Goal: Task Accomplishment & Management: Complete application form

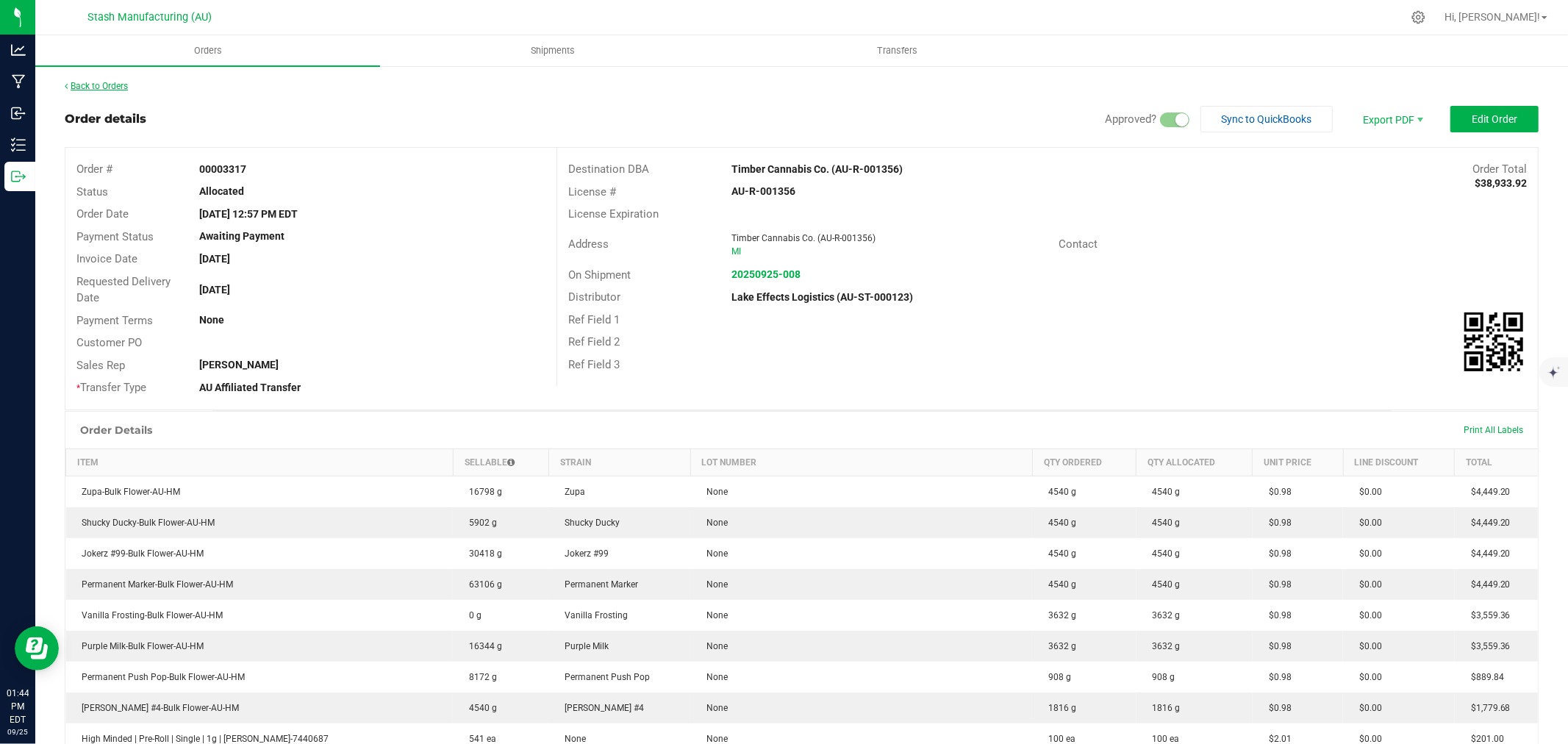
click at [112, 83] on link "Back to Orders" at bounding box center [96, 86] width 63 height 10
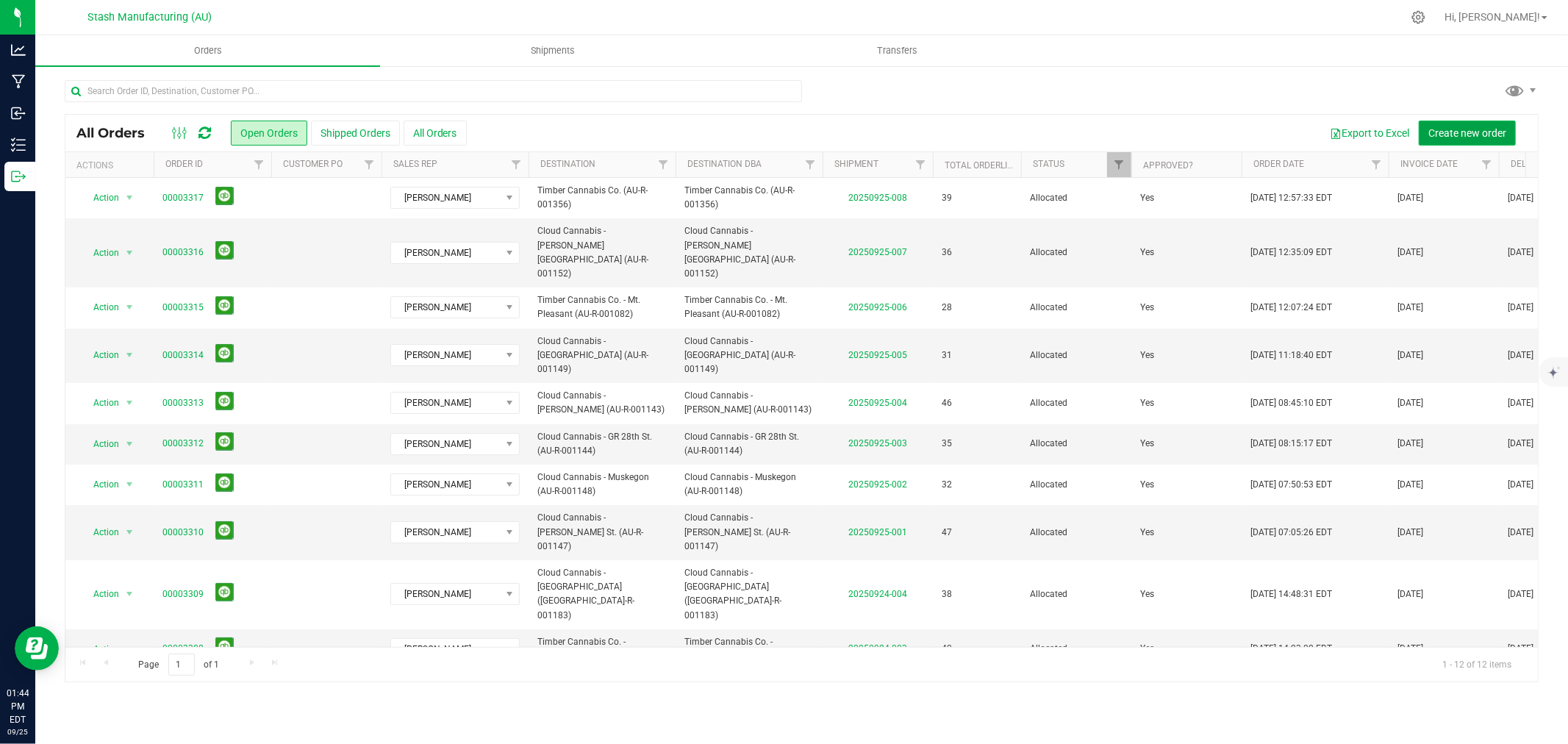
click at [1471, 137] on span "Create new order" at bounding box center [1467, 133] width 78 height 12
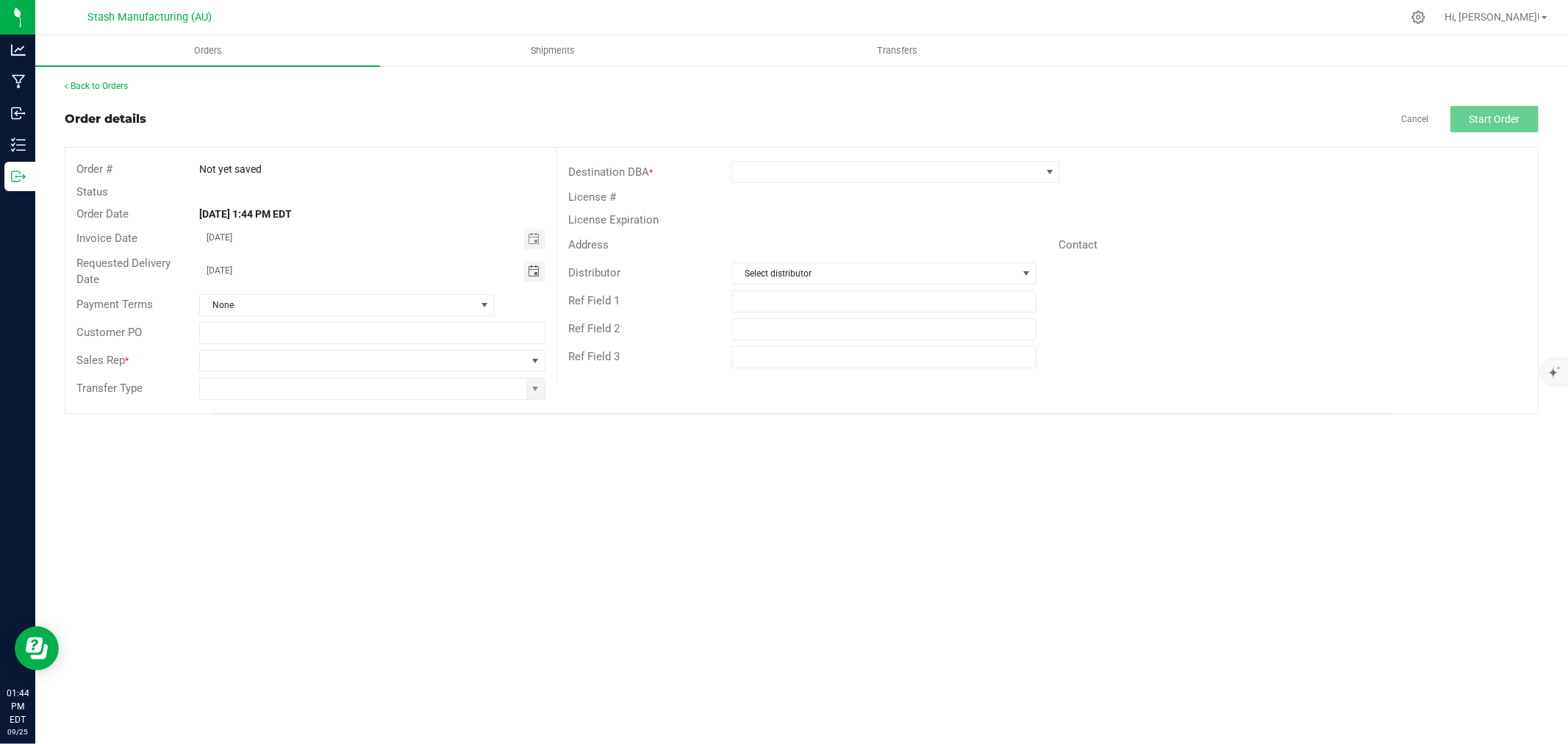
click at [539, 274] on span "Toggle calendar" at bounding box center [533, 270] width 12 height 12
click at [297, 443] on span "29" at bounding box center [287, 442] width 21 height 23
type input "[DATE]"
click at [531, 364] on span at bounding box center [535, 361] width 12 height 12
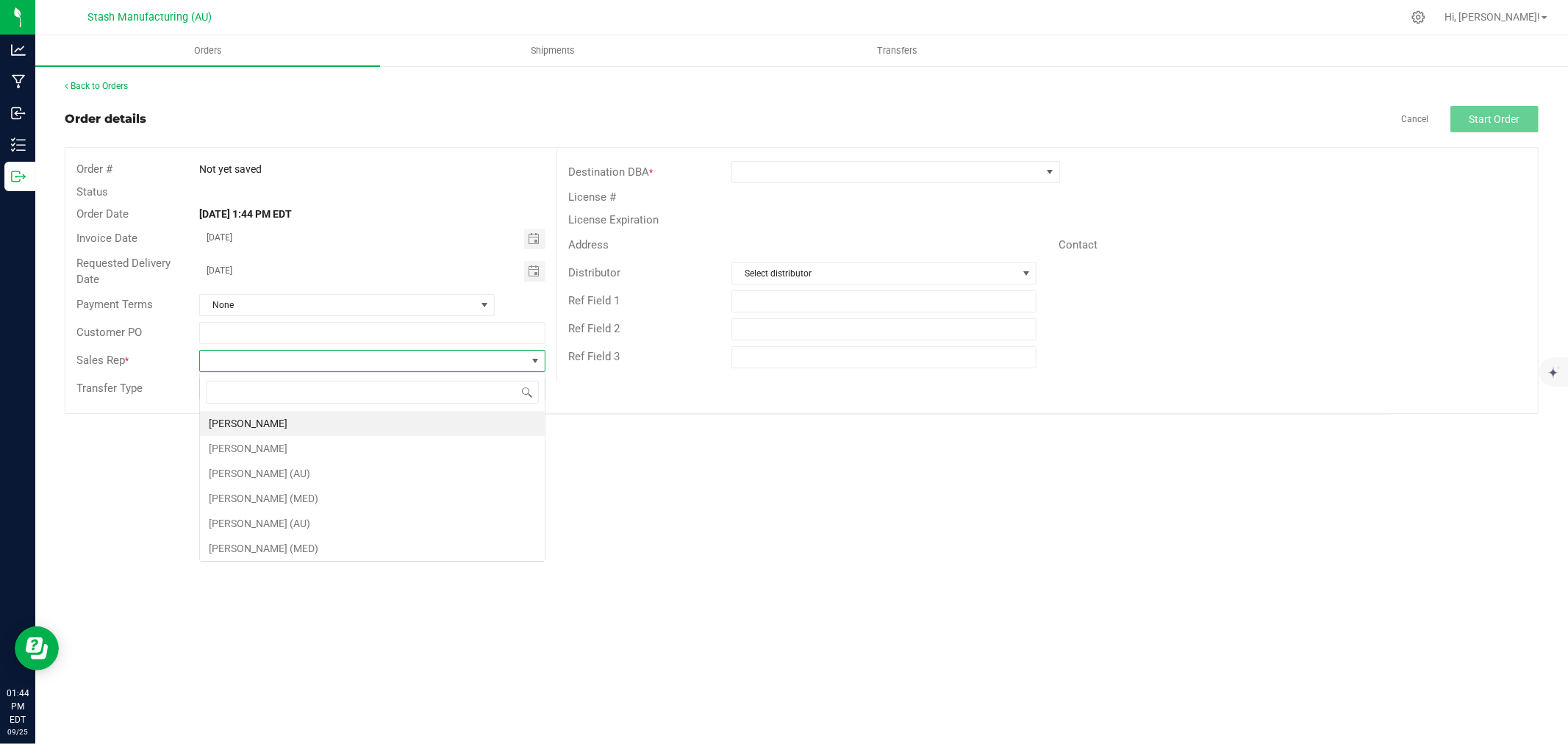
scroll to position [22, 345]
click at [379, 419] on li "[PERSON_NAME]" at bounding box center [372, 423] width 345 height 25
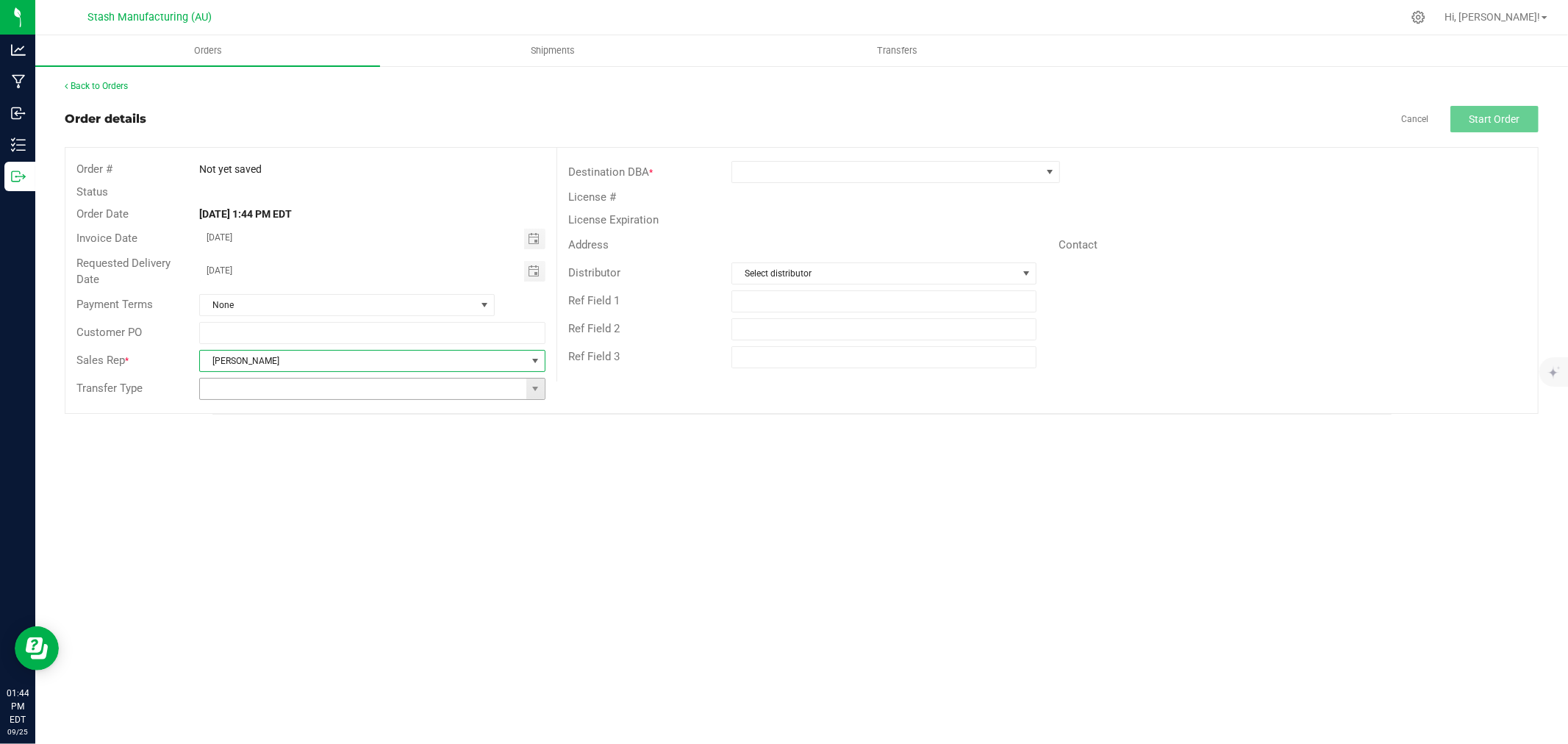
drag, startPoint x: 539, startPoint y: 384, endPoint x: 475, endPoint y: 394, distance: 64.8
click at [539, 383] on span at bounding box center [535, 388] width 12 height 12
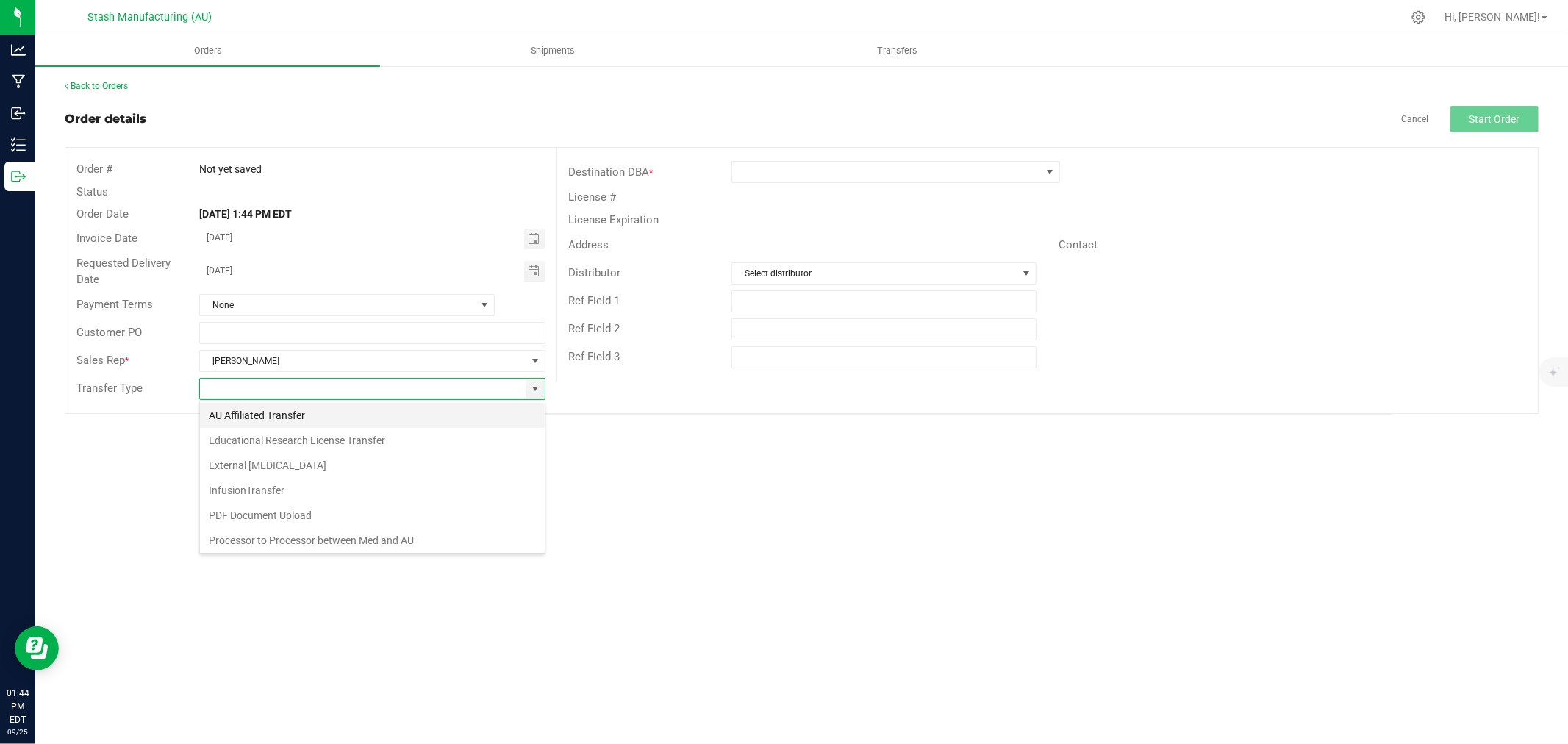
click at [365, 408] on li "AU Affiliated Transfer" at bounding box center [372, 414] width 345 height 25
type input "AU Affiliated Transfer"
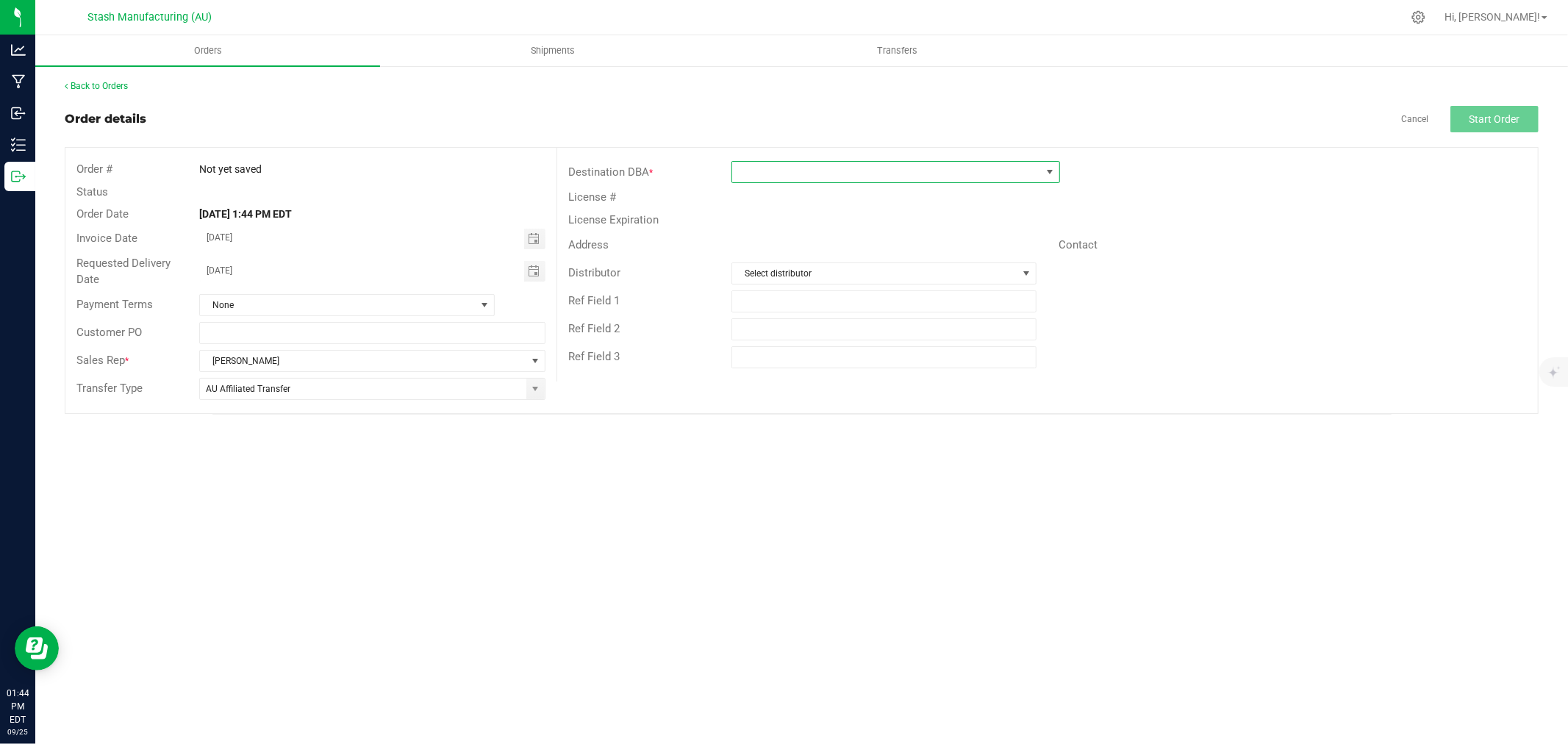
click at [759, 174] on span at bounding box center [886, 172] width 309 height 21
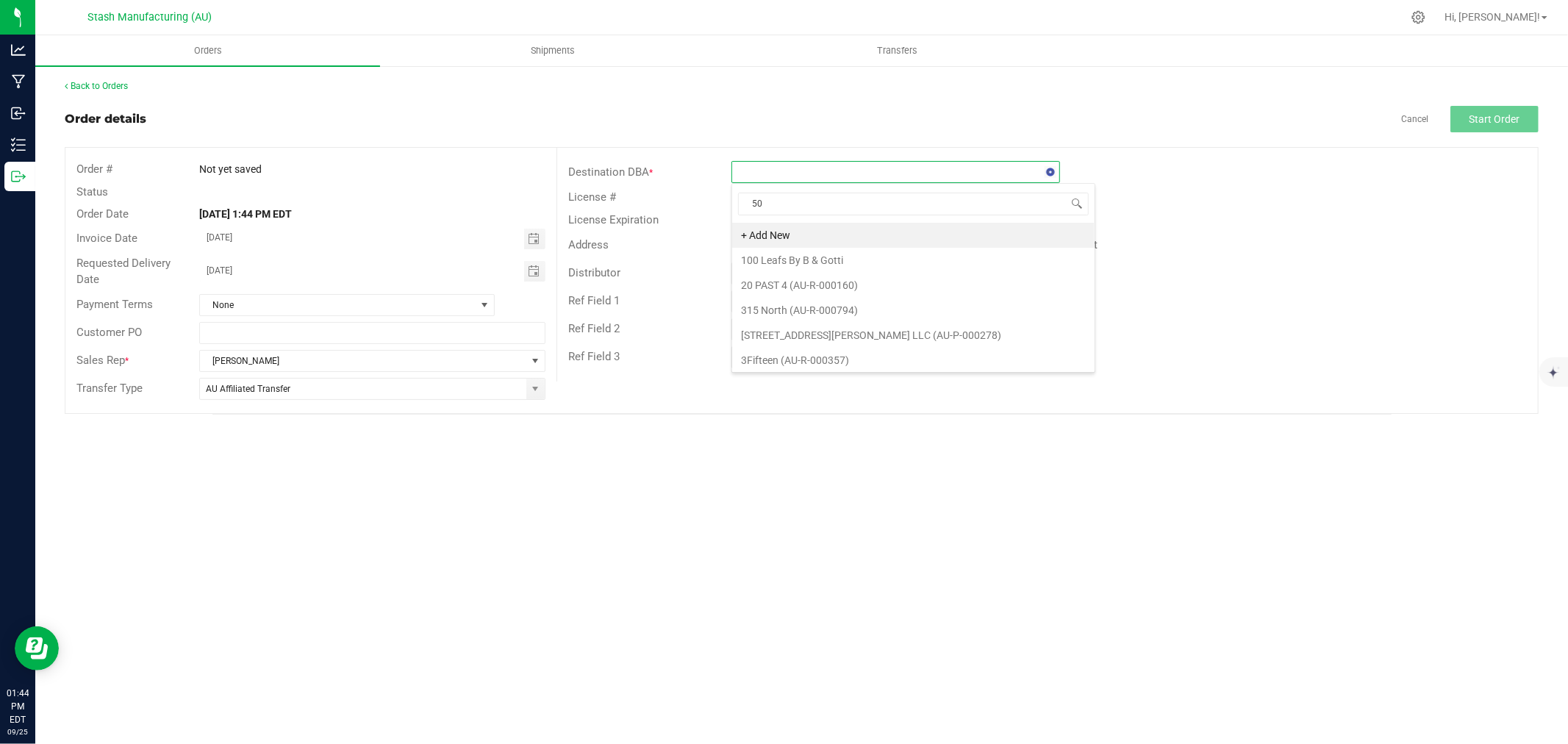
type input "509"
click at [895, 228] on li "Timber Cannabis Co. - Allegan (AU-R-000509)" at bounding box center [895, 235] width 327 height 25
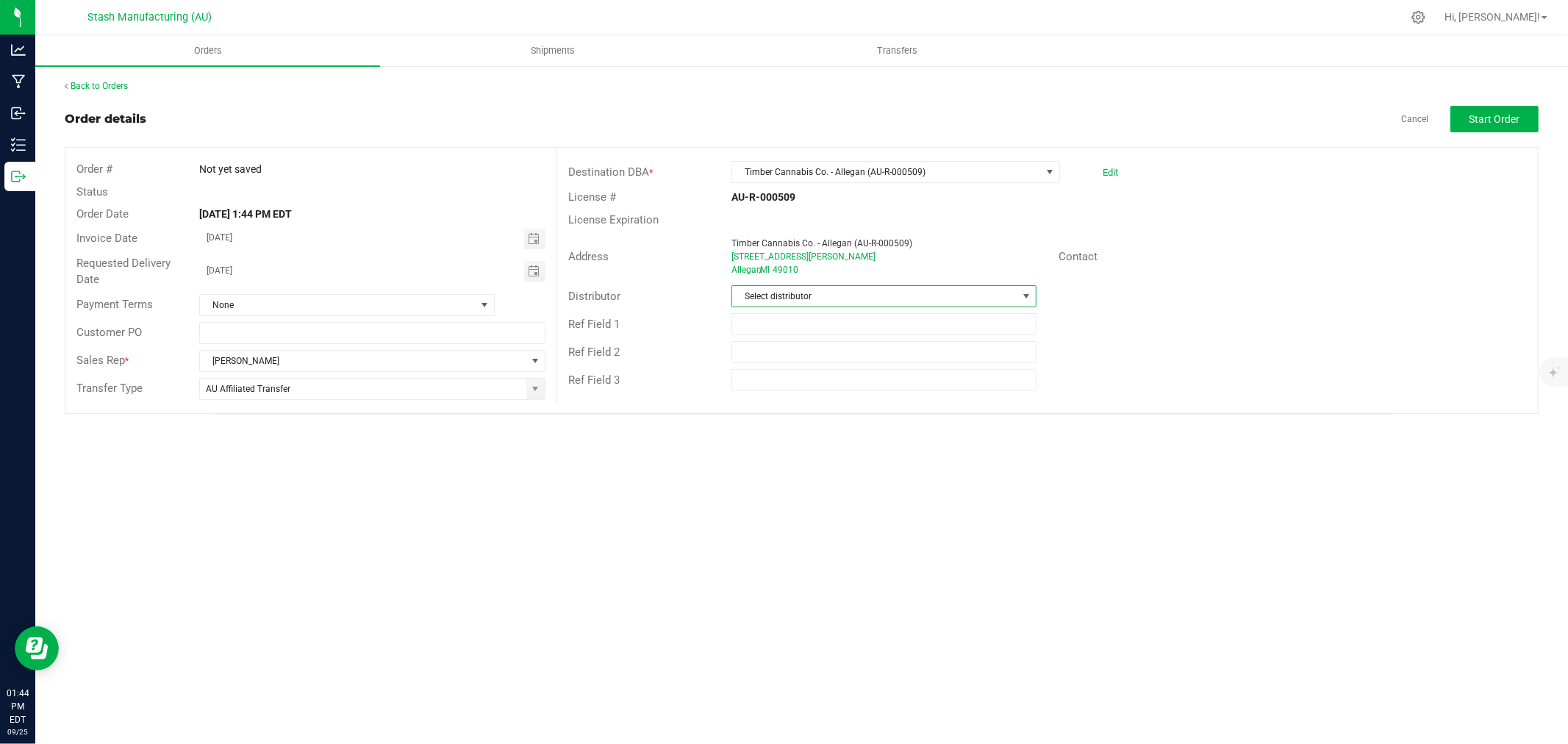
click at [892, 291] on span "Select distributor" at bounding box center [874, 296] width 285 height 21
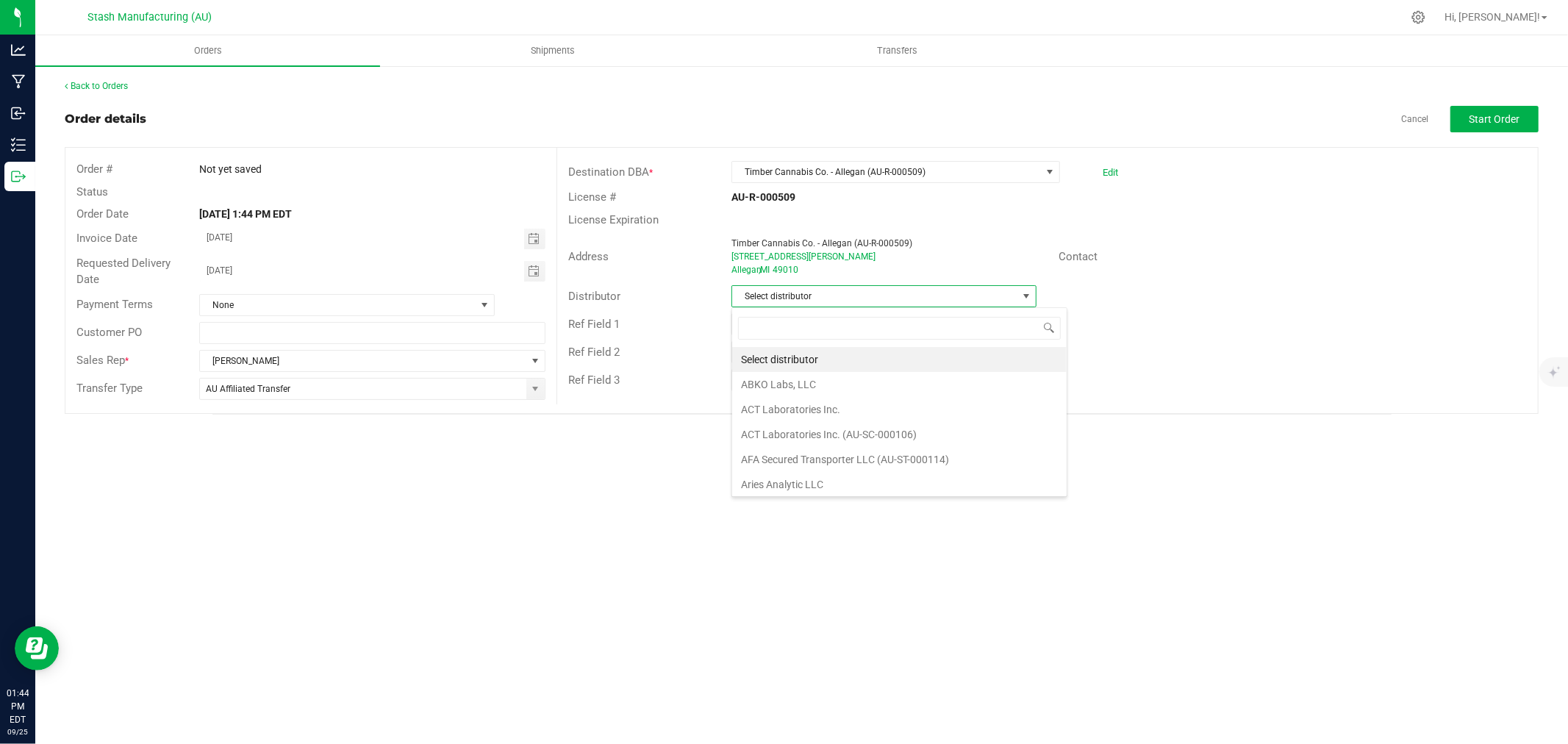
scroll to position [22, 305]
type input "123"
click at [922, 362] on li "Lake Effects Logistics (AU-ST-000123)" at bounding box center [883, 359] width 303 height 25
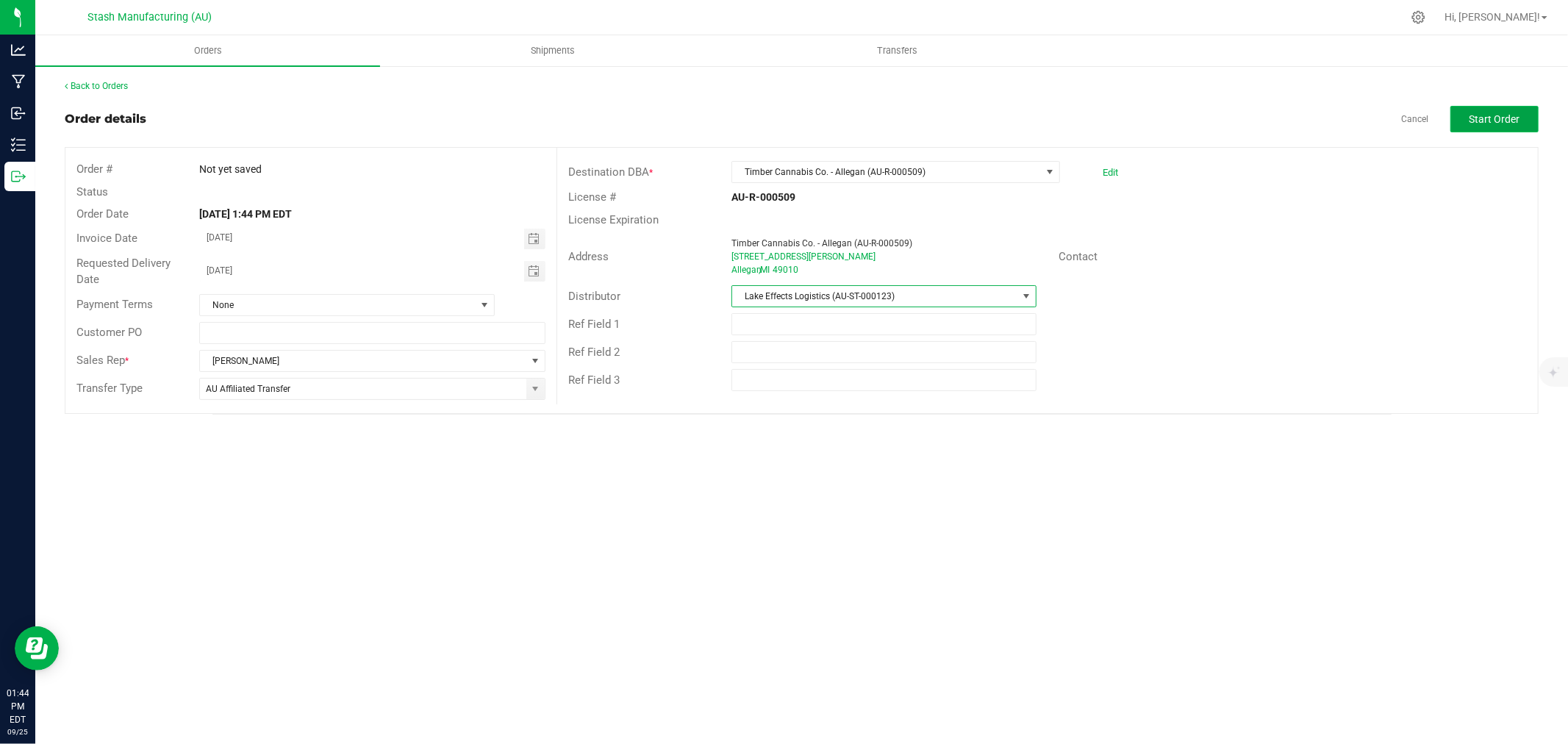
click at [1502, 122] on span "Start Order" at bounding box center [1494, 118] width 51 height 12
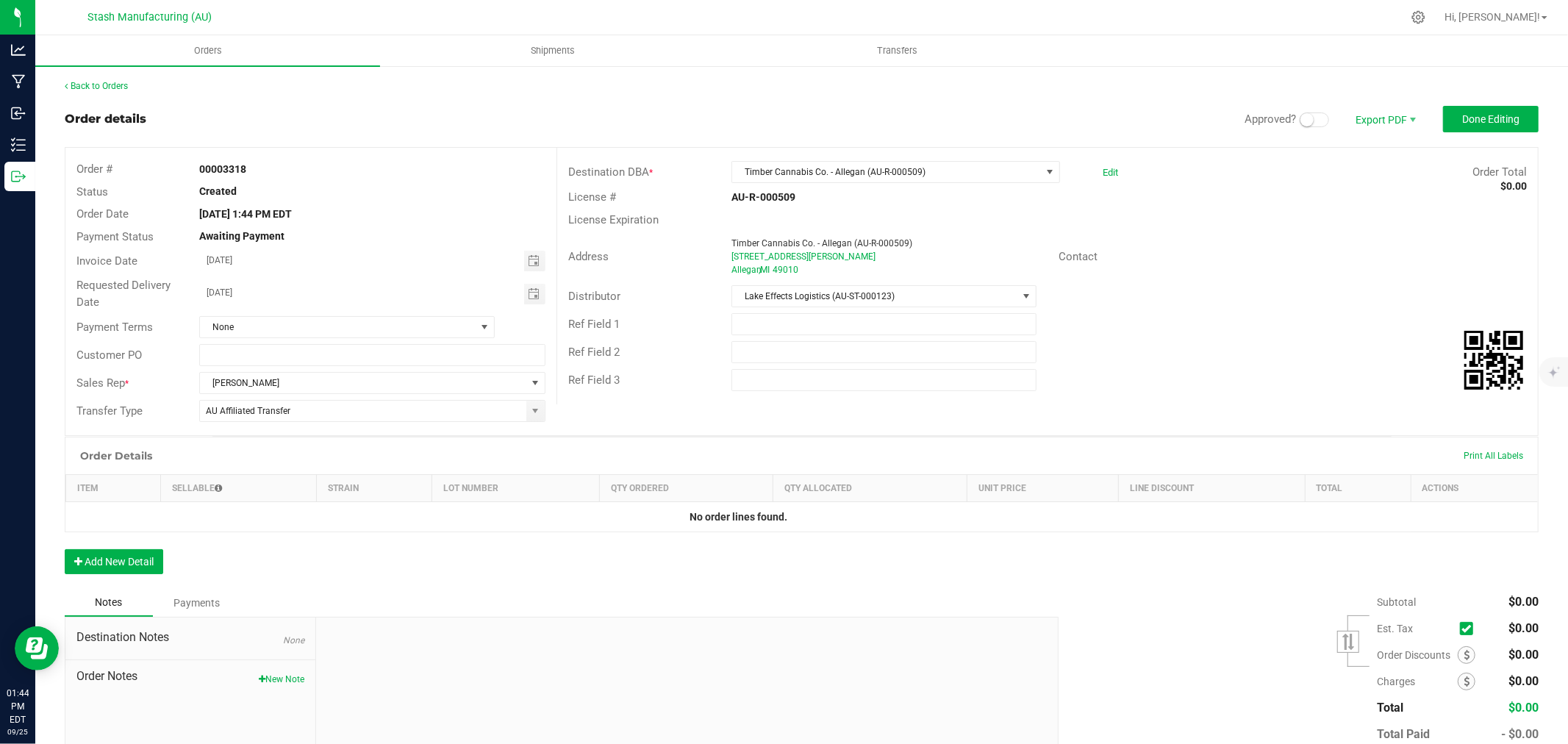
click at [1308, 121] on span at bounding box center [1314, 119] width 29 height 15
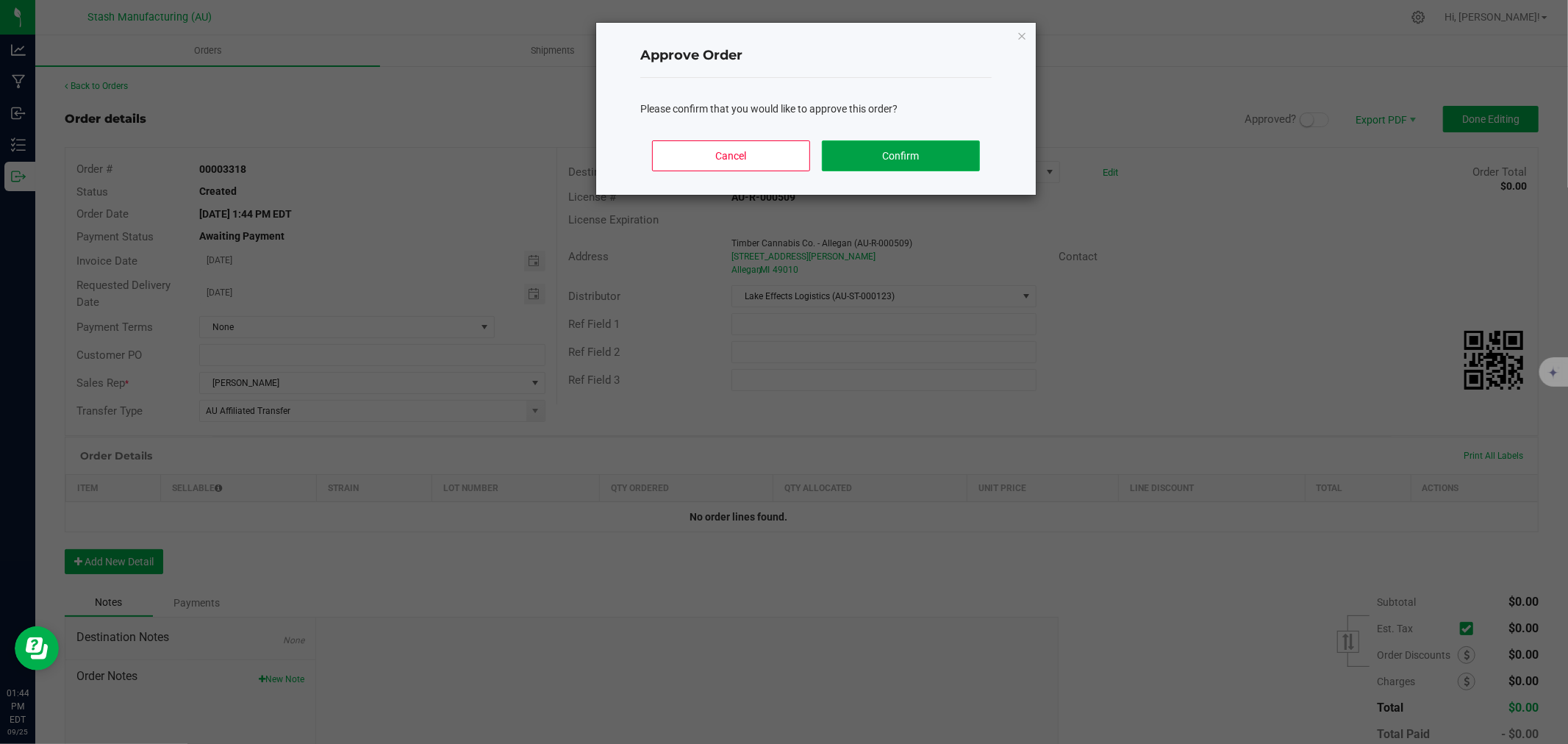
click at [873, 145] on button "Confirm" at bounding box center [901, 156] width 158 height 31
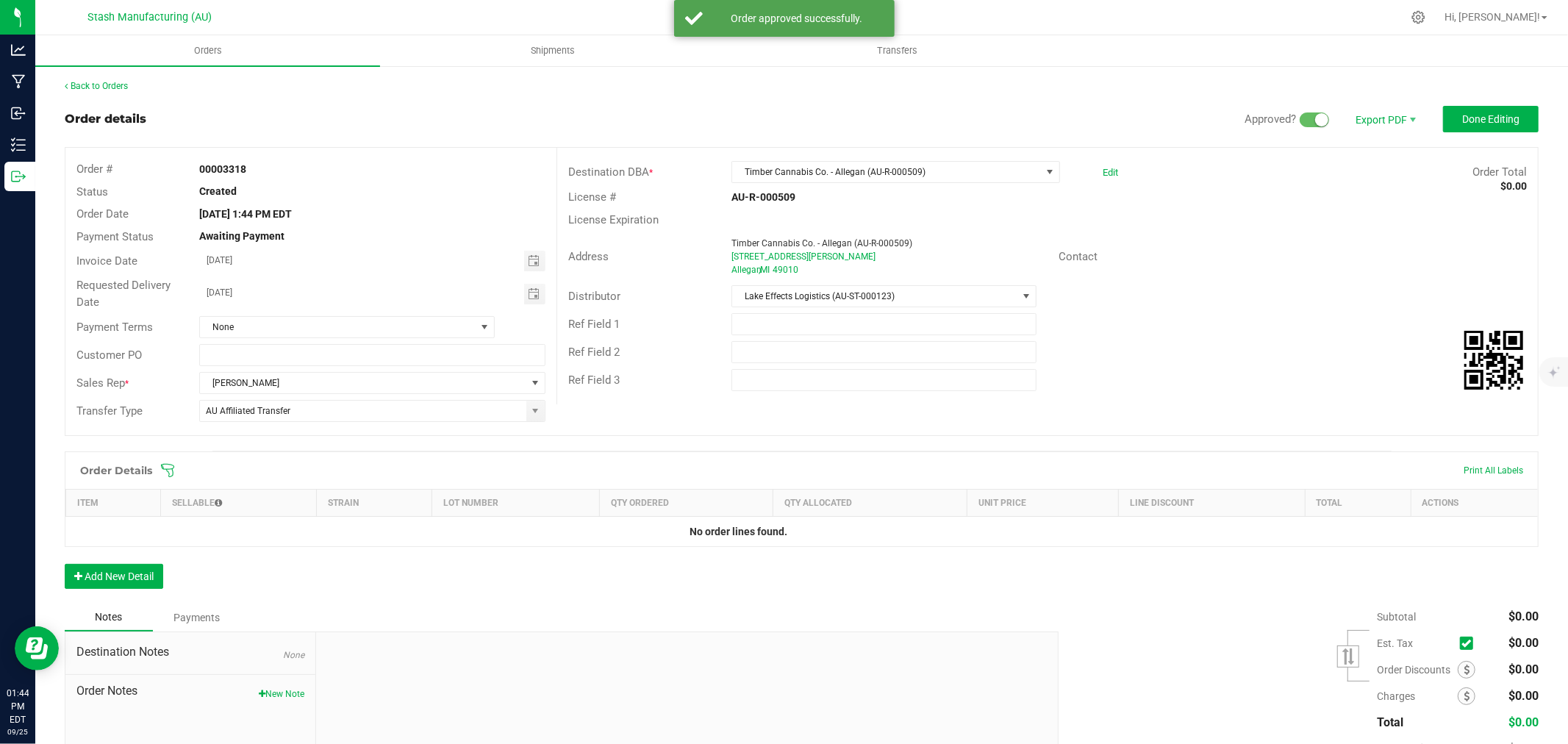
click at [174, 467] on icon at bounding box center [168, 470] width 15 height 15
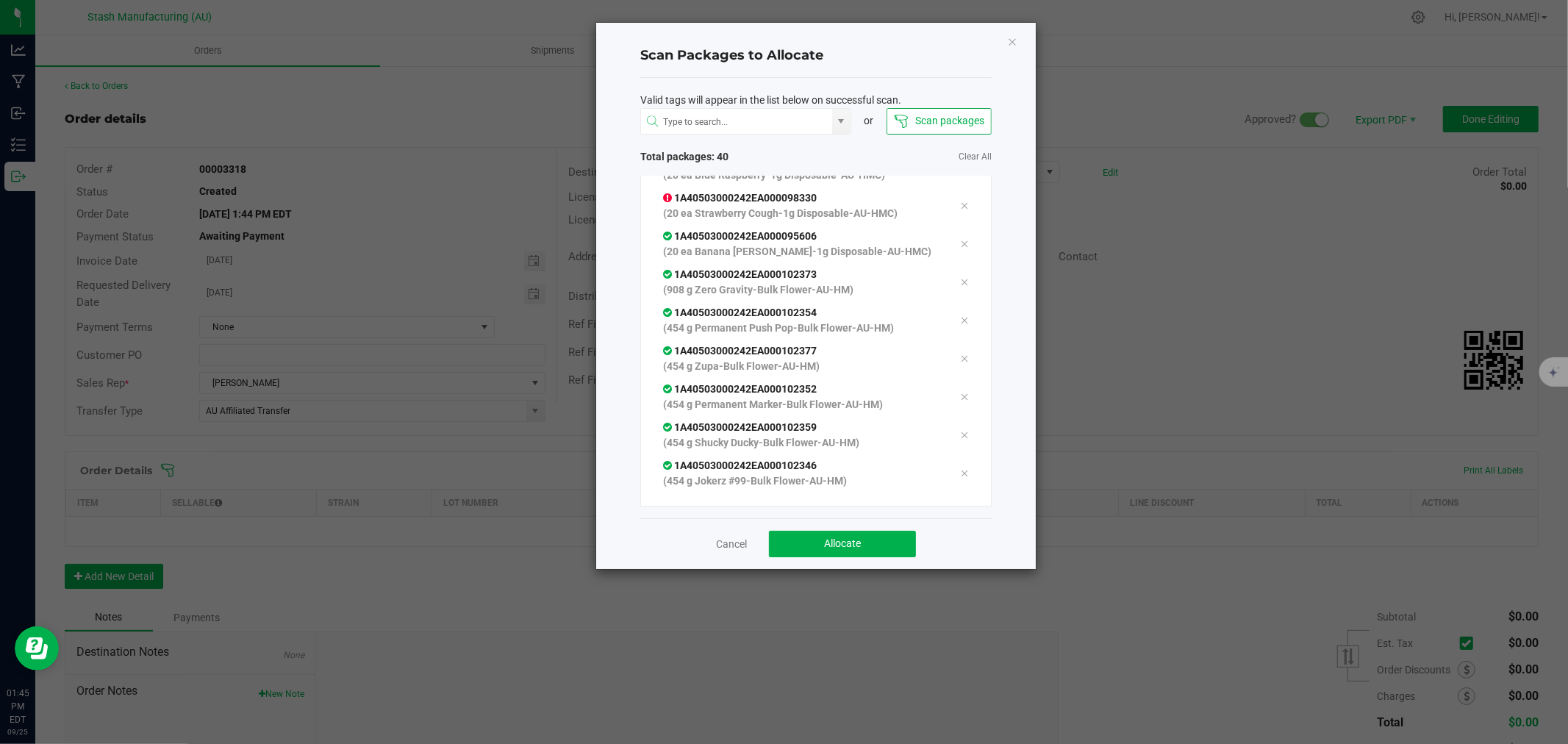
scroll to position [1328, 0]
click at [839, 535] on button "Allocate" at bounding box center [841, 544] width 147 height 26
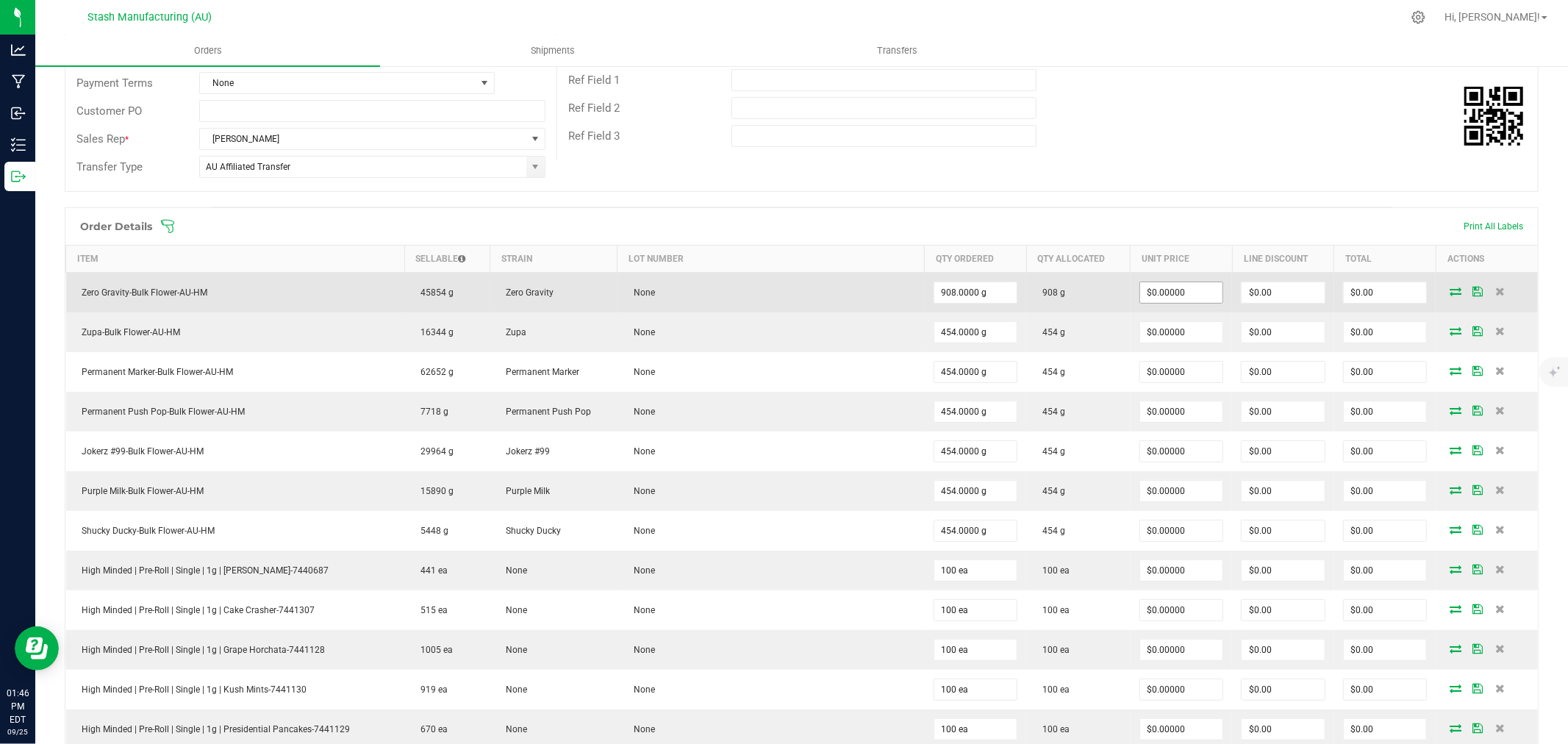
scroll to position [245, 0]
click at [1172, 295] on input "0" at bounding box center [1181, 291] width 83 height 21
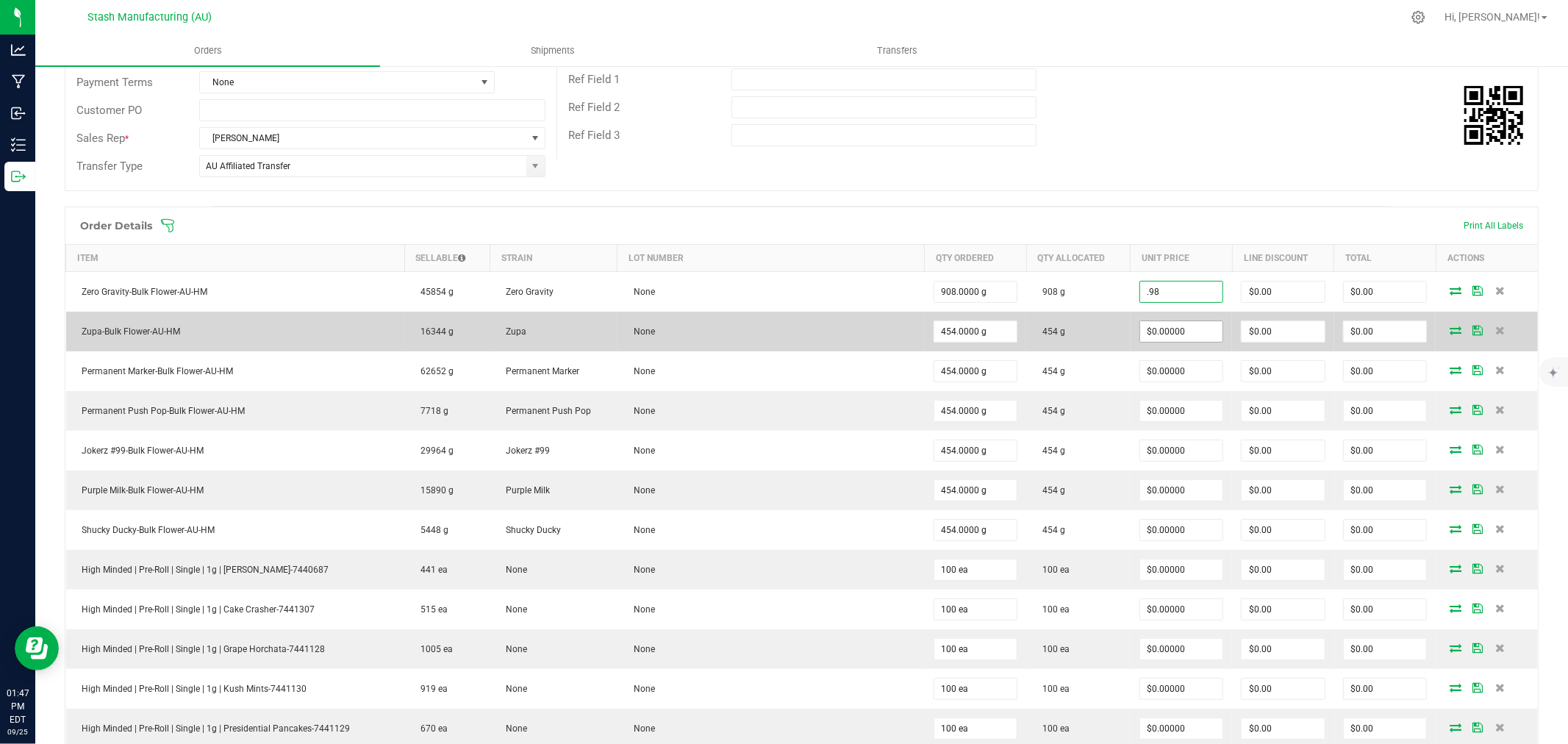
type input "$0.98000"
type input "$889.84"
click at [1165, 333] on input "0" at bounding box center [1181, 331] width 83 height 21
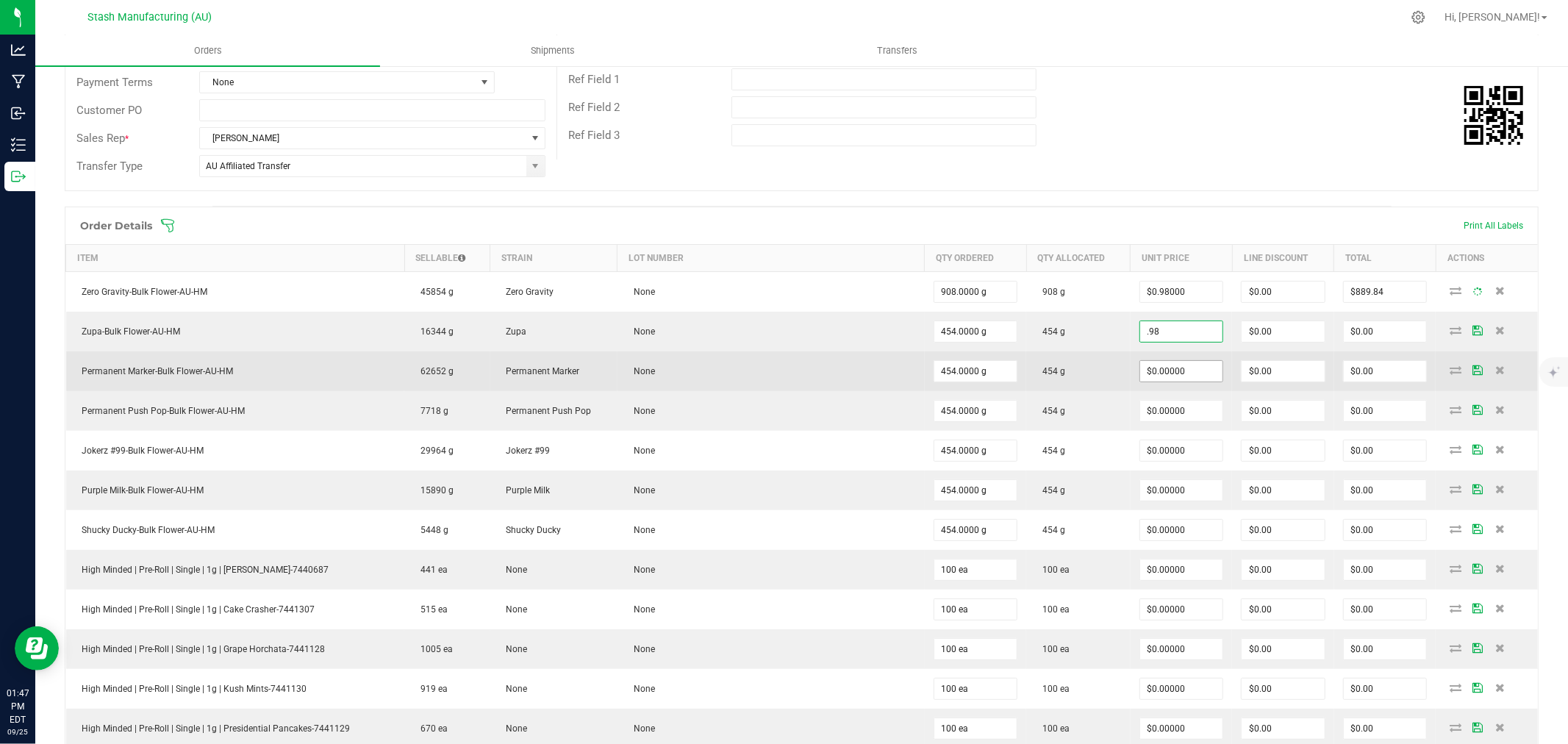
type input "$0.98000"
type input "$444.92"
click at [1166, 370] on input "0" at bounding box center [1181, 371] width 83 height 21
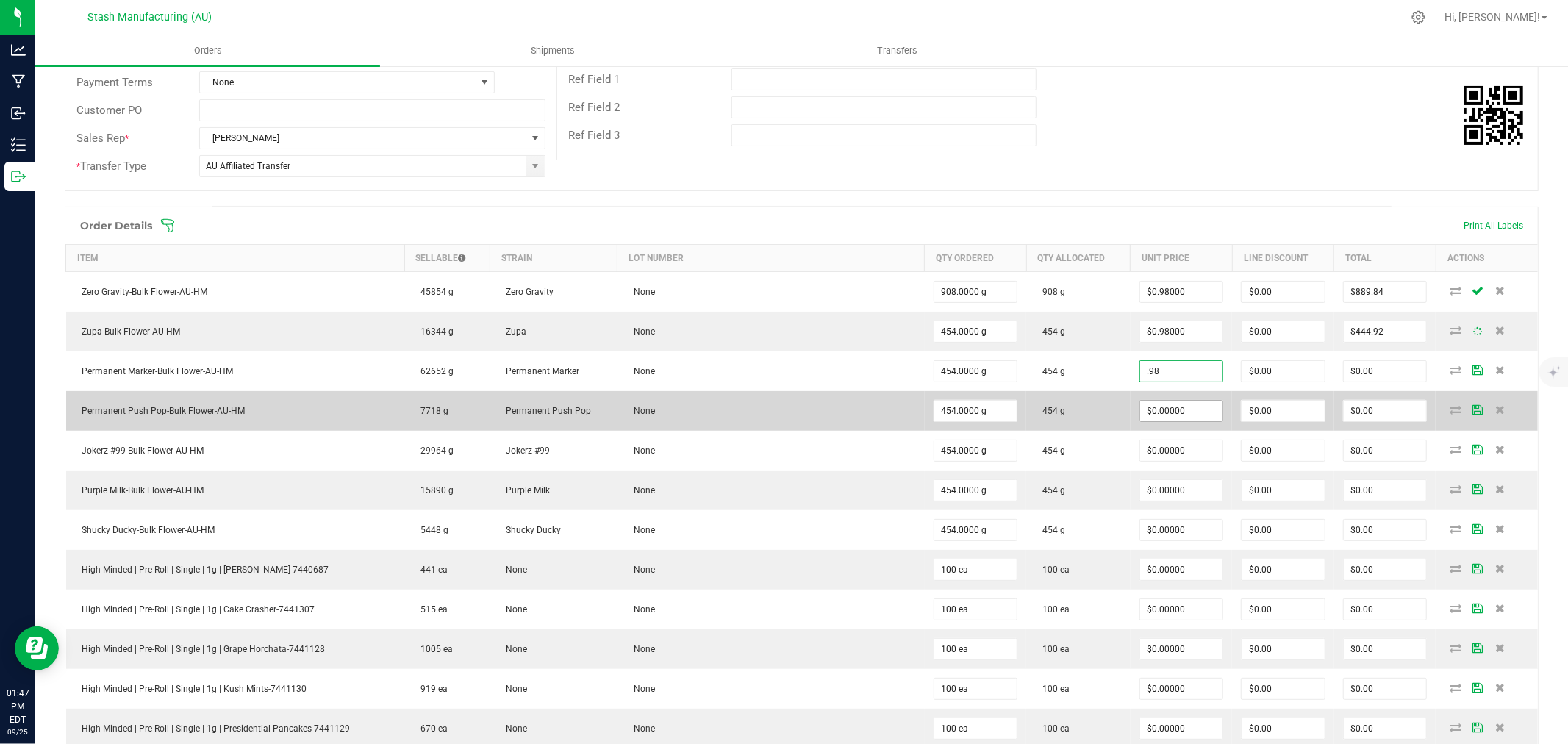
click at [1165, 412] on input "$0.00000" at bounding box center [1181, 411] width 83 height 21
type input "$0.98000"
type input "$444.92"
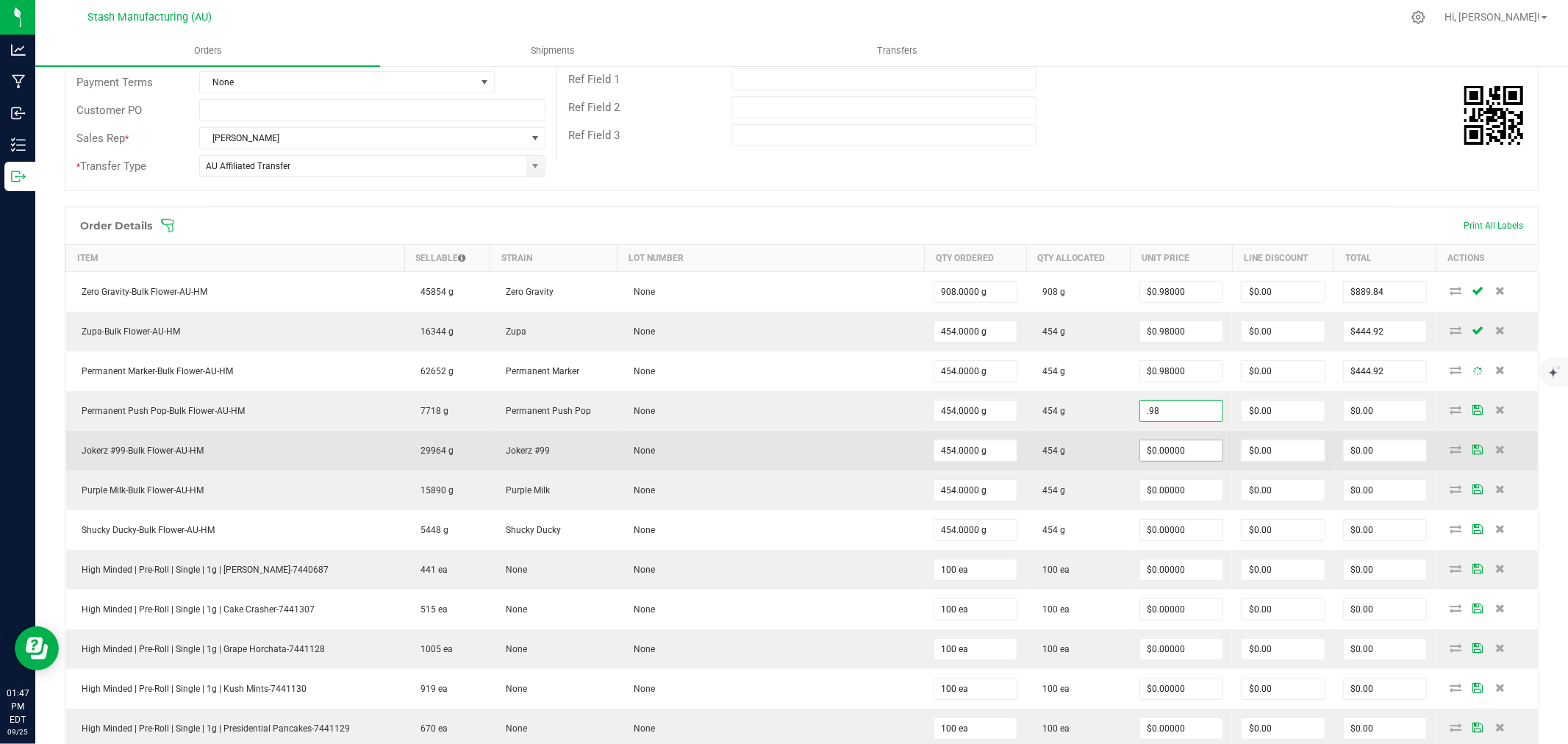
type input "$0.98000"
type input "$444.92"
click at [1168, 445] on input "0" at bounding box center [1181, 450] width 83 height 21
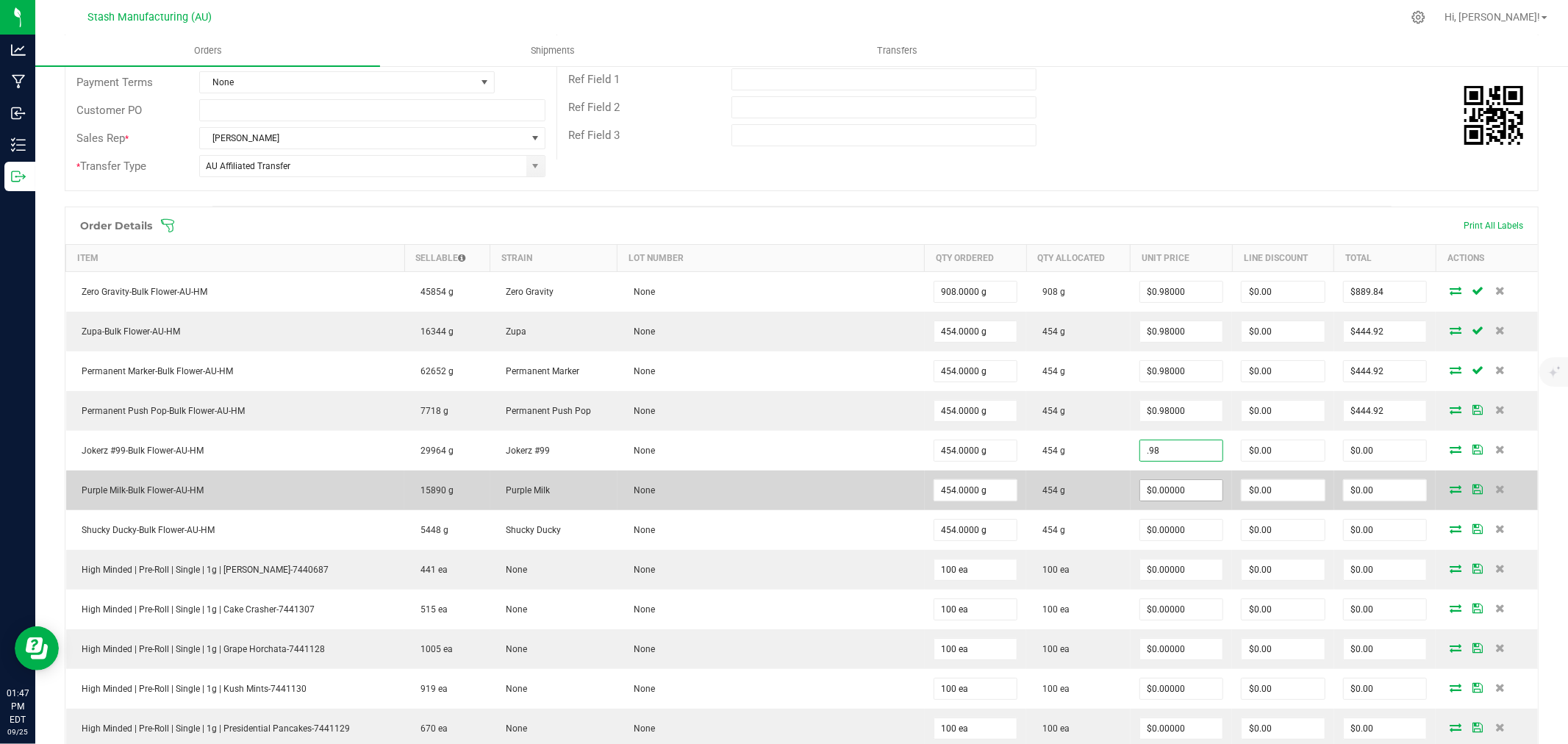
type input "$0.98000"
type input "$444.92"
click at [1176, 497] on input "0" at bounding box center [1181, 490] width 83 height 21
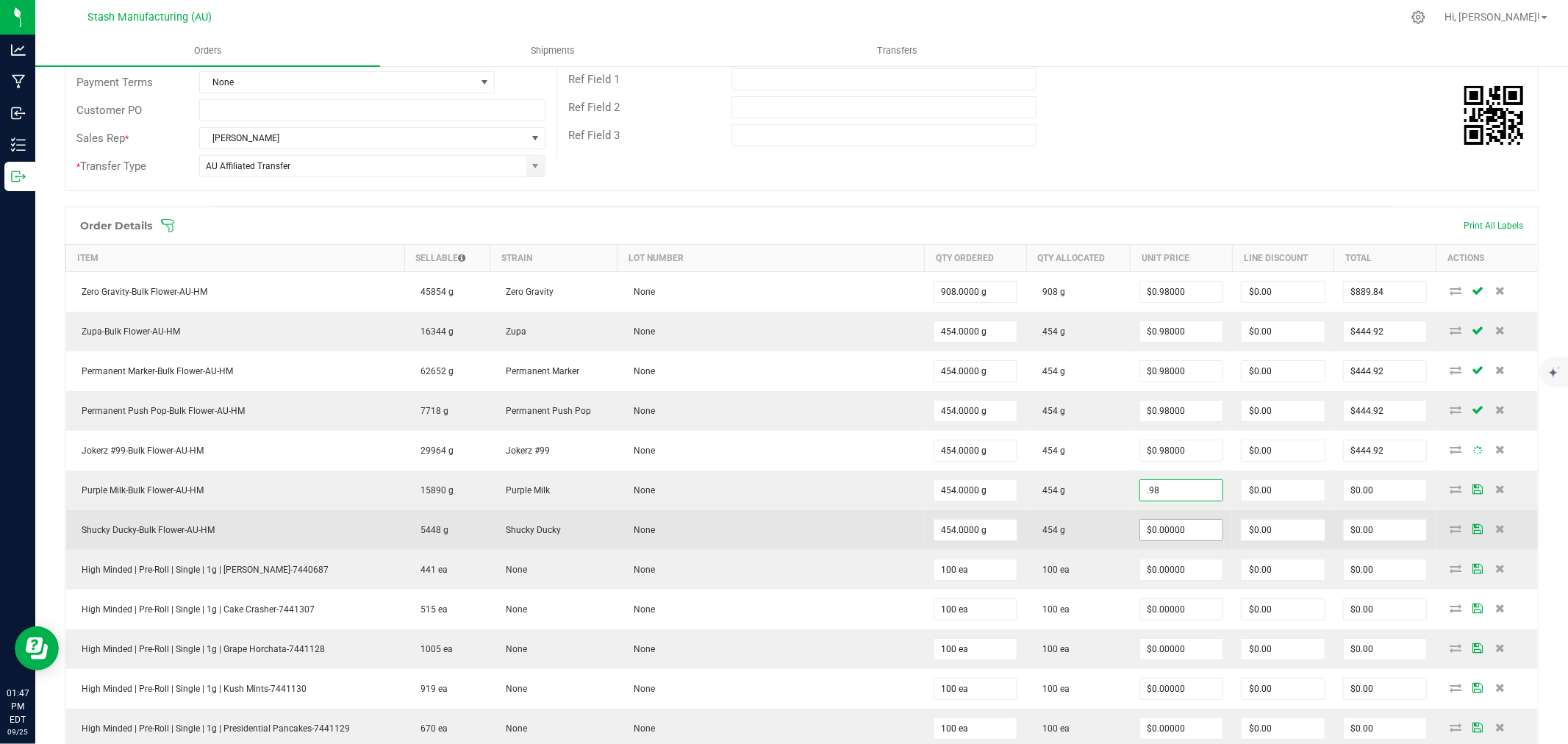
type input "$0.98000"
type input "$444.92"
click at [1180, 531] on input "0" at bounding box center [1181, 530] width 83 height 21
click at [1157, 538] on input "98" at bounding box center [1181, 530] width 83 height 21
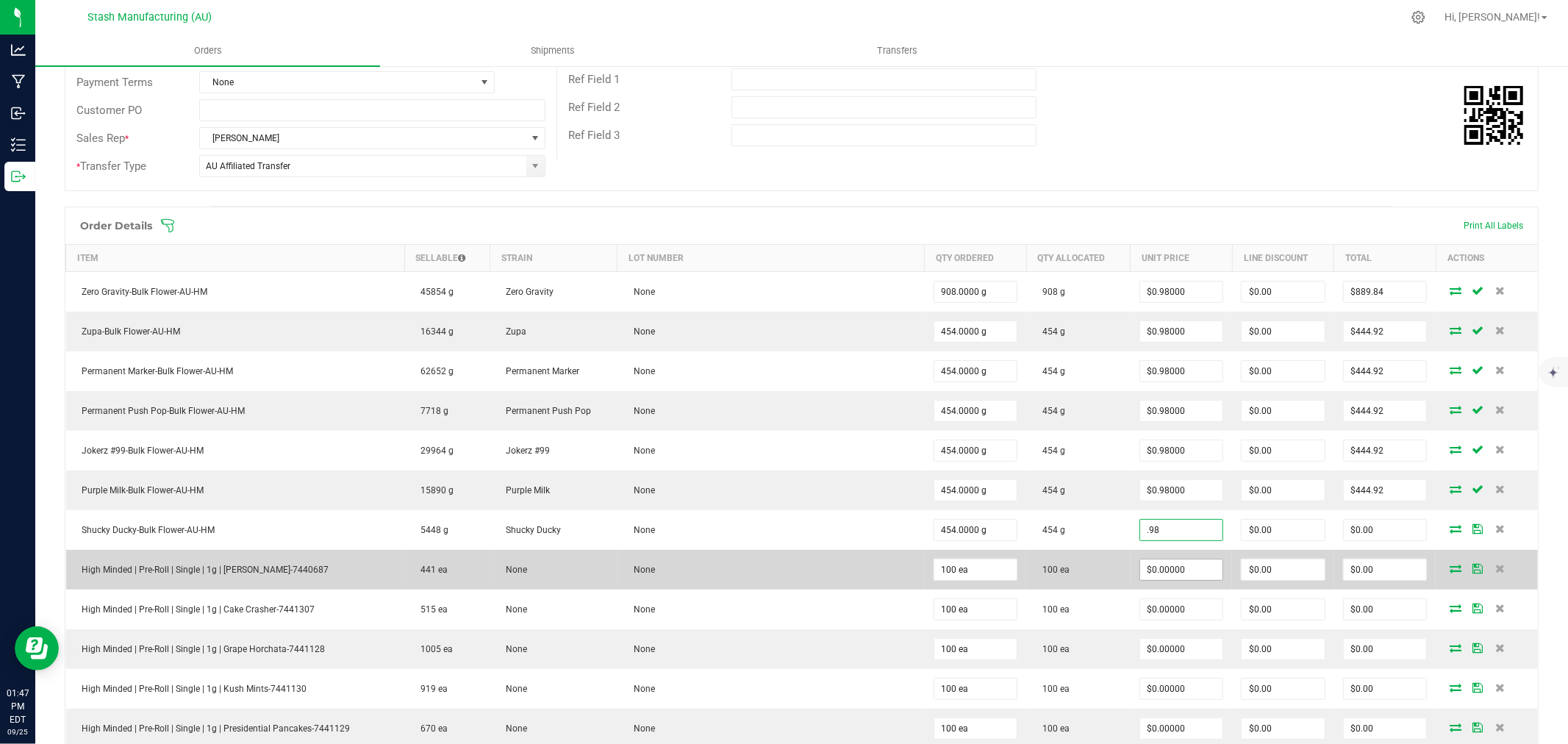
type input "$0.98000"
type input "$444.92"
click at [1155, 577] on input "0" at bounding box center [1181, 569] width 83 height 21
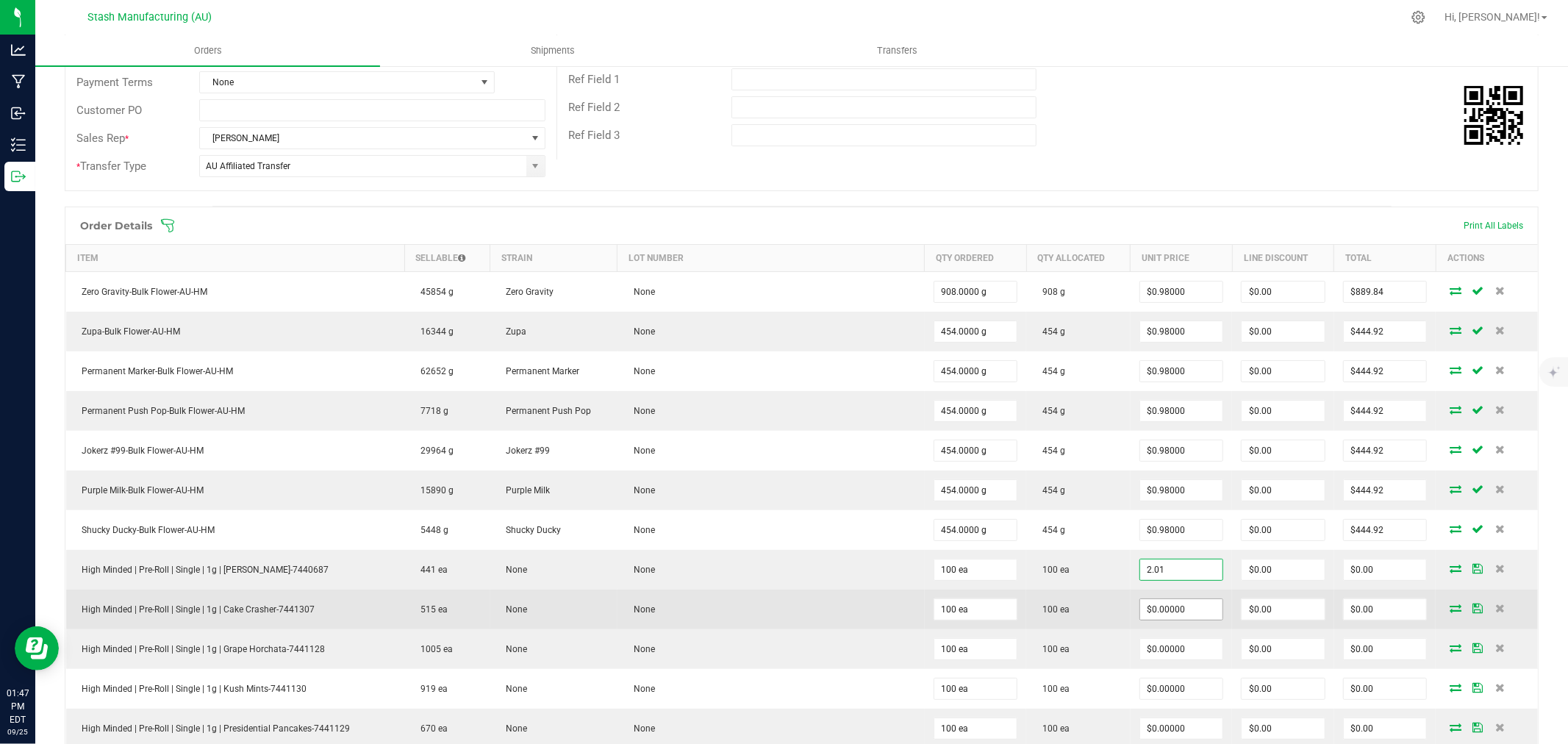
type input "$2.01000"
type input "$201.00"
click at [1152, 606] on input "0" at bounding box center [1181, 609] width 83 height 21
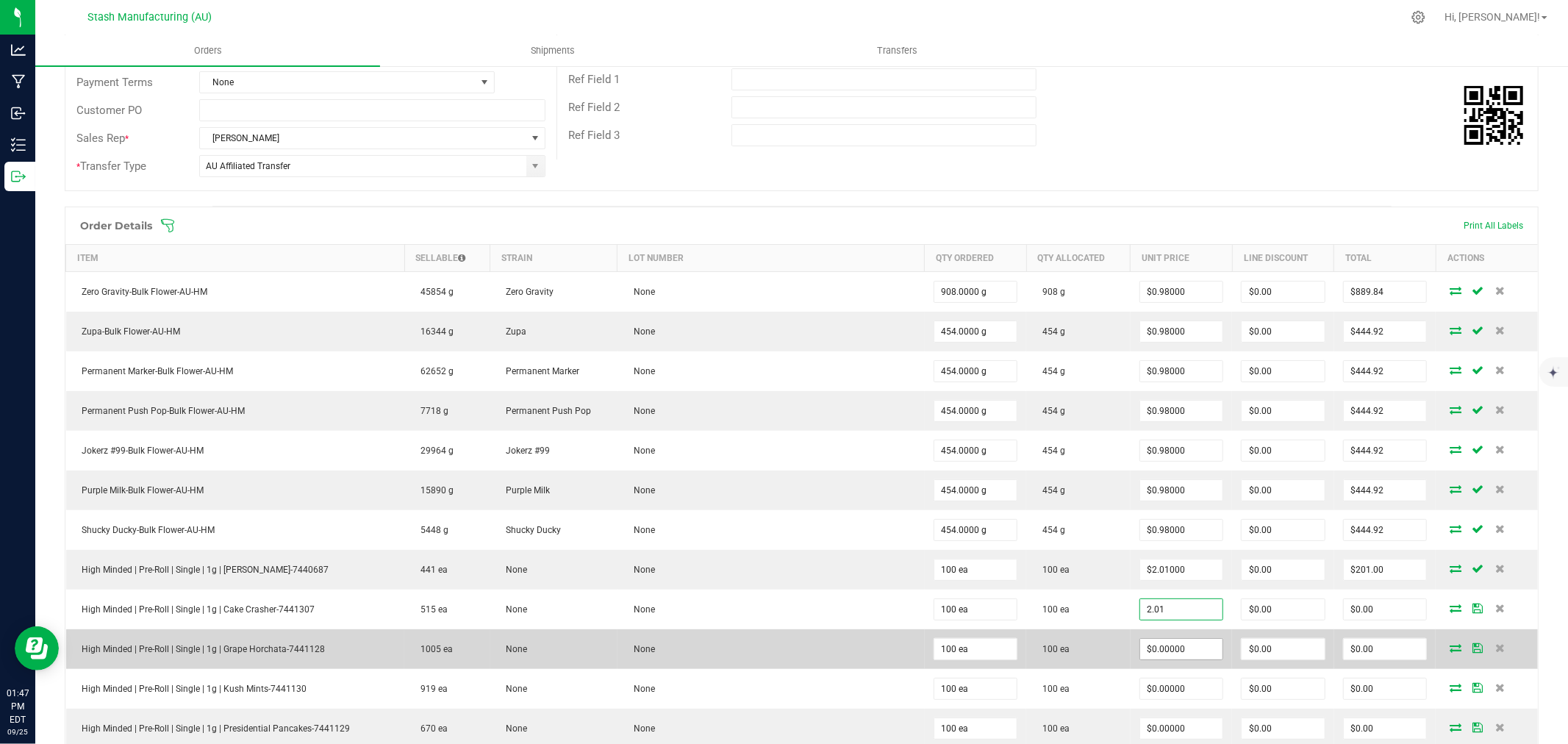
type input "$2.01000"
type input "$201.00"
click at [1166, 659] on input "0" at bounding box center [1181, 648] width 83 height 21
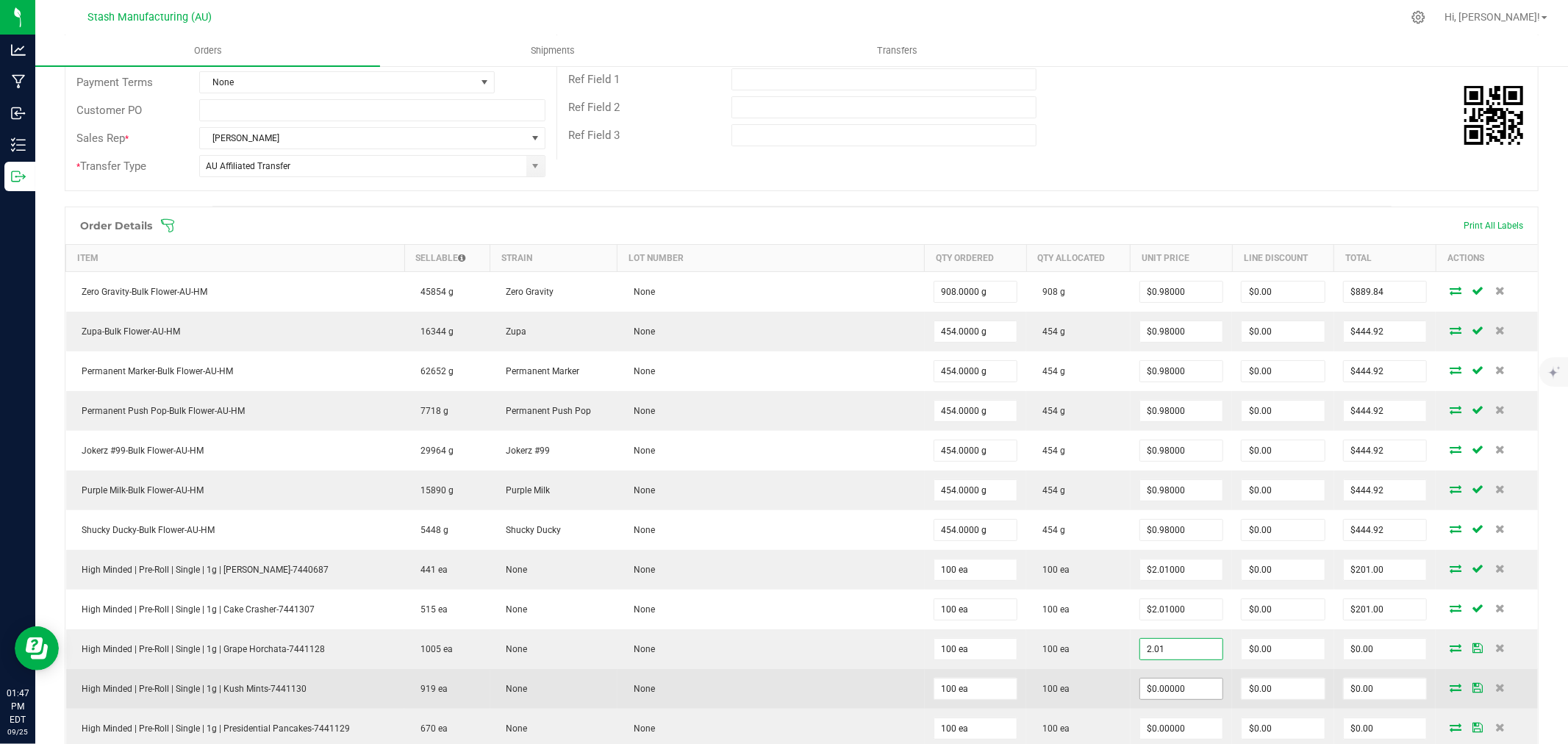
type input "$2.01000"
type input "$201.00"
click at [1171, 691] on input "0" at bounding box center [1181, 688] width 83 height 21
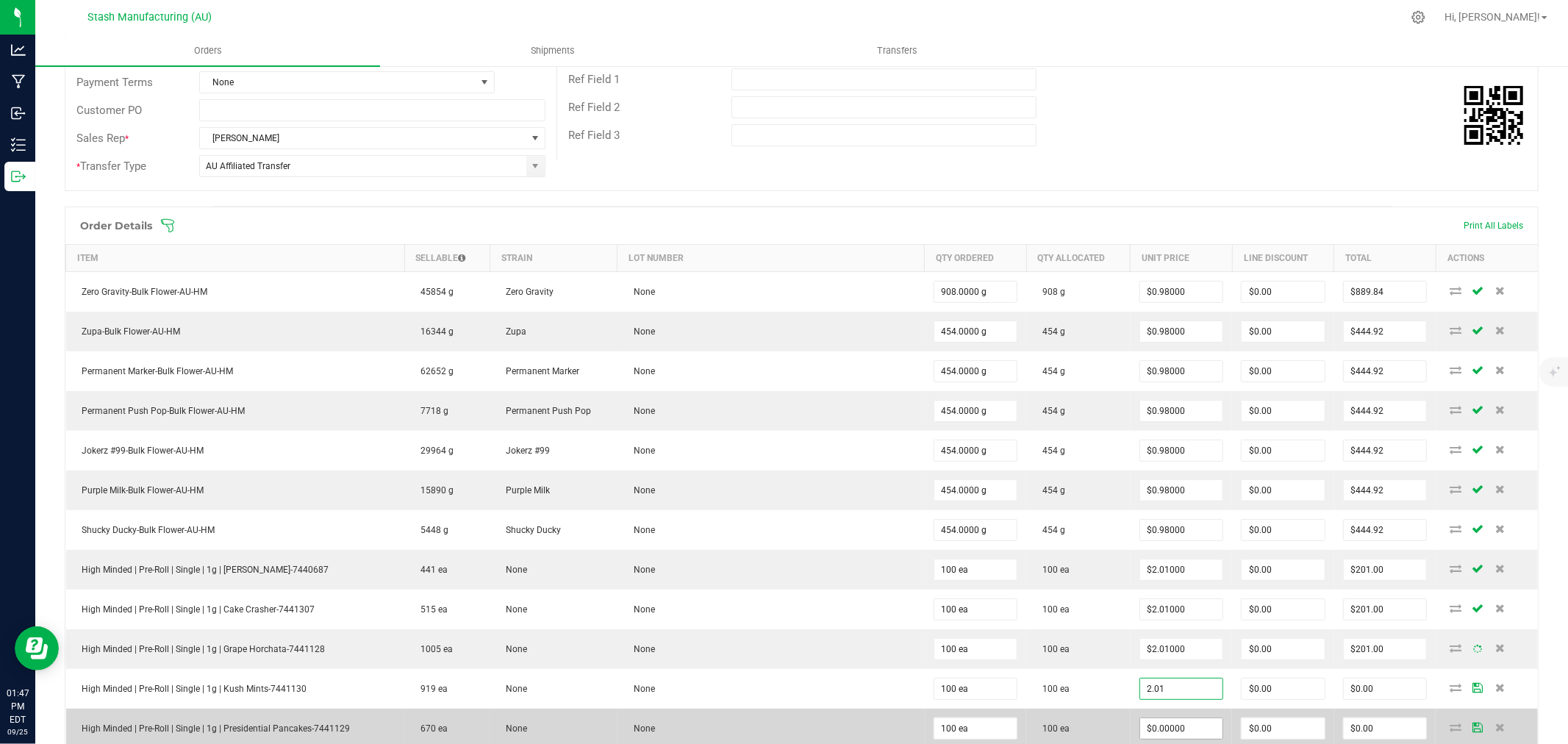
type input "$2.01000"
type input "$201.00"
click at [1171, 730] on input "0" at bounding box center [1181, 729] width 83 height 21
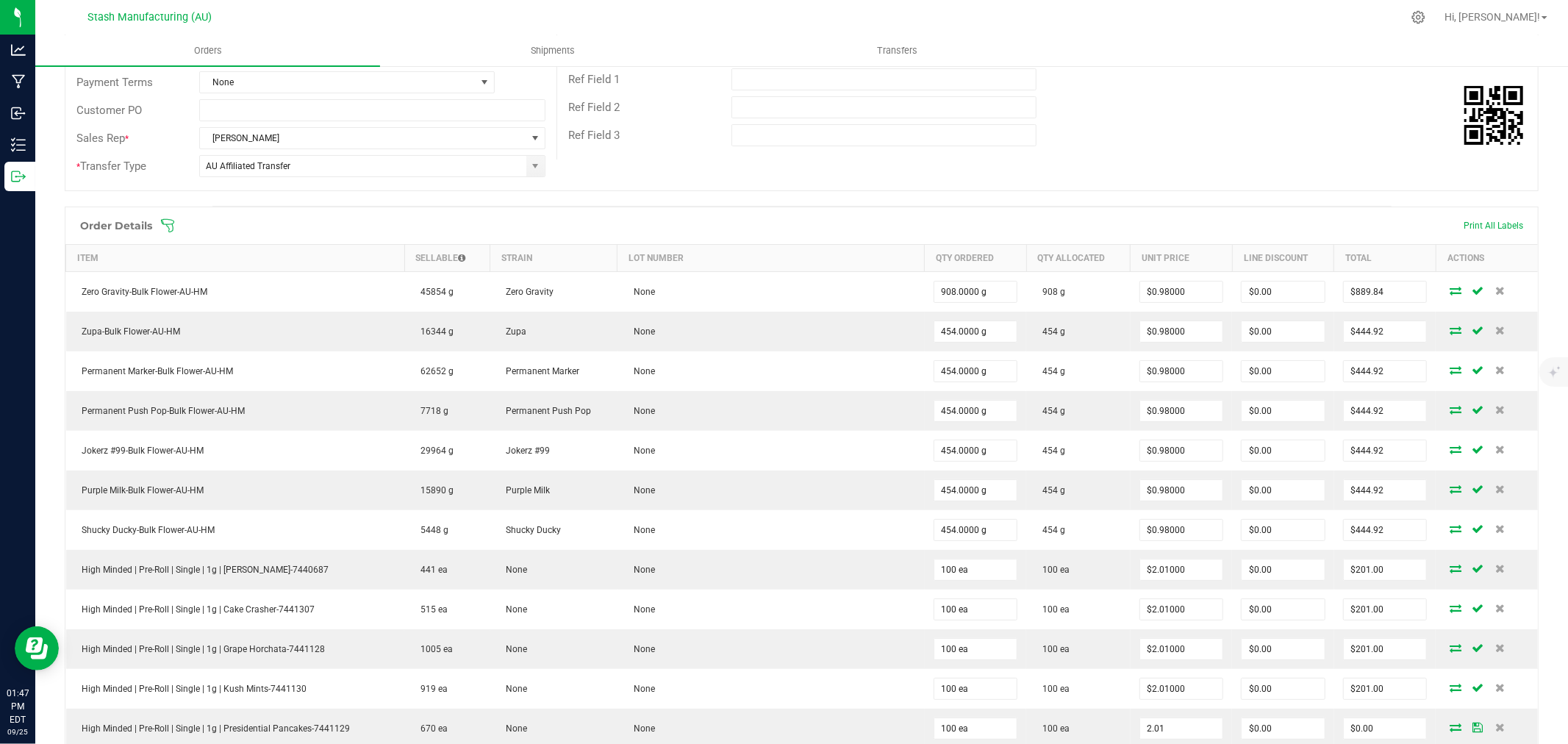
type input "$2.01000"
type input "$201.00"
click at [1086, 703] on td "100 ea" at bounding box center [1078, 688] width 105 height 40
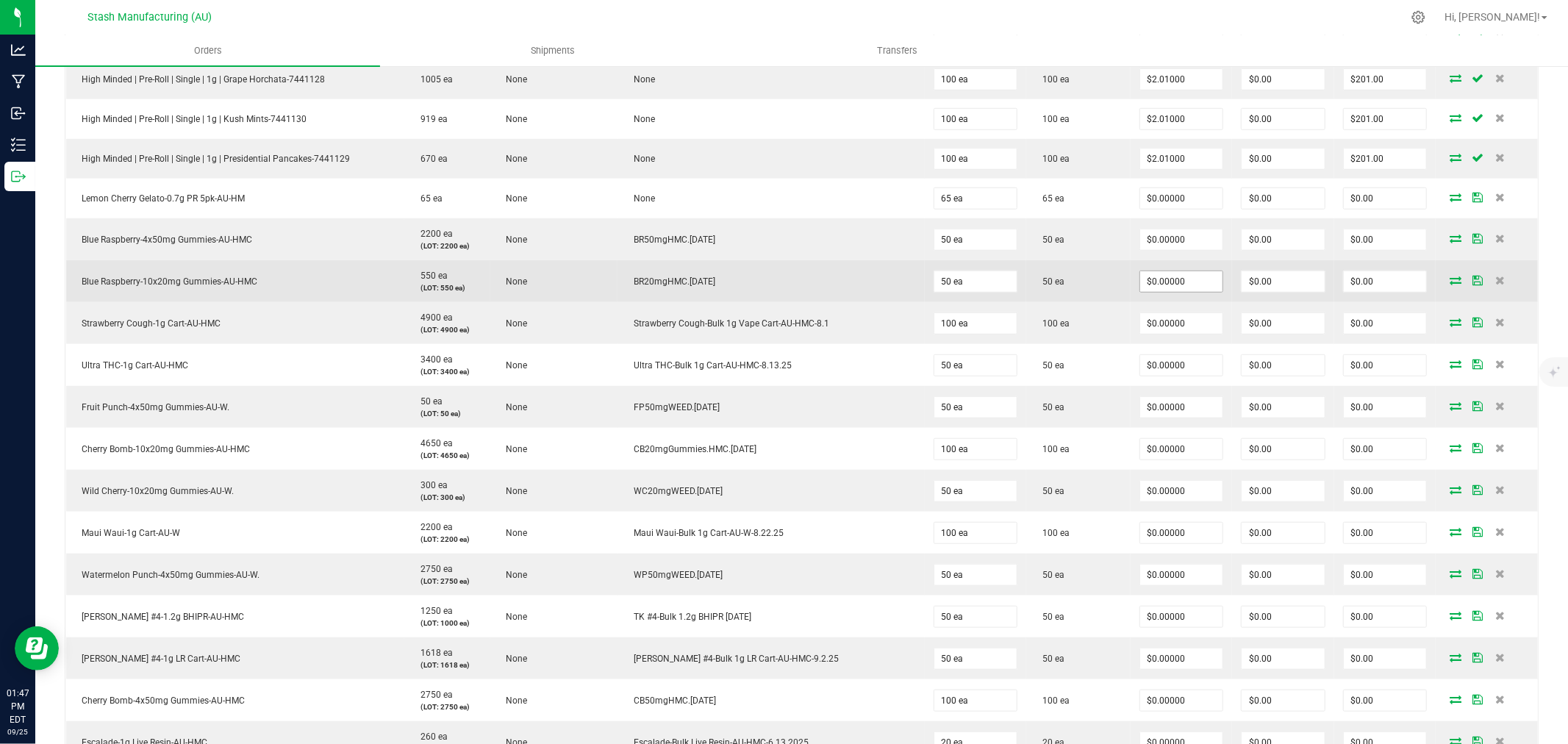
scroll to position [817, 0]
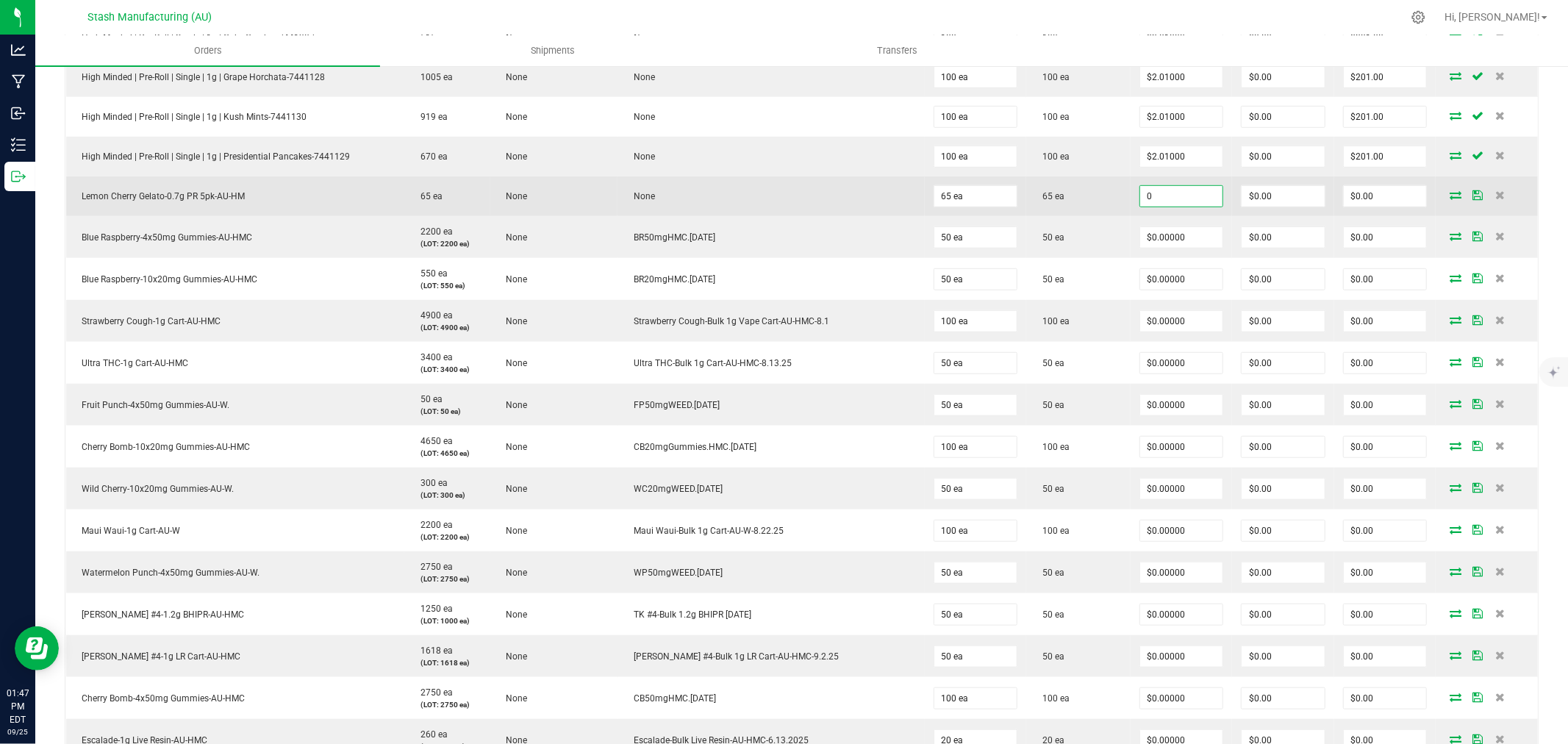
click at [1140, 200] on input "0" at bounding box center [1181, 196] width 83 height 21
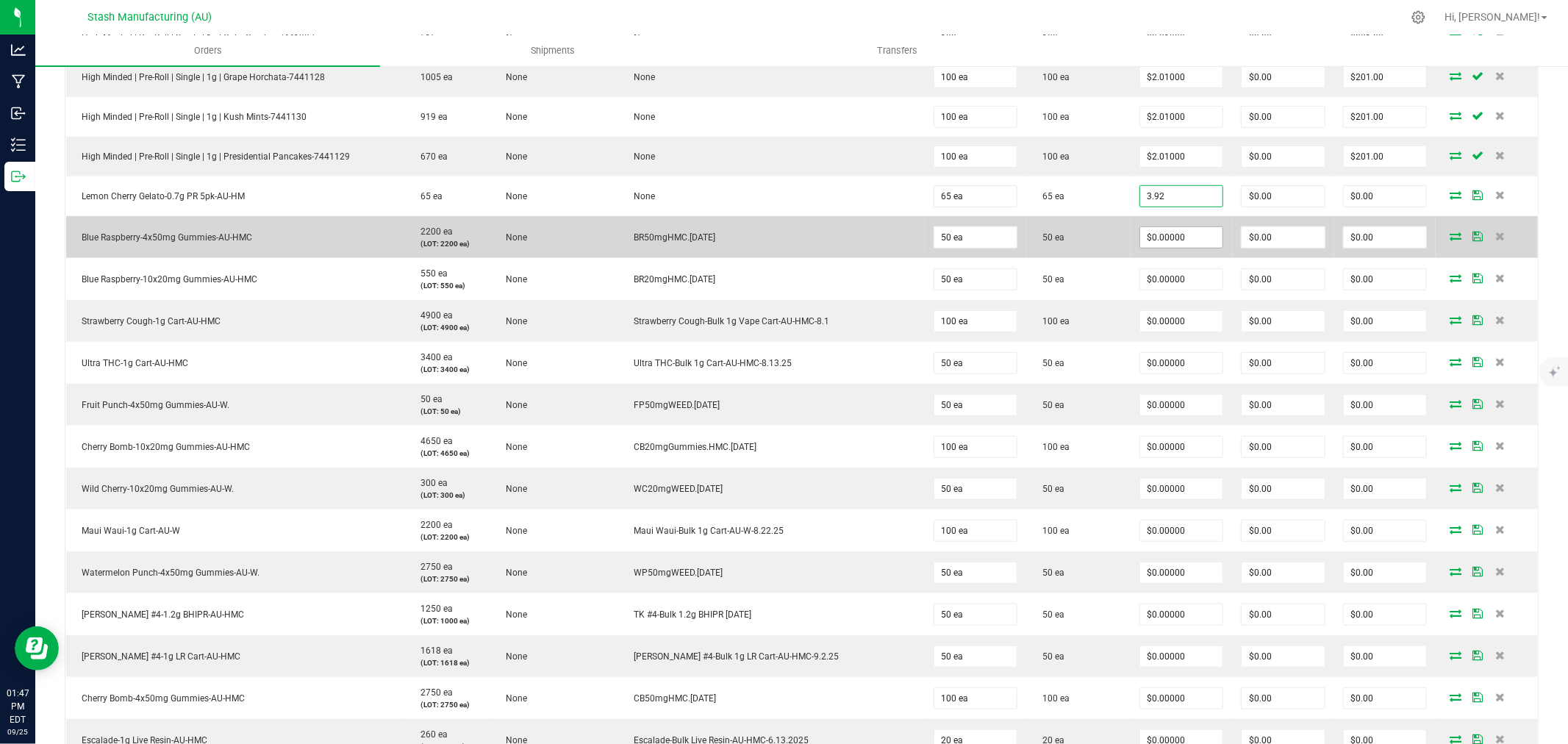
click at [1148, 237] on input "$0.00000" at bounding box center [1181, 237] width 83 height 21
type input "$3.92000"
type input "$254.80"
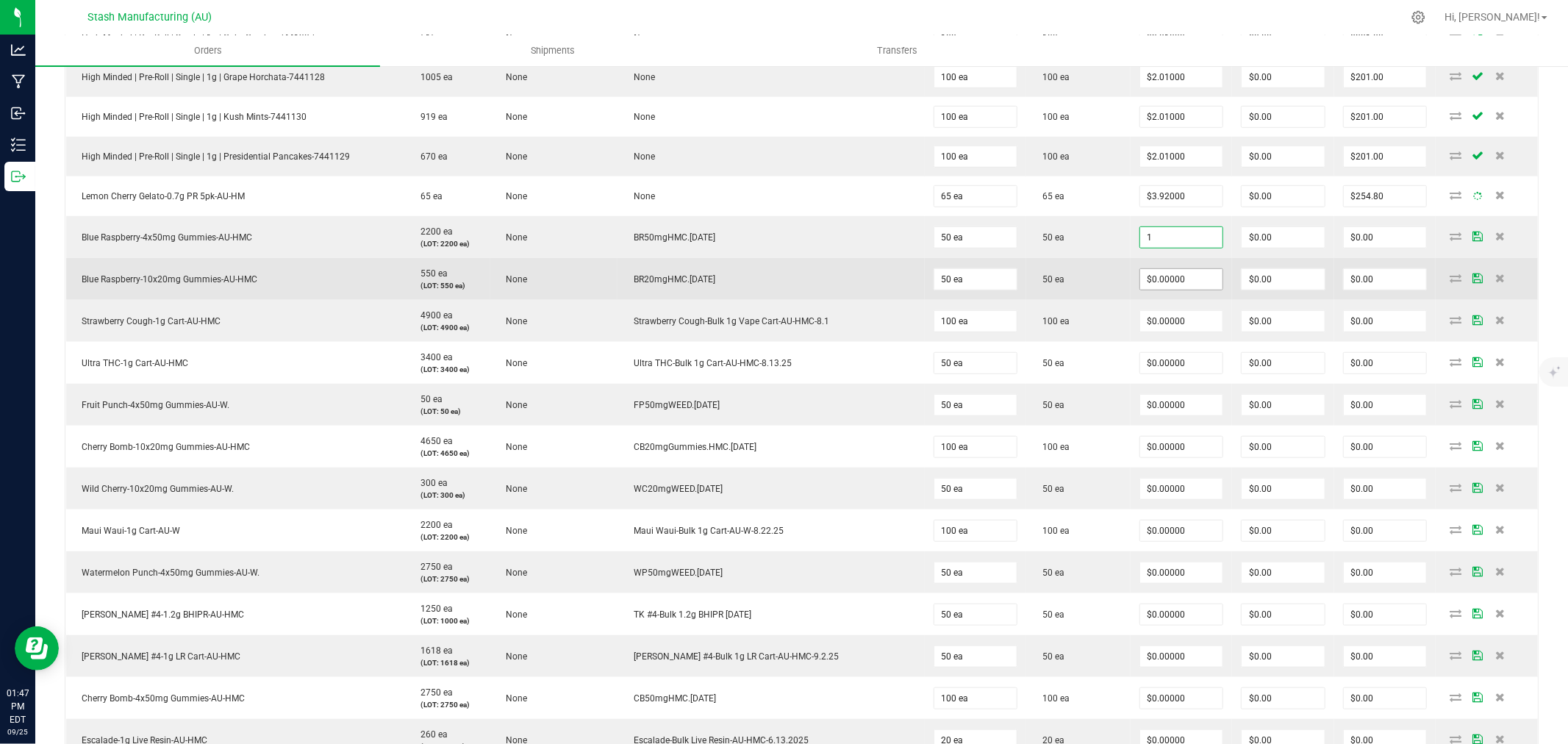
type input "$1.00000"
type input "$50.00"
click at [1164, 278] on input "0" at bounding box center [1181, 279] width 83 height 21
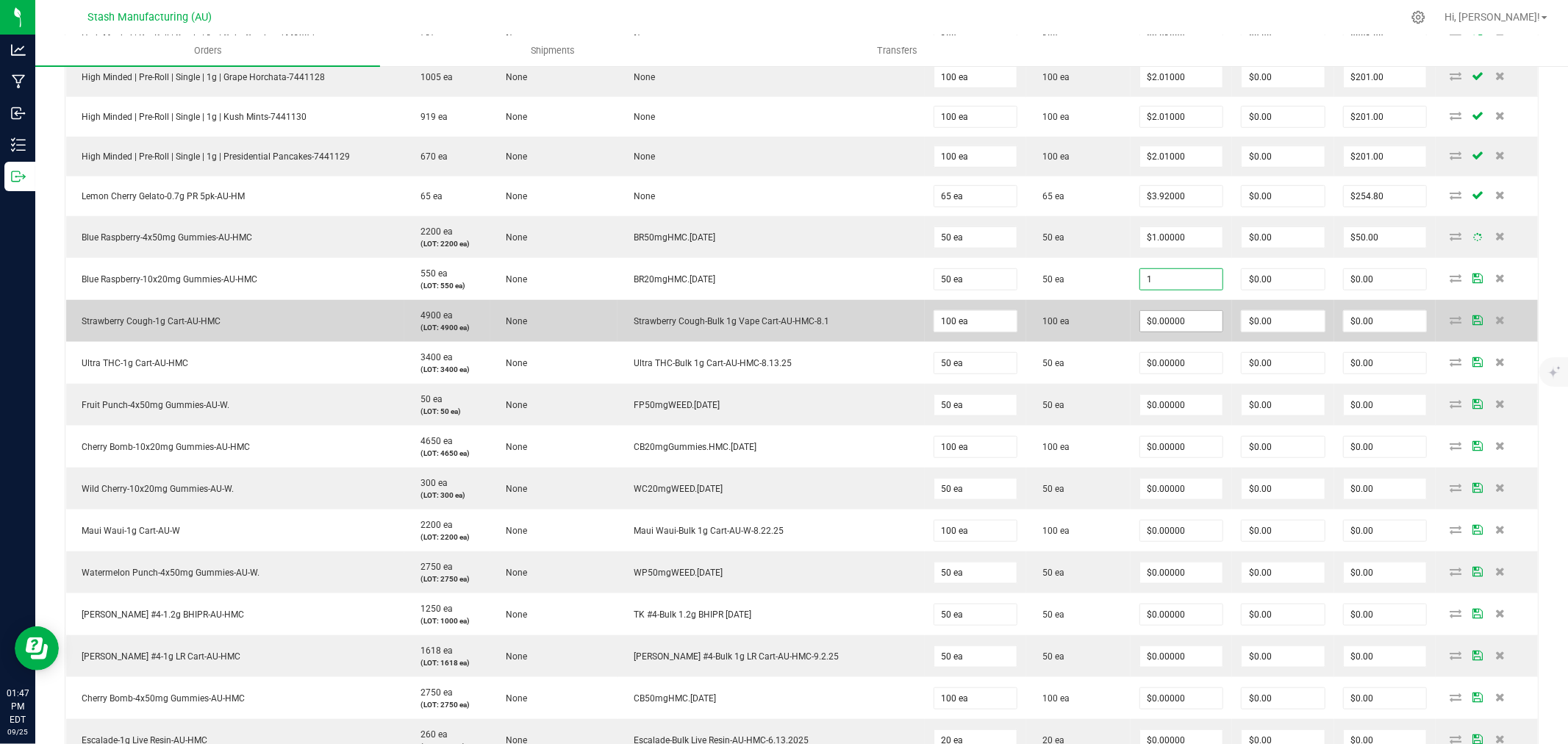
type input "$1.00000"
type input "$50.00"
click at [1167, 314] on input "0" at bounding box center [1181, 321] width 83 height 21
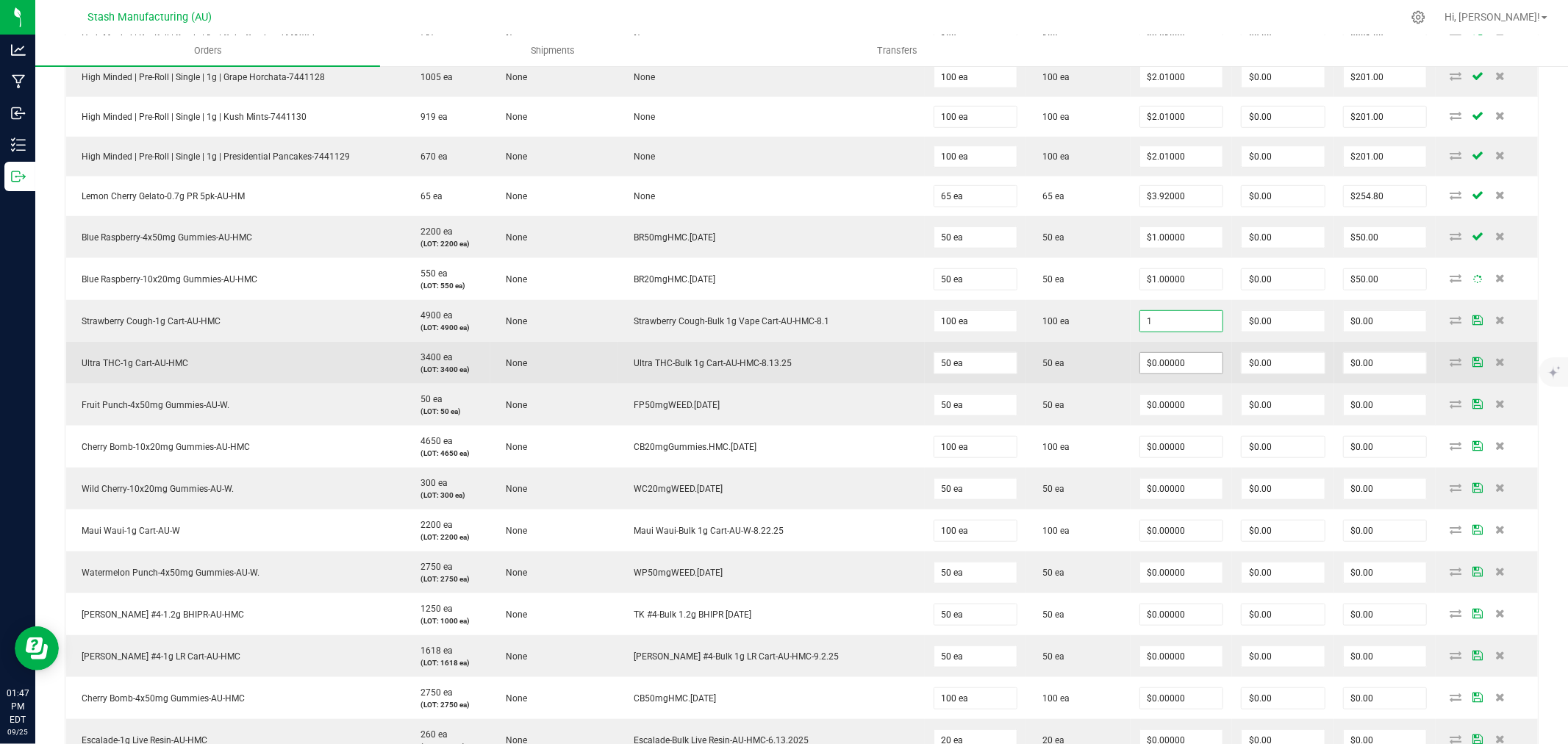
click at [1169, 357] on input "$0.00000" at bounding box center [1181, 362] width 83 height 21
type input "$1.00000"
type input "$100.00"
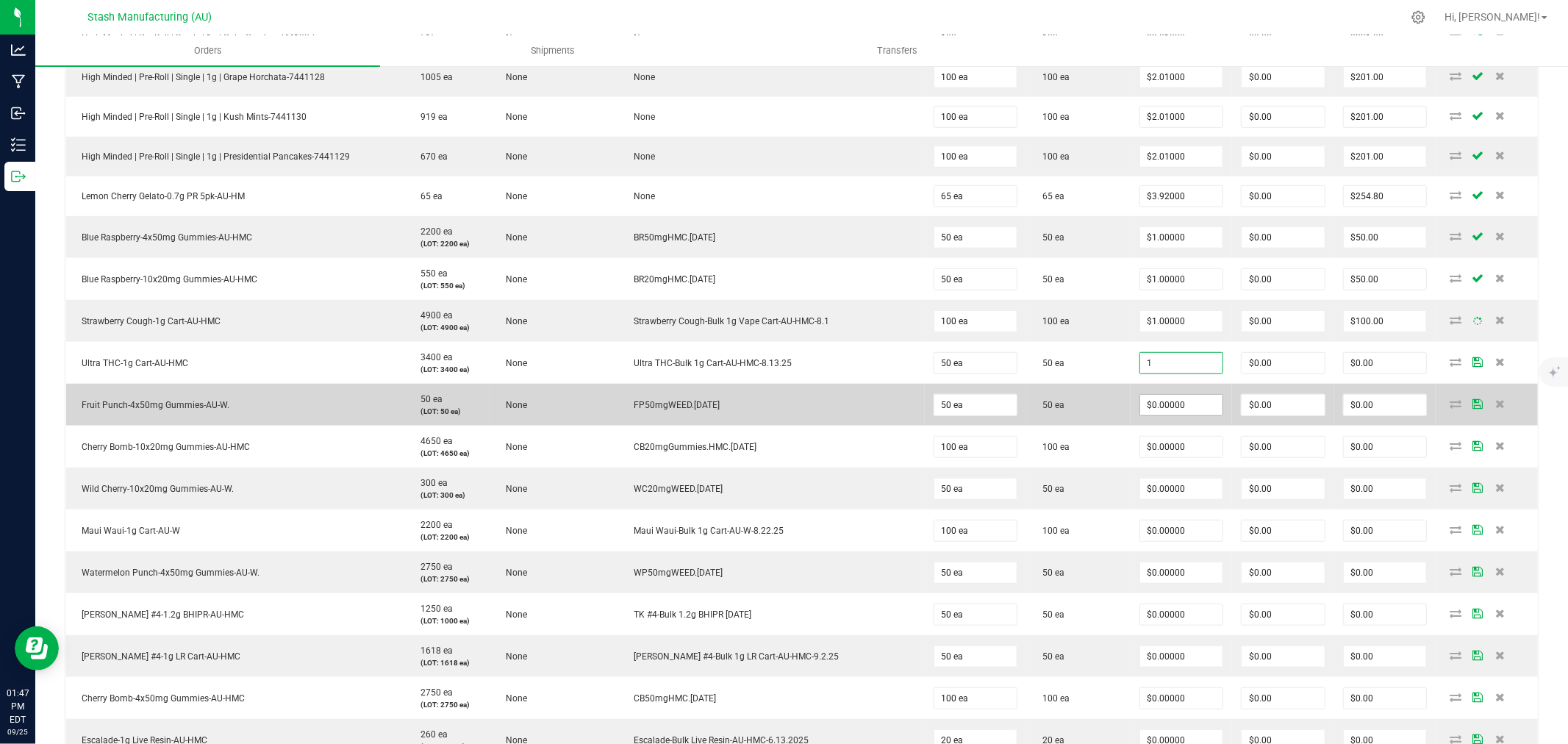
type input "$1.00000"
type input "$50.00"
click at [1170, 403] on input "0" at bounding box center [1181, 404] width 83 height 21
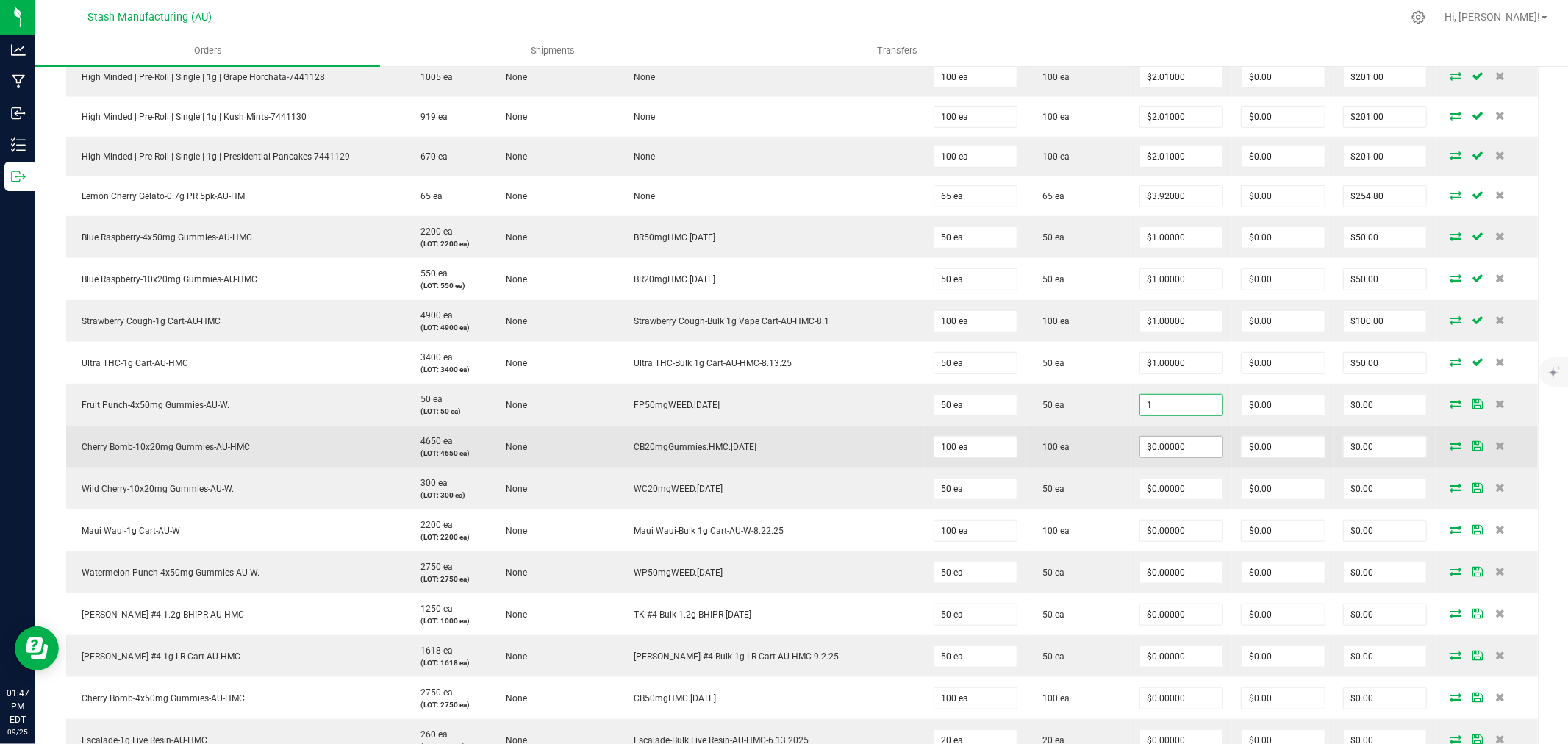
type input "$1.00000"
type input "$50.00"
click at [1166, 451] on input "0" at bounding box center [1181, 446] width 83 height 21
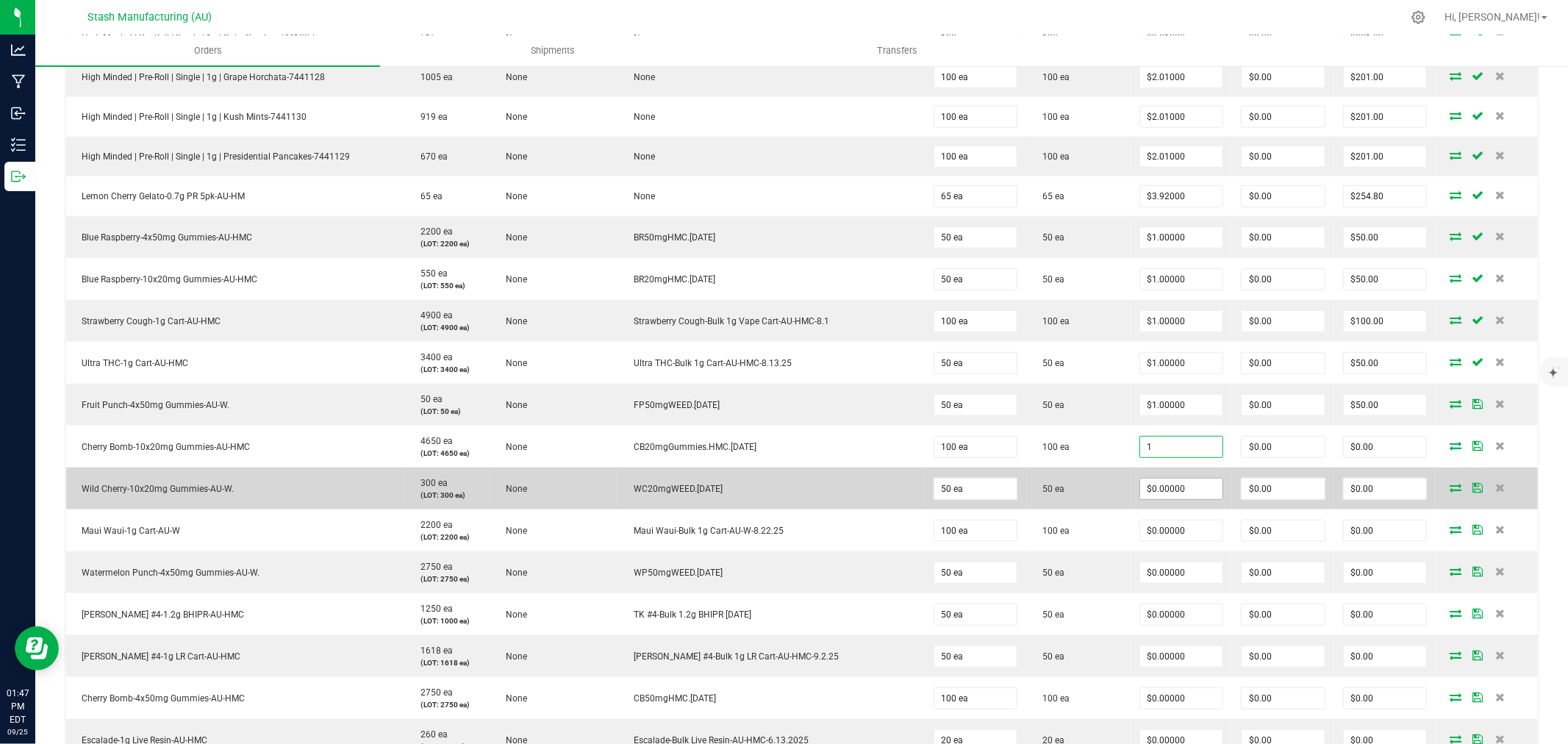
type input "$1.00000"
type input "$100.00"
click at [1156, 499] on input "0" at bounding box center [1181, 488] width 83 height 21
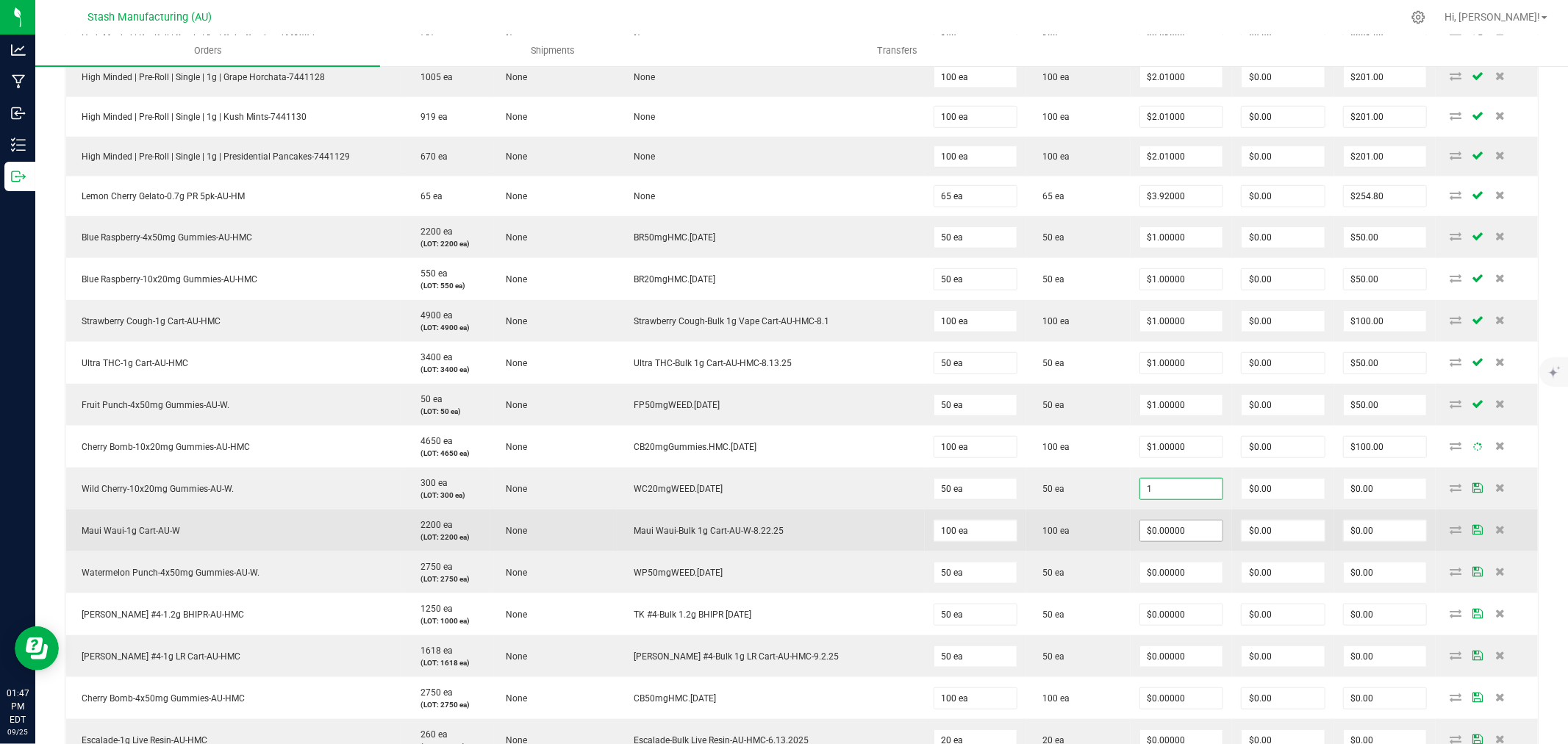
type input "$1.00000"
type input "$50.00"
click at [1160, 530] on input "0" at bounding box center [1181, 530] width 83 height 21
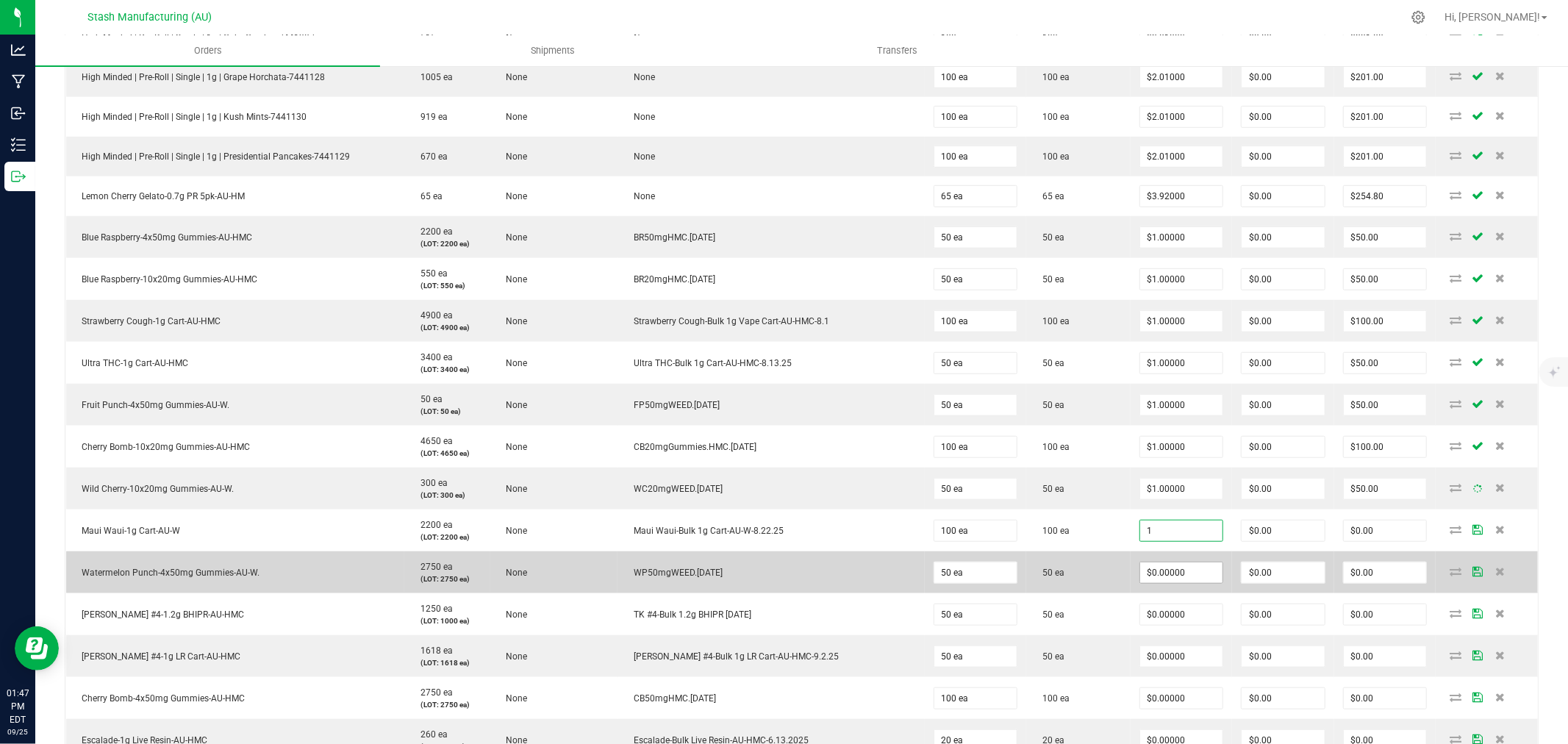
click at [1167, 570] on input "$0.00000" at bounding box center [1181, 572] width 83 height 21
type input "$1.00000"
type input "$100.00"
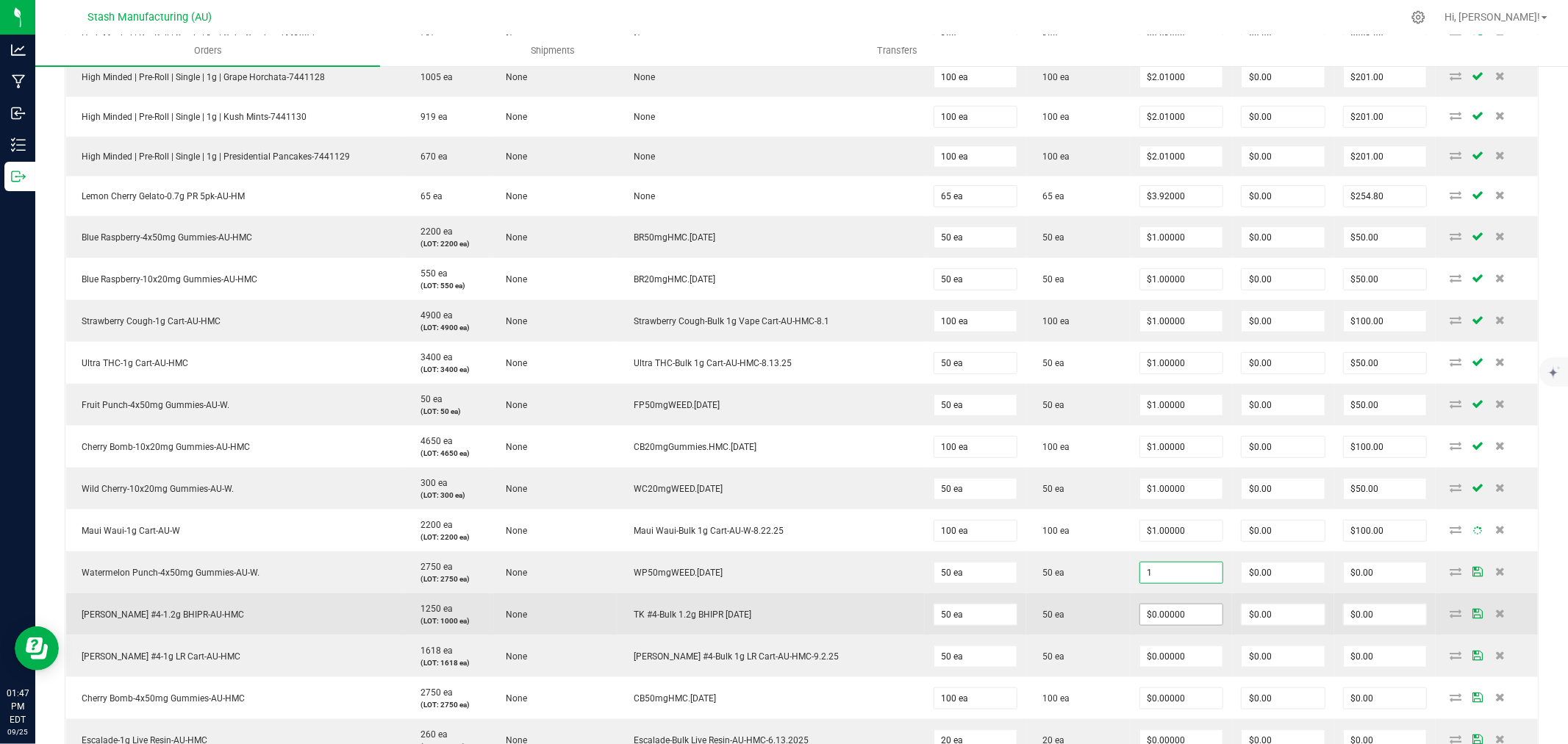
type input "$1.00000"
type input "$50.00"
click at [1164, 617] on input "0" at bounding box center [1181, 614] width 83 height 21
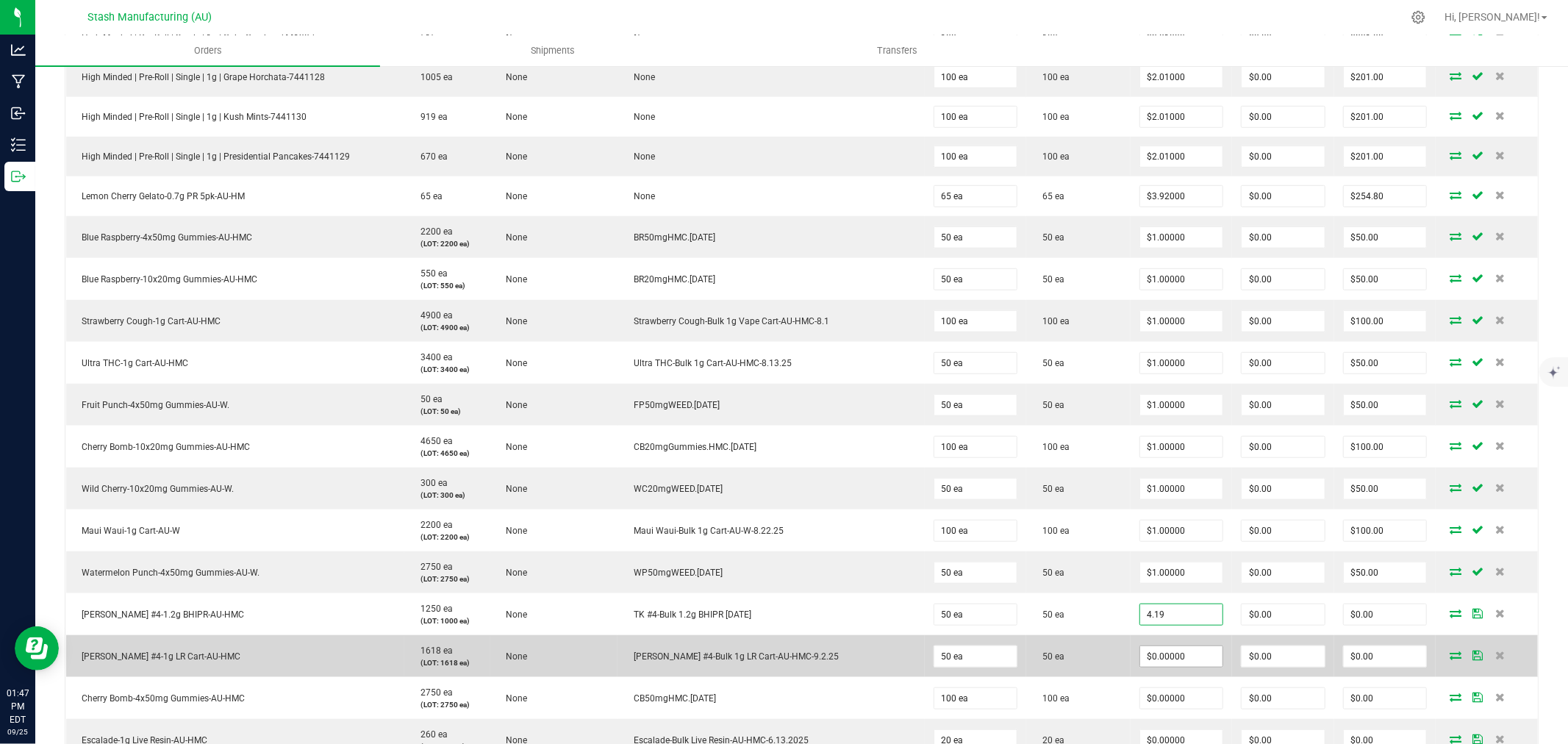
type input "$4.19000"
type input "$209.50"
click at [1149, 657] on input "0" at bounding box center [1181, 656] width 83 height 21
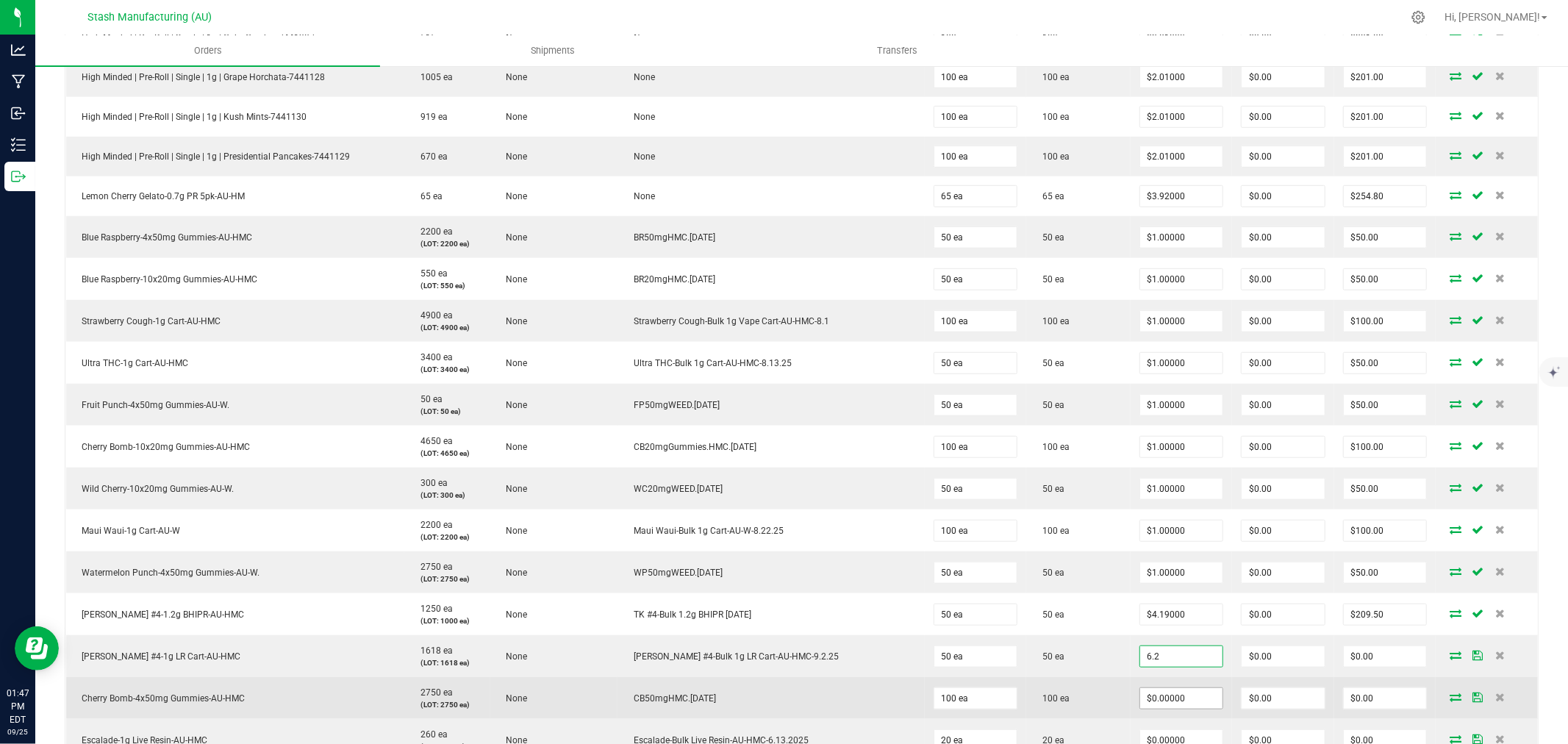
type input "$6.20000"
type input "$310.00"
click at [1155, 707] on input "0" at bounding box center [1181, 698] width 83 height 21
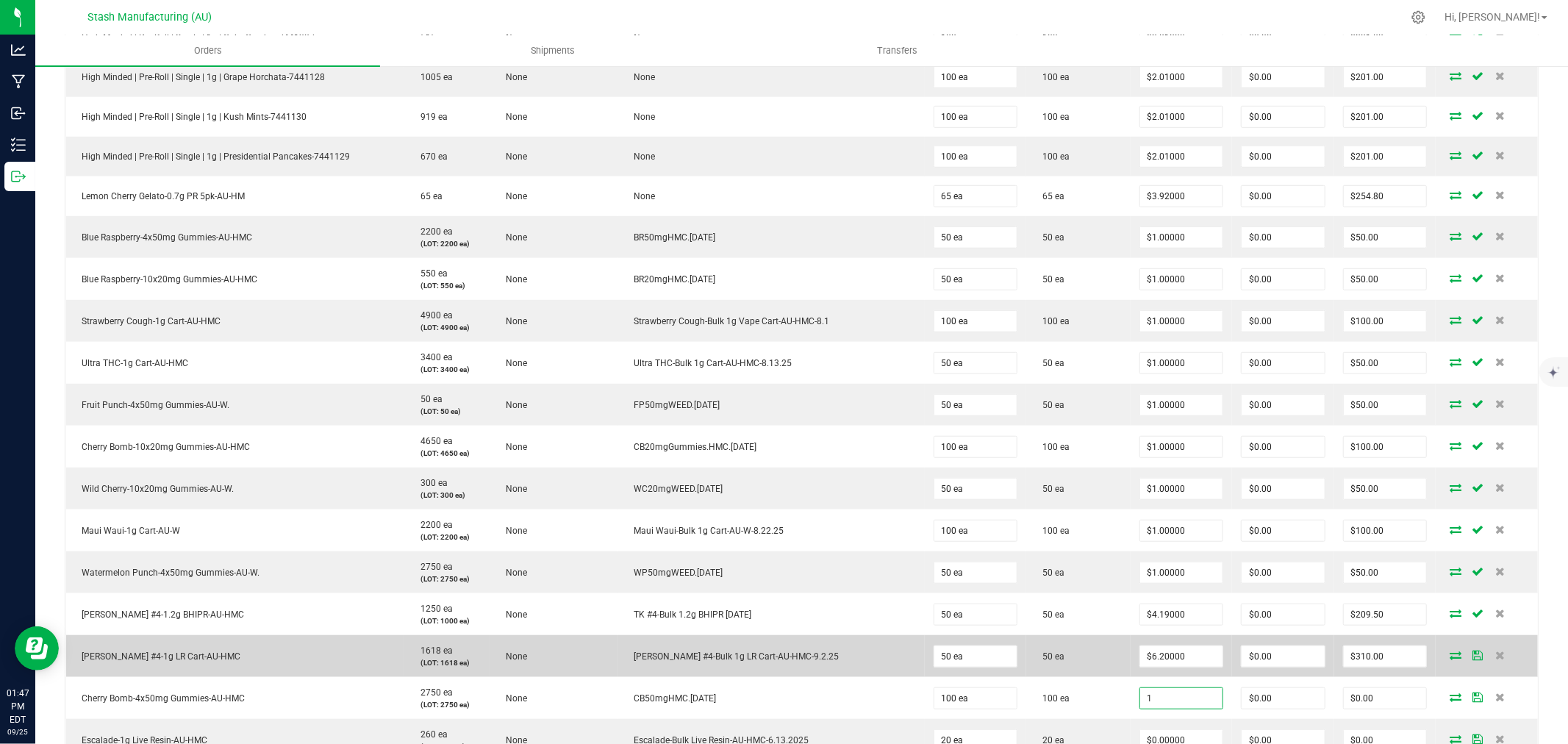
type input "$1.00000"
type input "$100.00"
click at [1088, 677] on td "50 ea" at bounding box center [1078, 656] width 105 height 42
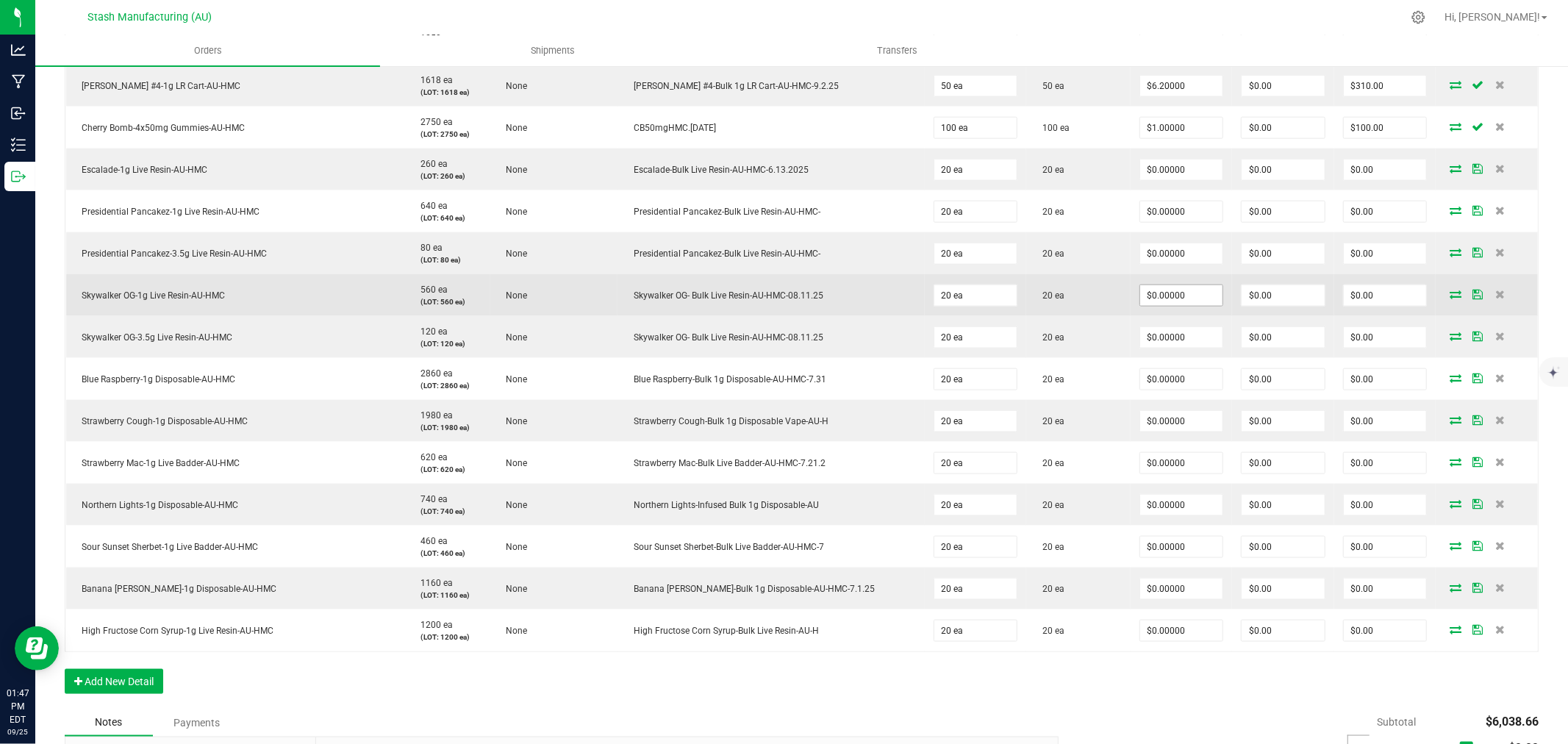
scroll to position [1388, 0]
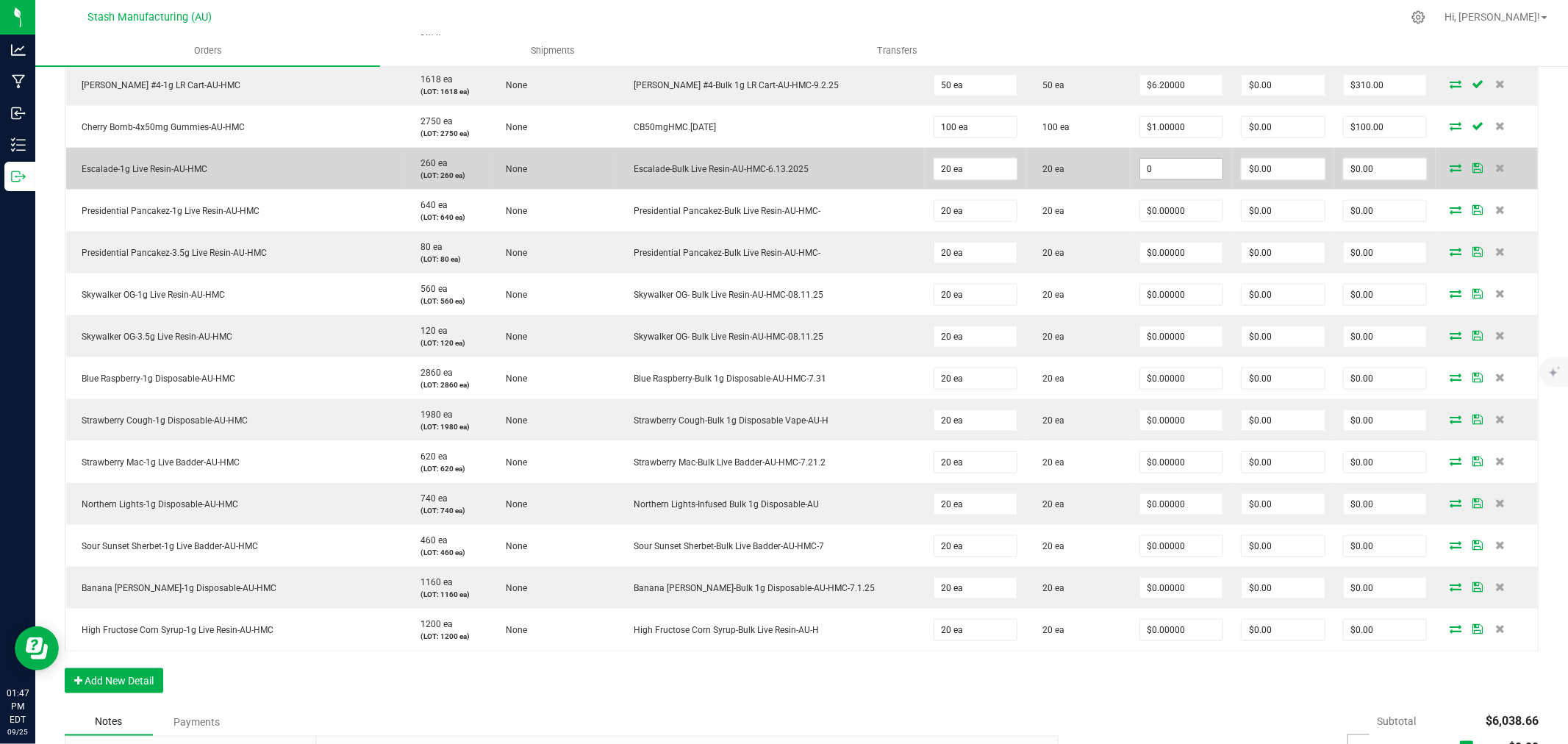
click at [1166, 168] on input "0" at bounding box center [1181, 168] width 83 height 21
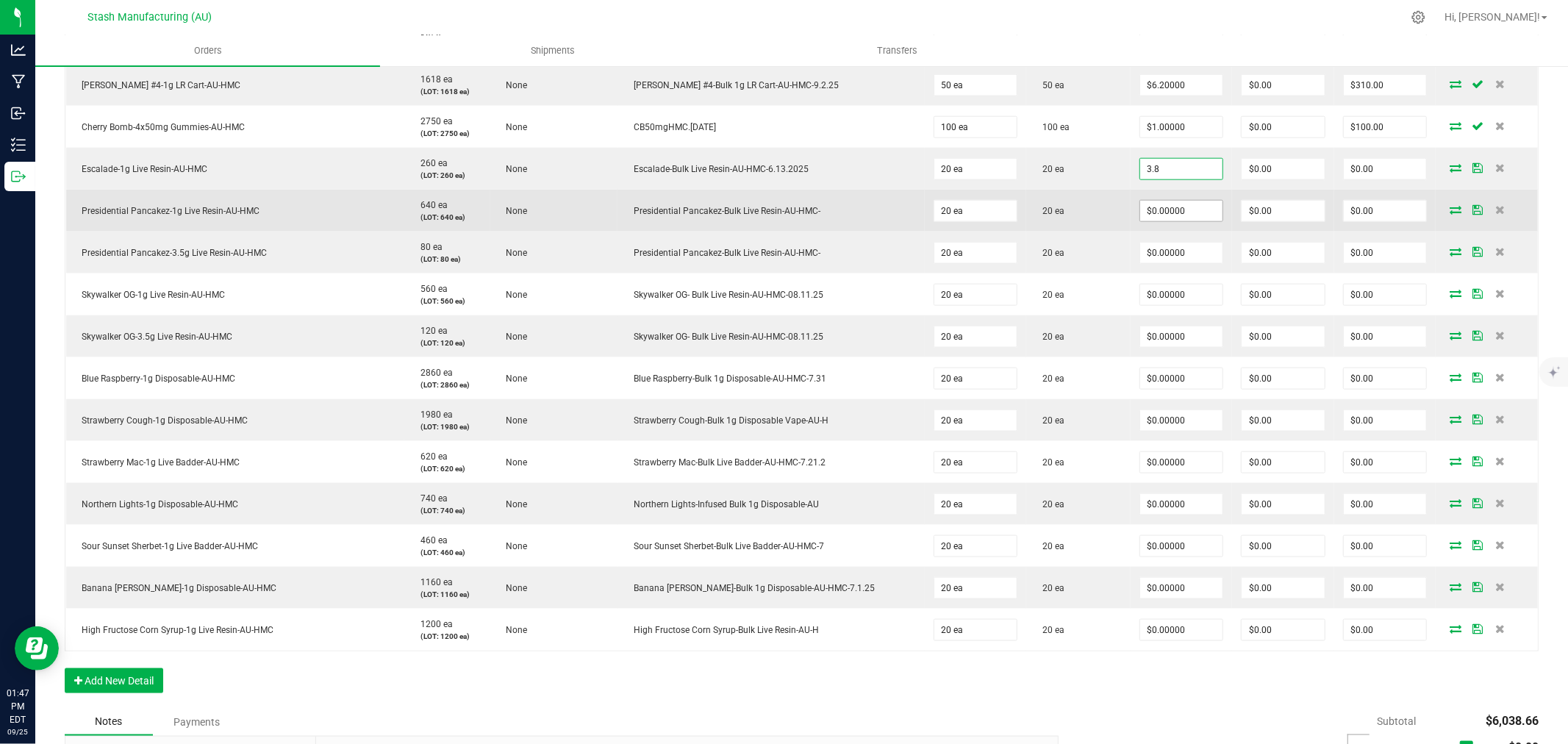
type input "$3.80000"
type input "$76.00"
click at [1170, 219] on input "0" at bounding box center [1181, 210] width 83 height 21
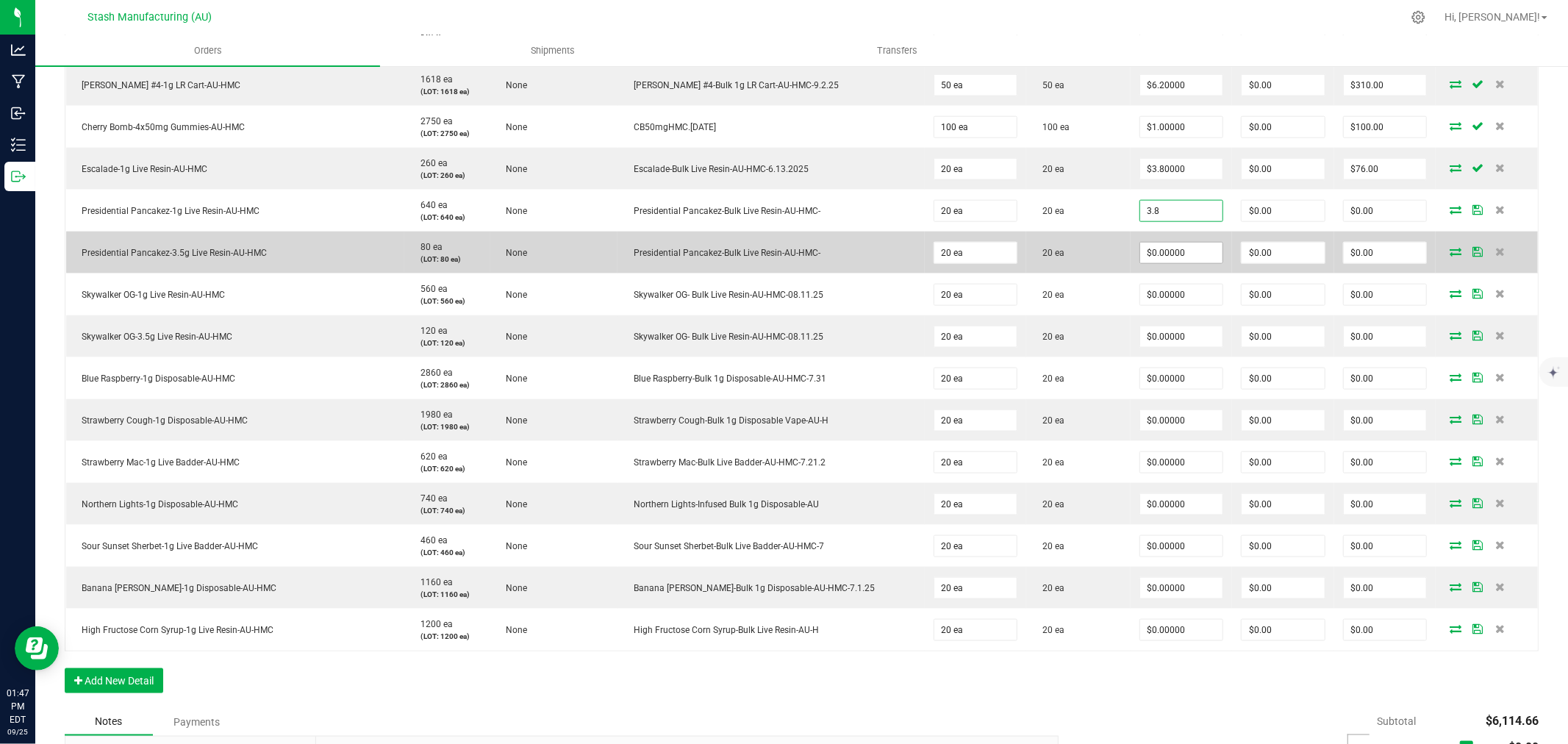
type input "$3.80000"
type input "$76.00"
click at [1158, 259] on input "0" at bounding box center [1181, 252] width 83 height 21
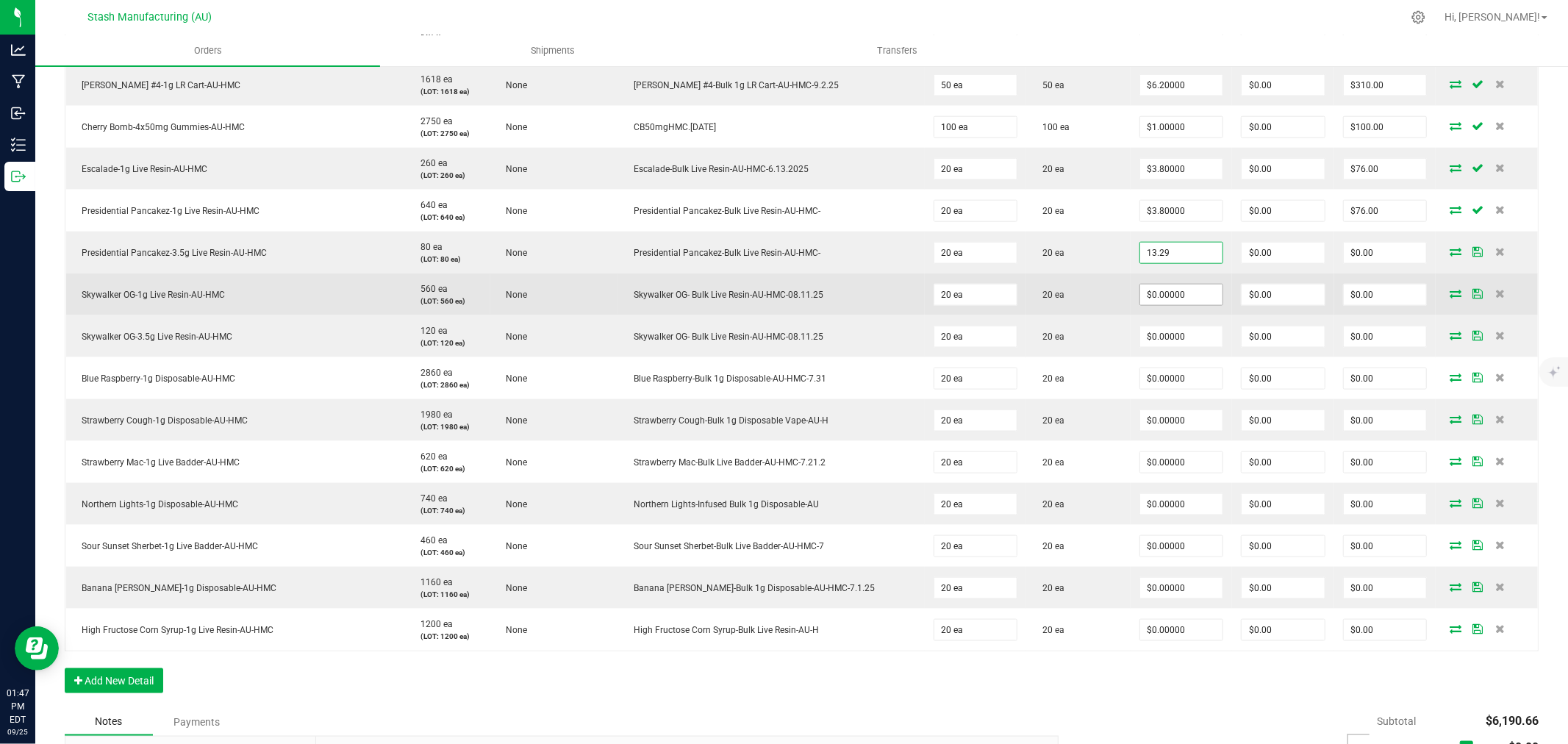
type input "$13.29000"
type input "$265.80"
click at [1160, 294] on input "0" at bounding box center [1181, 294] width 83 height 21
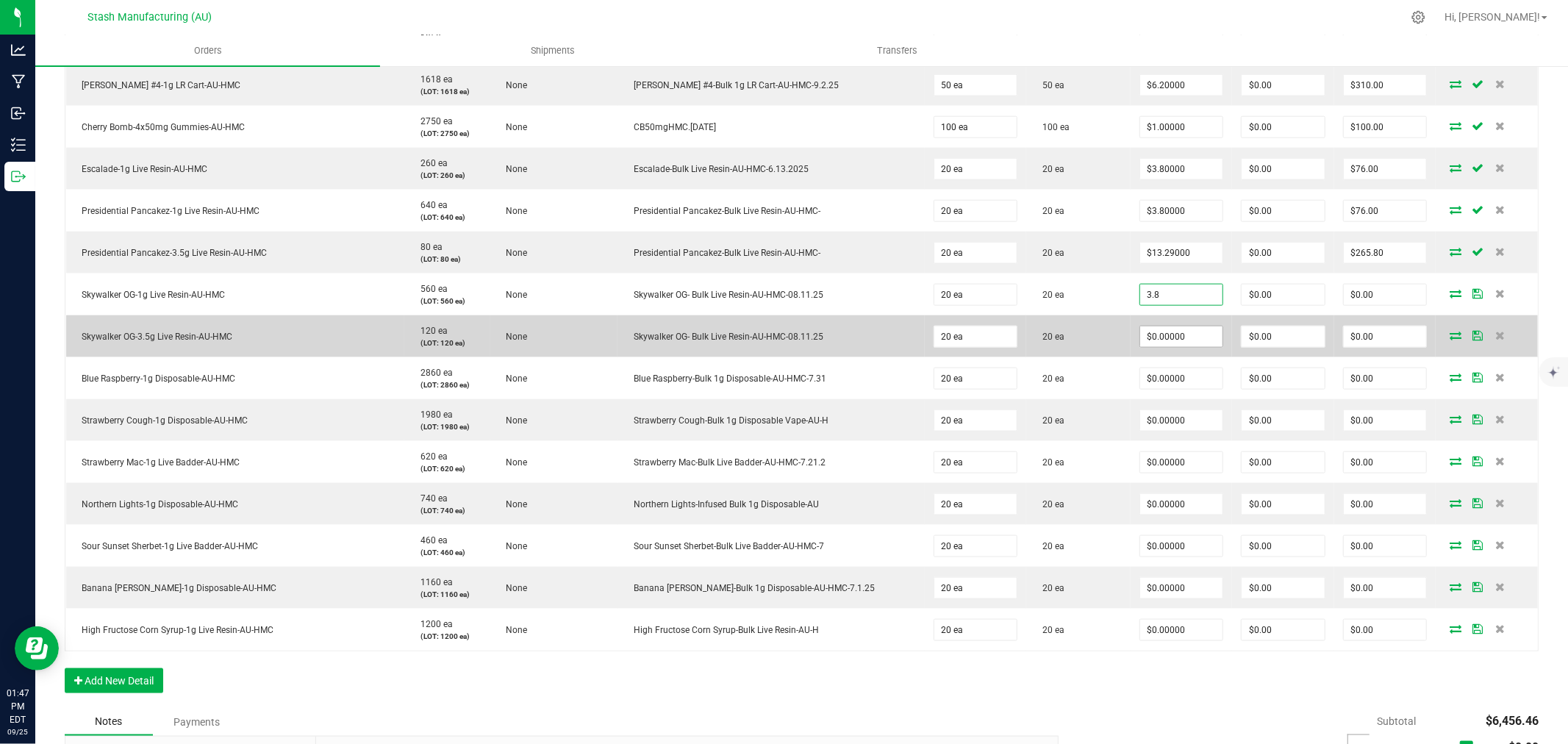
type input "$3.80000"
type input "$76.00"
click at [1154, 346] on input "0" at bounding box center [1181, 336] width 83 height 21
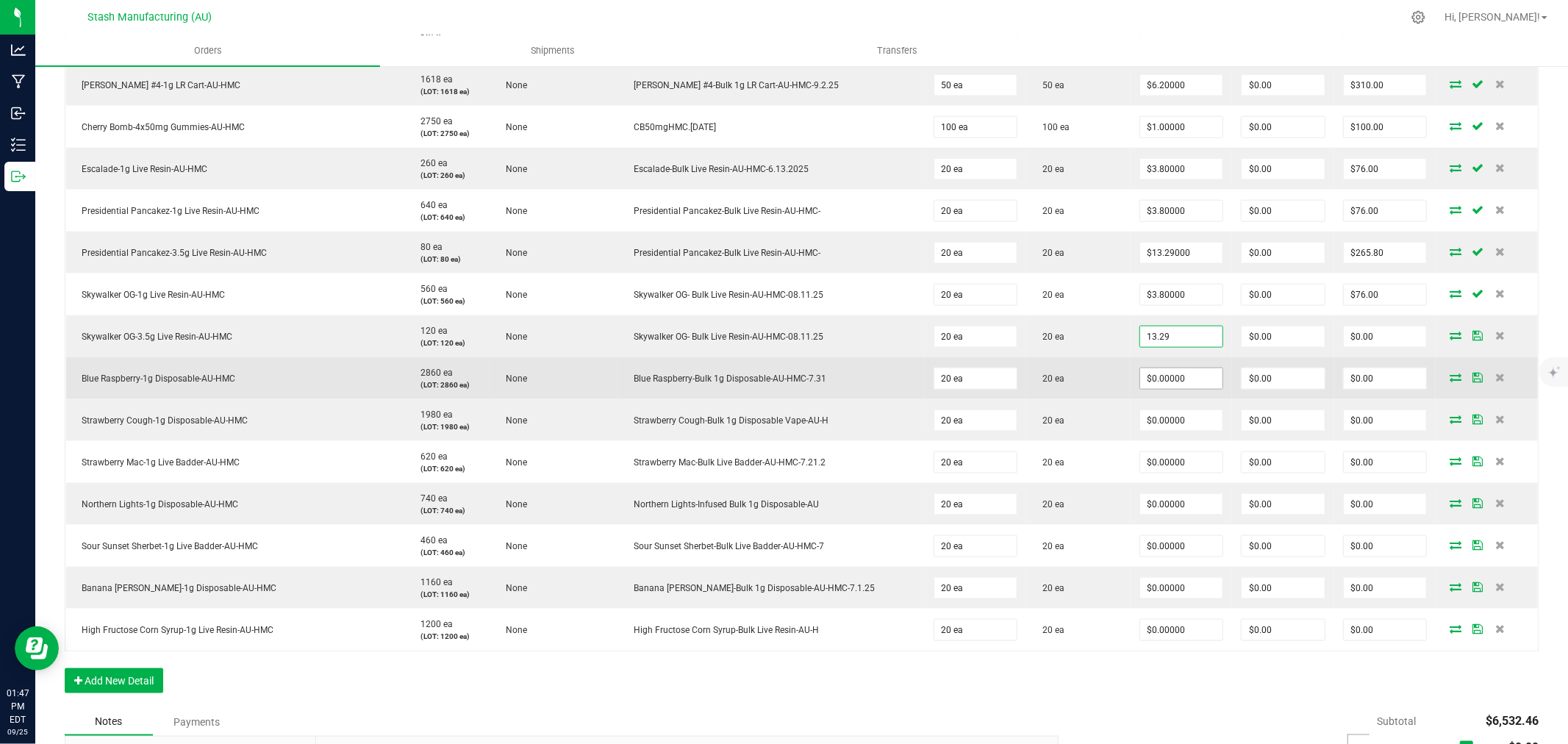
type input "$13.29000"
type input "$265.80"
click at [1153, 380] on input "0" at bounding box center [1181, 378] width 83 height 21
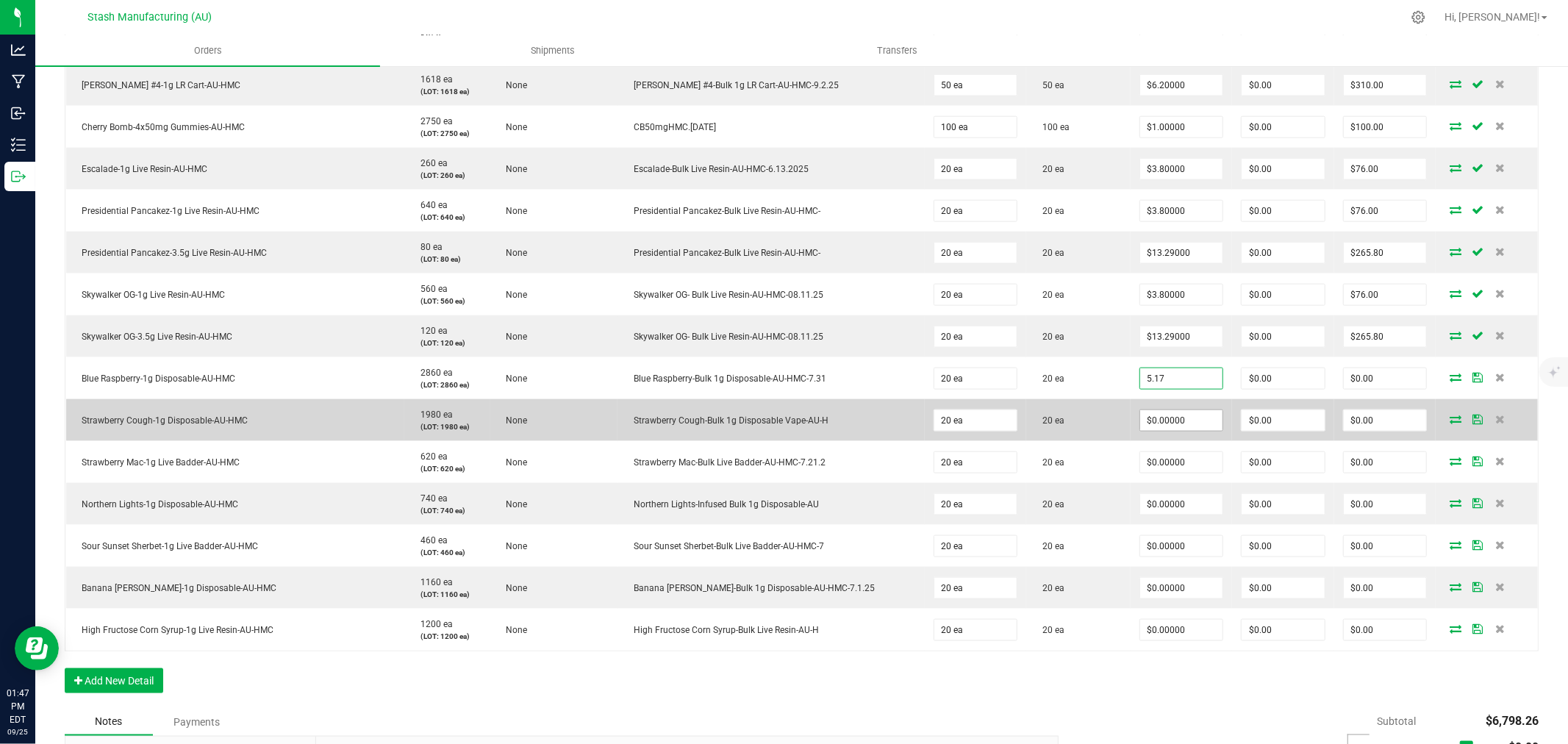
type input "$5.17000"
type input "$103.40"
click at [1153, 421] on input "0" at bounding box center [1181, 420] width 83 height 21
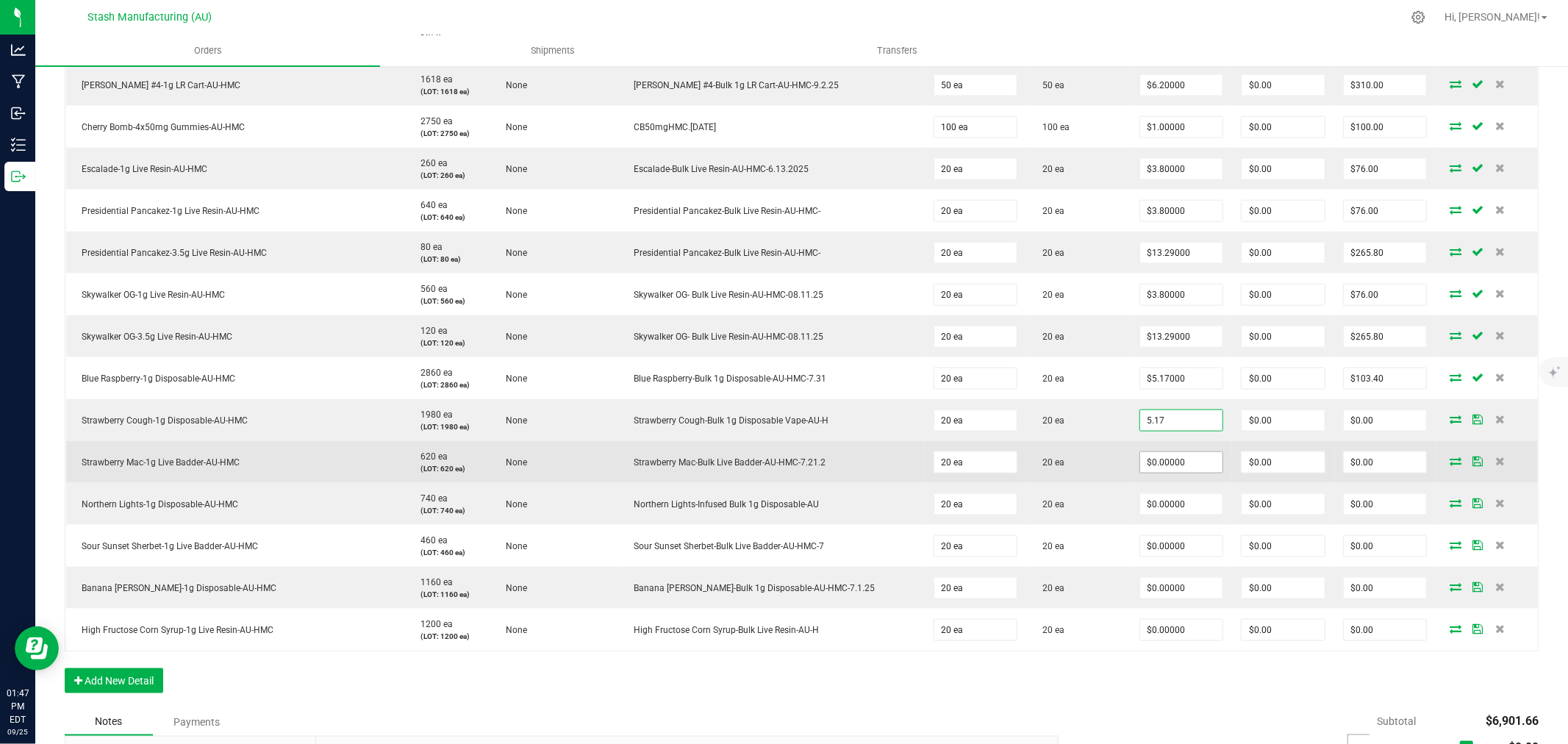
click at [1145, 462] on input "$0.00000" at bounding box center [1181, 462] width 83 height 21
type input "$5.17000"
type input "$103.40"
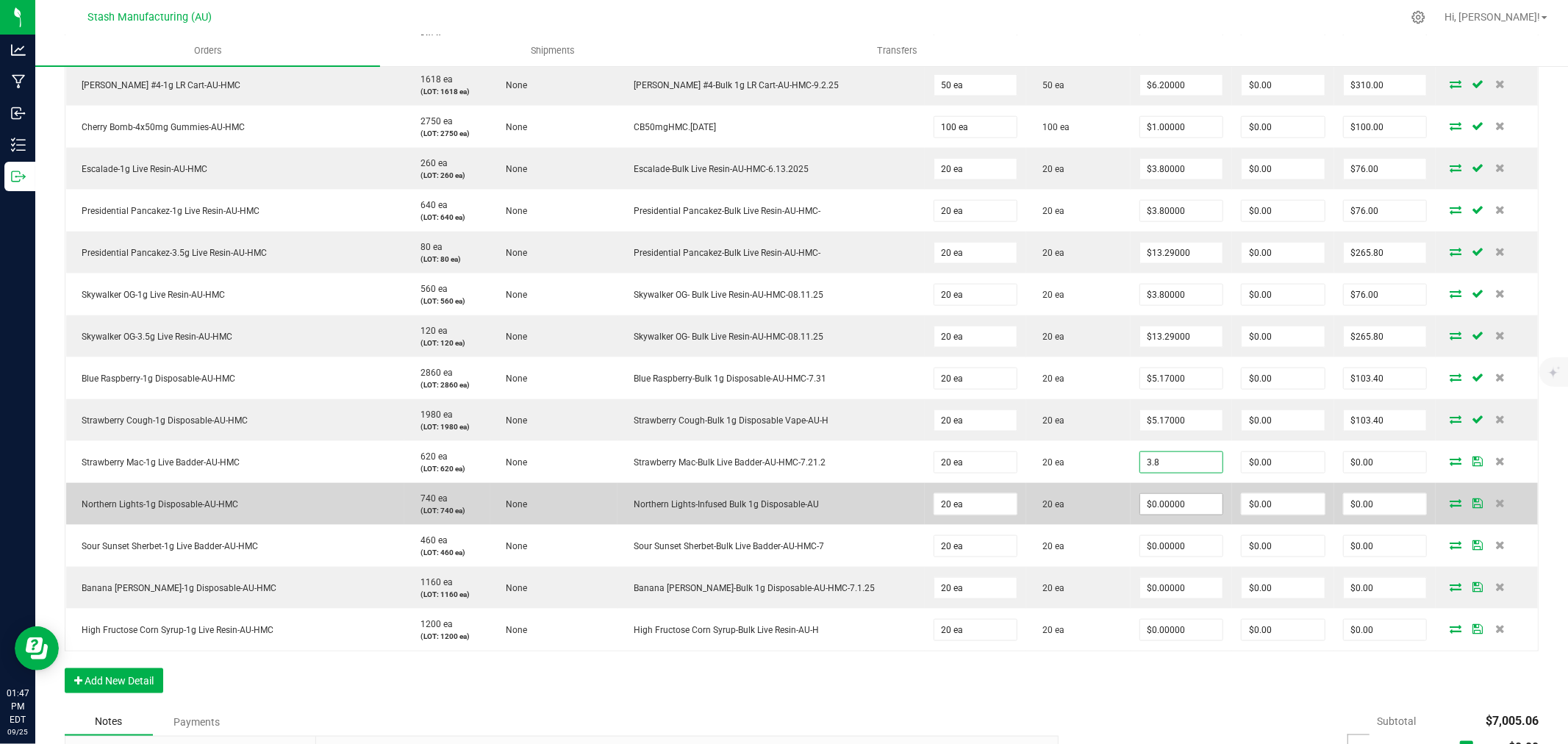
type input "$3.80000"
type input "$76.00"
click at [1140, 507] on input "0" at bounding box center [1181, 504] width 83 height 21
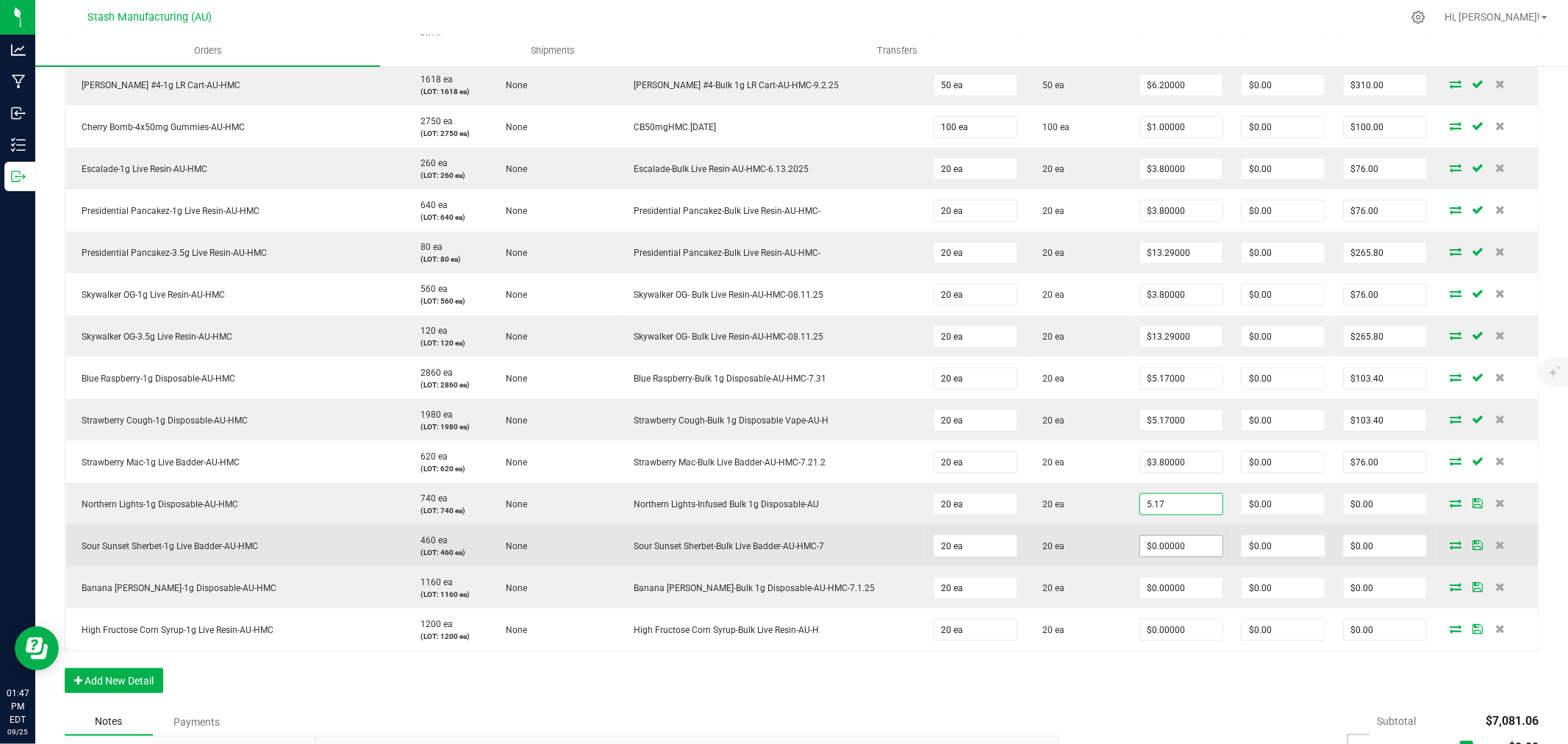
type input "$5.17000"
type input "$103.40"
click at [1145, 549] on input "0" at bounding box center [1181, 545] width 83 height 21
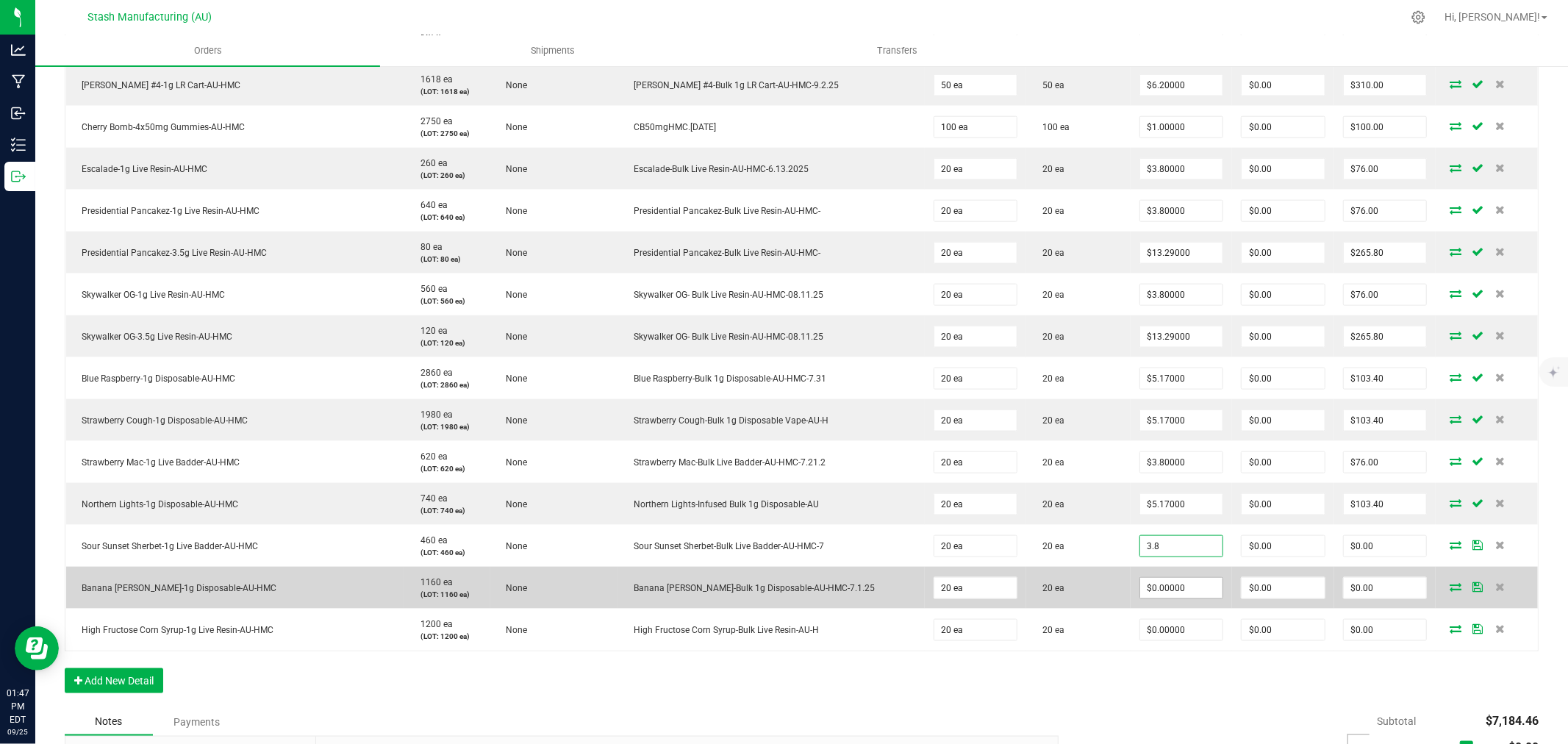
type input "$3.80000"
type input "$76.00"
click at [1173, 589] on input "0" at bounding box center [1181, 587] width 83 height 21
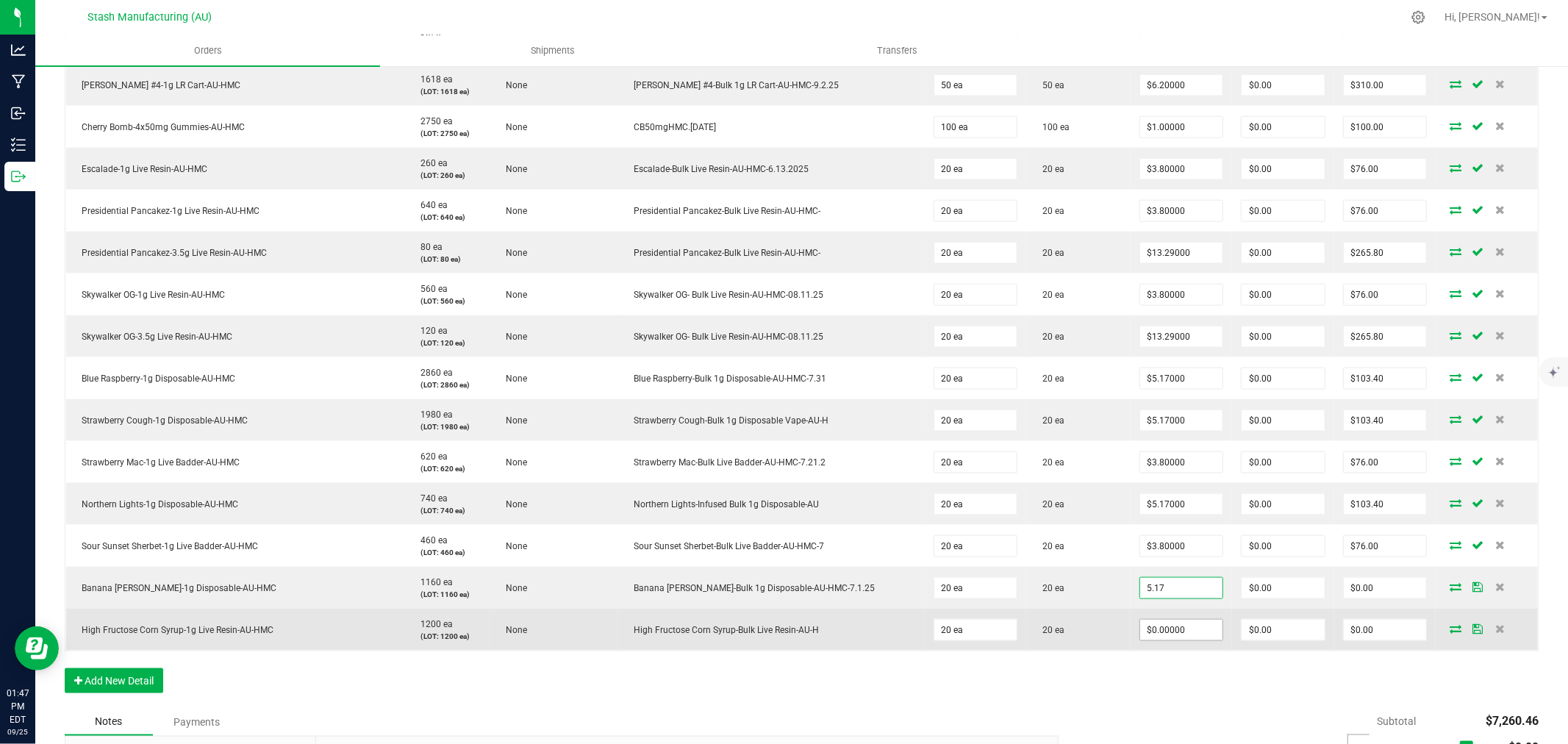
type input "$5.17000"
type input "$103.40"
click at [1172, 629] on input "0" at bounding box center [1181, 629] width 83 height 21
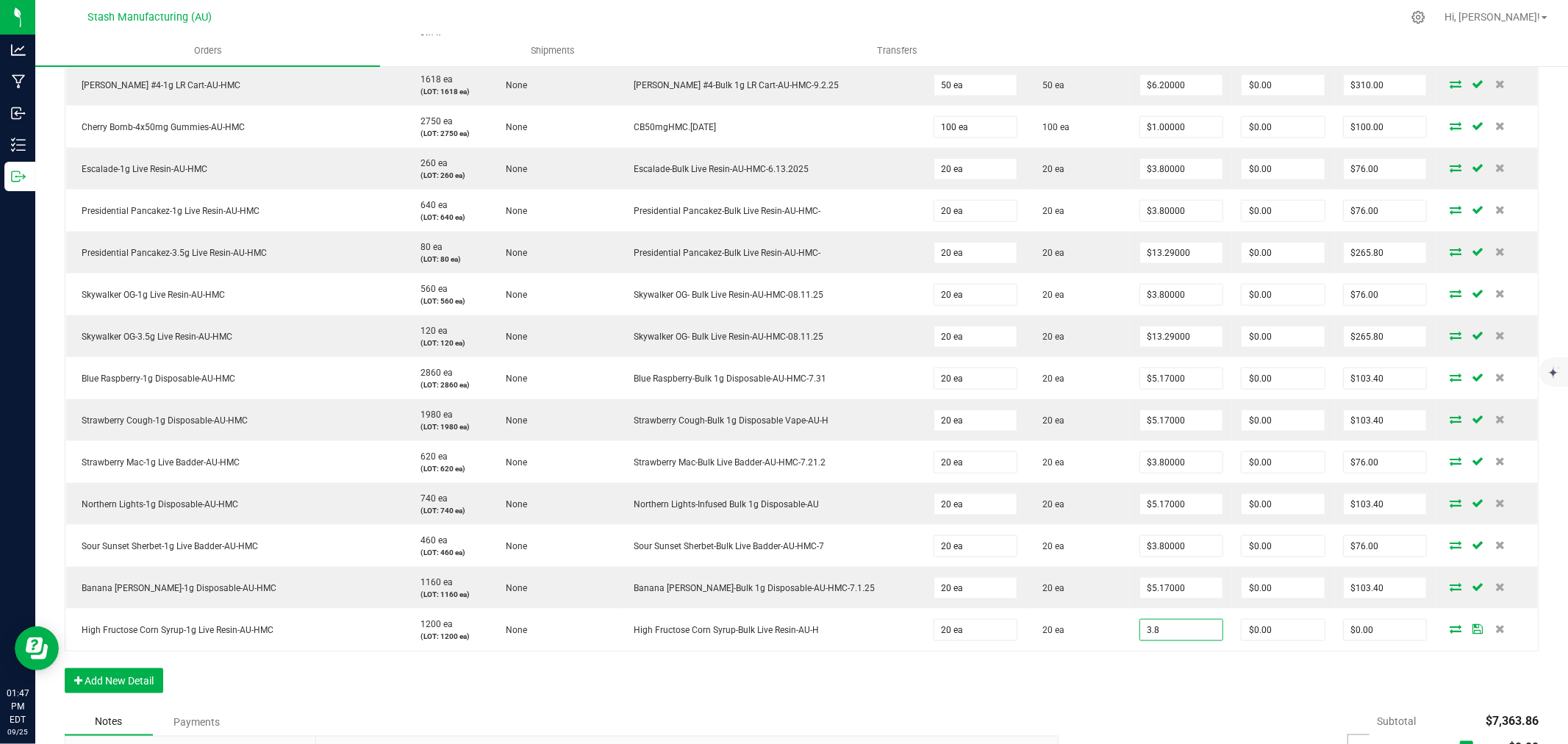
type input "$3.80000"
type input "$76.00"
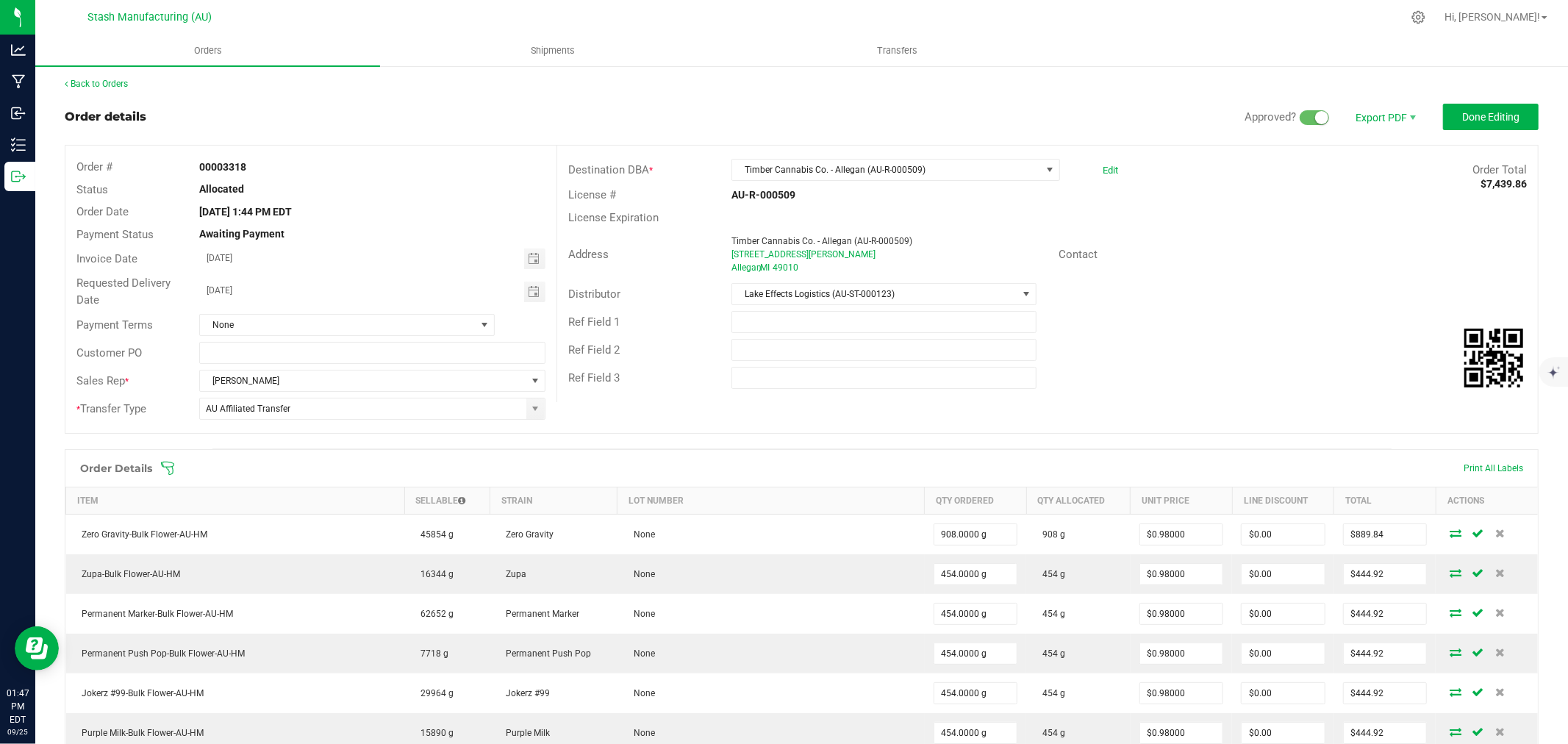
scroll to position [0, 0]
click at [1489, 127] on button "Done Editing" at bounding box center [1490, 118] width 96 height 26
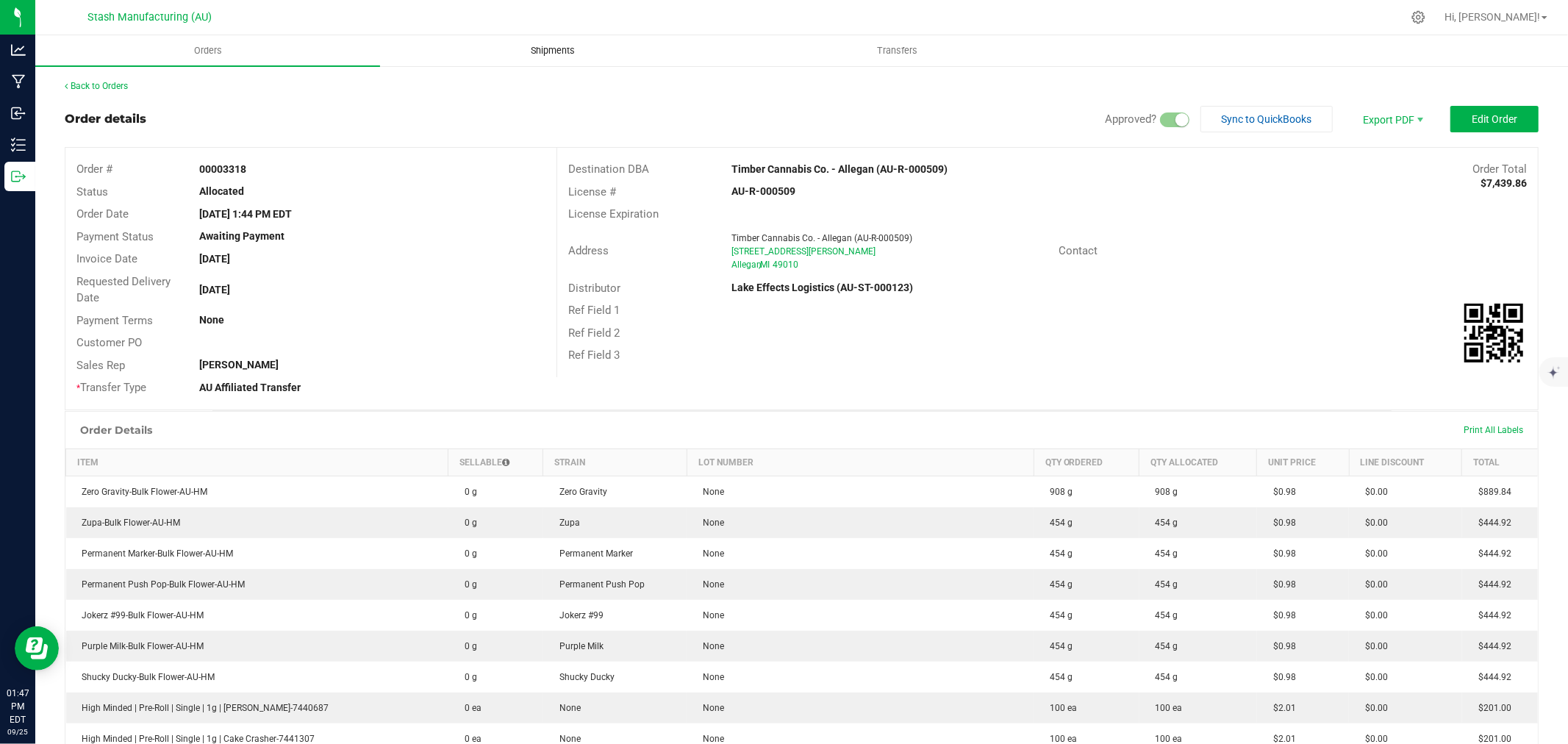
click at [561, 52] on span "Shipments" at bounding box center [553, 50] width 84 height 14
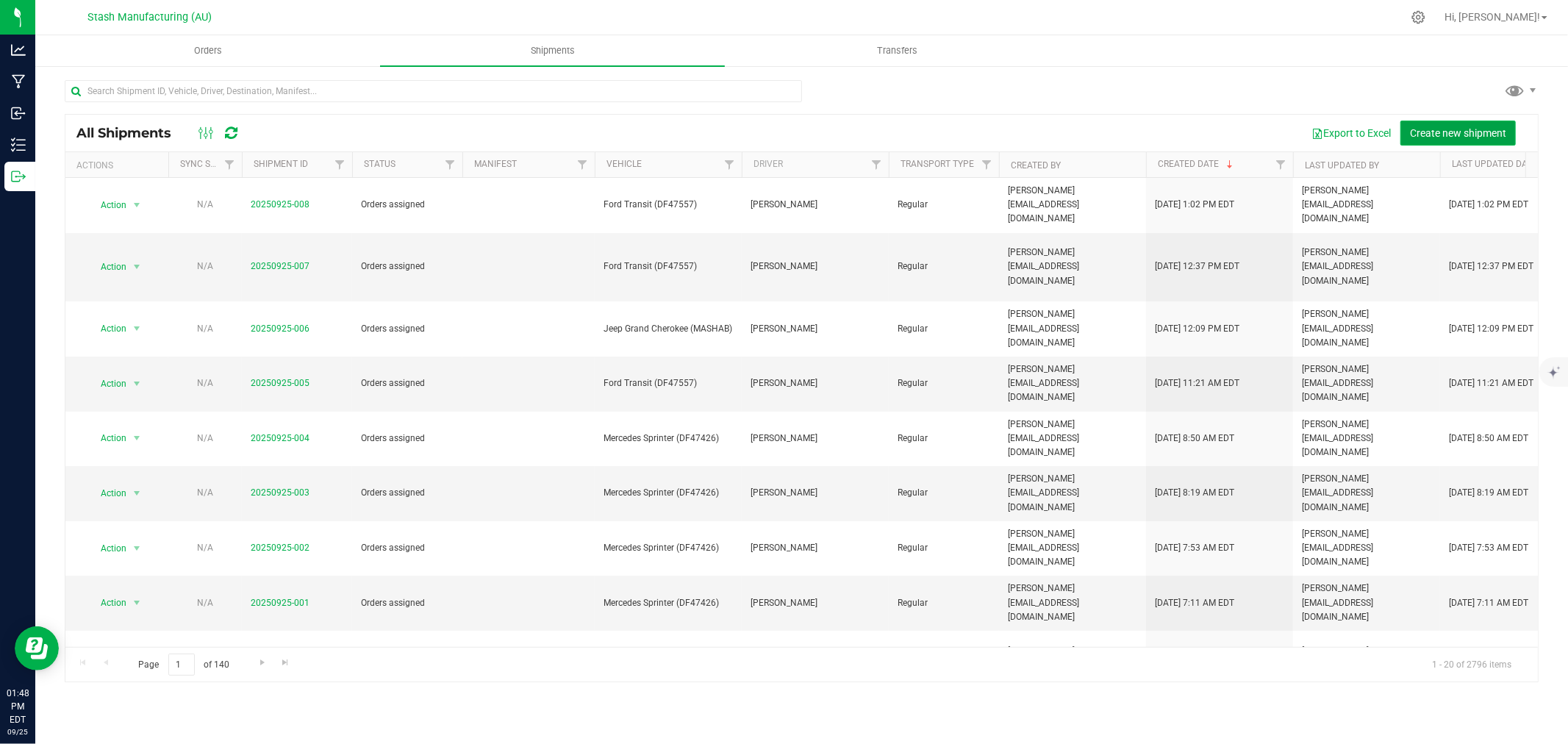
click at [1465, 134] on span "Create new shipment" at bounding box center [1458, 133] width 97 height 12
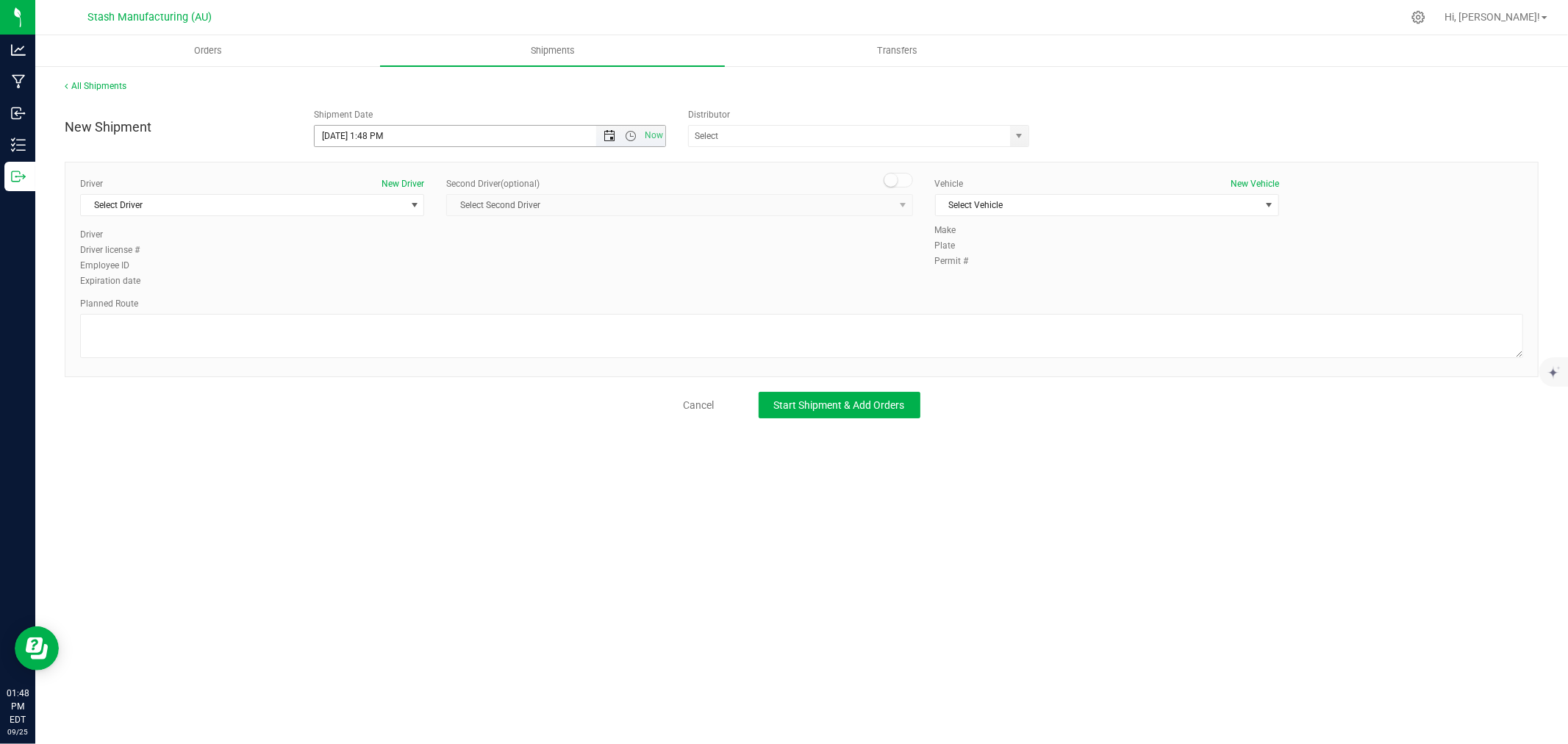
click at [607, 139] on span "Open the date view" at bounding box center [609, 136] width 12 height 12
click at [349, 307] on link "29" at bounding box center [348, 307] width 21 height 23
type input "[DATE] 1:48 PM"
click at [721, 131] on input "text" at bounding box center [844, 136] width 311 height 21
click at [806, 165] on li "Lake Effects Logistics (AU-ST-000123)" at bounding box center [858, 161] width 340 height 22
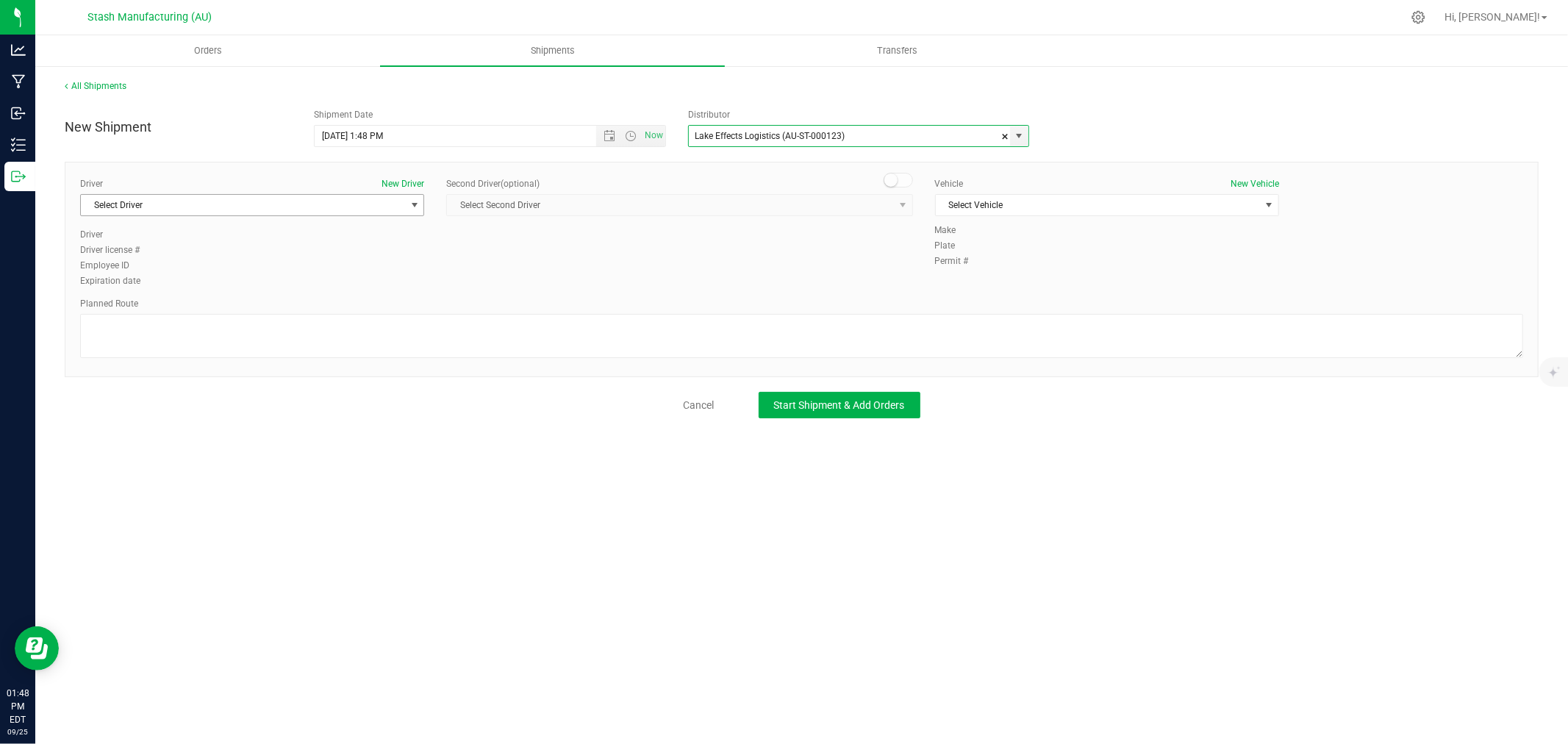
type input "Lake Effects Logistics (AU-ST-000123)"
click at [402, 202] on span "Select Driver" at bounding box center [243, 205] width 324 height 21
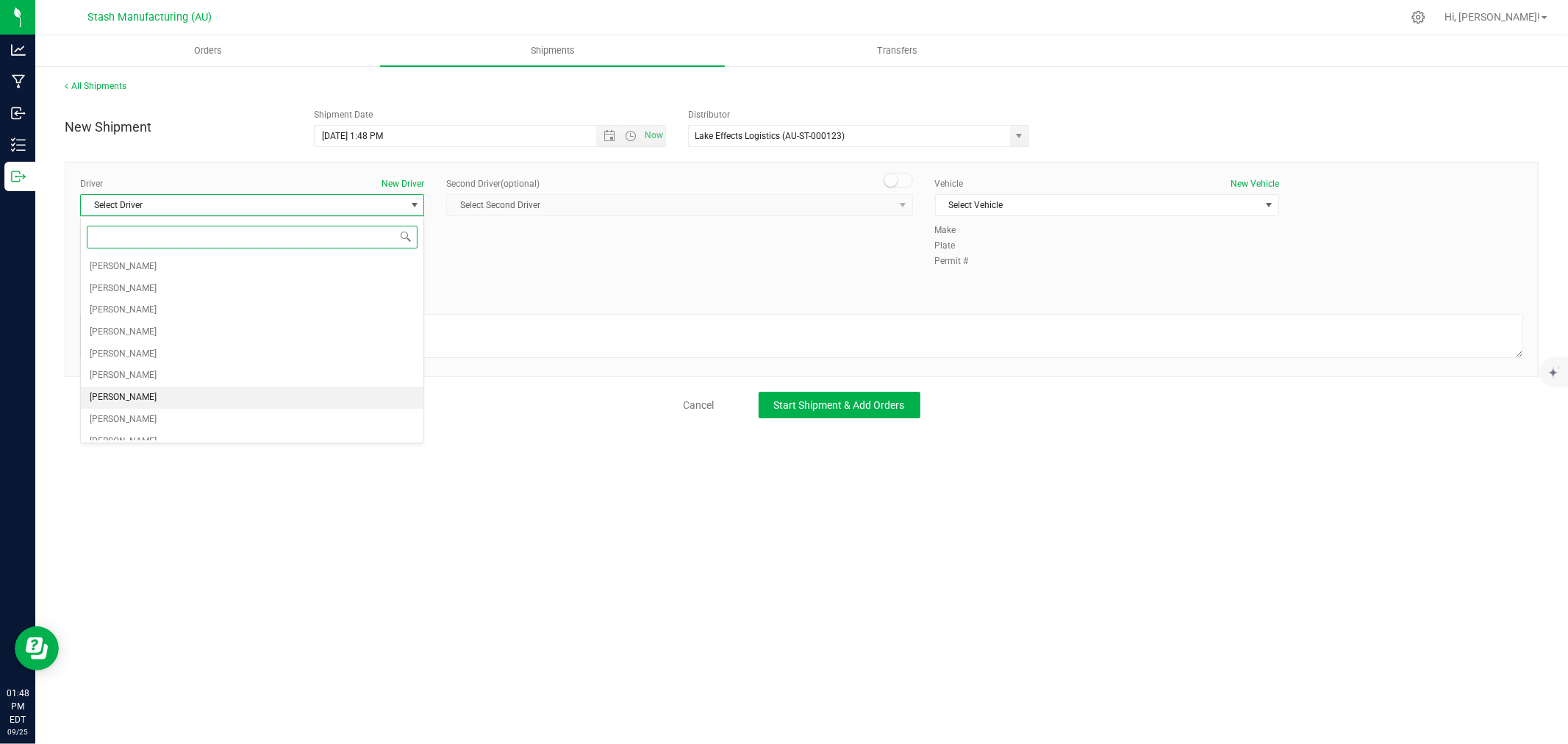
click at [138, 394] on li "[PERSON_NAME]" at bounding box center [252, 398] width 342 height 22
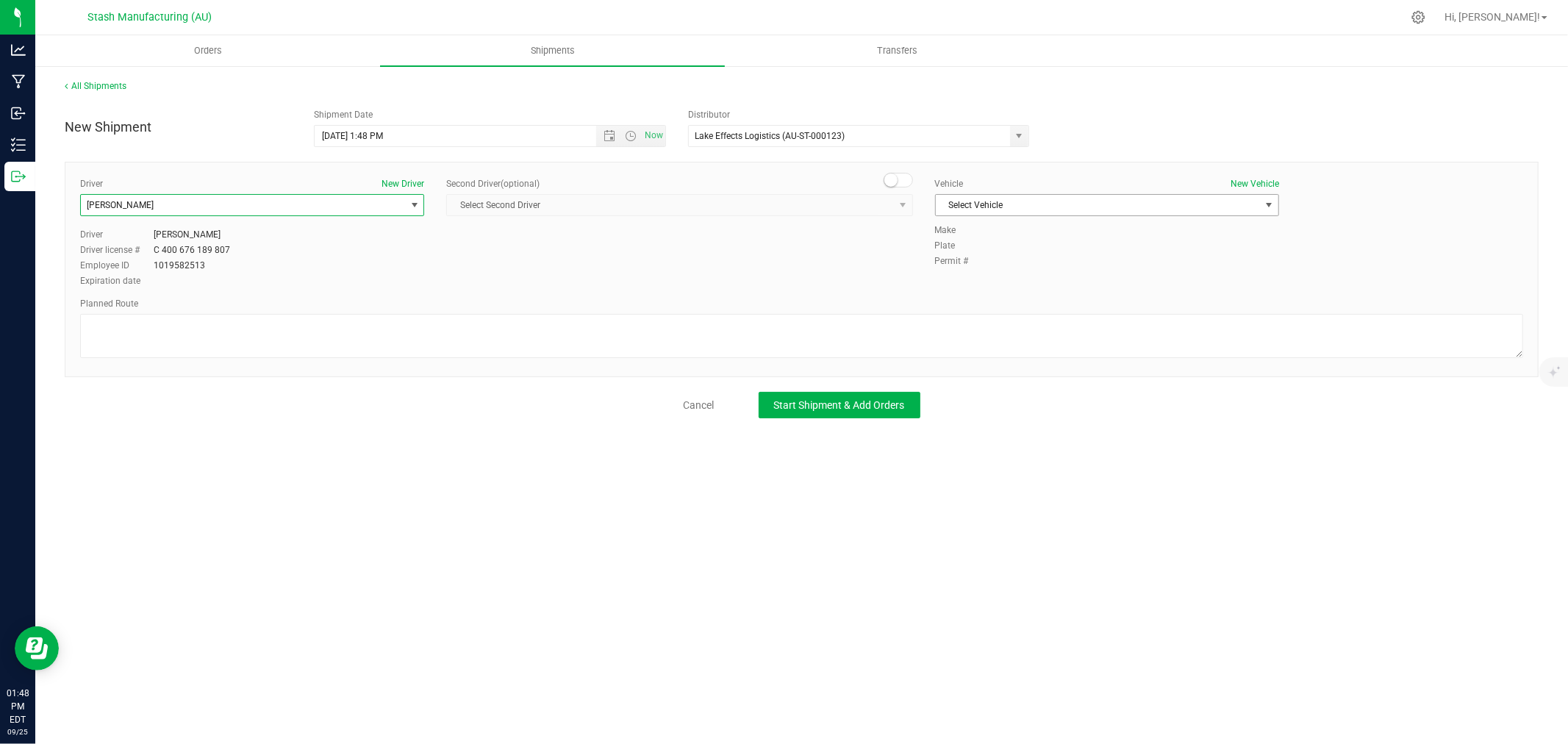
click at [974, 208] on span "Select Vehicle" at bounding box center [1097, 205] width 324 height 21
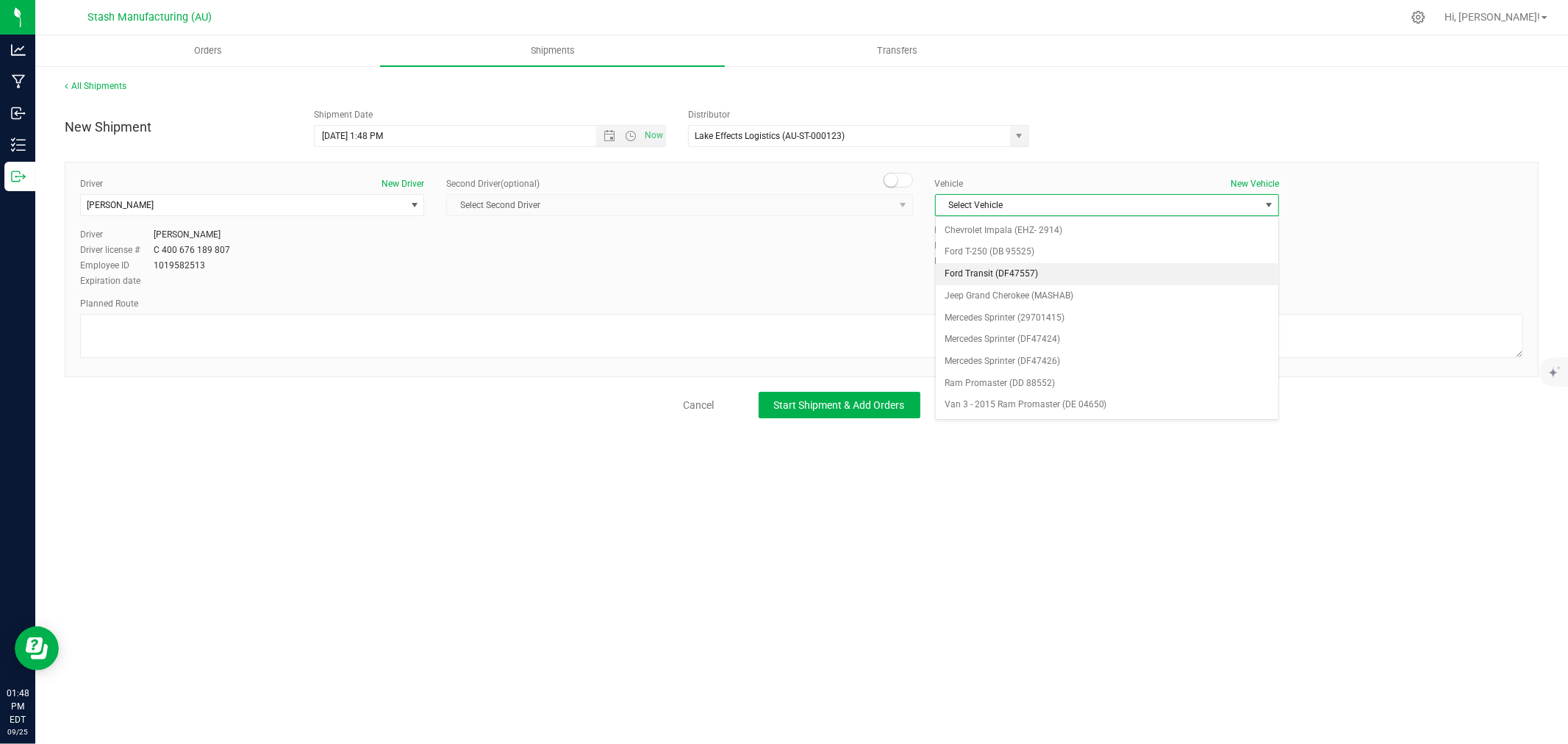
click at [1022, 272] on li "Ford Transit (DF47557)" at bounding box center [1106, 274] width 342 height 22
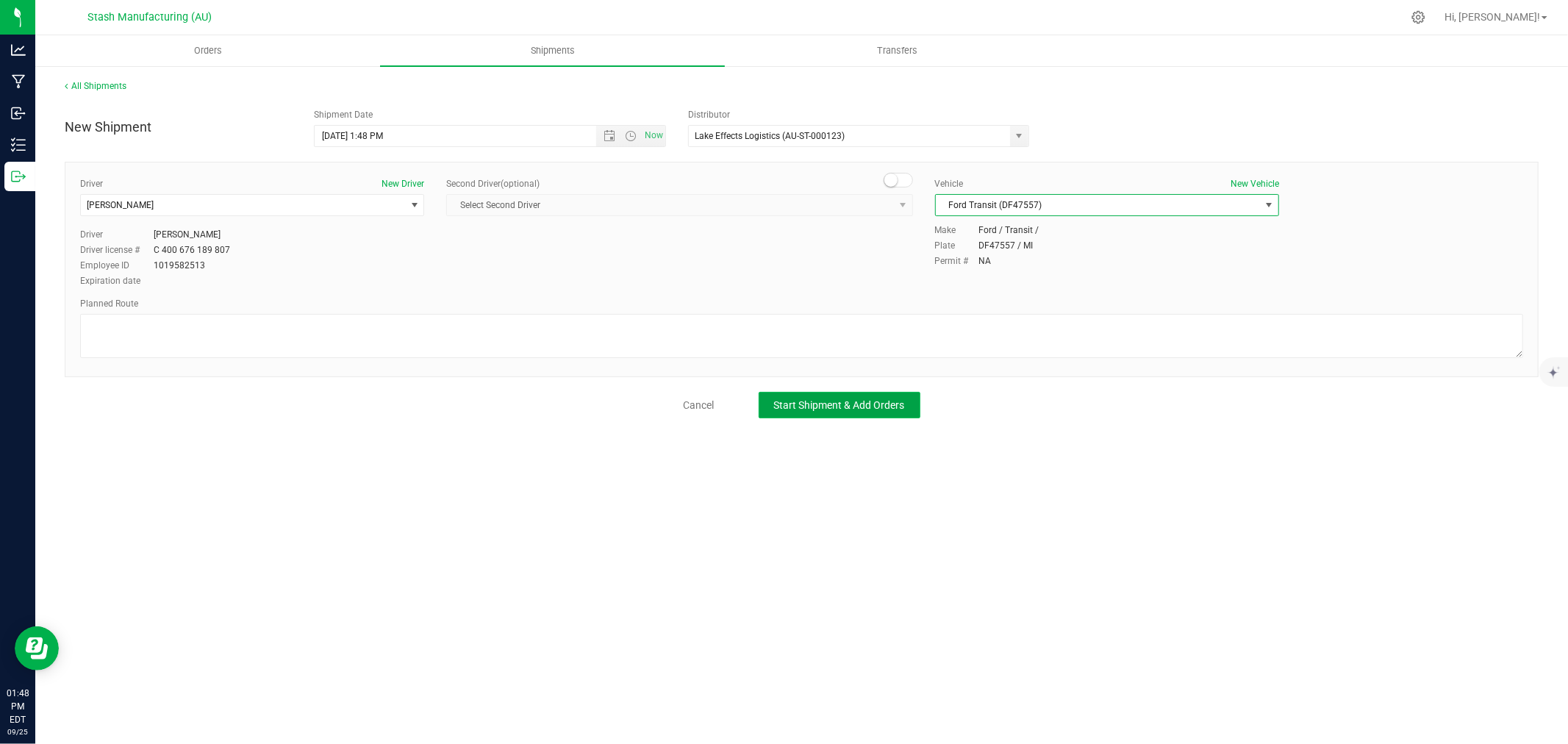
click at [854, 414] on button "Start Shipment & Add Orders" at bounding box center [840, 404] width 162 height 26
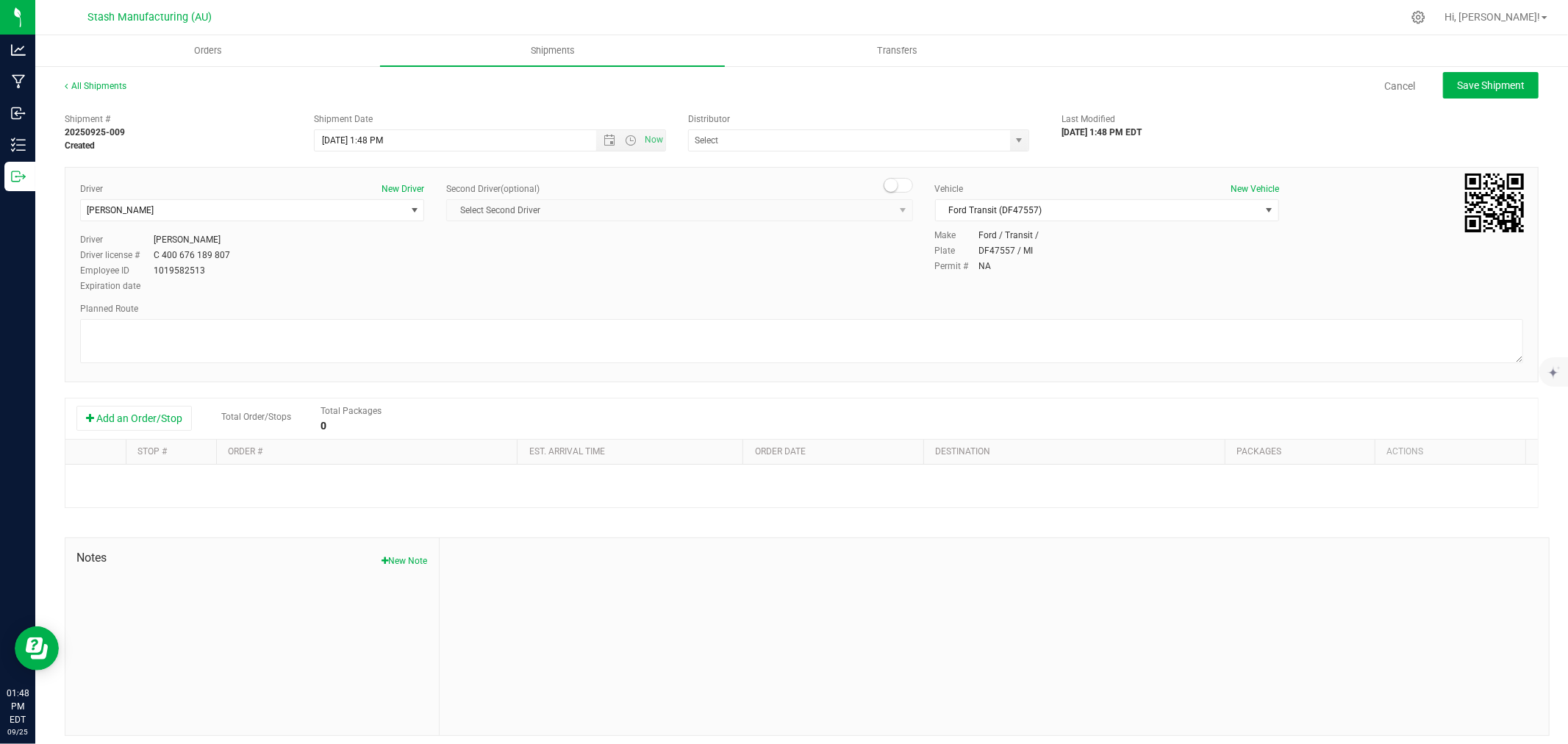
type input "Lake Effects Logistics (AU-ST-000123)"
click at [143, 414] on button "Add an Order/Stop" at bounding box center [134, 418] width 116 height 25
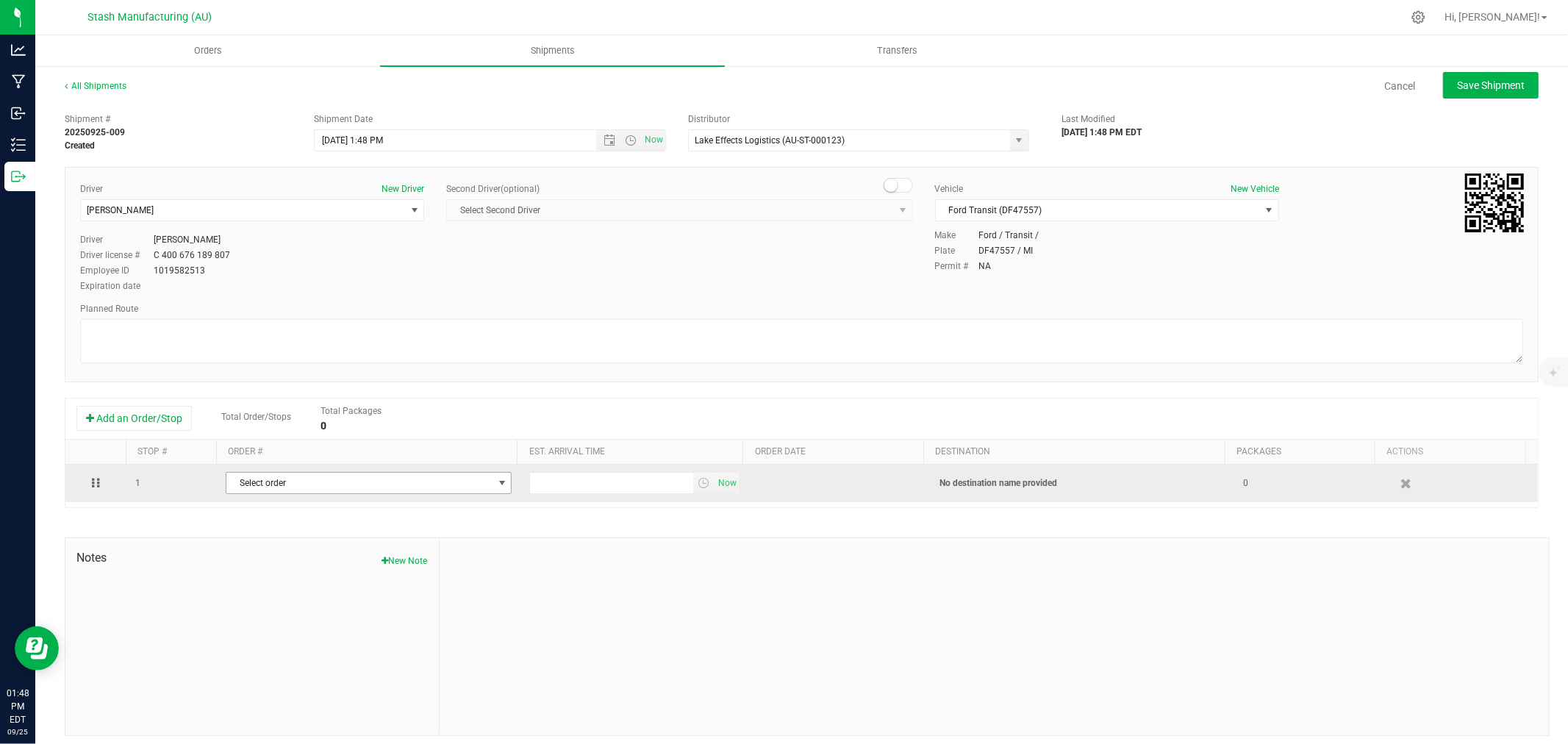
click at [276, 490] on span "Select order" at bounding box center [360, 483] width 266 height 21
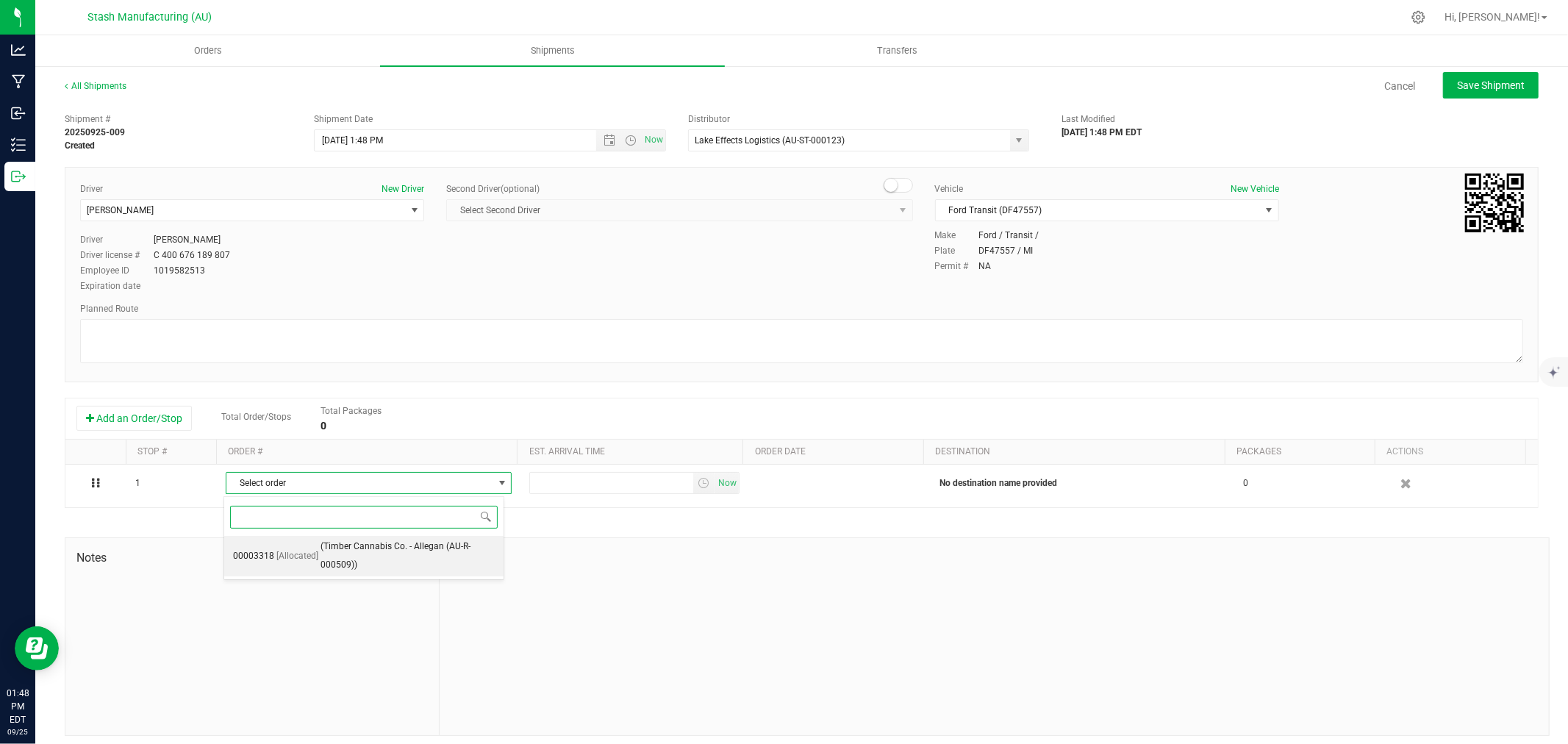
drag, startPoint x: 380, startPoint y: 554, endPoint x: 410, endPoint y: 545, distance: 31.3
click at [380, 553] on span "(Timber Cannabis Co. - Allegan (AU-R-000509))" at bounding box center [407, 555] width 174 height 37
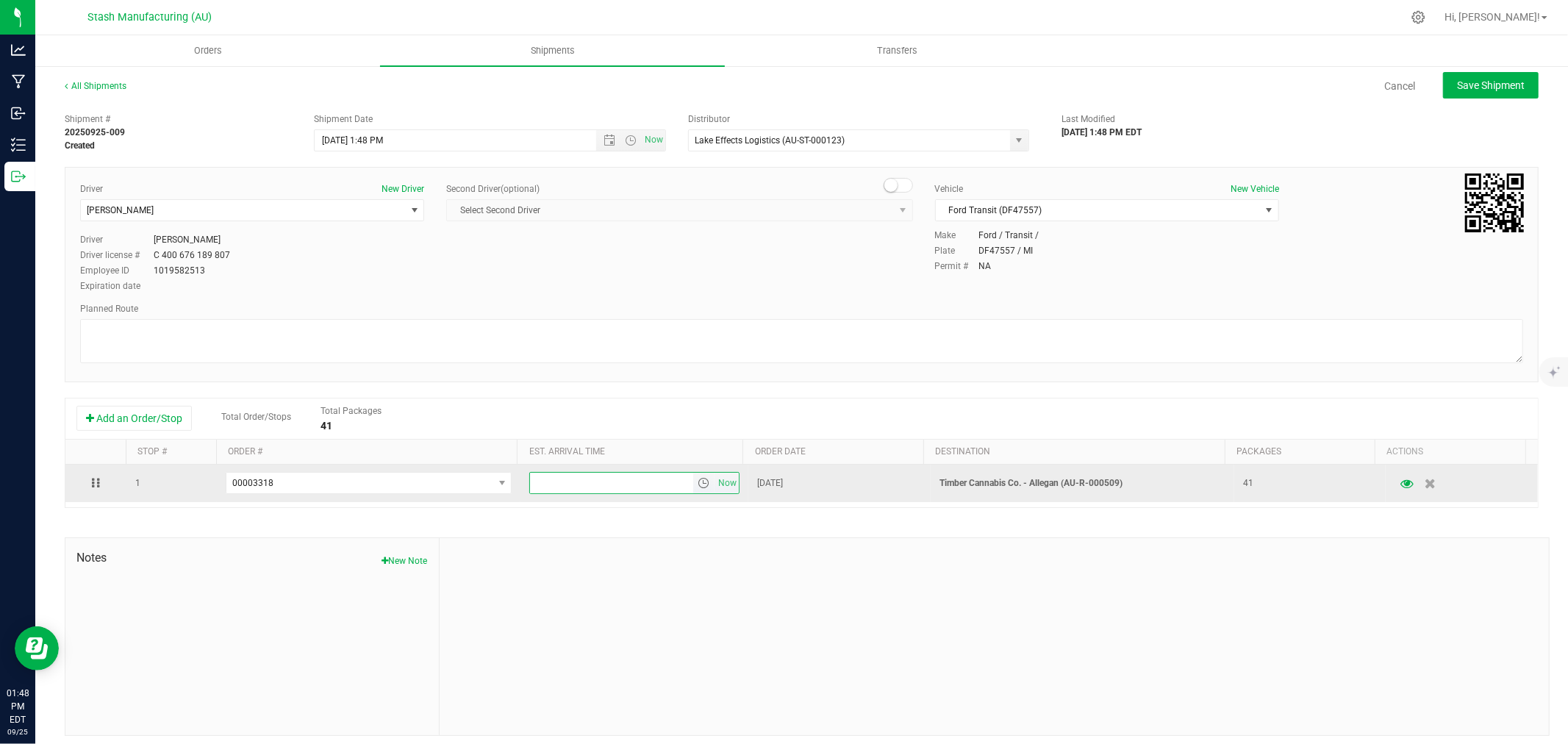
click at [576, 489] on input "text" at bounding box center [611, 483] width 163 height 21
type input "6:00 PM"
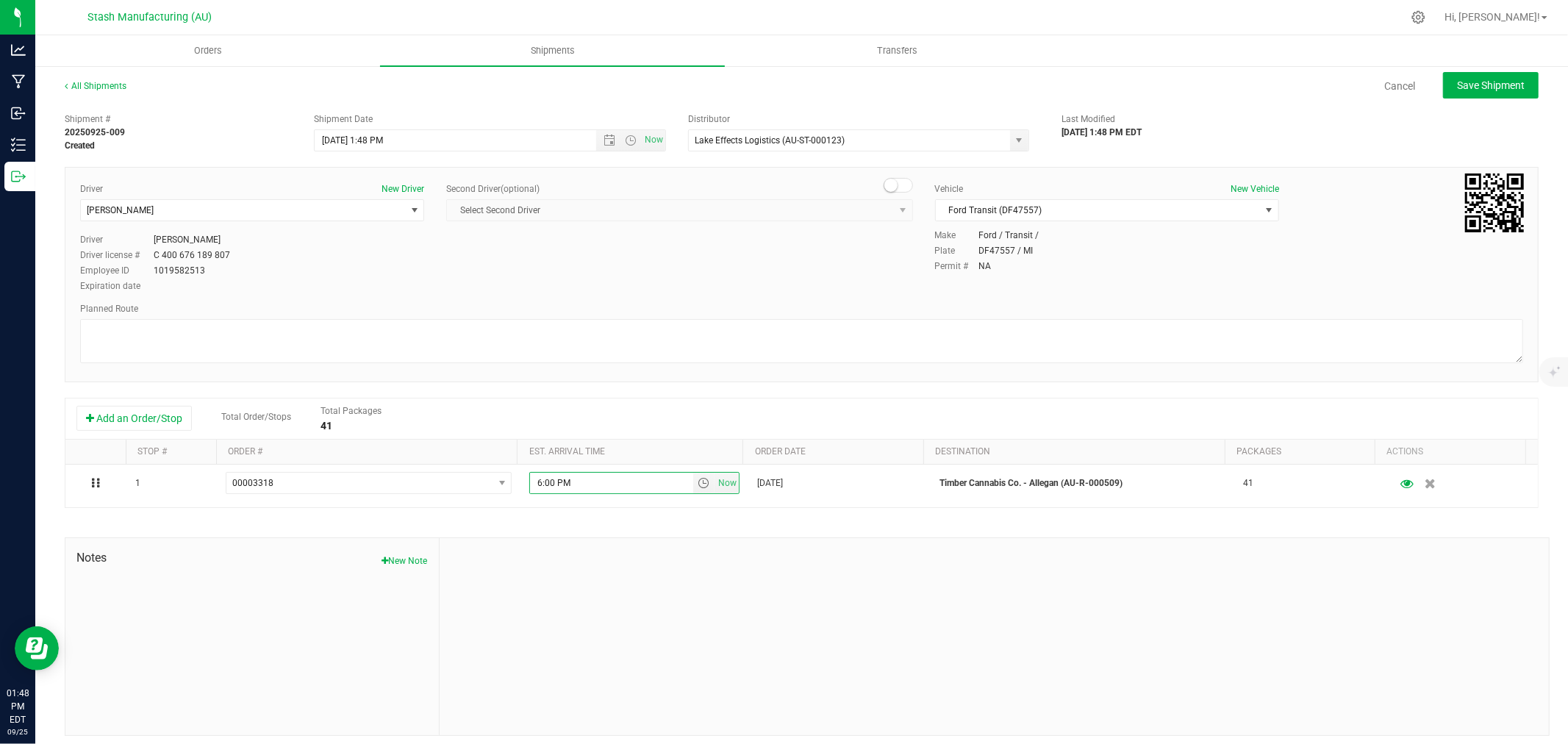
click at [630, 577] on div at bounding box center [994, 637] width 1109 height 197
click at [1483, 90] on span "Save Shipment" at bounding box center [1491, 85] width 67 height 12
type input "[DATE] 5:48 PM"
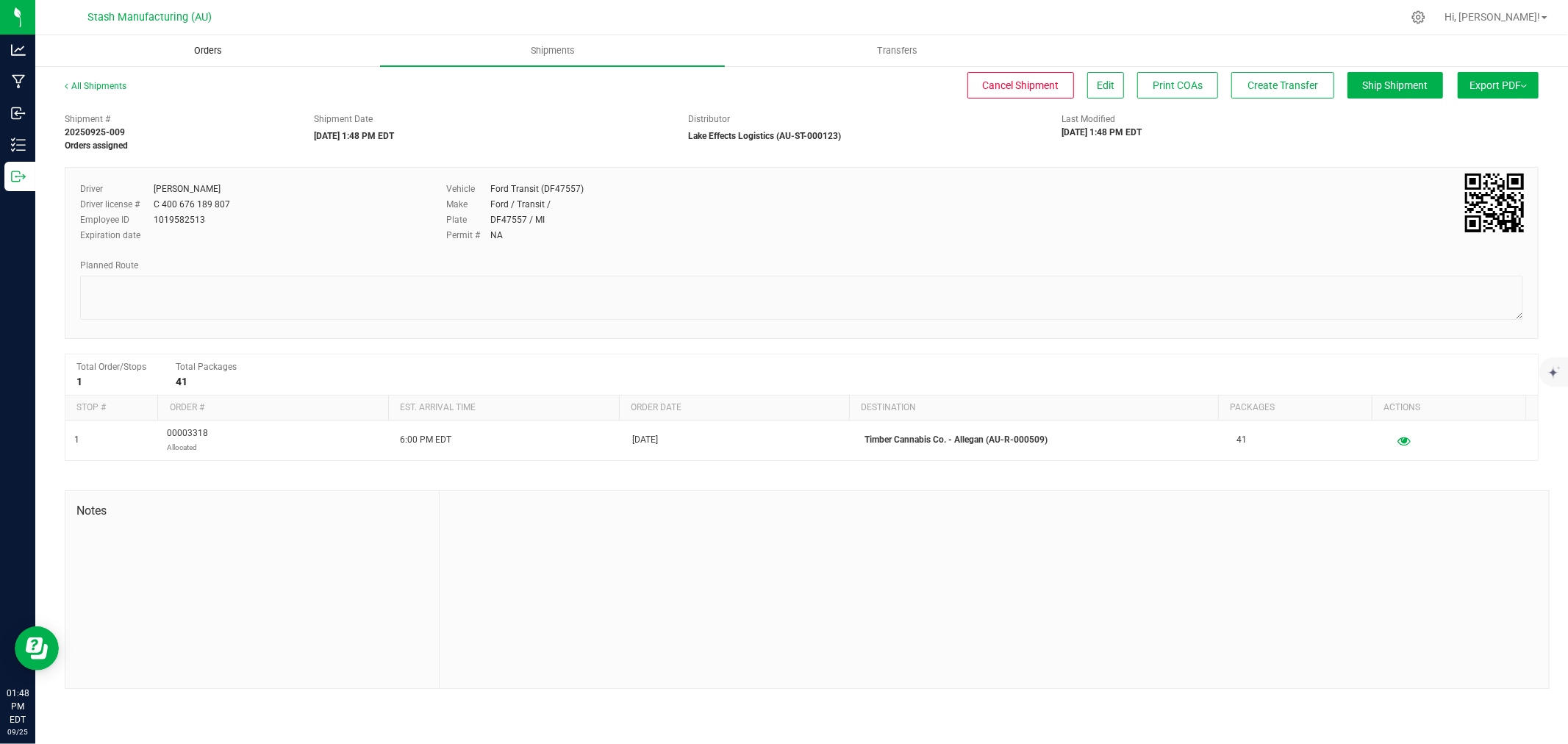
click at [196, 54] on span "Orders" at bounding box center [208, 50] width 67 height 14
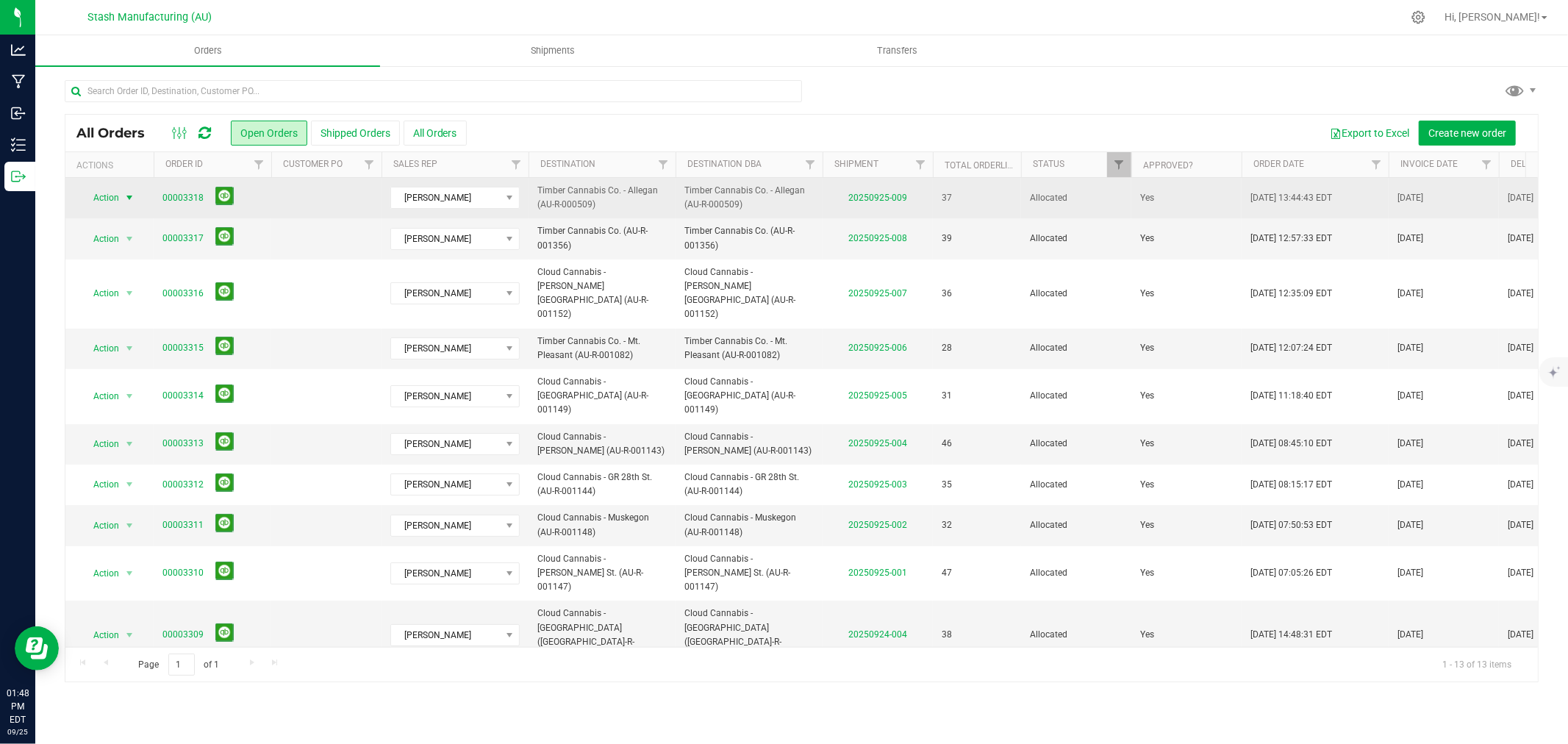
click at [120, 200] on span "select" at bounding box center [129, 198] width 18 height 21
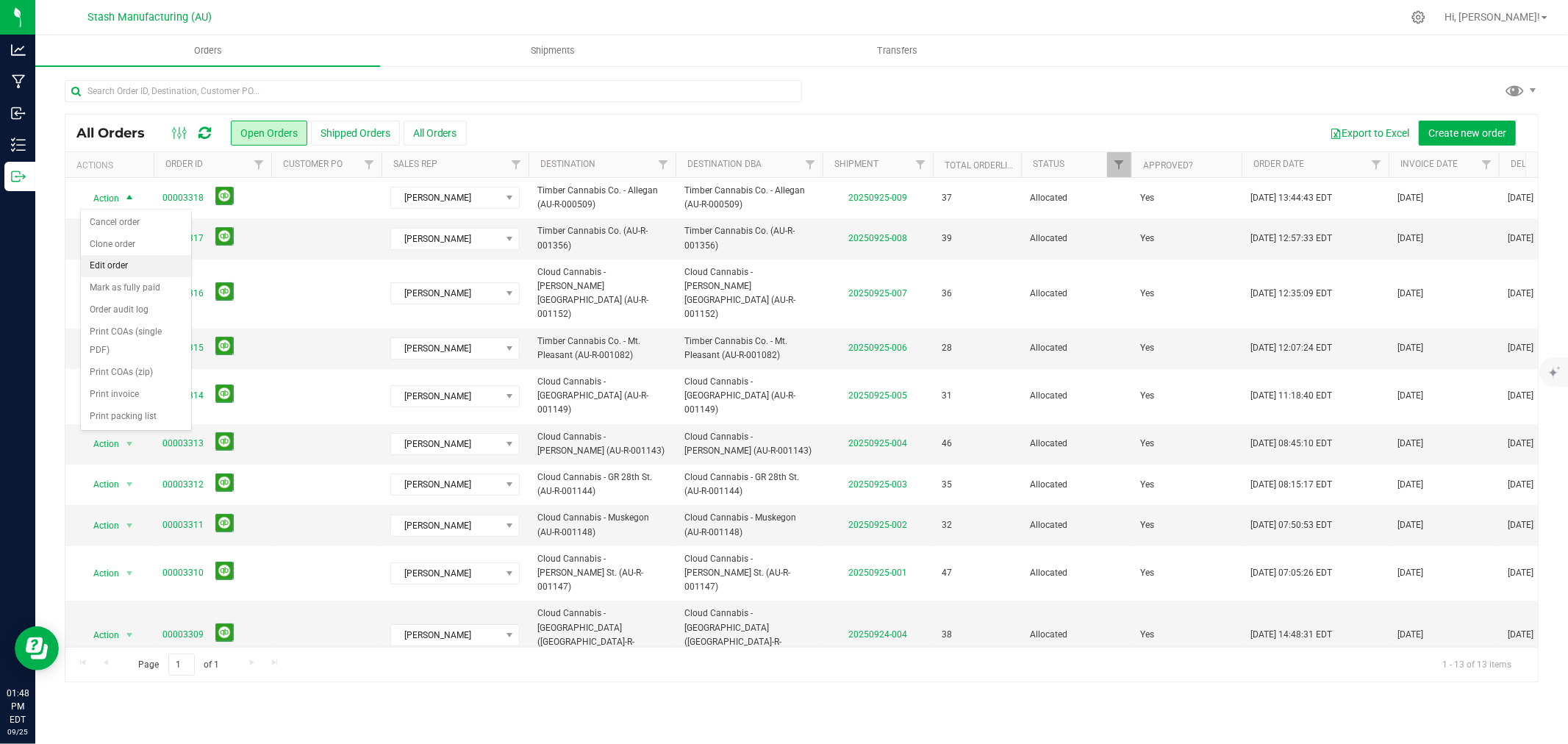
click at [134, 269] on li "Edit order" at bounding box center [136, 266] width 110 height 22
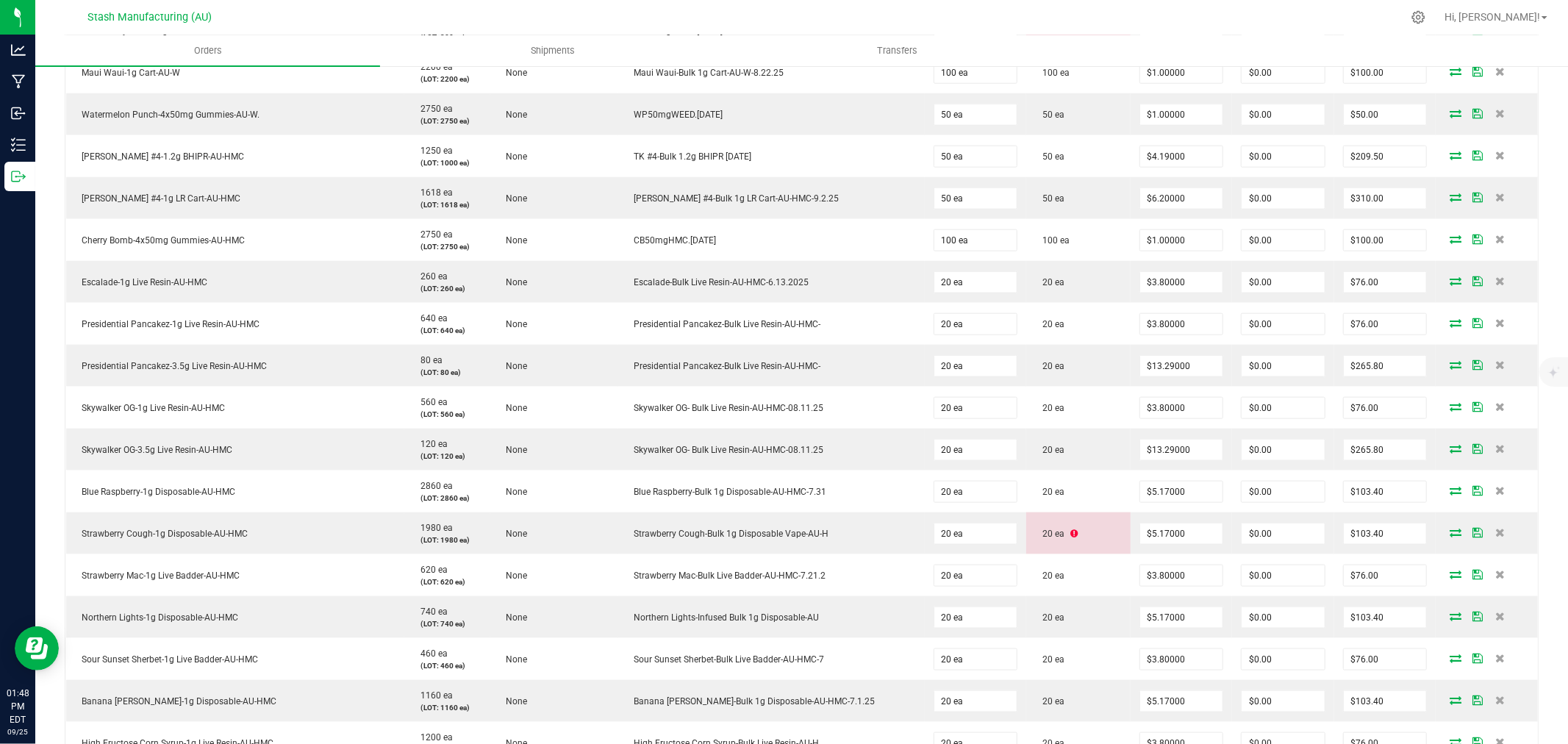
scroll to position [1594, 0]
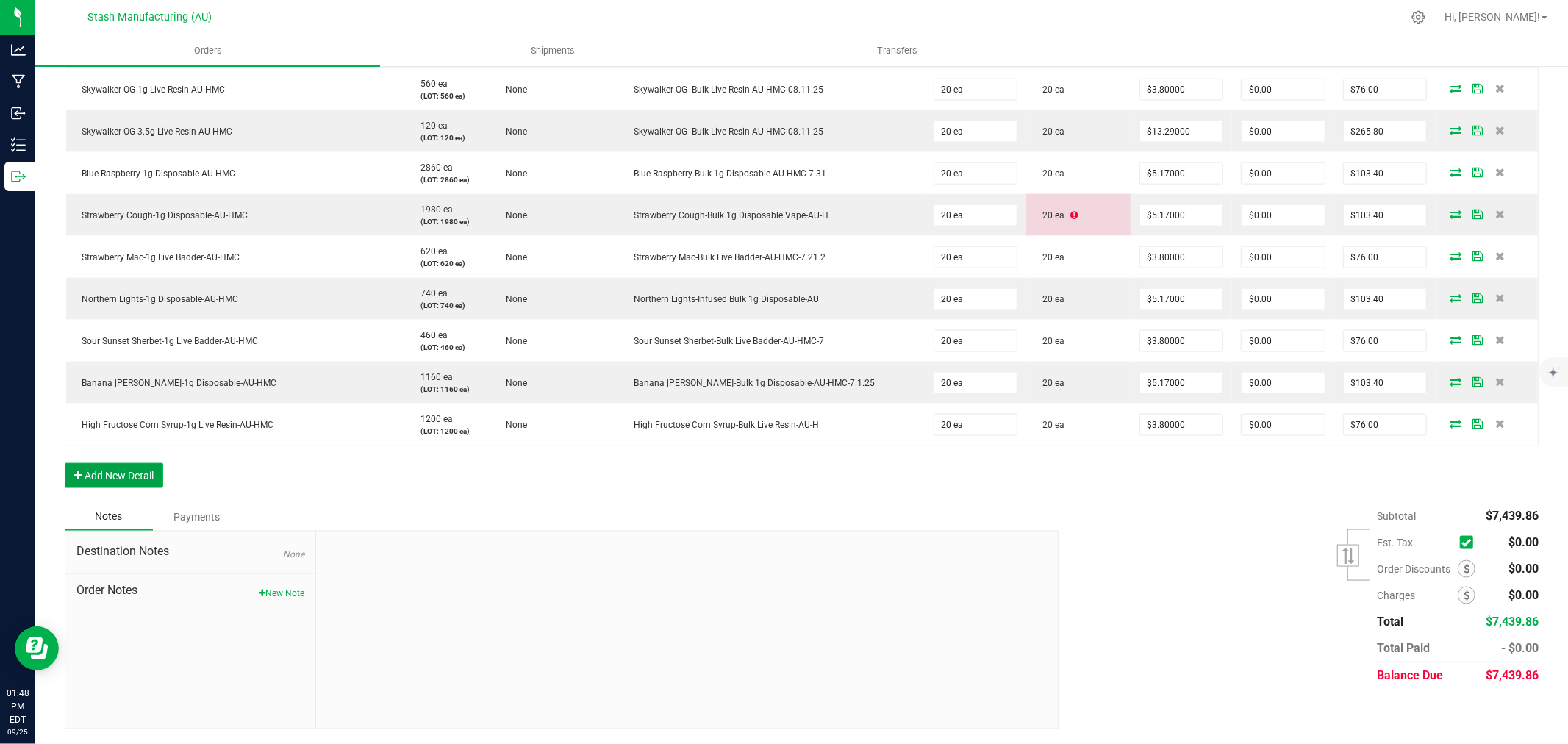
click at [152, 479] on button "Add New Detail" at bounding box center [114, 474] width 98 height 25
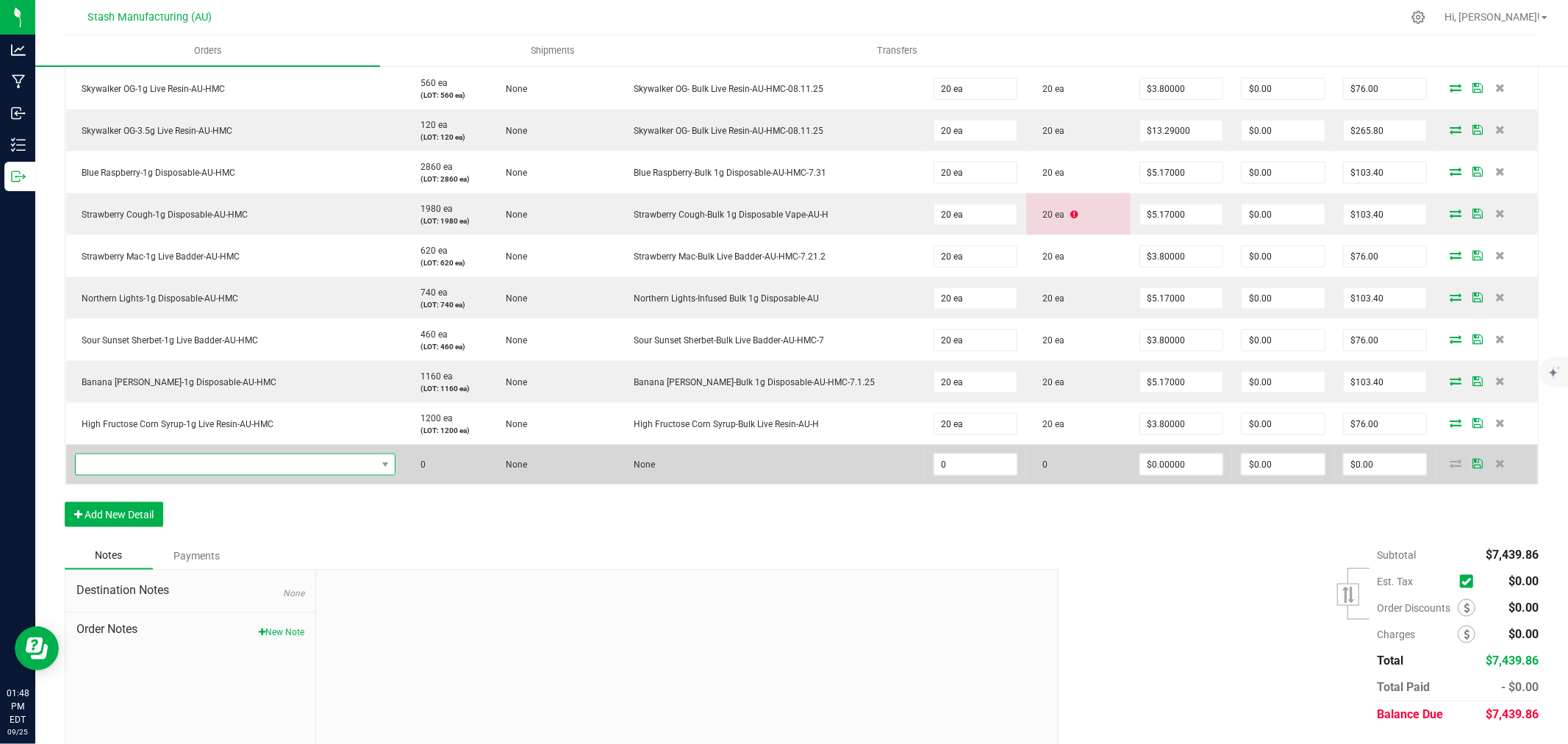
click at [201, 473] on span "NO DATA FOUND" at bounding box center [226, 464] width 301 height 21
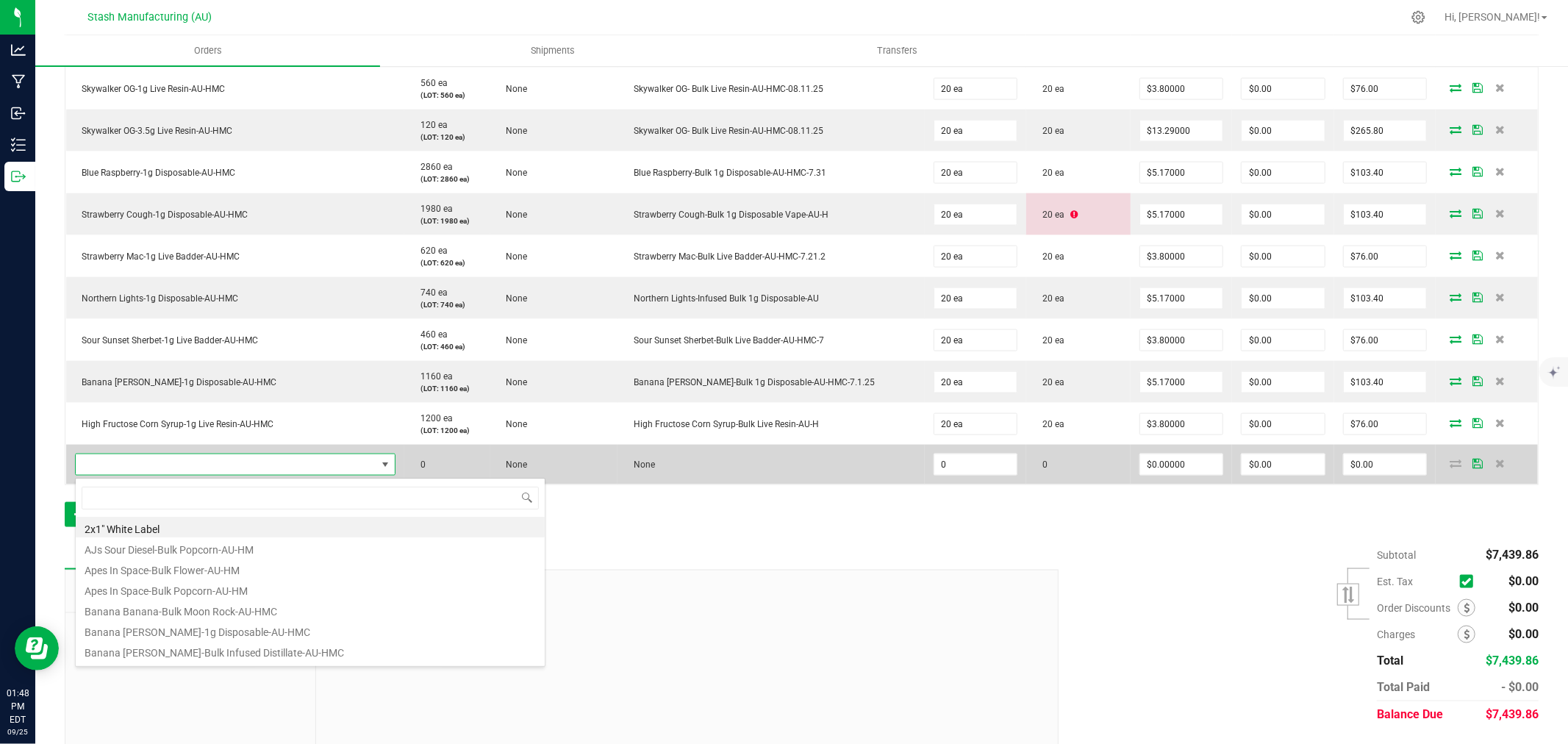
scroll to position [22, 324]
type input "TIMBER"
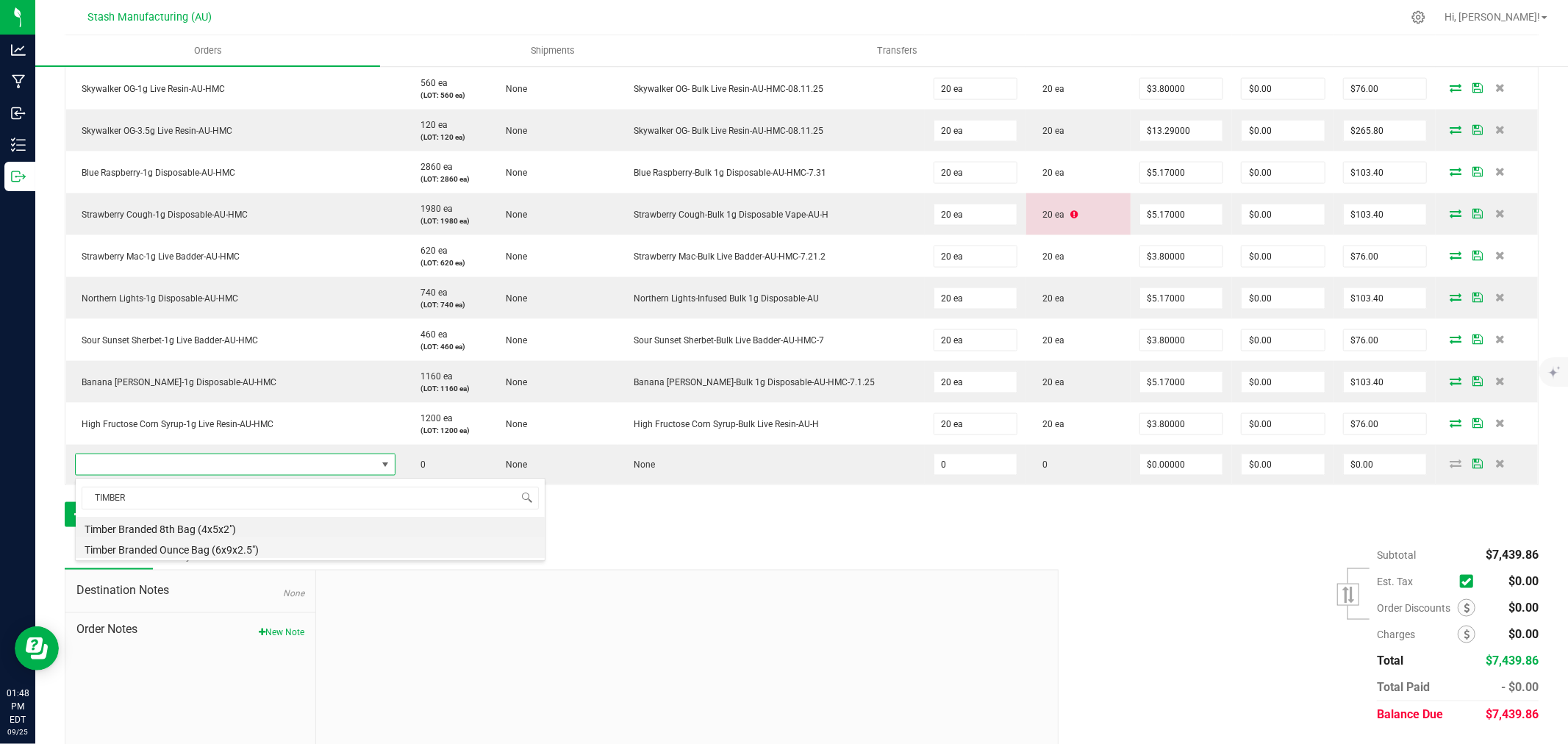
click at [281, 549] on li "Timber Branded Ounce Bag (6x9x2.5")" at bounding box center [310, 547] width 469 height 21
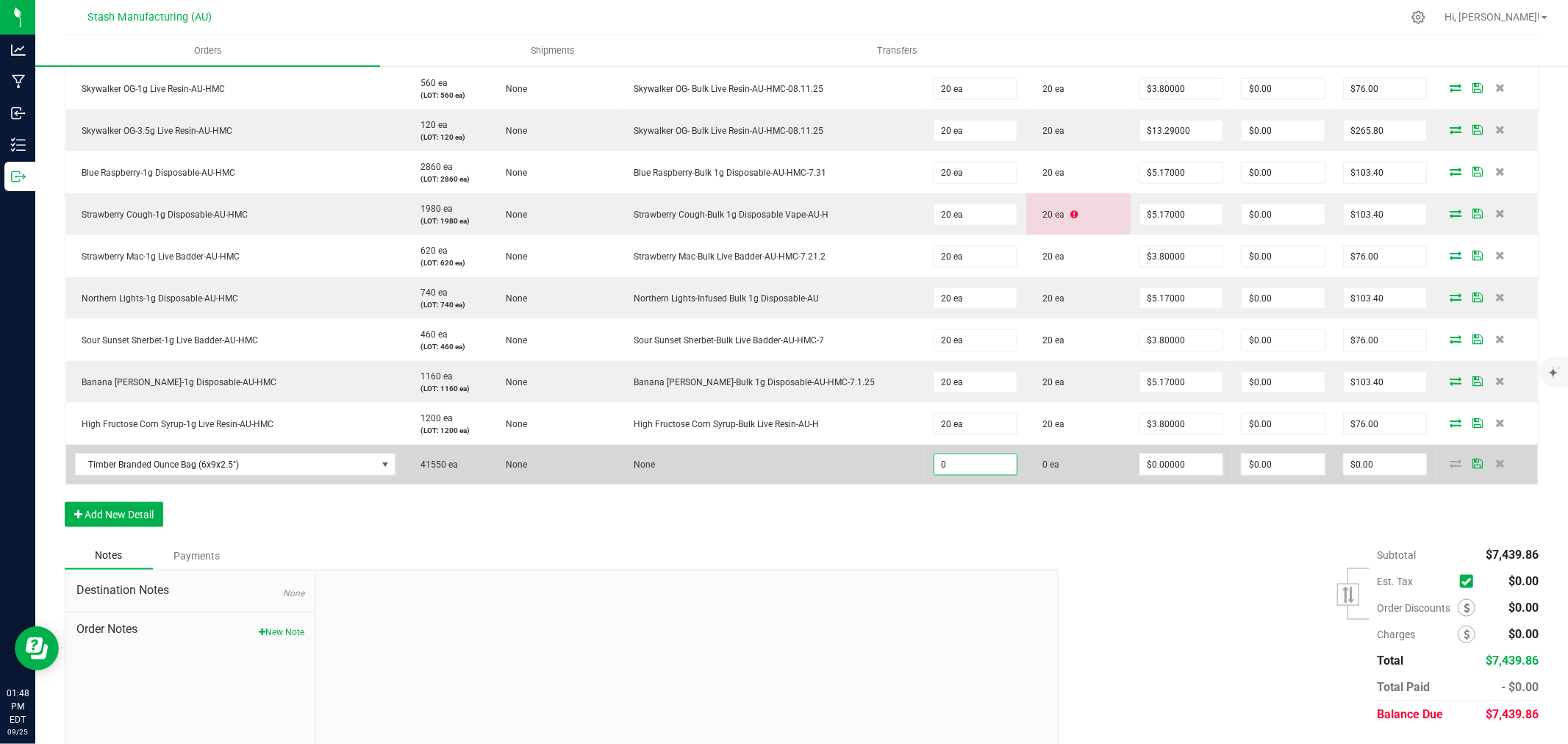
click at [935, 468] on input "0" at bounding box center [975, 464] width 83 height 21
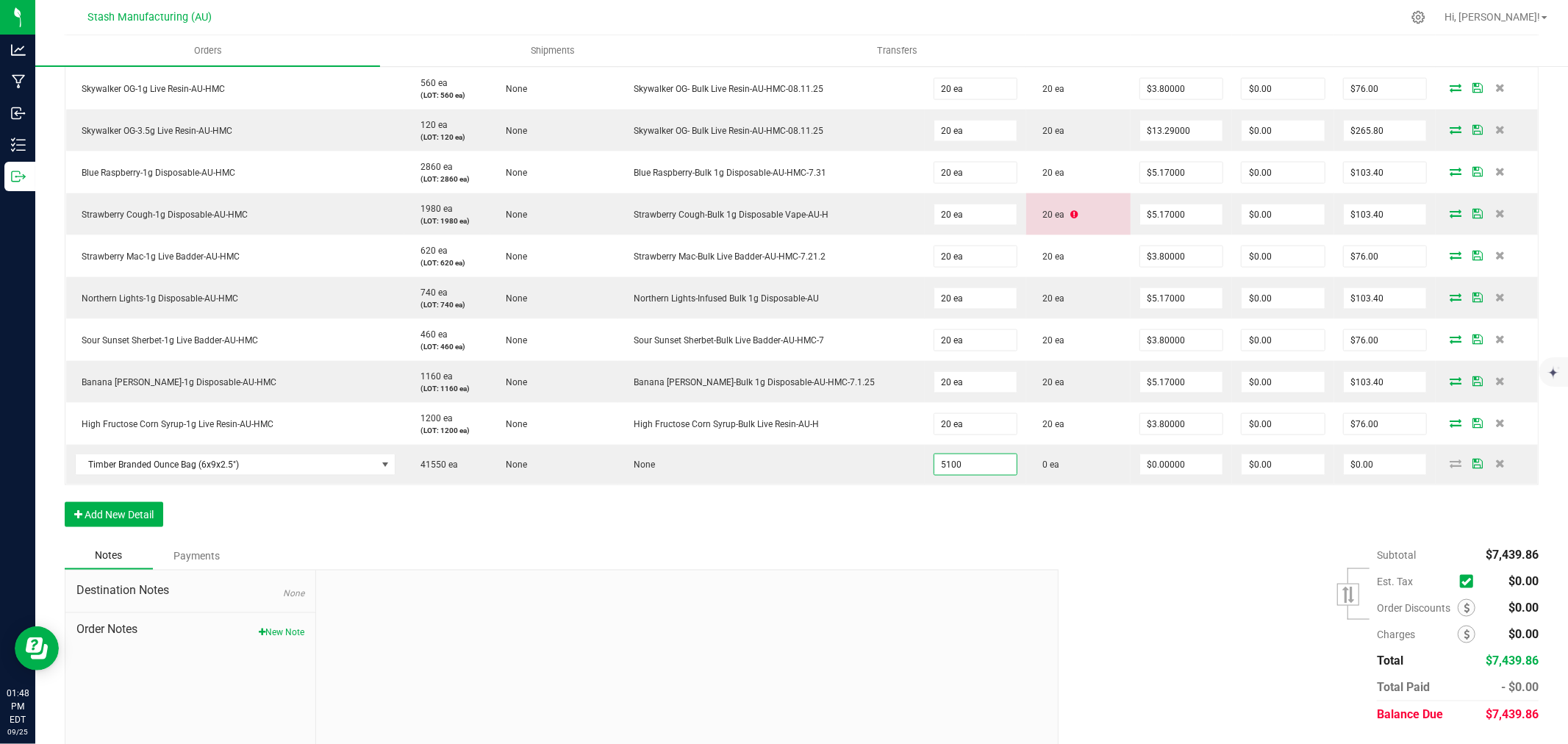
type input "5100 ea"
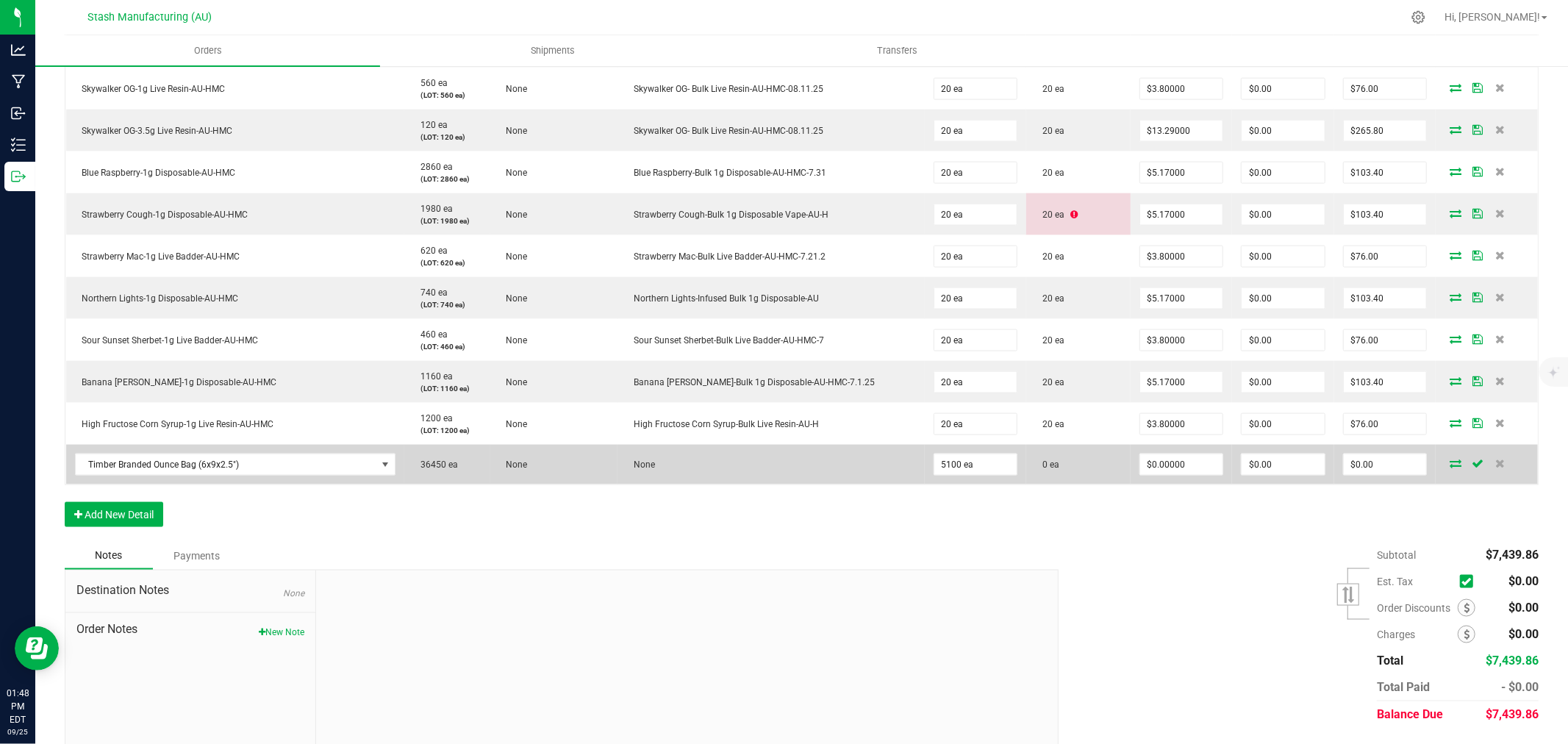
click at [1450, 467] on icon at bounding box center [1455, 464] width 12 height 9
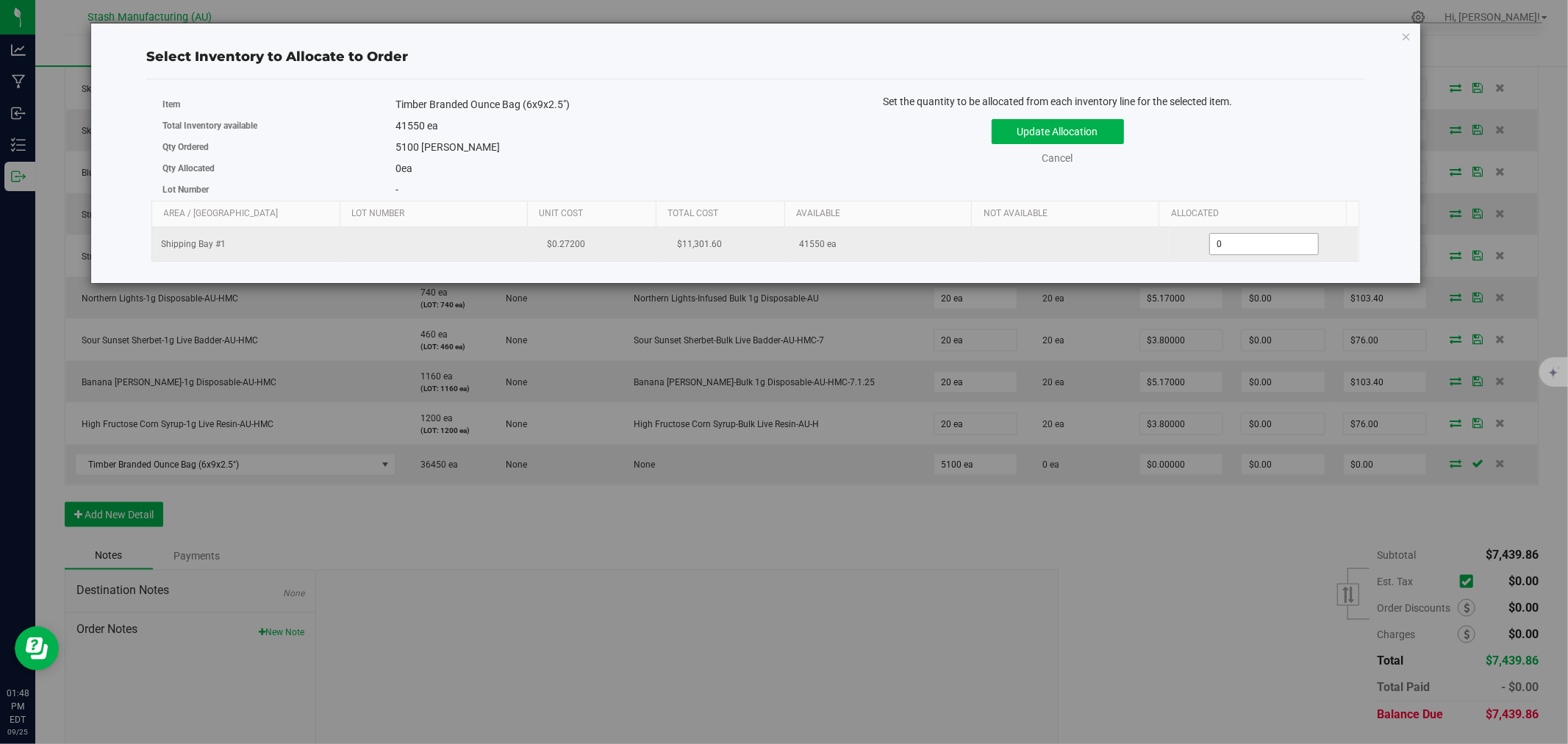
click at [1215, 248] on span "0 0" at bounding box center [1264, 244] width 109 height 22
click at [1215, 248] on input "0" at bounding box center [1263, 244] width 108 height 21
type input "5100"
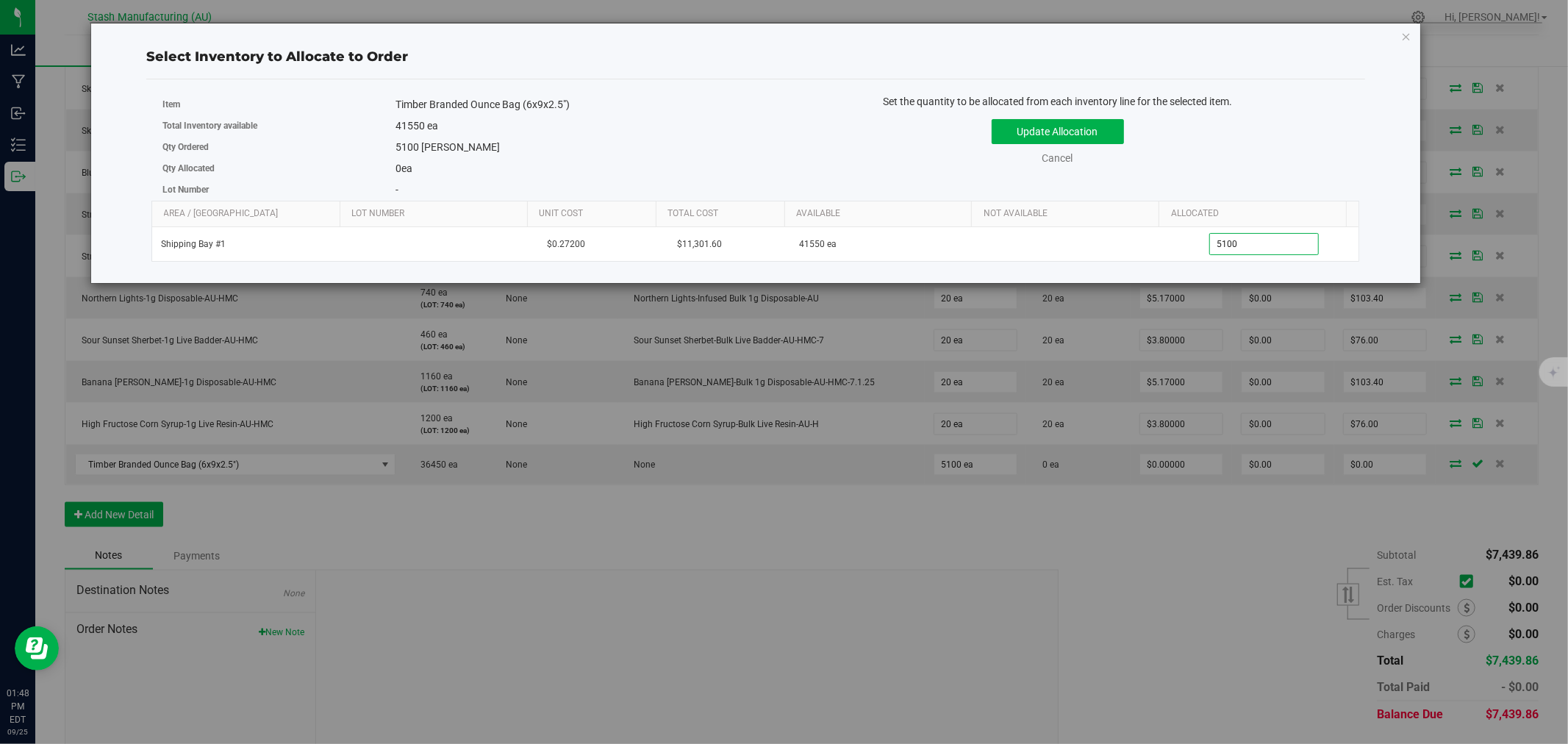
type input "5,100"
click at [1284, 167] on div "Set the quantity to be allocated from each inventory line for the selected item…" at bounding box center [1057, 137] width 604 height 86
click at [1088, 135] on button "Update Allocation" at bounding box center [1057, 131] width 132 height 25
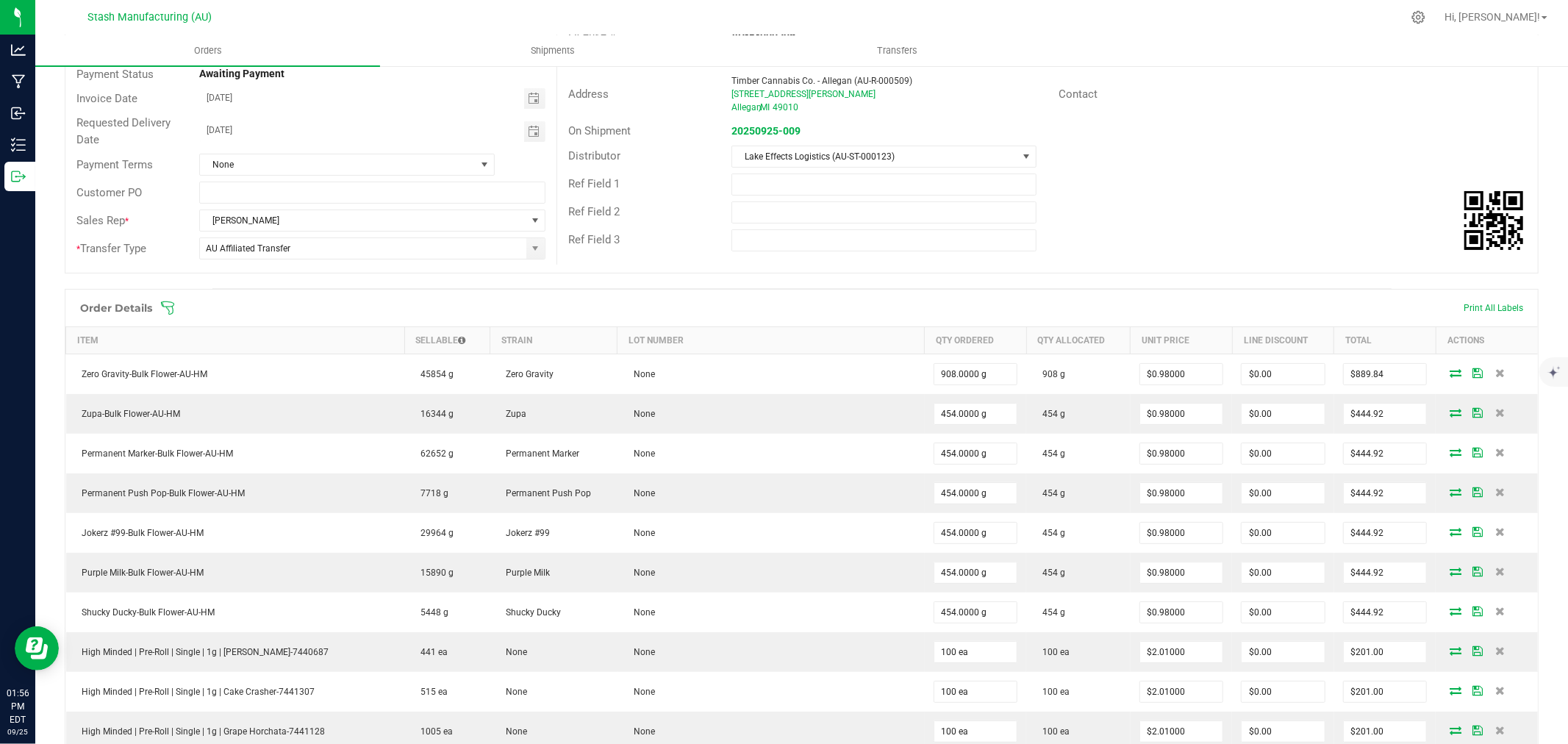
scroll to position [0, 0]
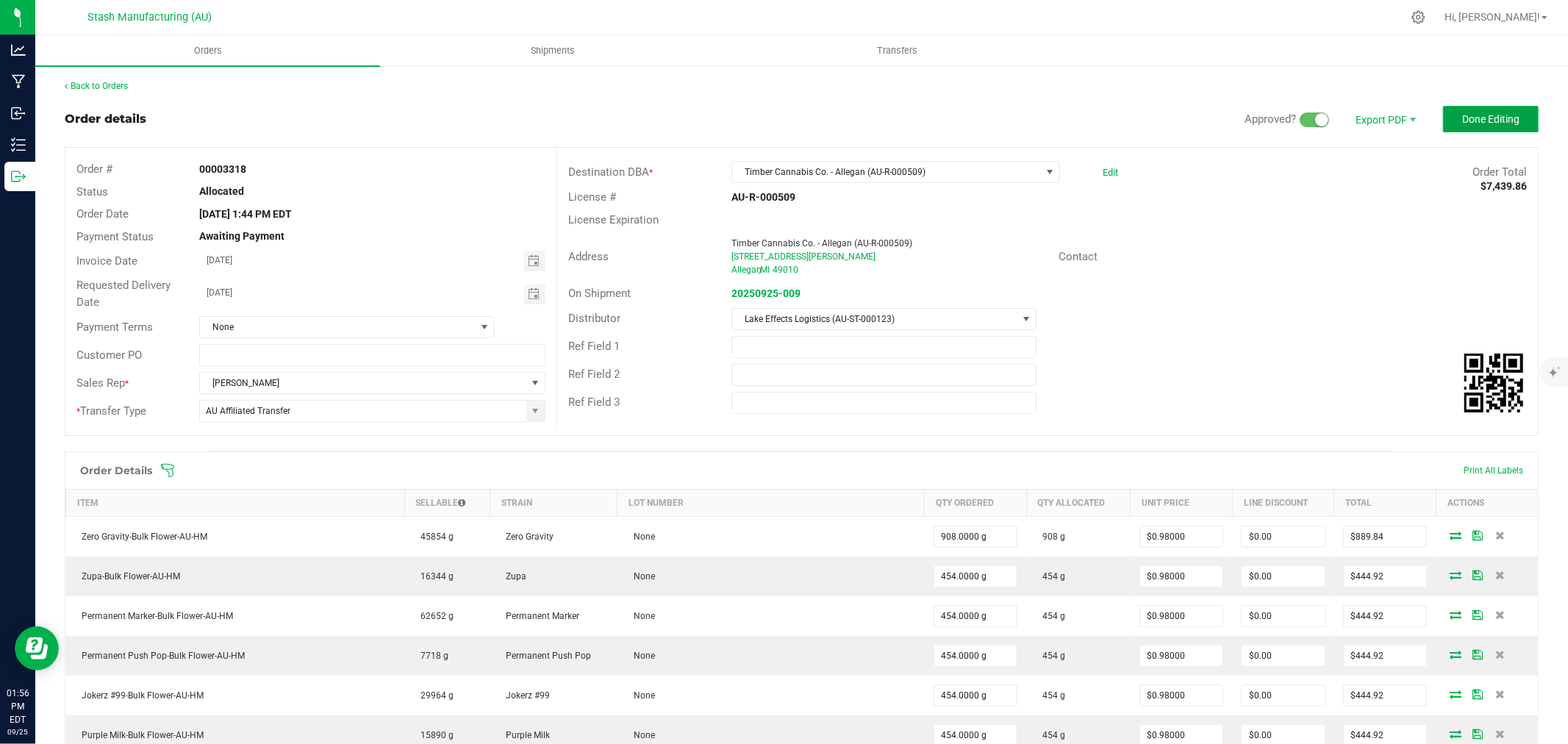
click at [1461, 120] on span "Done Editing" at bounding box center [1490, 118] width 57 height 12
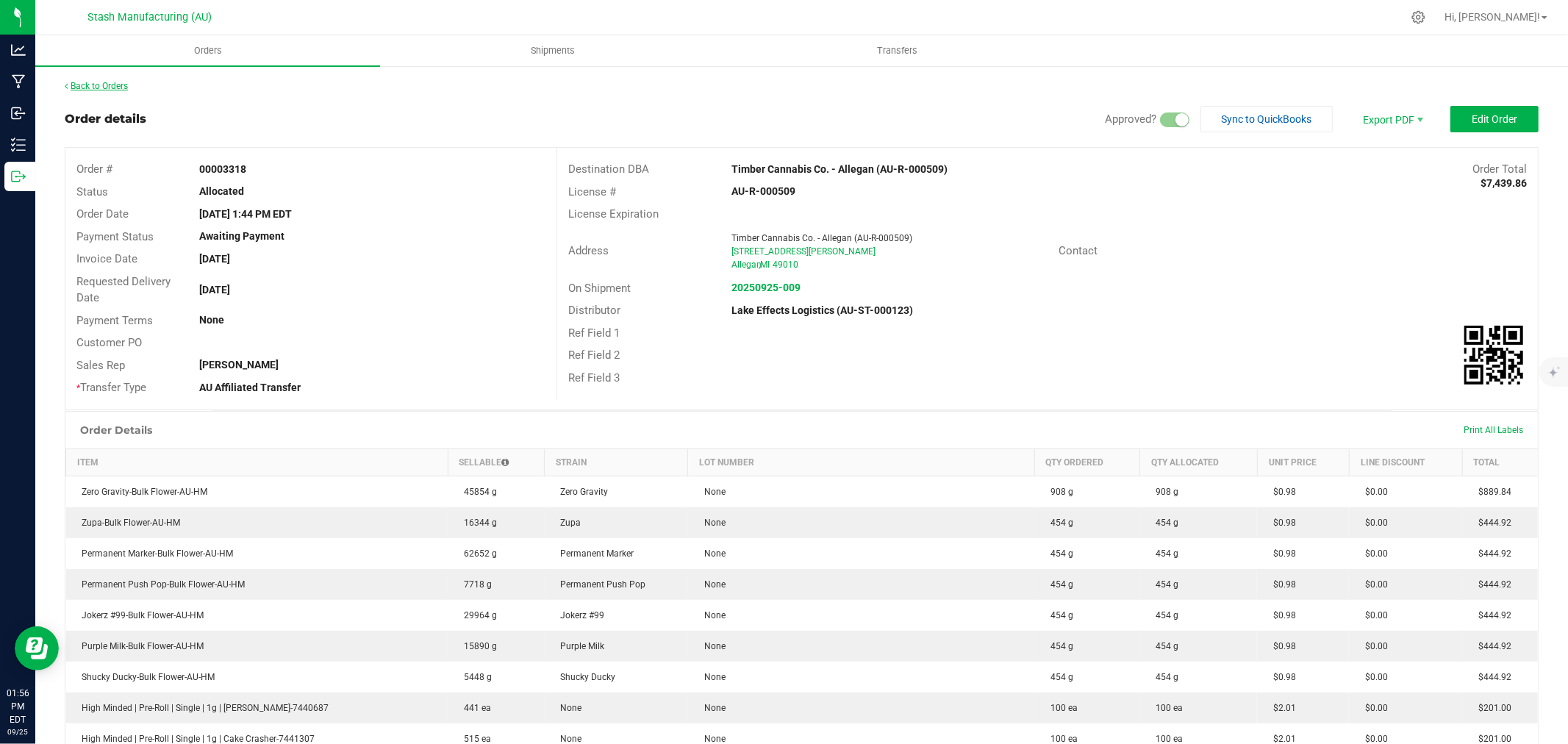
click at [117, 86] on link "Back to Orders" at bounding box center [96, 86] width 63 height 10
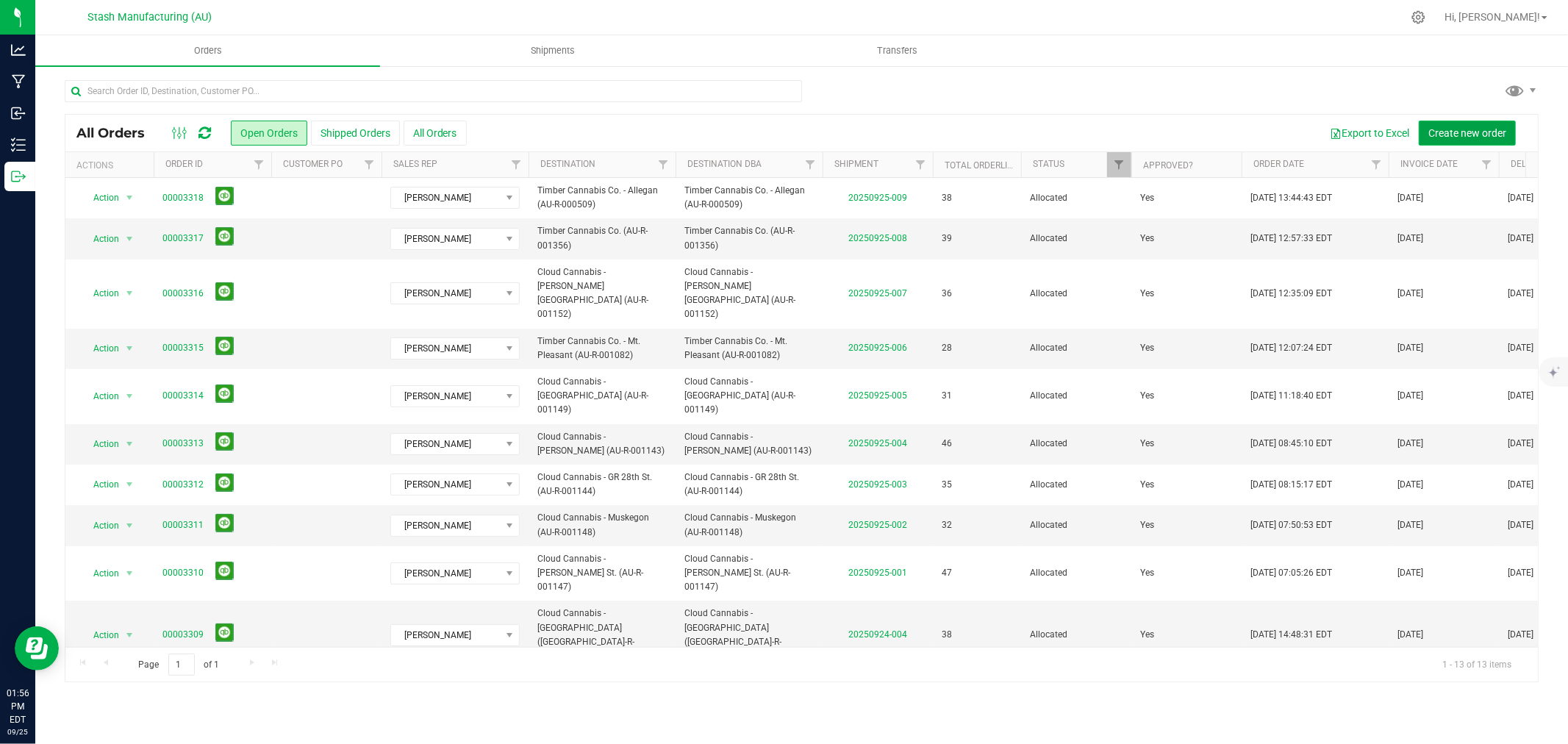
click at [1459, 130] on span "Create new order" at bounding box center [1467, 133] width 78 height 12
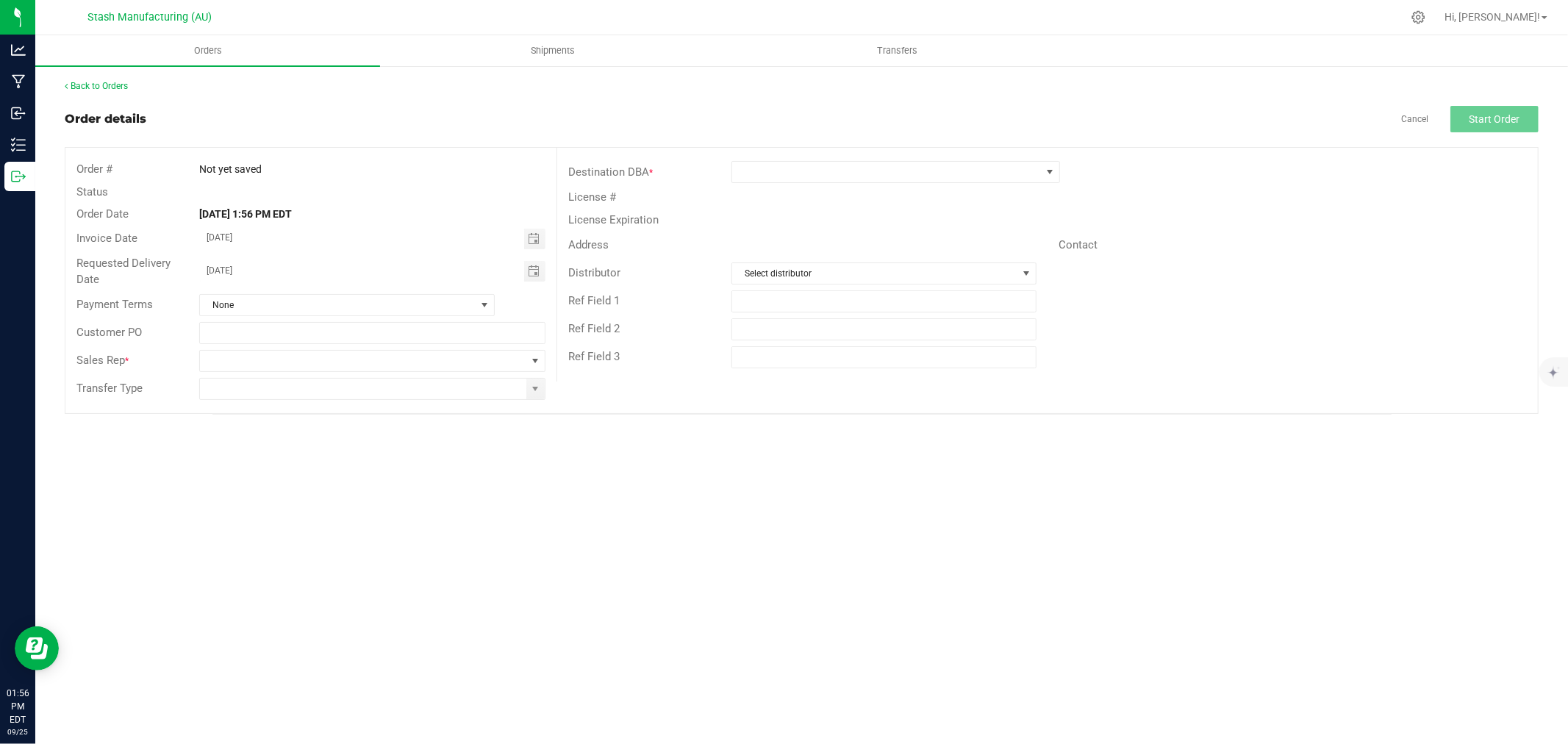
click at [535, 266] on span "Toggle calendar" at bounding box center [533, 270] width 12 height 12
click at [288, 443] on span "29" at bounding box center [287, 442] width 21 height 23
type input "[DATE]"
click at [530, 362] on span at bounding box center [535, 361] width 12 height 12
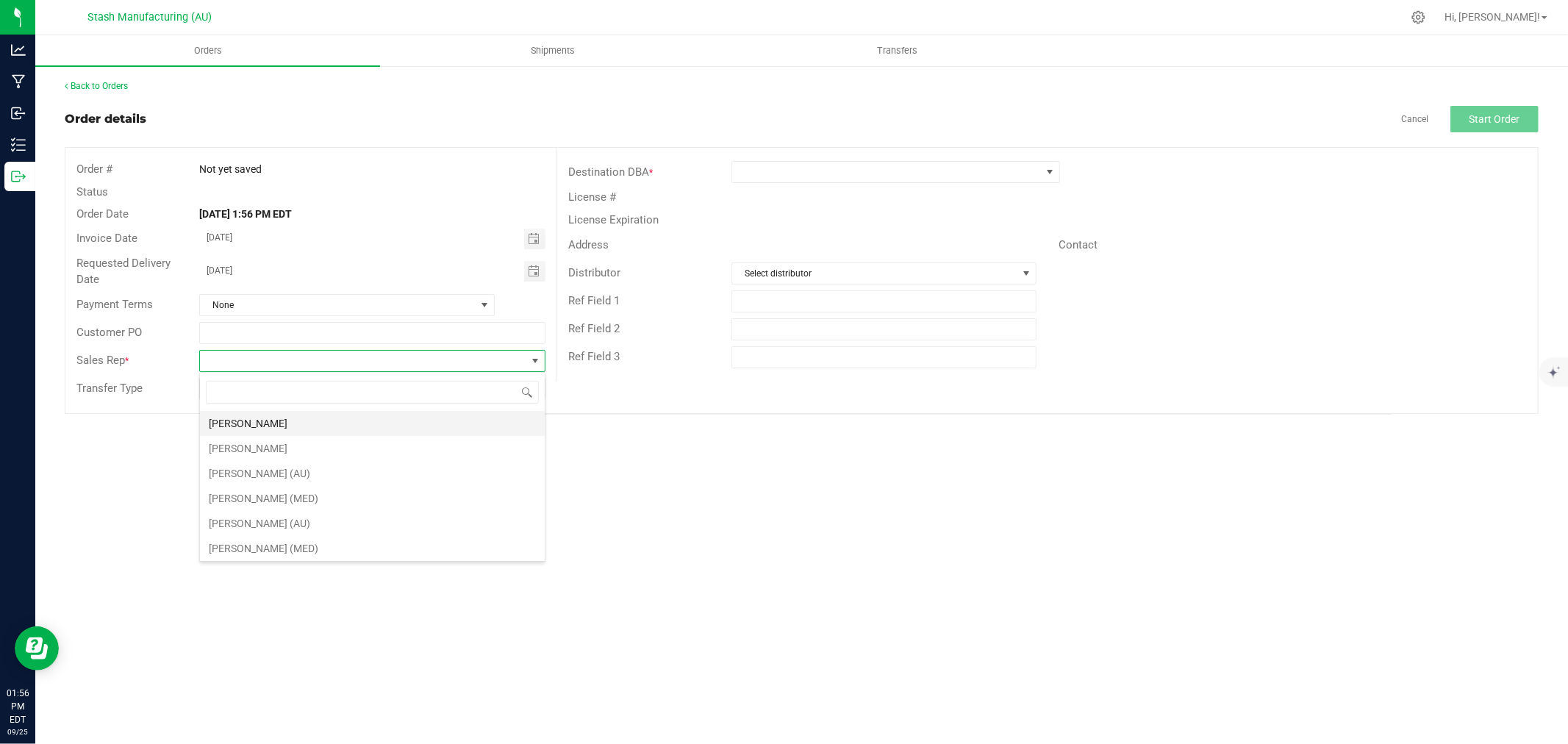
scroll to position [22, 345]
click at [341, 413] on li "[PERSON_NAME]" at bounding box center [372, 423] width 345 height 25
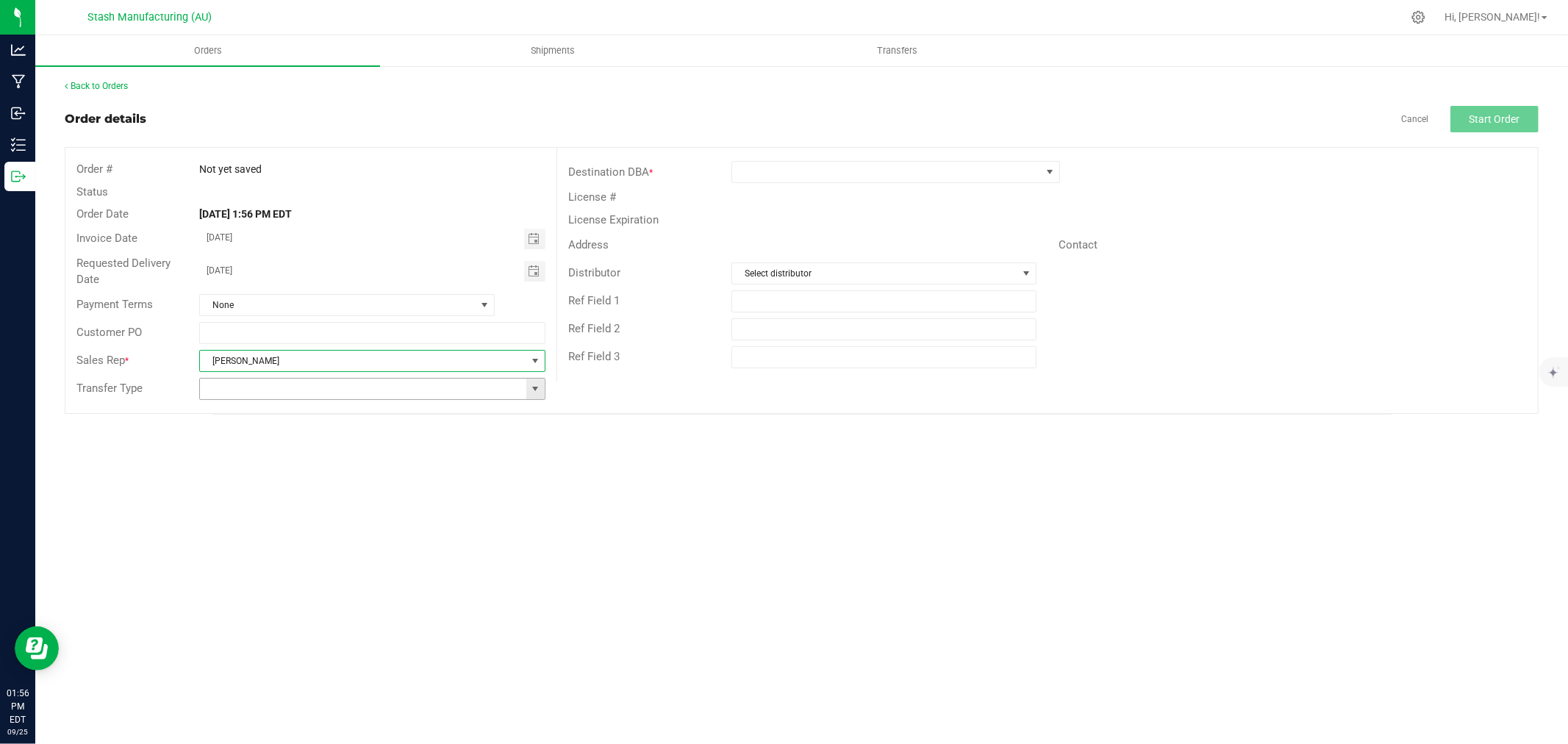
click at [535, 387] on span at bounding box center [535, 388] width 12 height 12
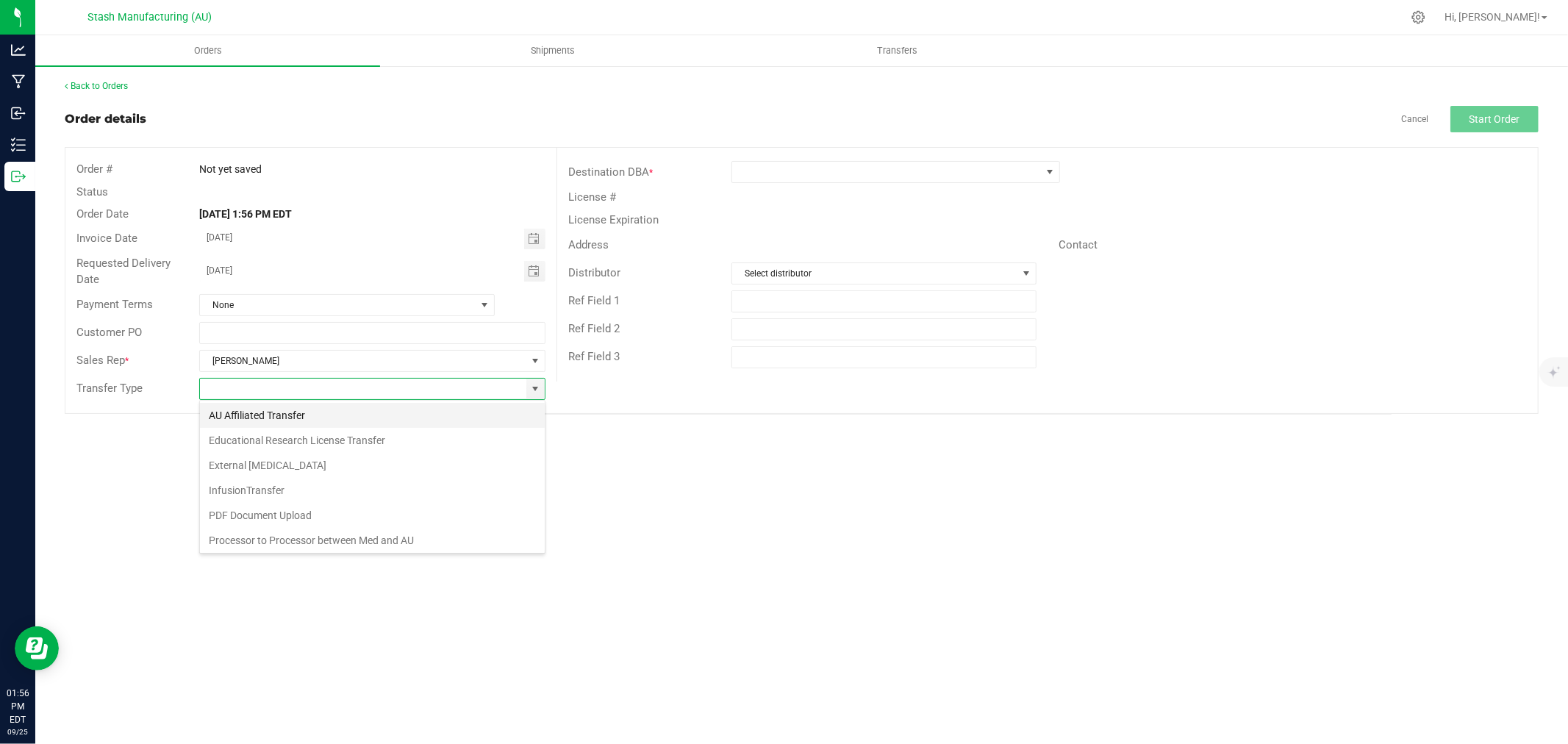
click at [349, 415] on li "AU Affiliated Transfer" at bounding box center [372, 414] width 345 height 25
type input "AU Affiliated Transfer"
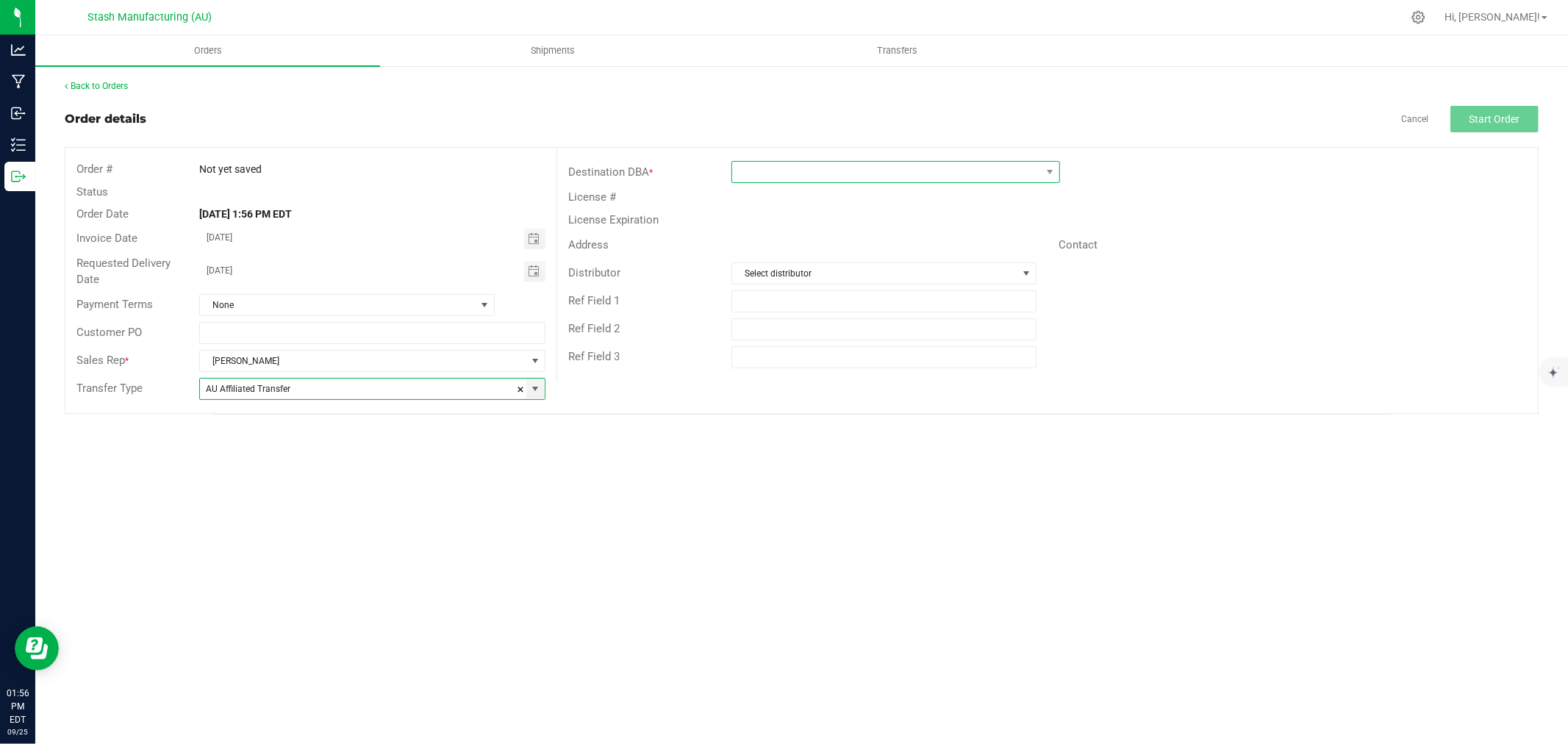
click at [818, 167] on span at bounding box center [886, 172] width 309 height 21
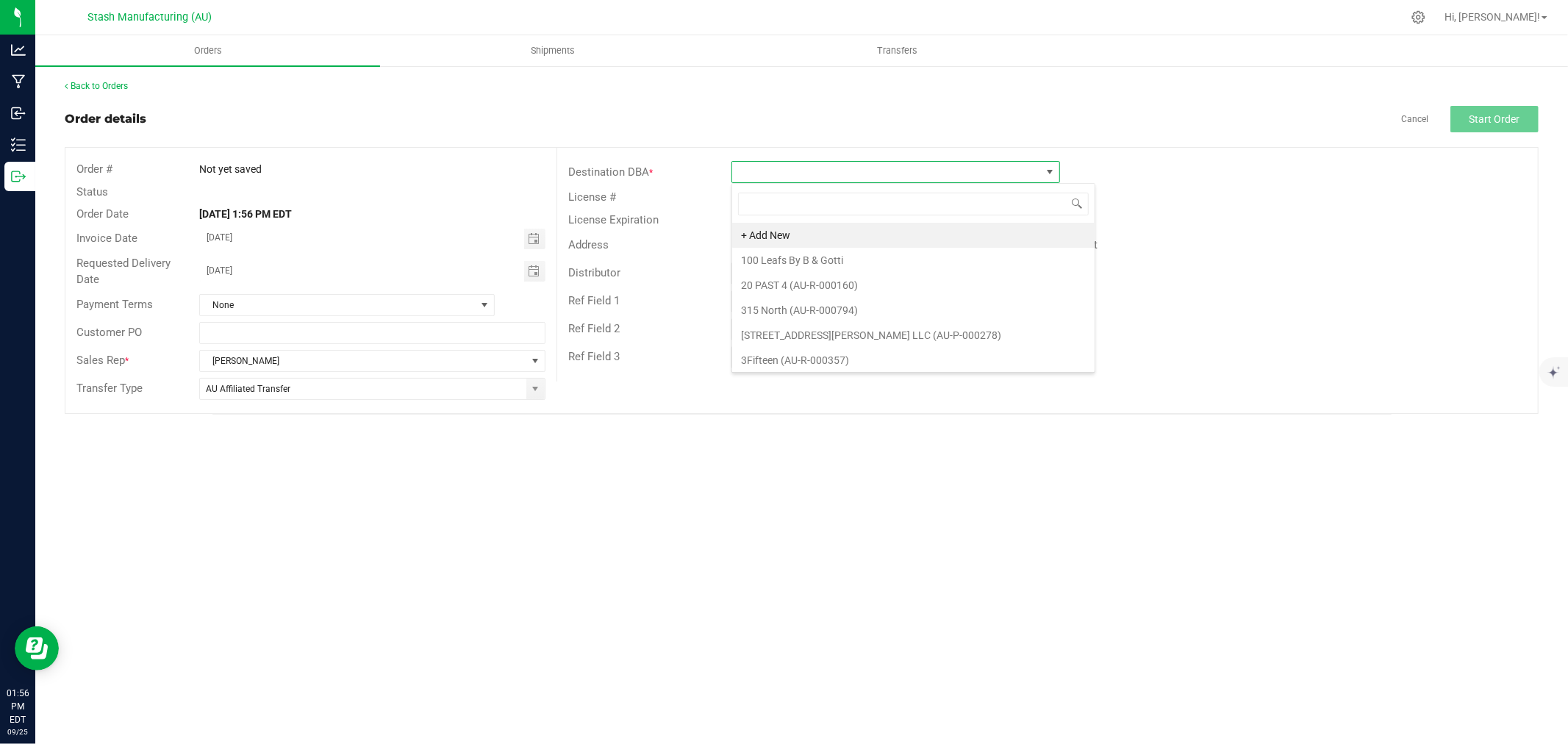
scroll to position [22, 329]
type input "1228"
click at [916, 230] on li "Cloud Cannabis - Kalamazoo (AU-R-001228)" at bounding box center [895, 235] width 327 height 25
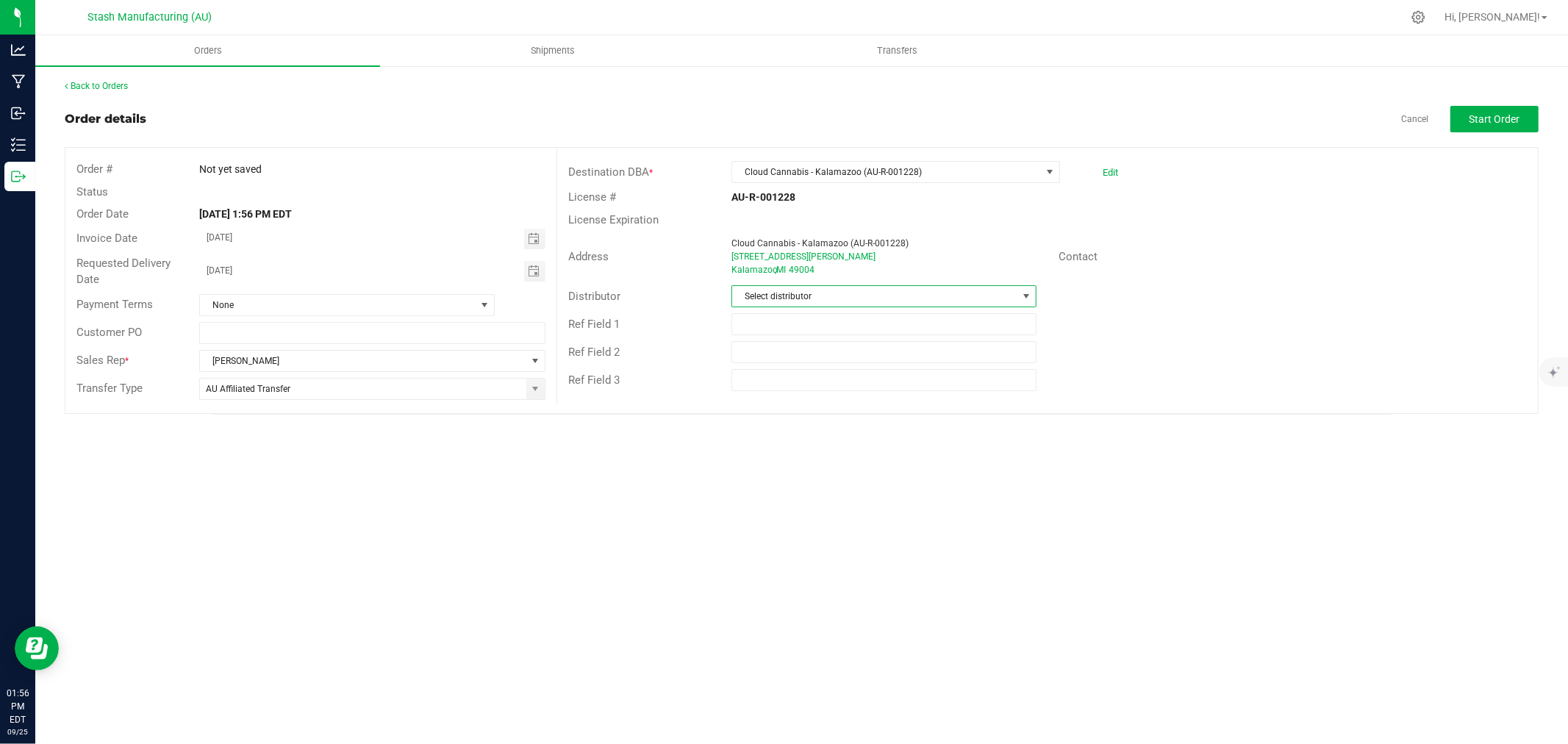
click at [886, 295] on span "Select distributor" at bounding box center [874, 296] width 285 height 21
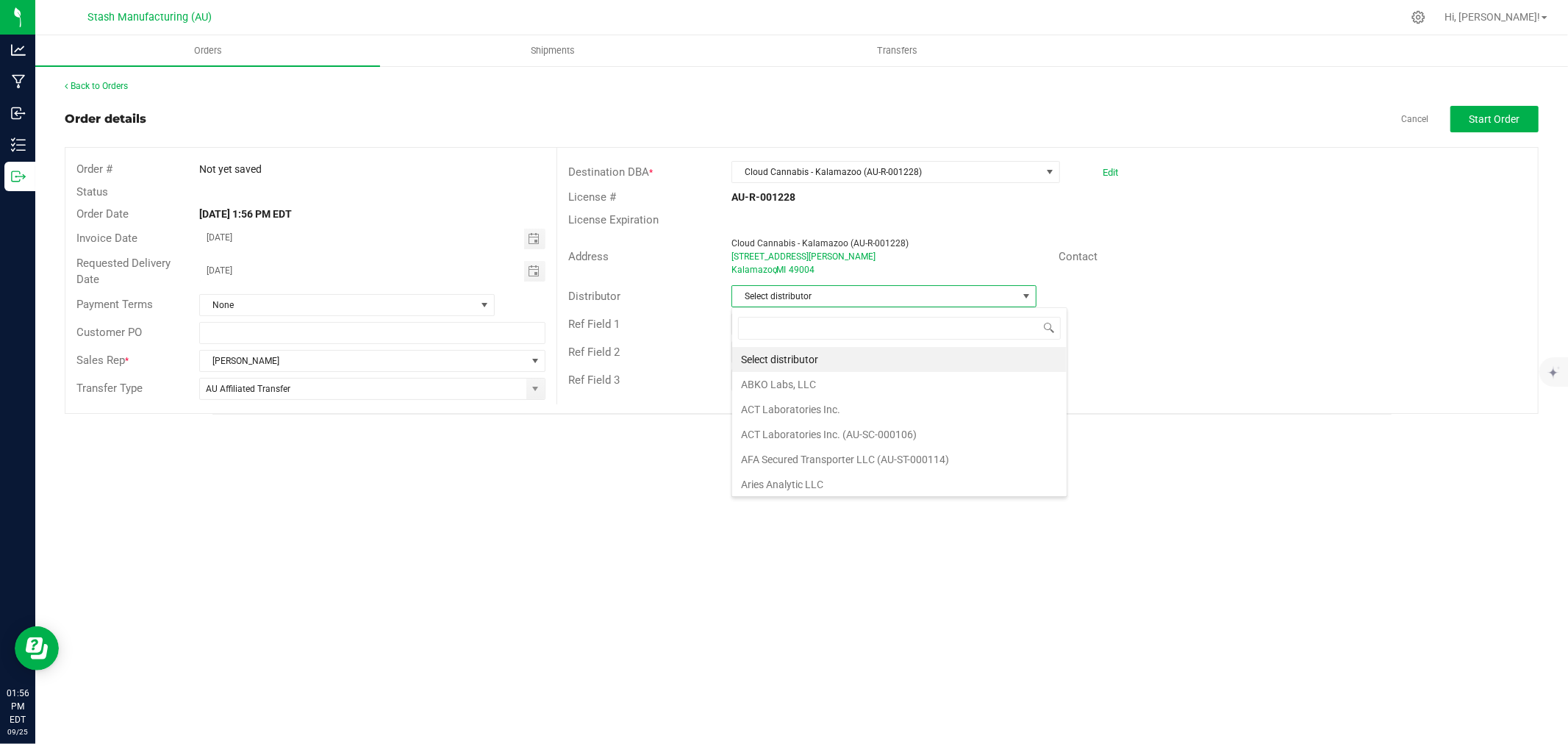
scroll to position [22, 305]
type input "123"
click at [938, 365] on li "Lake Effects Logistics (AU-ST-000123)" at bounding box center [883, 359] width 303 height 25
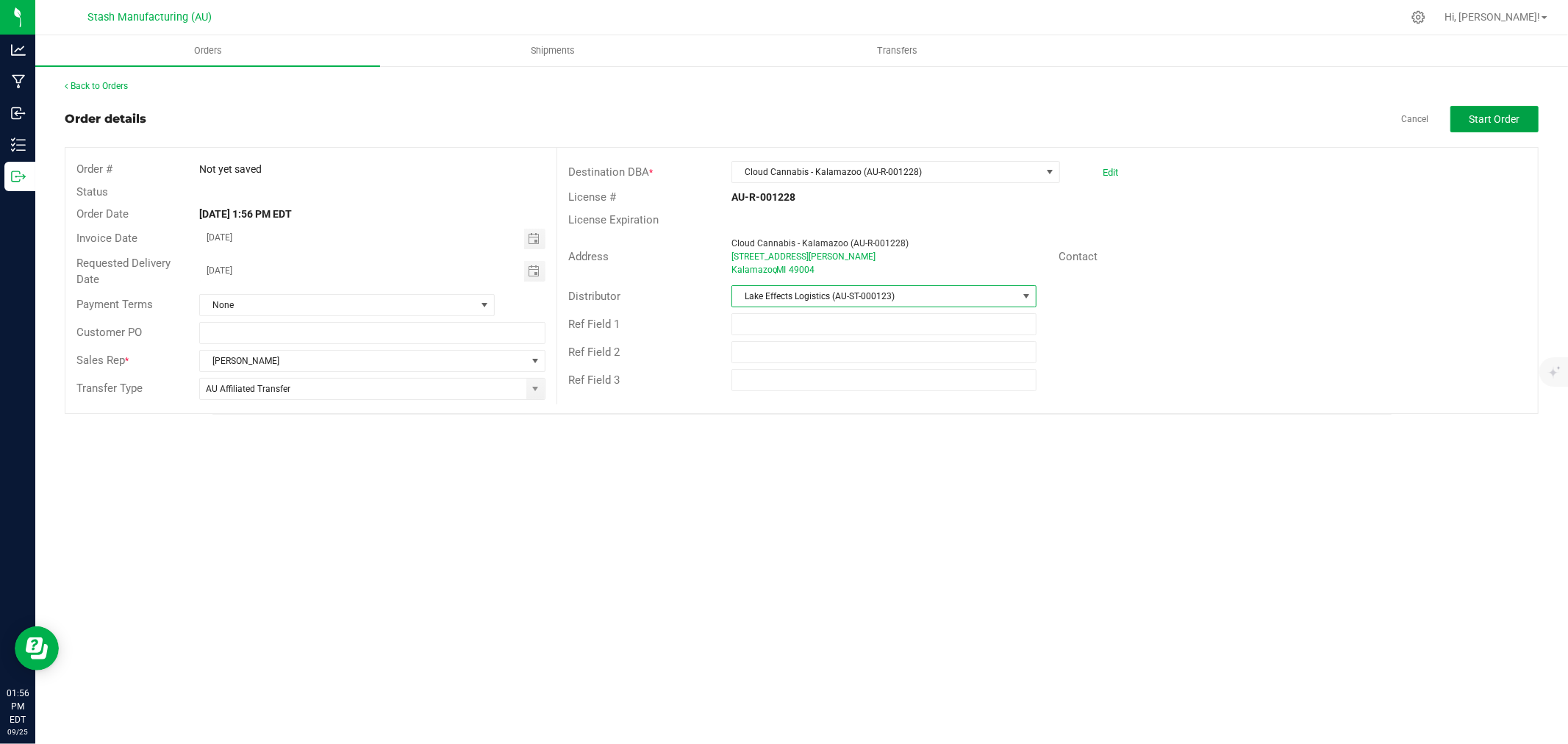
click at [1493, 110] on button "Start Order" at bounding box center [1493, 118] width 88 height 26
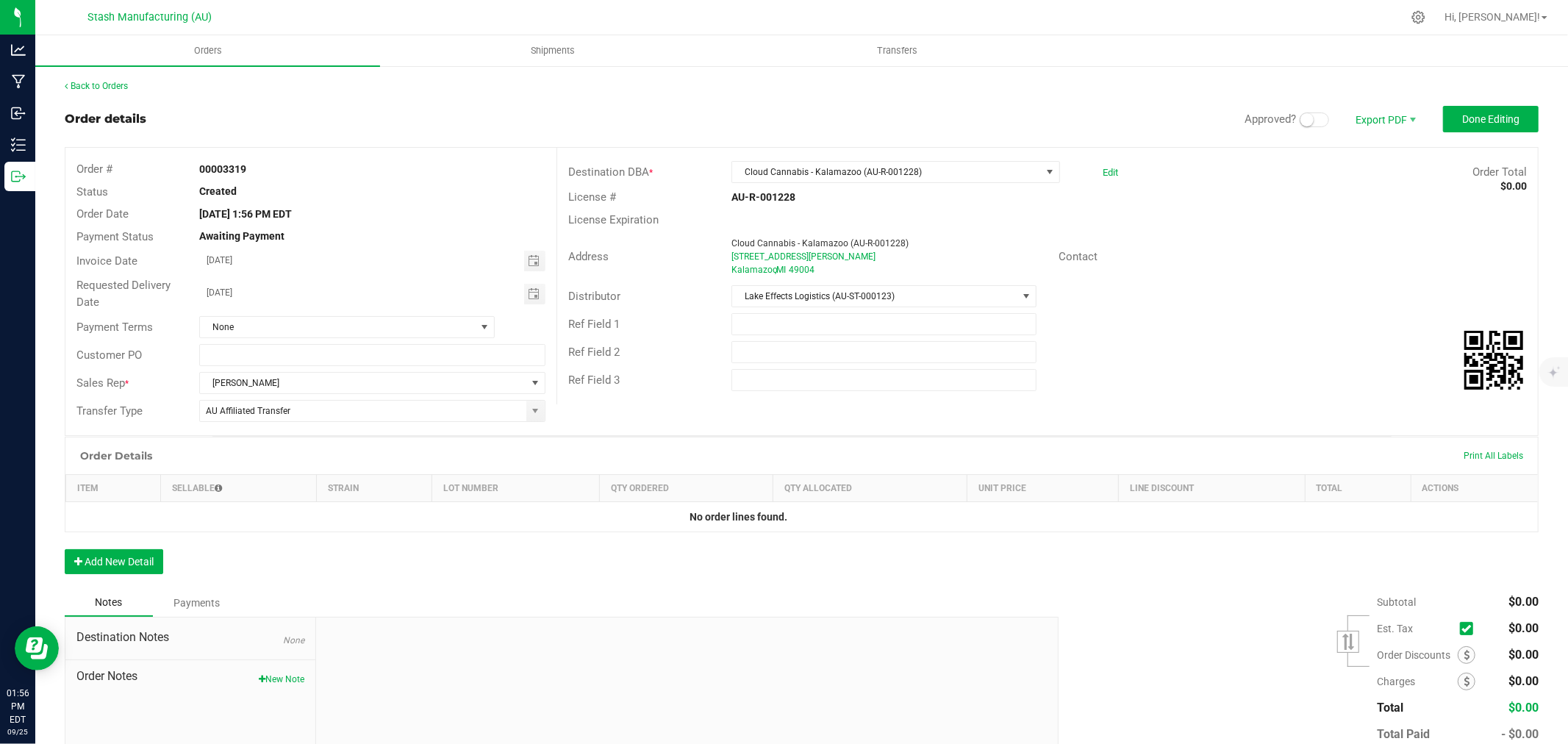
click at [1300, 117] on small at bounding box center [1307, 119] width 14 height 14
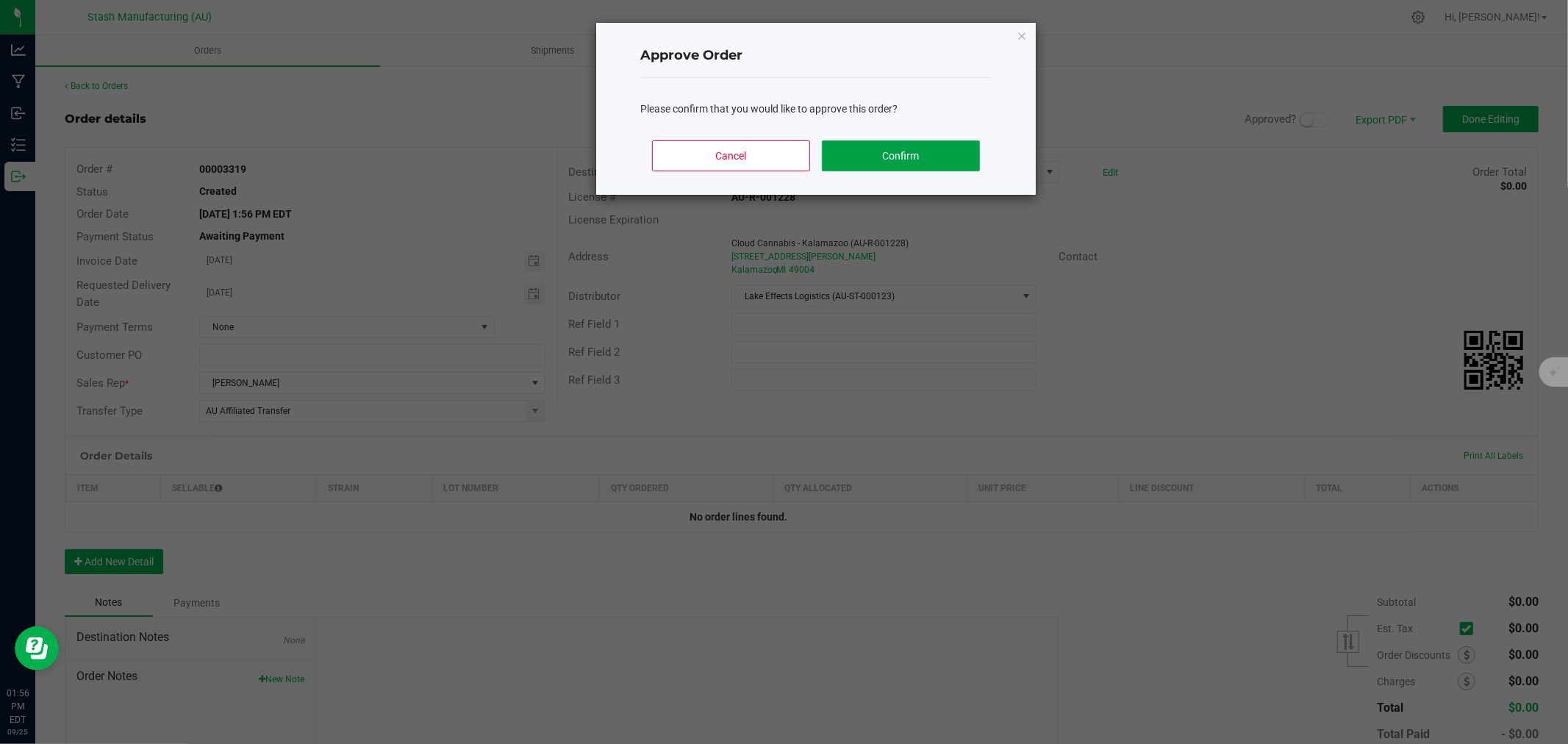
click at [862, 165] on button "Confirm" at bounding box center [901, 156] width 158 height 31
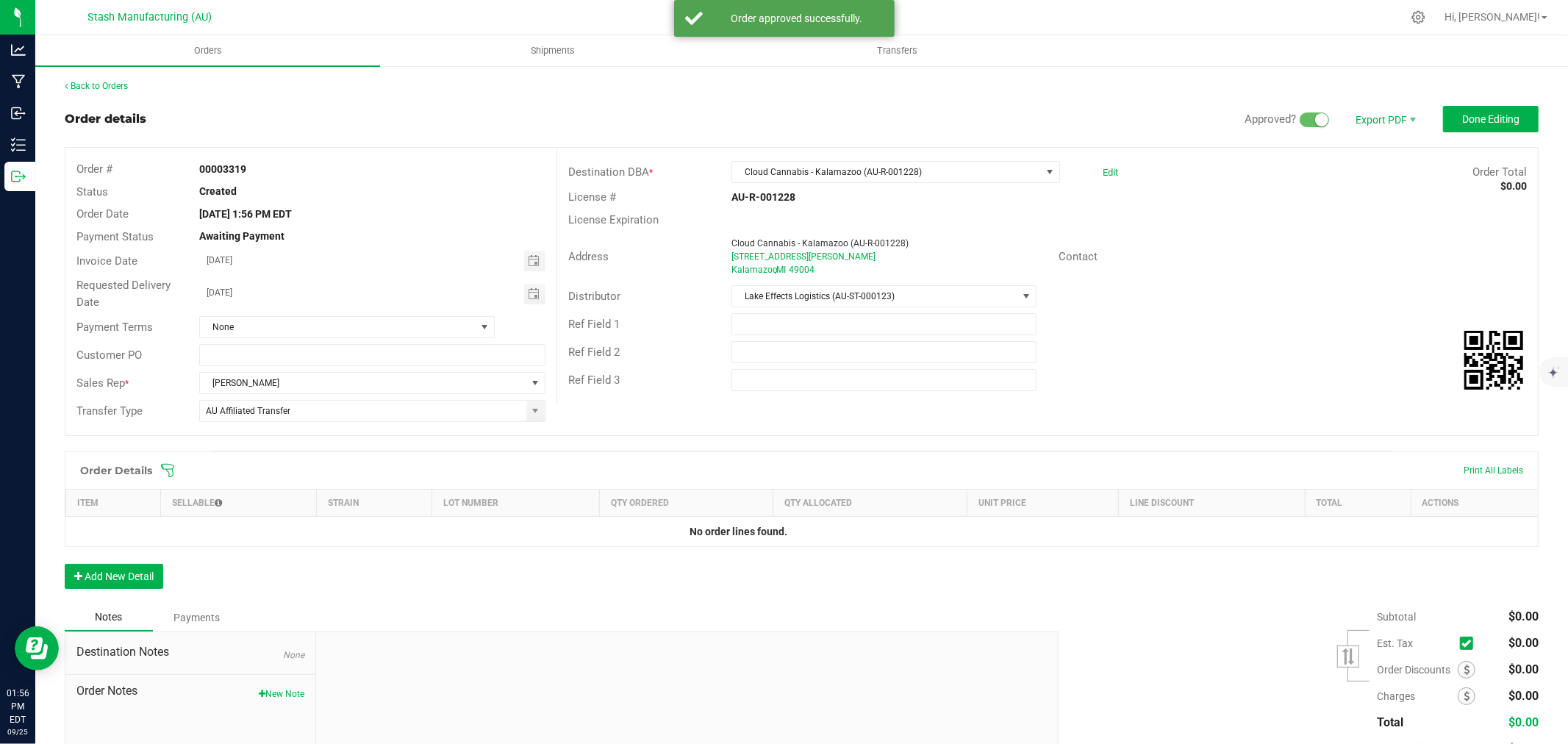
click at [167, 473] on icon at bounding box center [168, 470] width 15 height 15
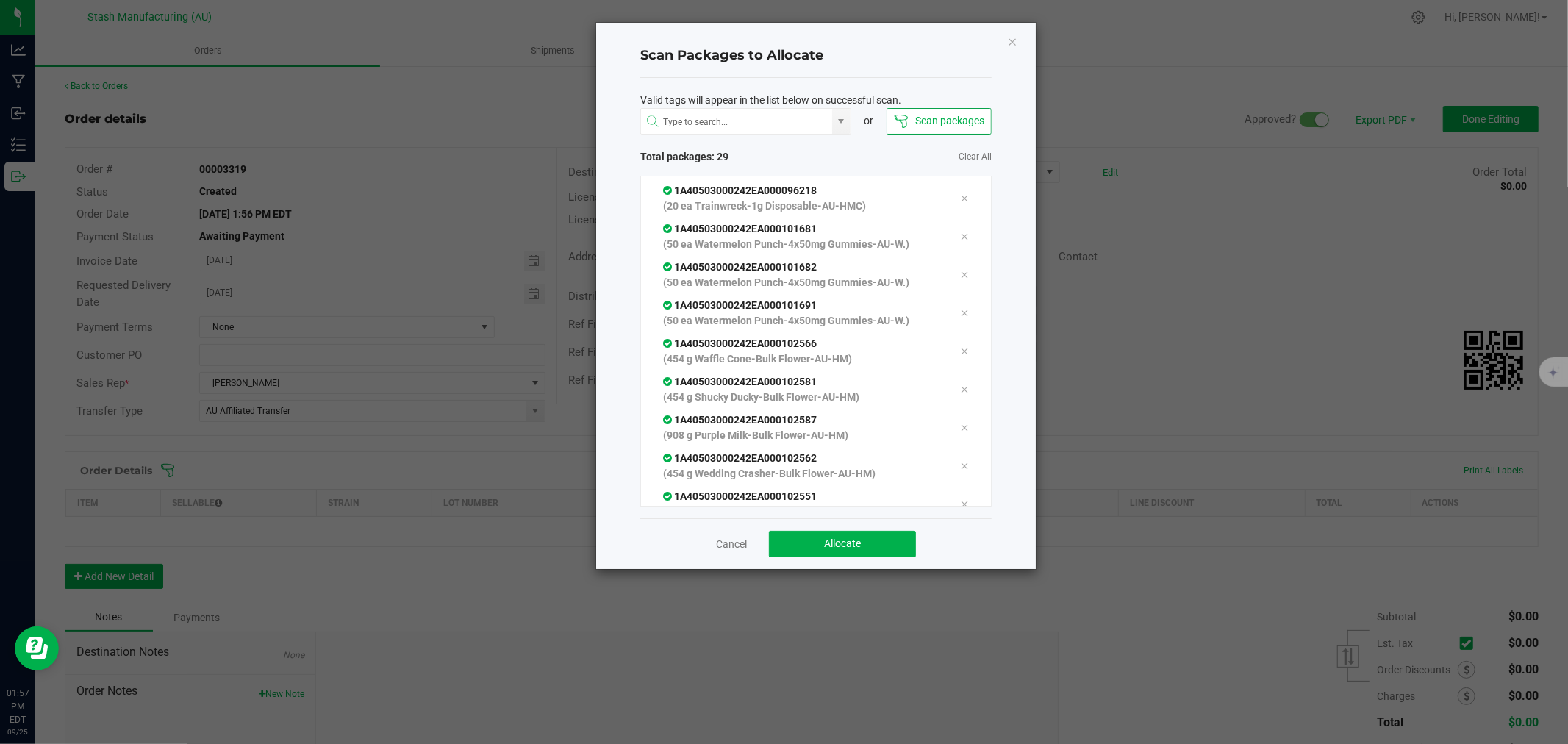
scroll to position [816, 0]
click at [849, 535] on button "Allocate" at bounding box center [841, 544] width 147 height 26
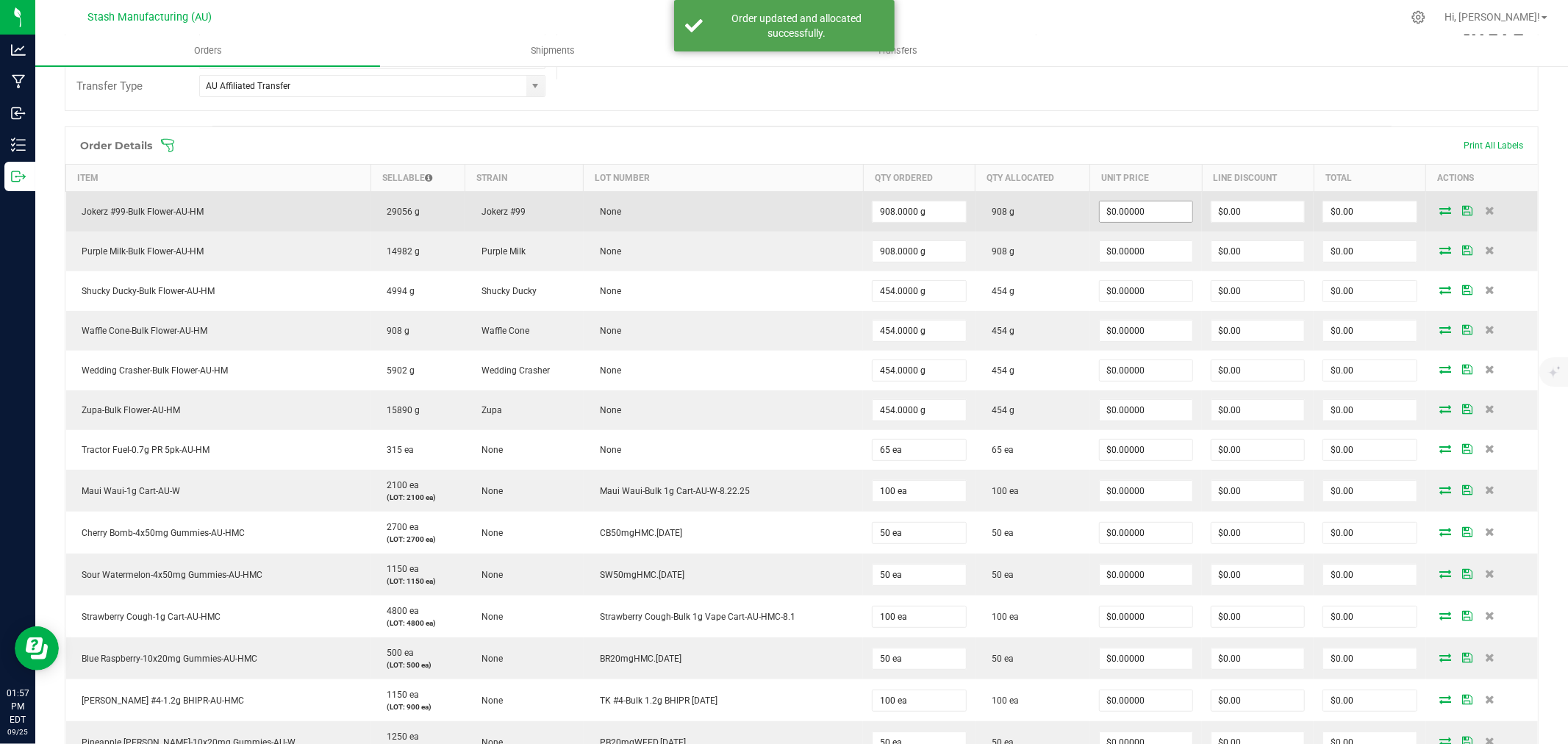
scroll to position [326, 0]
click at [1132, 215] on input "0" at bounding box center [1145, 210] width 93 height 21
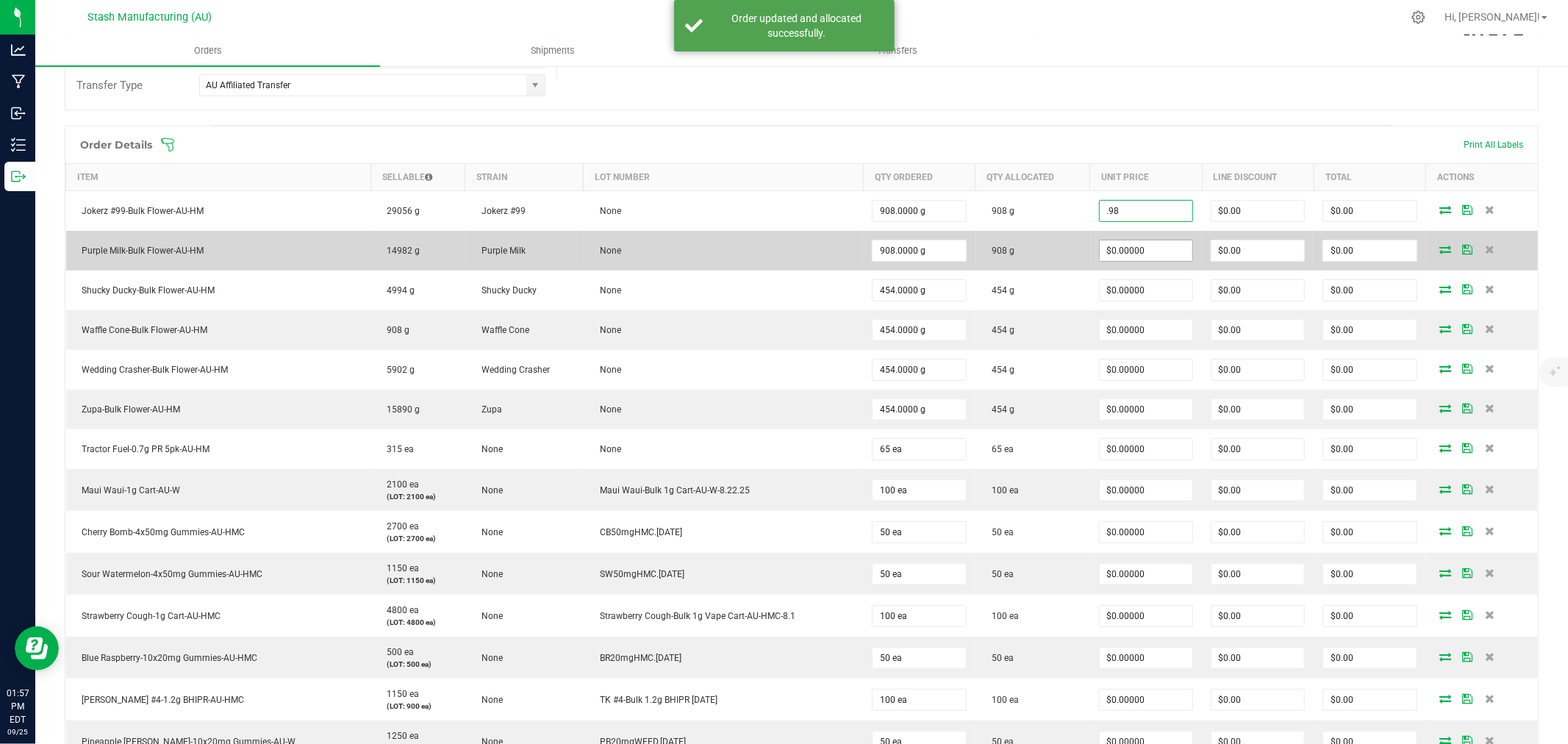
type input "$0.98000"
type input "$889.84"
click at [1134, 247] on input "0" at bounding box center [1145, 250] width 93 height 21
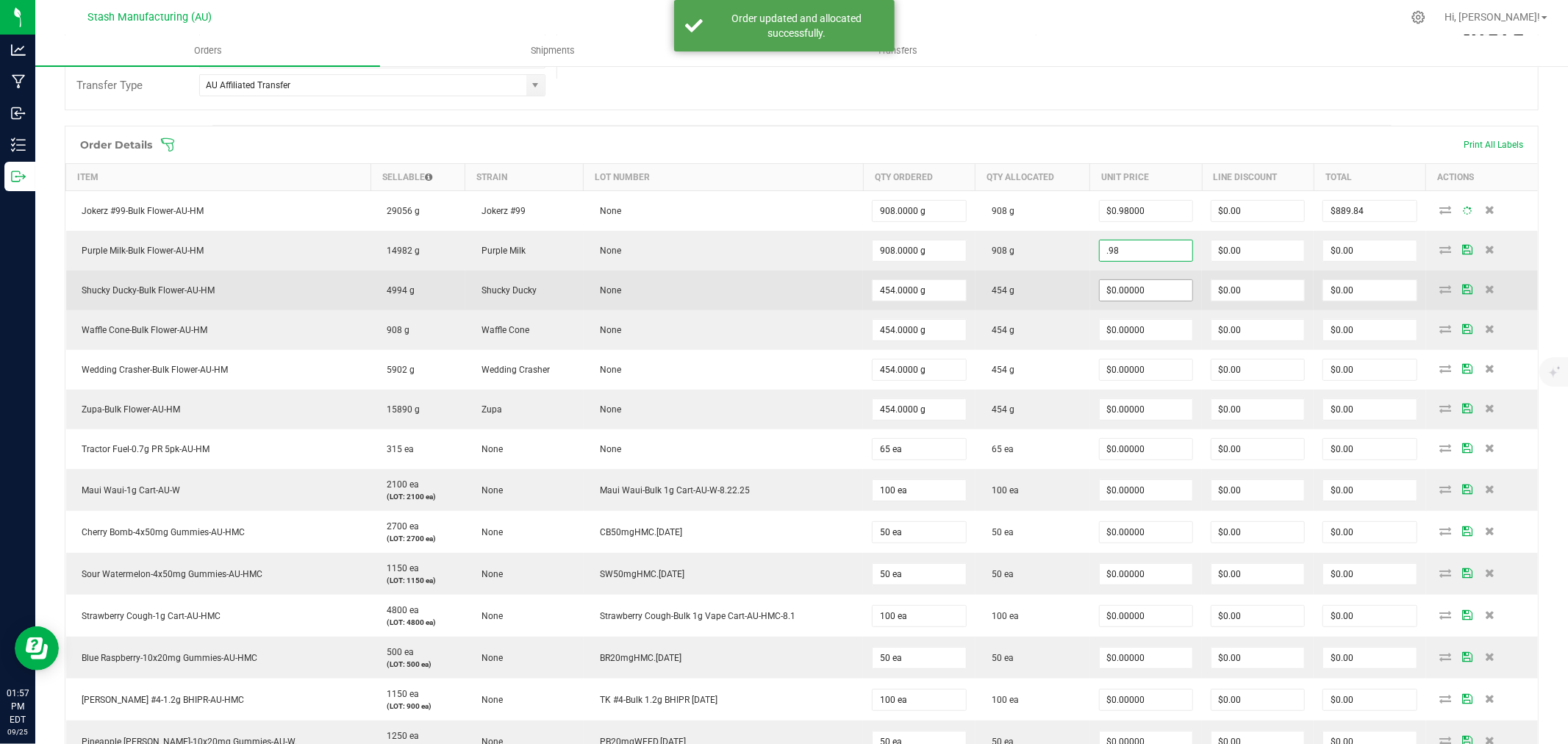
type input "$0.98000"
type input "$889.84"
click at [1136, 281] on input "0" at bounding box center [1145, 290] width 93 height 21
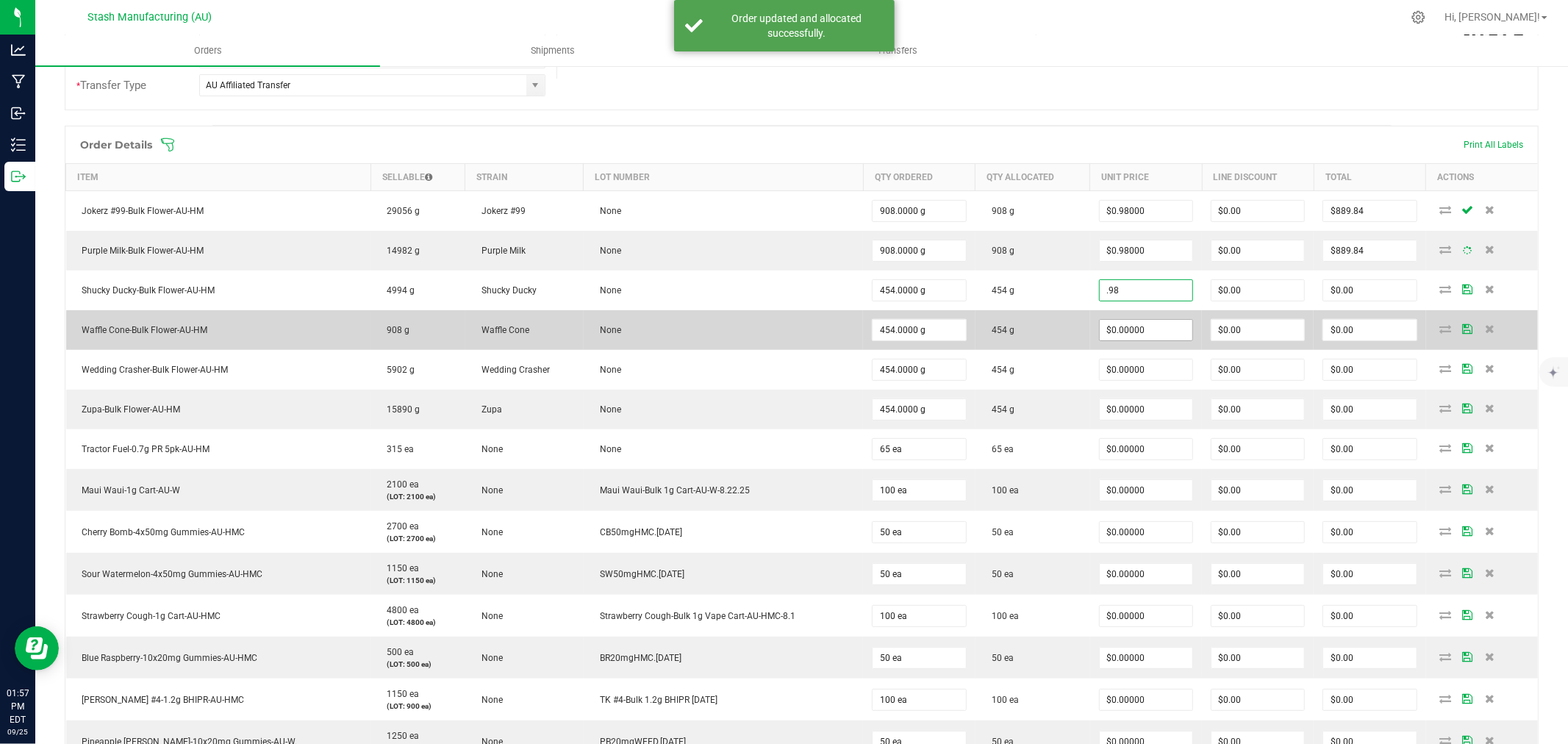
type input "$0.98000"
type input "$444.92"
click at [1139, 323] on input "0" at bounding box center [1145, 330] width 93 height 21
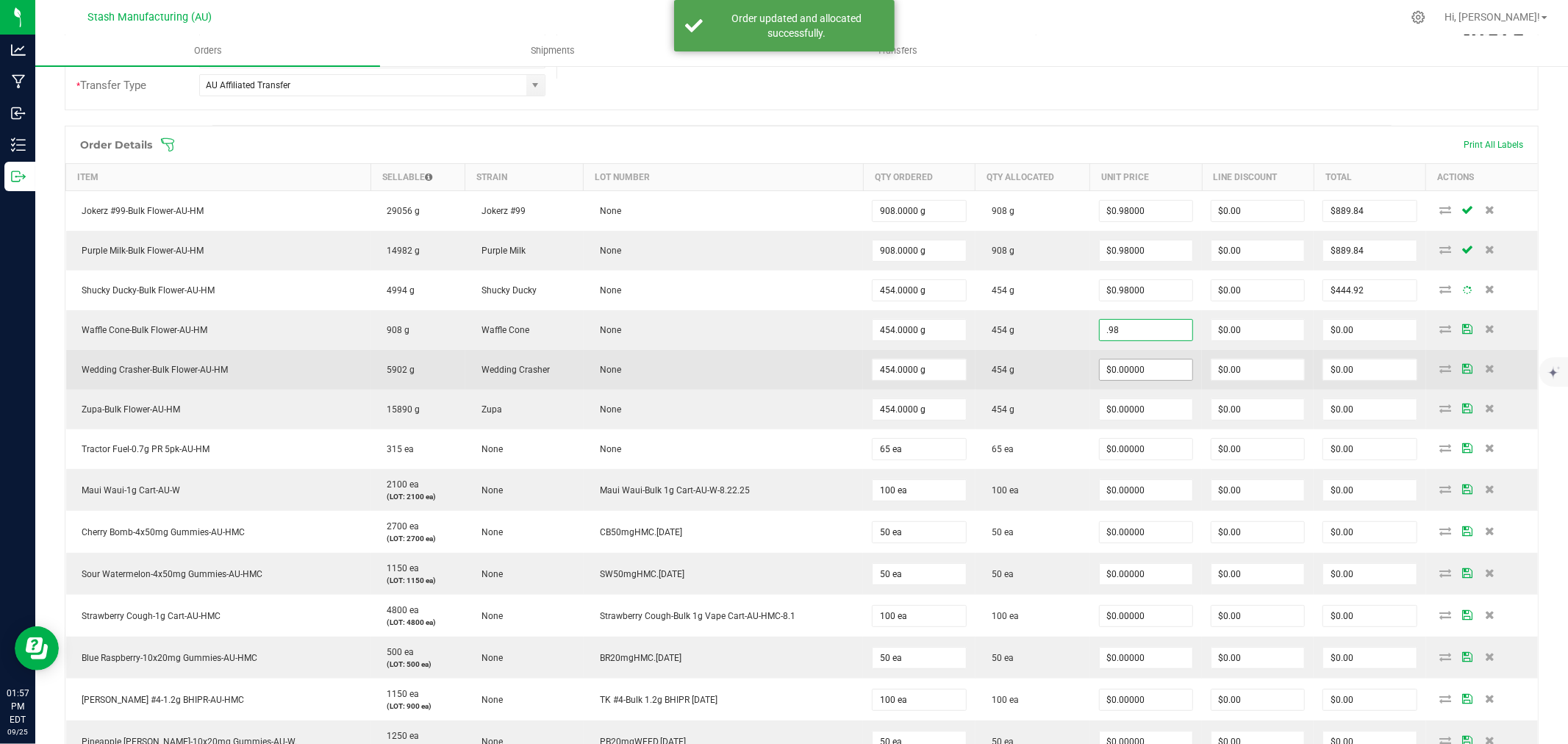
click at [1132, 372] on input "$0.00000" at bounding box center [1145, 370] width 93 height 21
type input "$0.98000"
type input "$444.92"
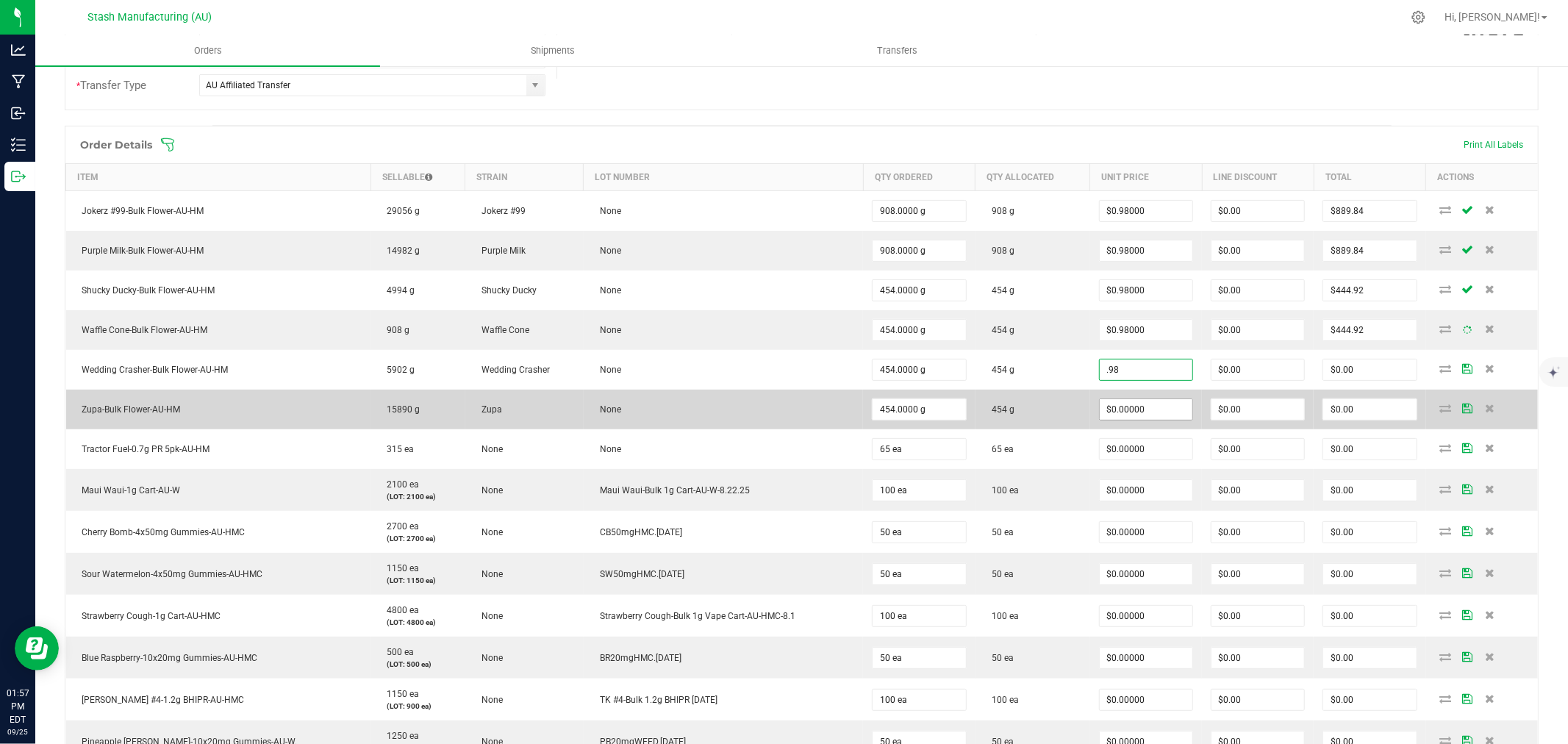
type input "$0.98000"
type input "$444.92"
click at [1130, 412] on input "0" at bounding box center [1145, 409] width 93 height 21
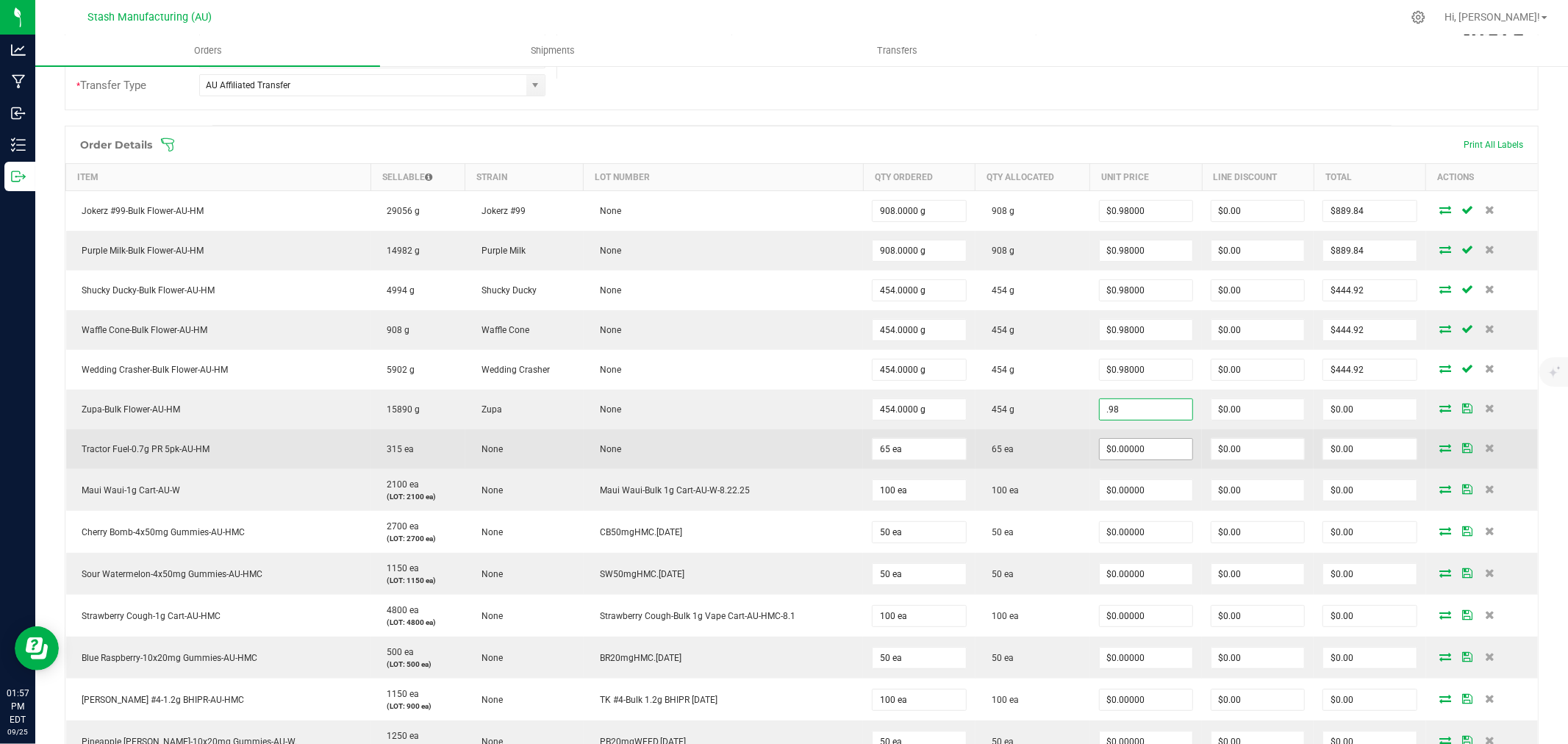
type input "$0.98000"
type input "$444.92"
click at [1137, 457] on input "0" at bounding box center [1145, 449] width 93 height 21
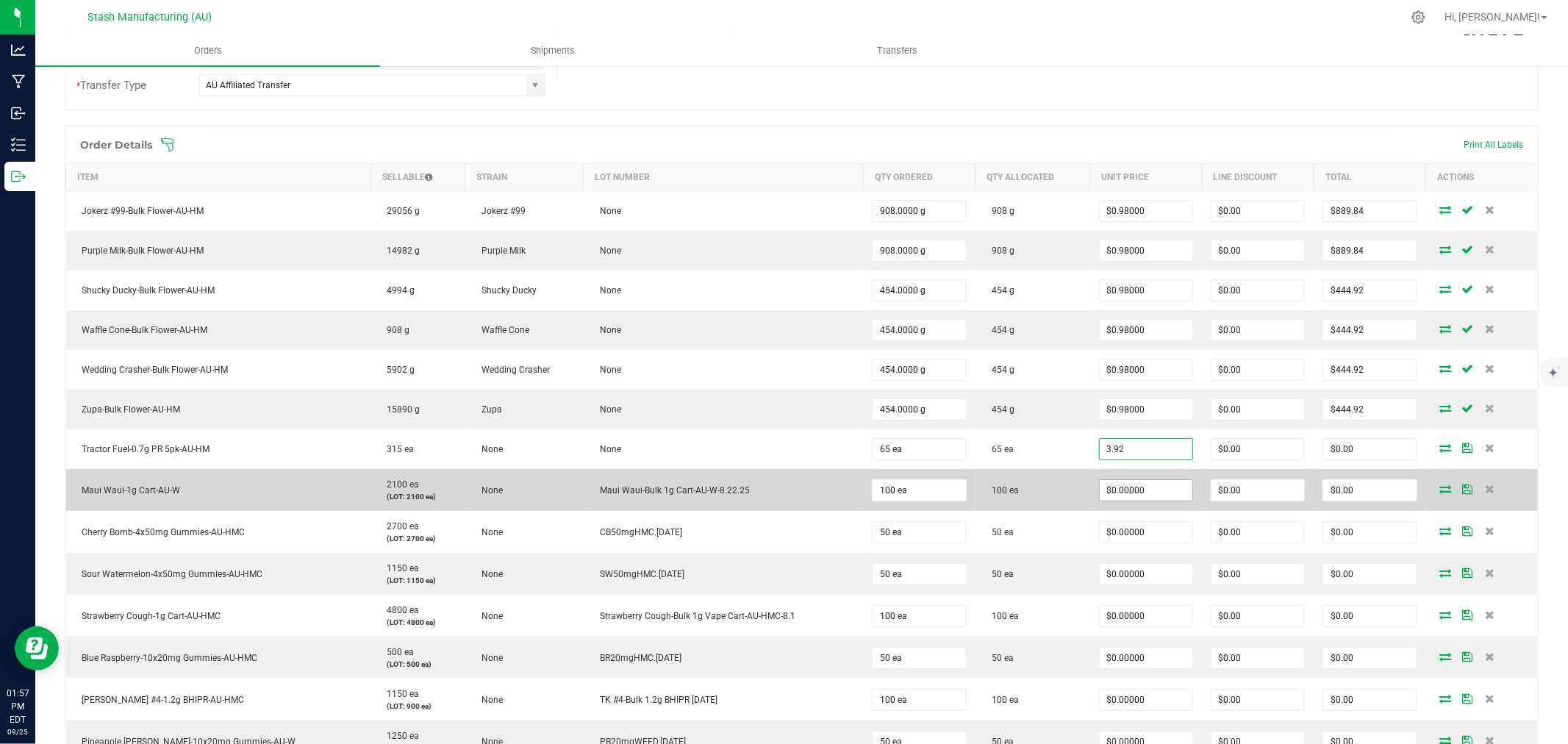
type input "$3.92000"
type input "$254.80"
click at [1130, 489] on input "0" at bounding box center [1145, 490] width 93 height 21
type input "2"
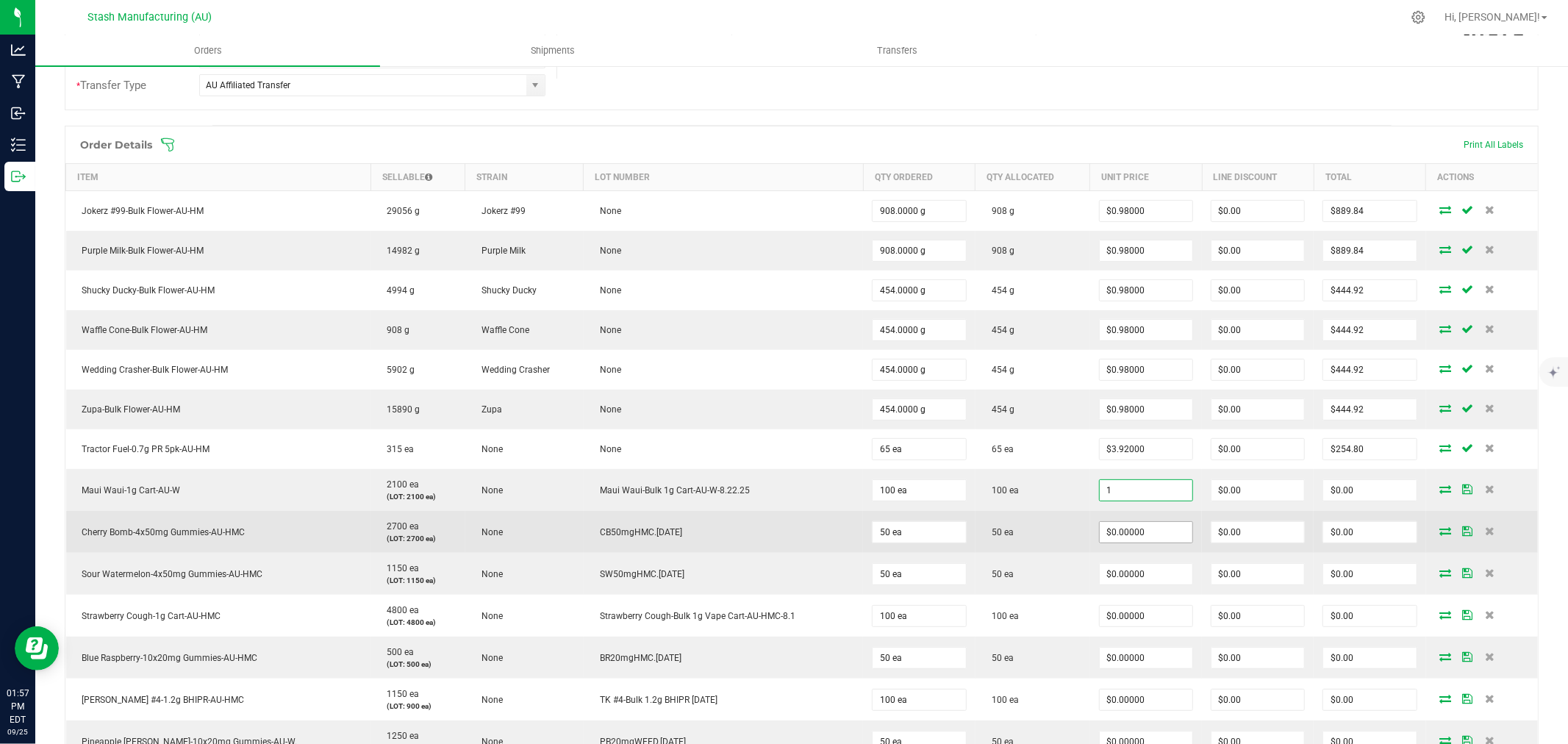
type input "$1.00000"
type input "$100.00"
click at [1113, 535] on input "0" at bounding box center [1145, 532] width 93 height 21
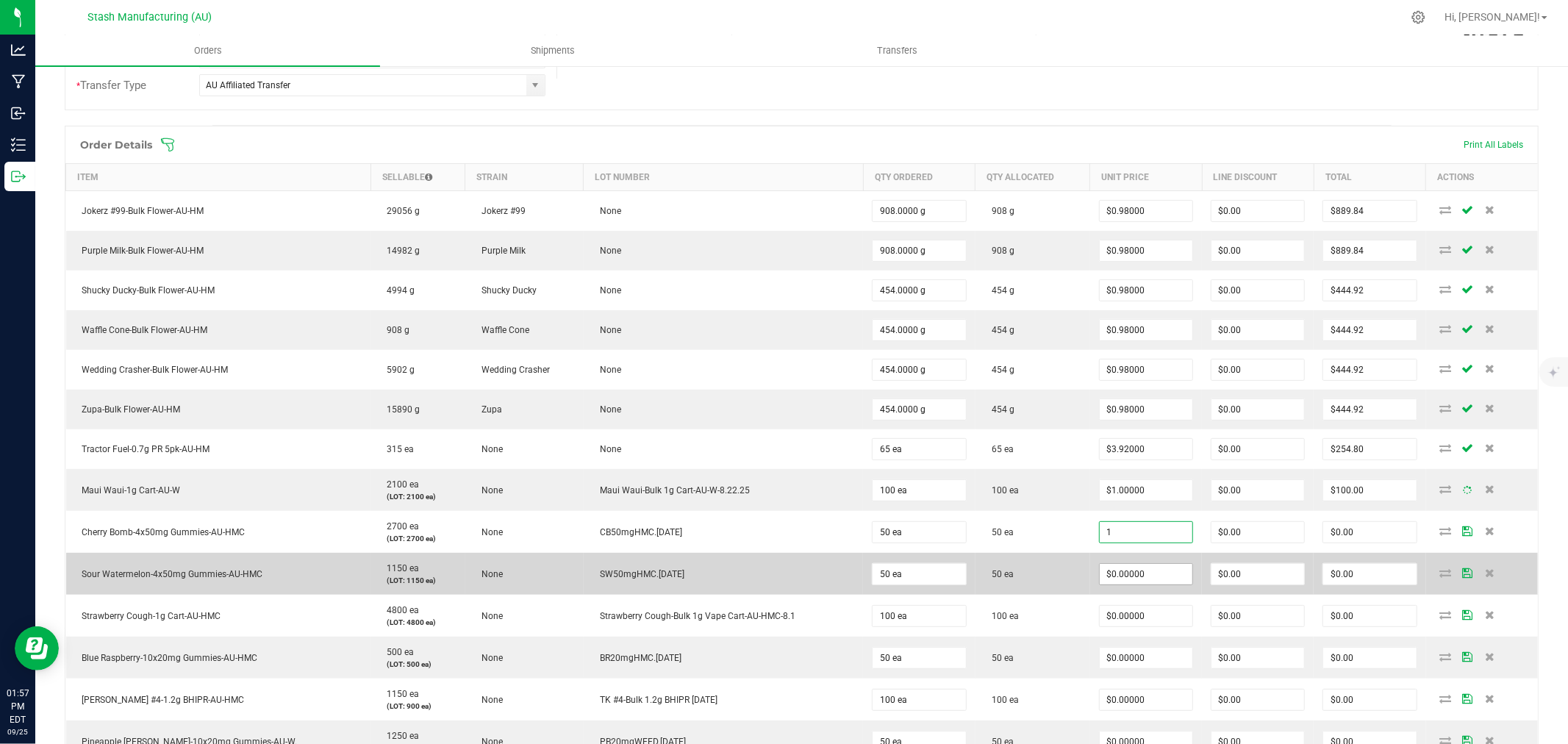
type input "$1.00000"
type input "$50.00"
click at [1105, 576] on input "0" at bounding box center [1145, 574] width 93 height 21
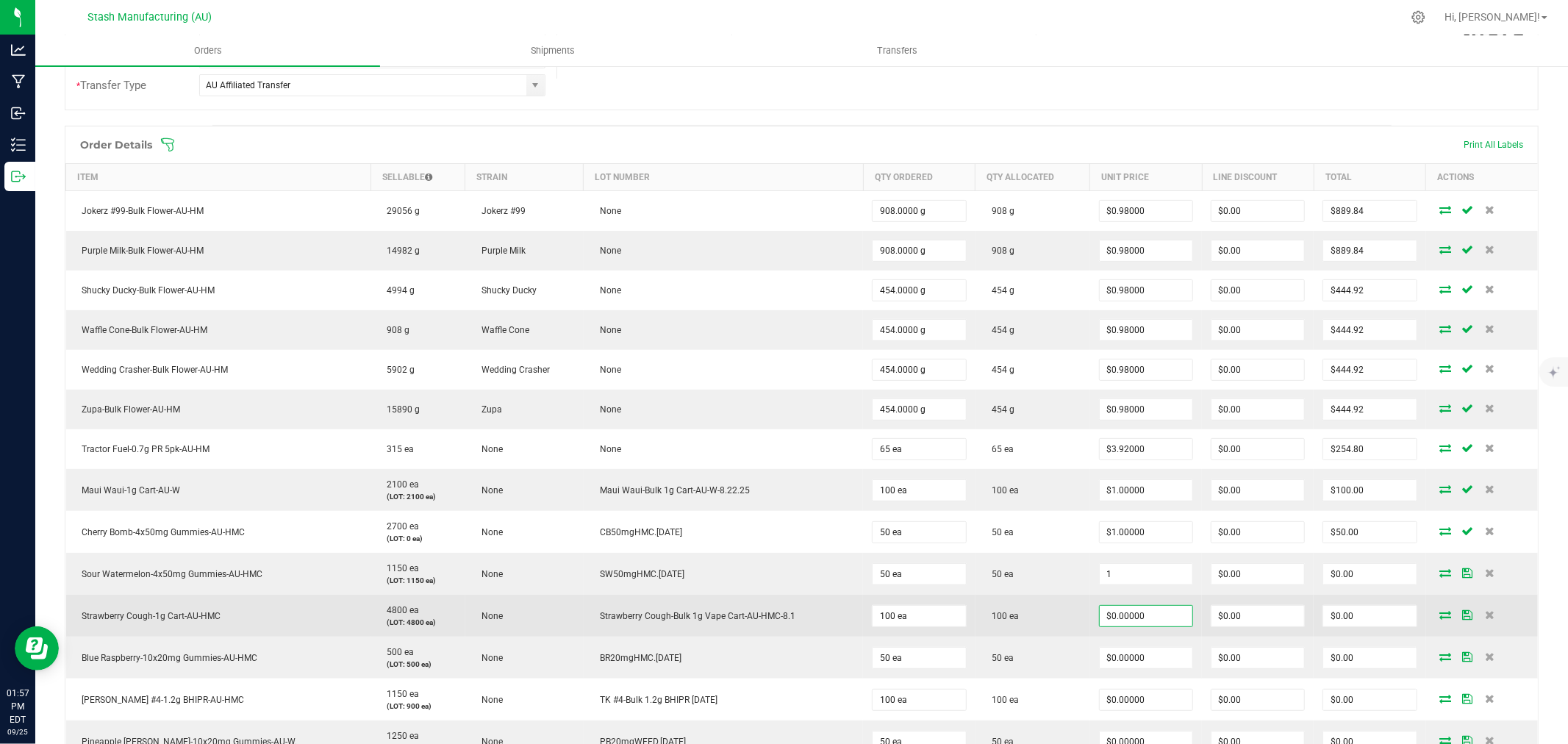
click at [1110, 618] on input "$0.00000" at bounding box center [1145, 616] width 93 height 21
type input "$1.00000"
type input "$50.00"
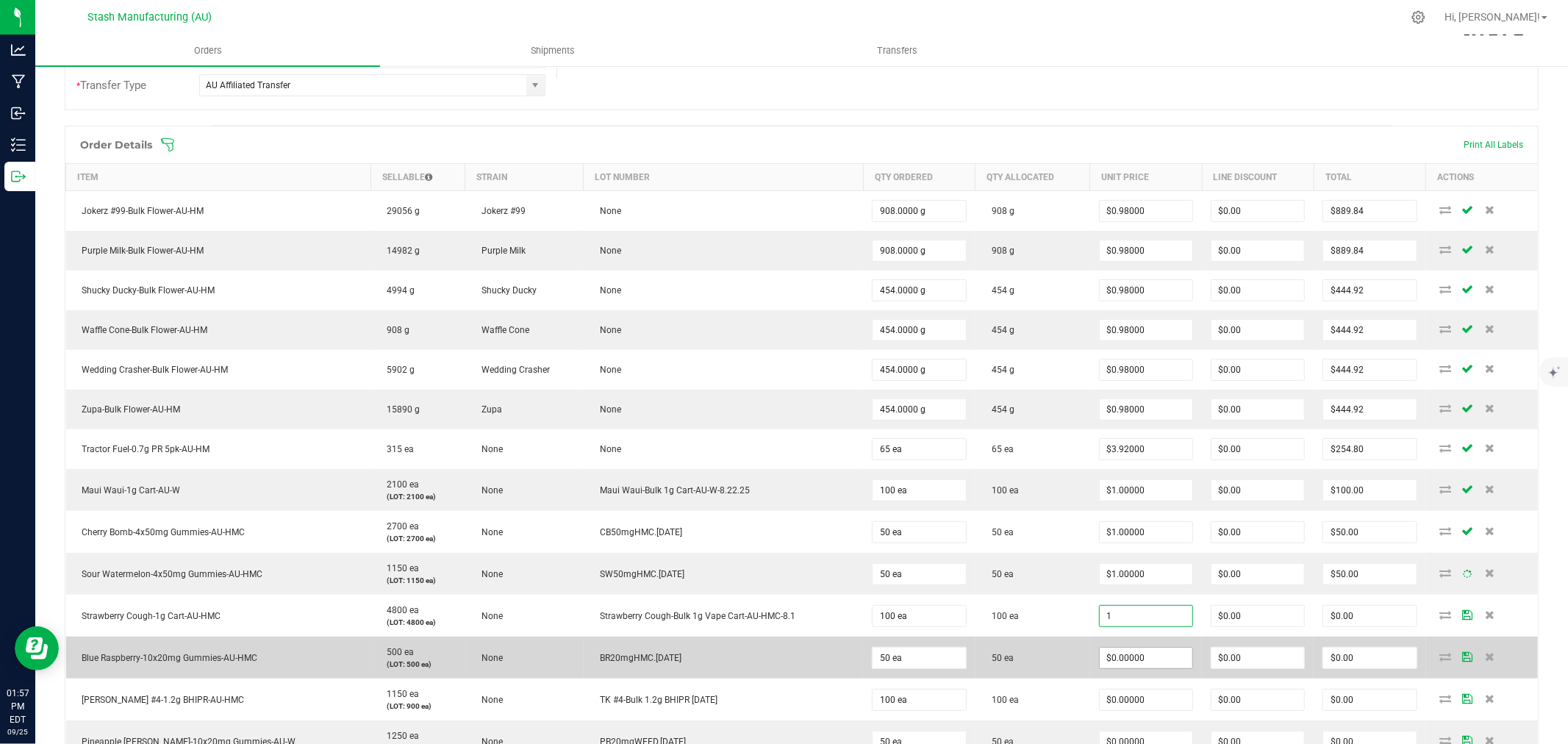
type input "$1.00000"
type input "$100.00"
click at [1103, 664] on input "0" at bounding box center [1145, 657] width 93 height 21
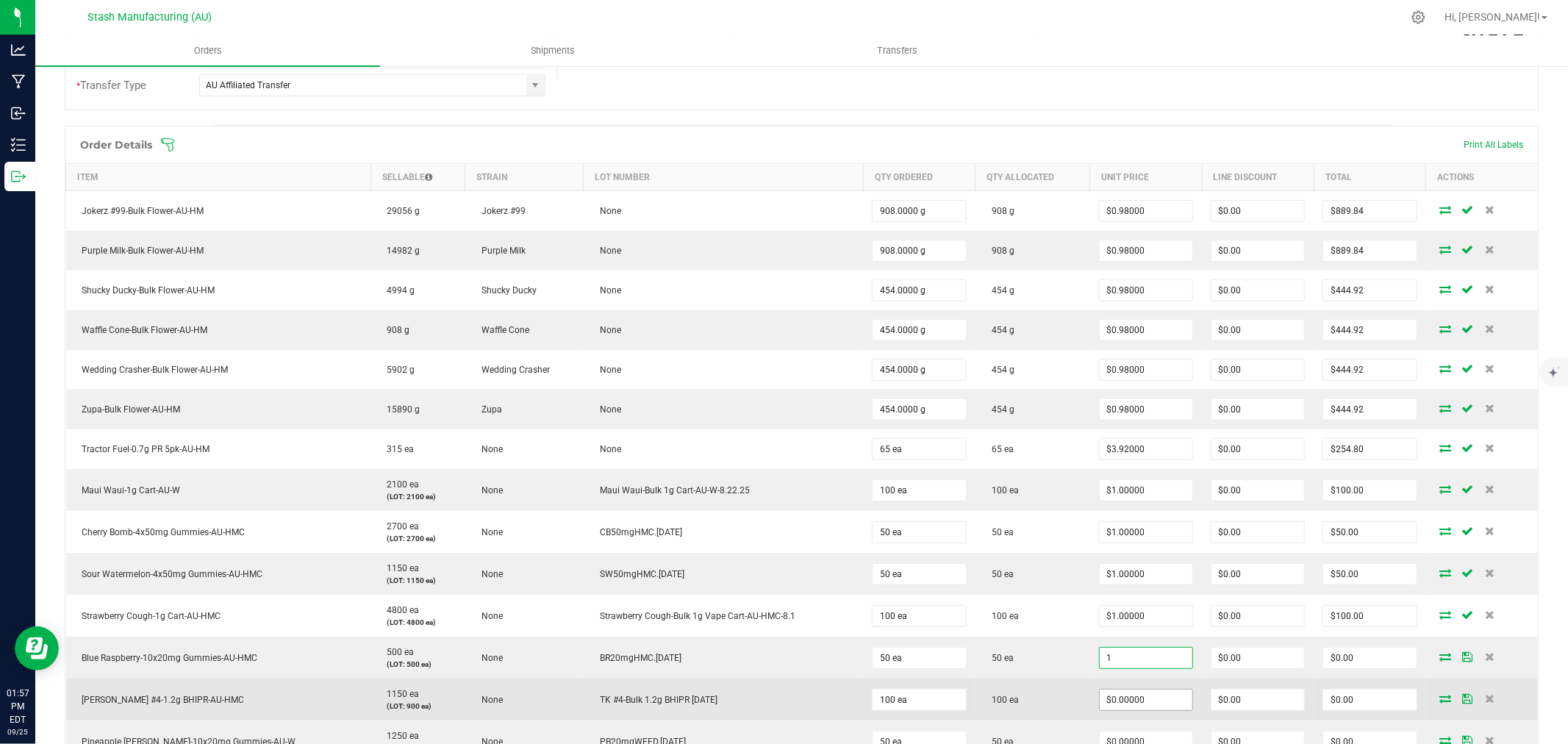
type input "$1.00000"
type input "$50.00"
click at [1115, 701] on input "0" at bounding box center [1145, 699] width 93 height 21
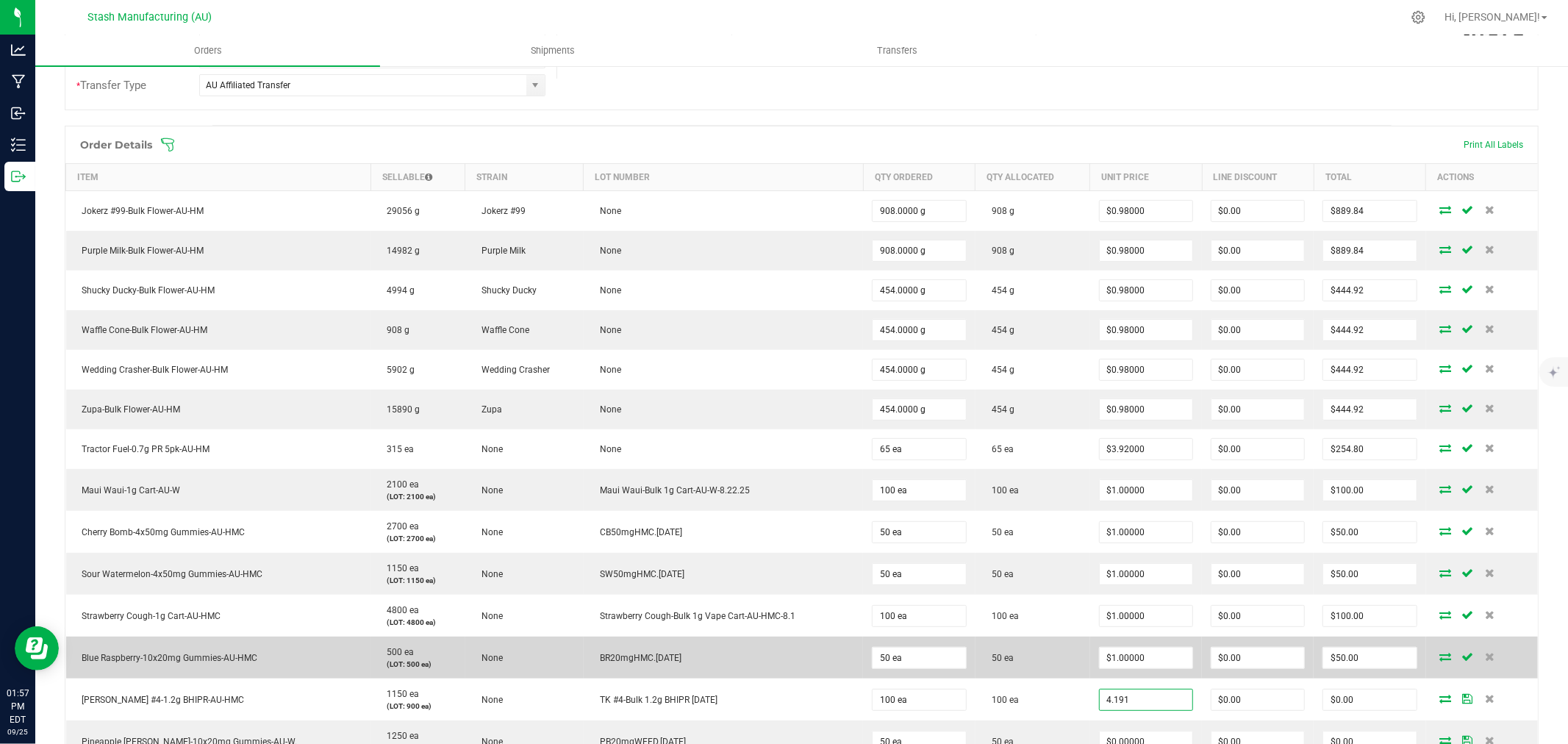
type input "$4.19100"
type input "$419.10"
click at [1022, 667] on td "50 ea" at bounding box center [1033, 657] width 115 height 42
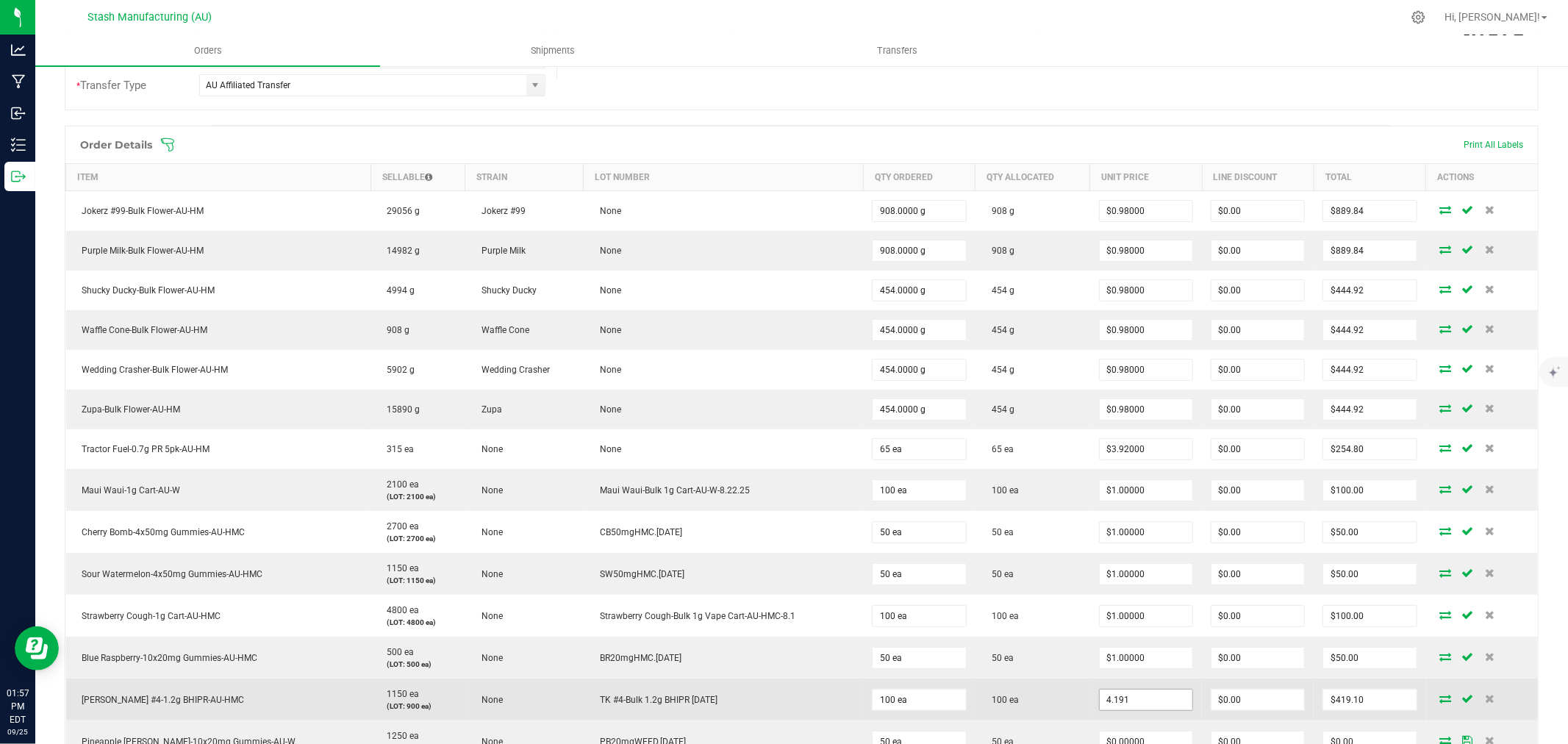
click at [1129, 704] on input "4.191" at bounding box center [1145, 699] width 93 height 21
click at [1129, 702] on input "4.191" at bounding box center [1145, 699] width 93 height 21
click at [1126, 701] on input "4.191" at bounding box center [1145, 699] width 93 height 21
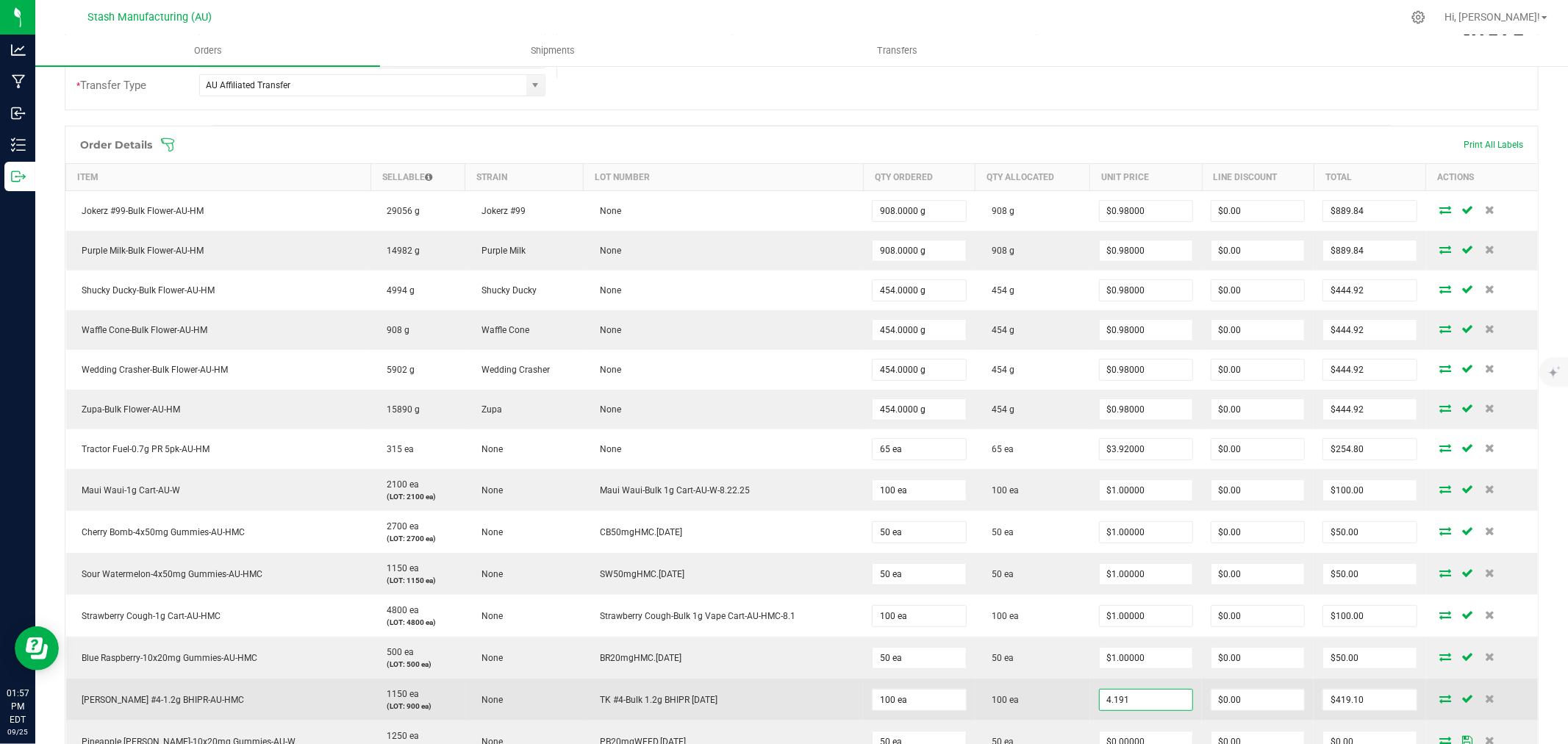
click at [1126, 701] on input "4.191" at bounding box center [1145, 699] width 93 height 21
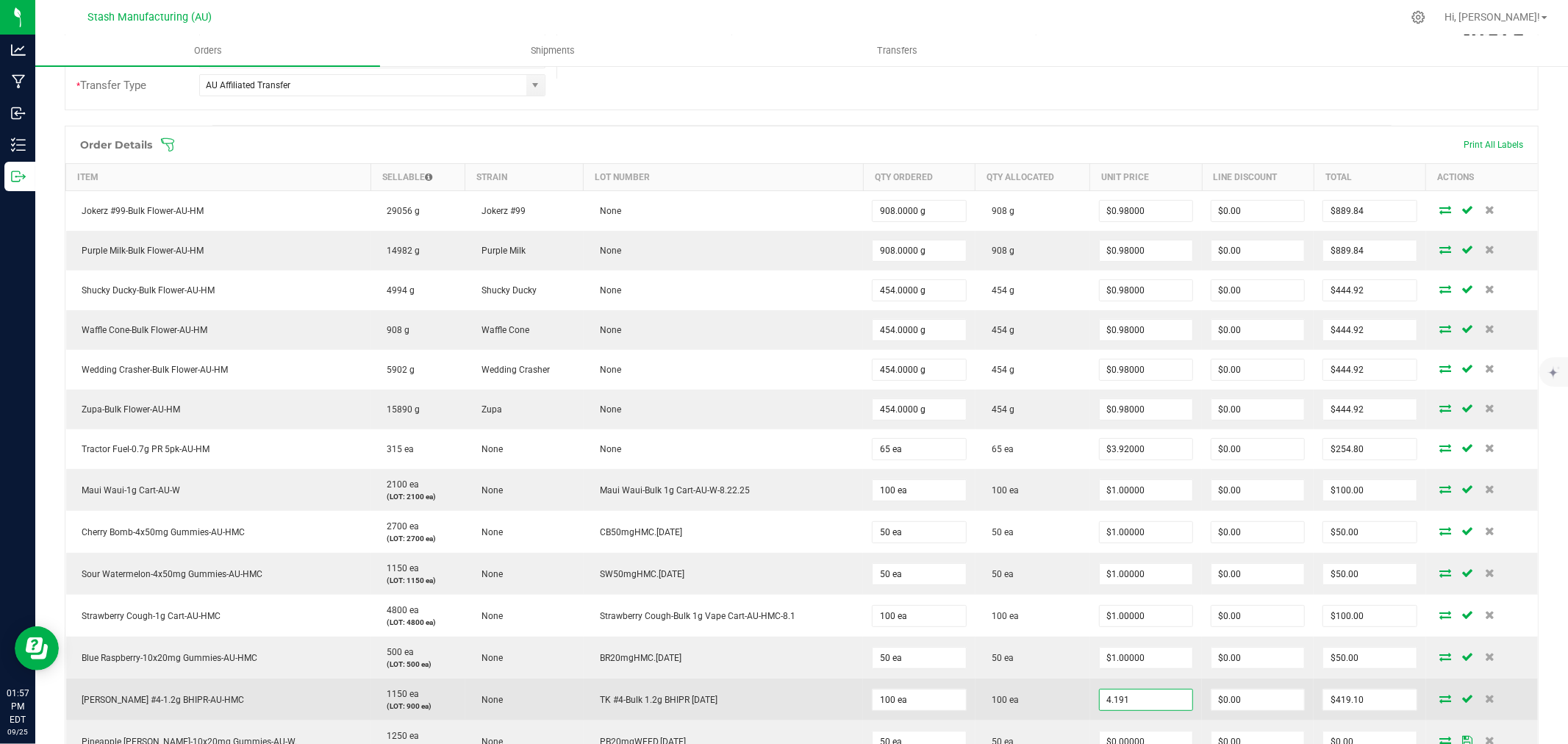
click at [1108, 702] on input "4.191" at bounding box center [1145, 699] width 93 height 21
type input "$4.19000"
type input "$419.00"
click at [1030, 717] on td "100 ea" at bounding box center [1033, 699] width 115 height 42
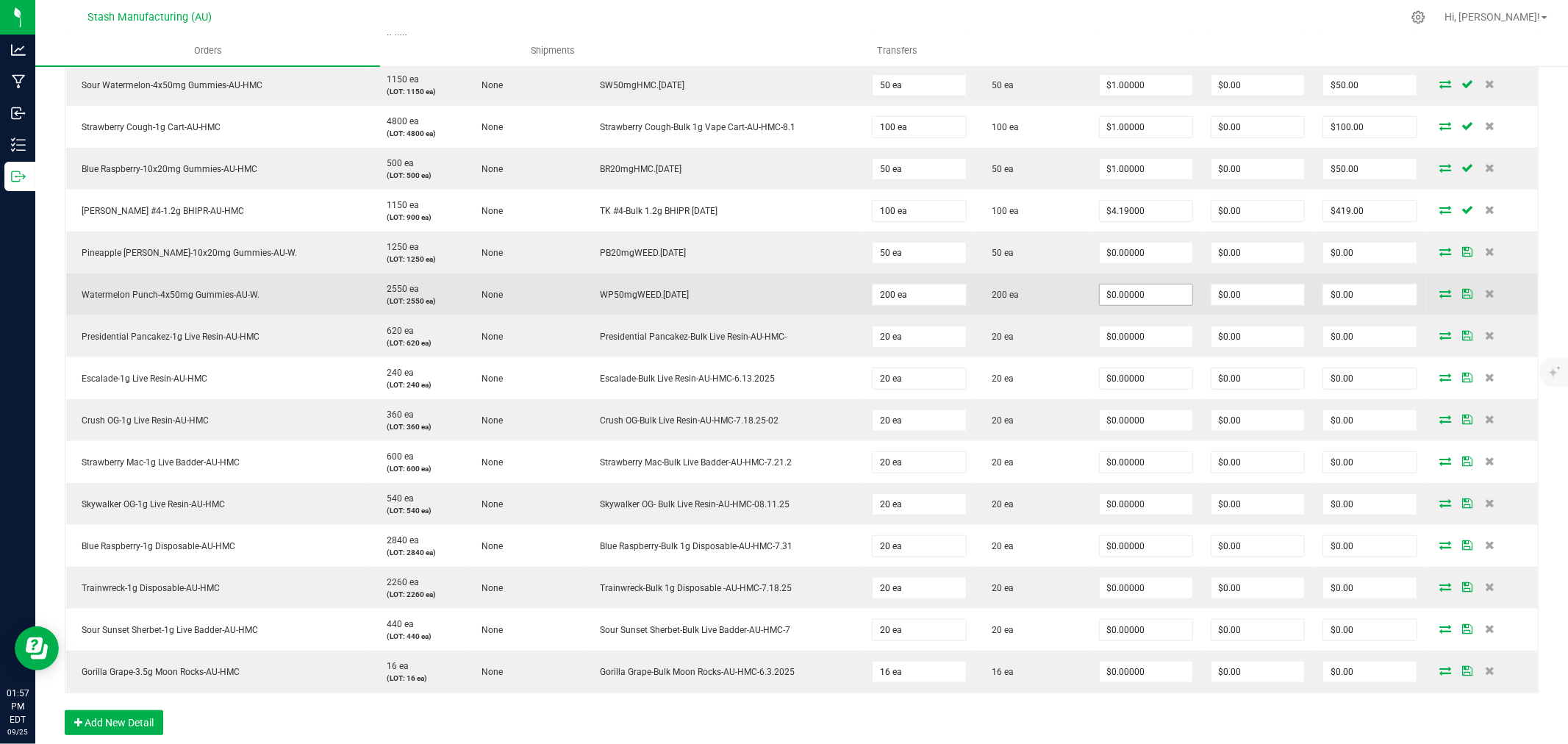
scroll to position [816, 0]
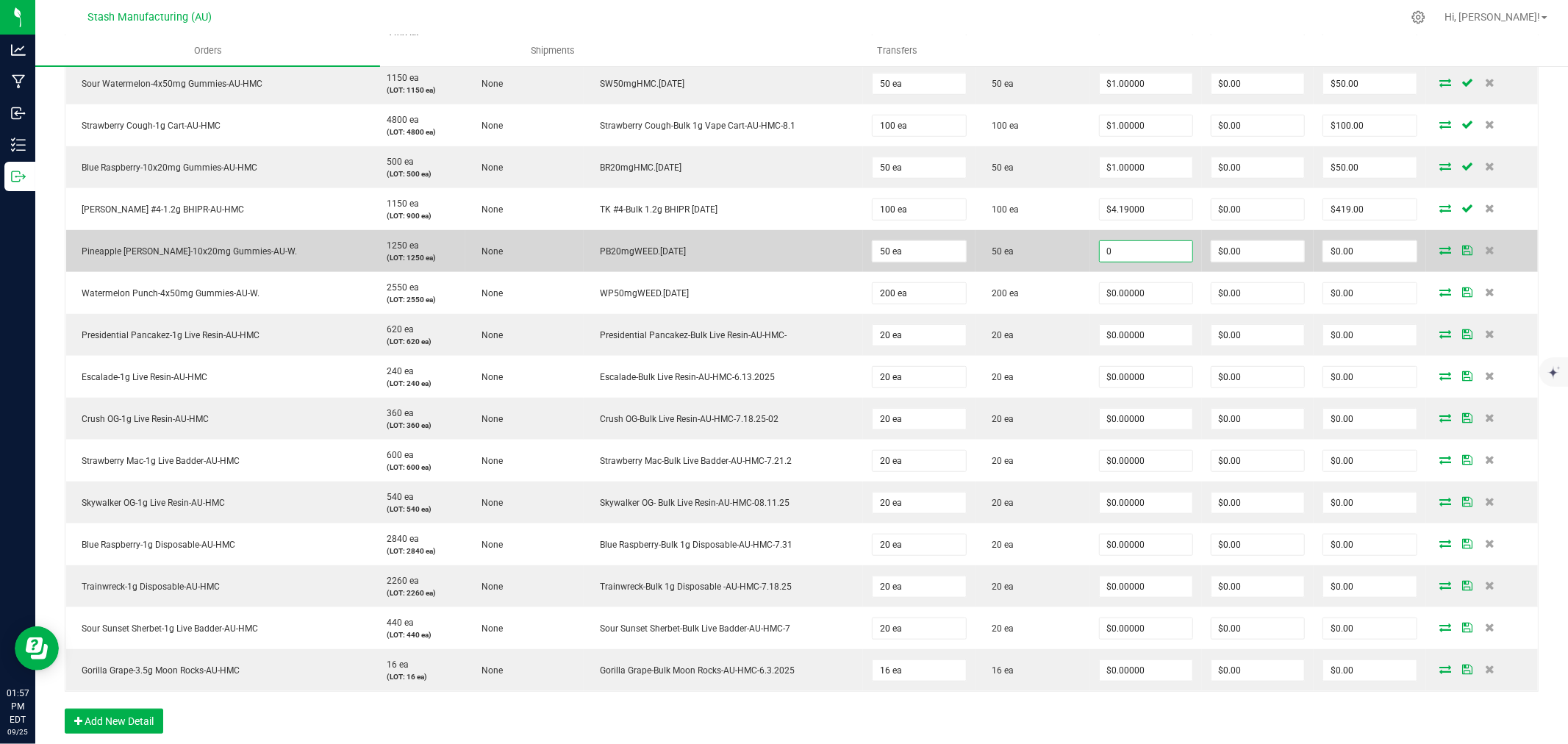
click at [1118, 256] on input "0" at bounding box center [1145, 251] width 93 height 21
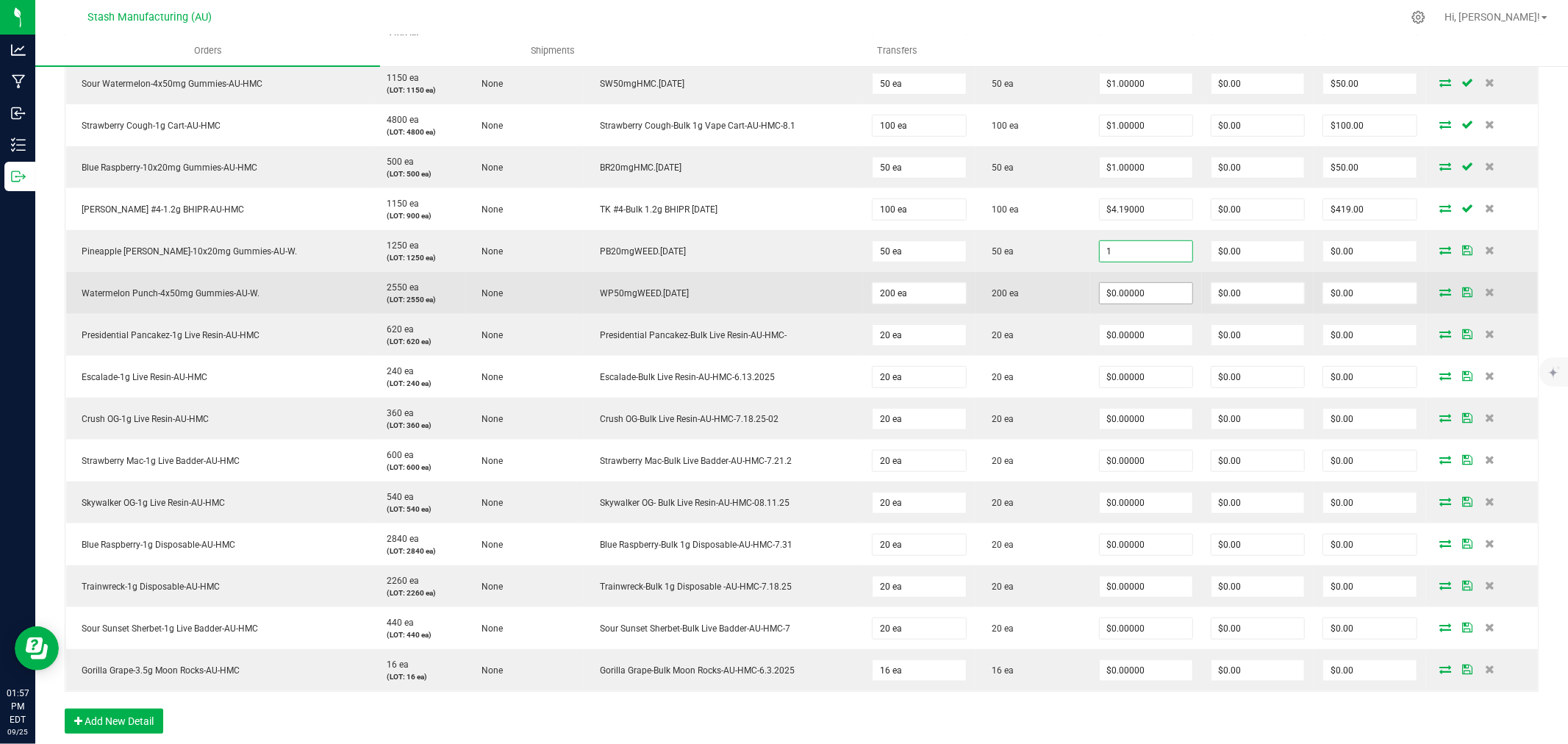
type input "$1.00000"
type input "$50.00"
click at [1122, 290] on input "0" at bounding box center [1145, 293] width 93 height 21
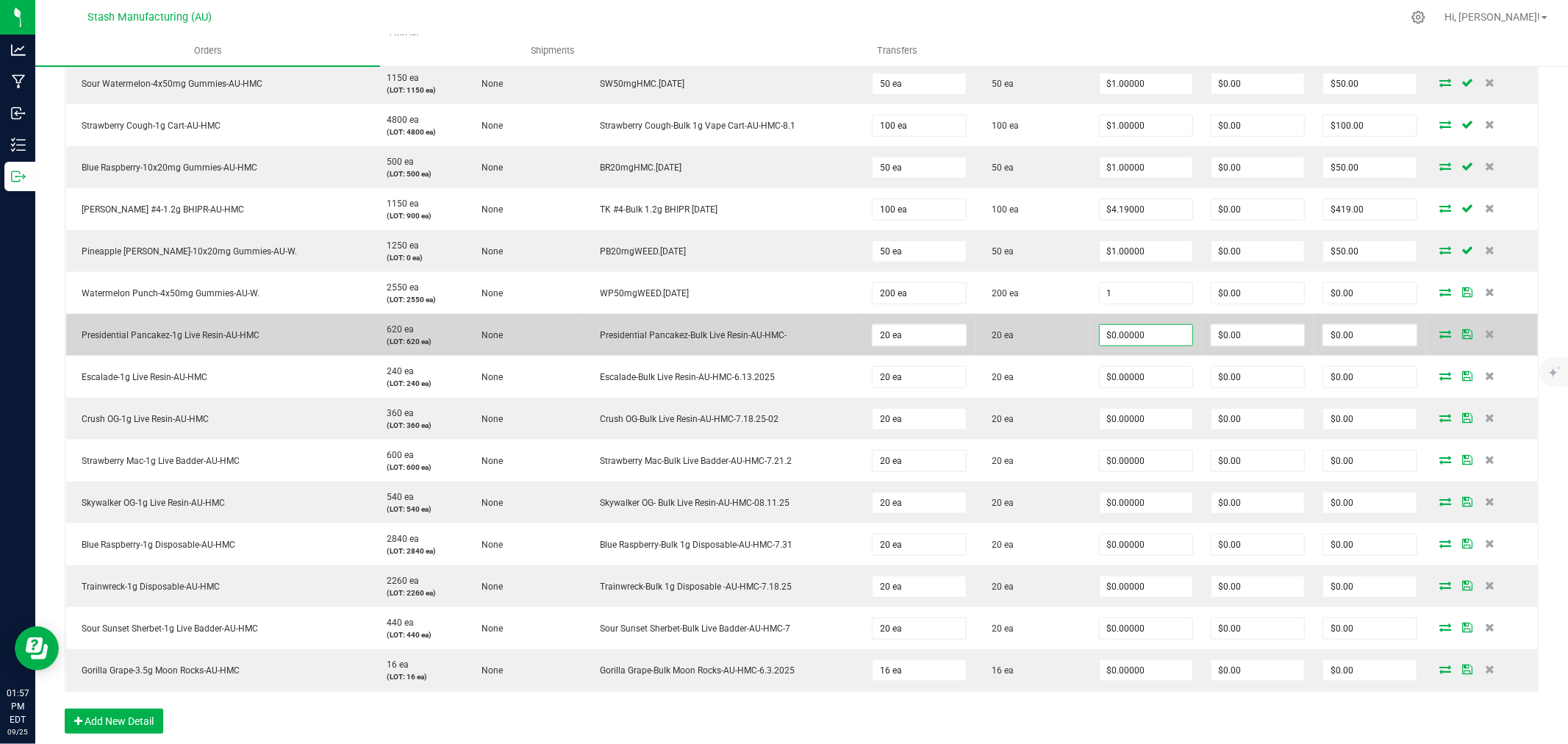
type input "$1.00000"
type input "$200.00"
click at [1122, 337] on input "0" at bounding box center [1145, 335] width 93 height 21
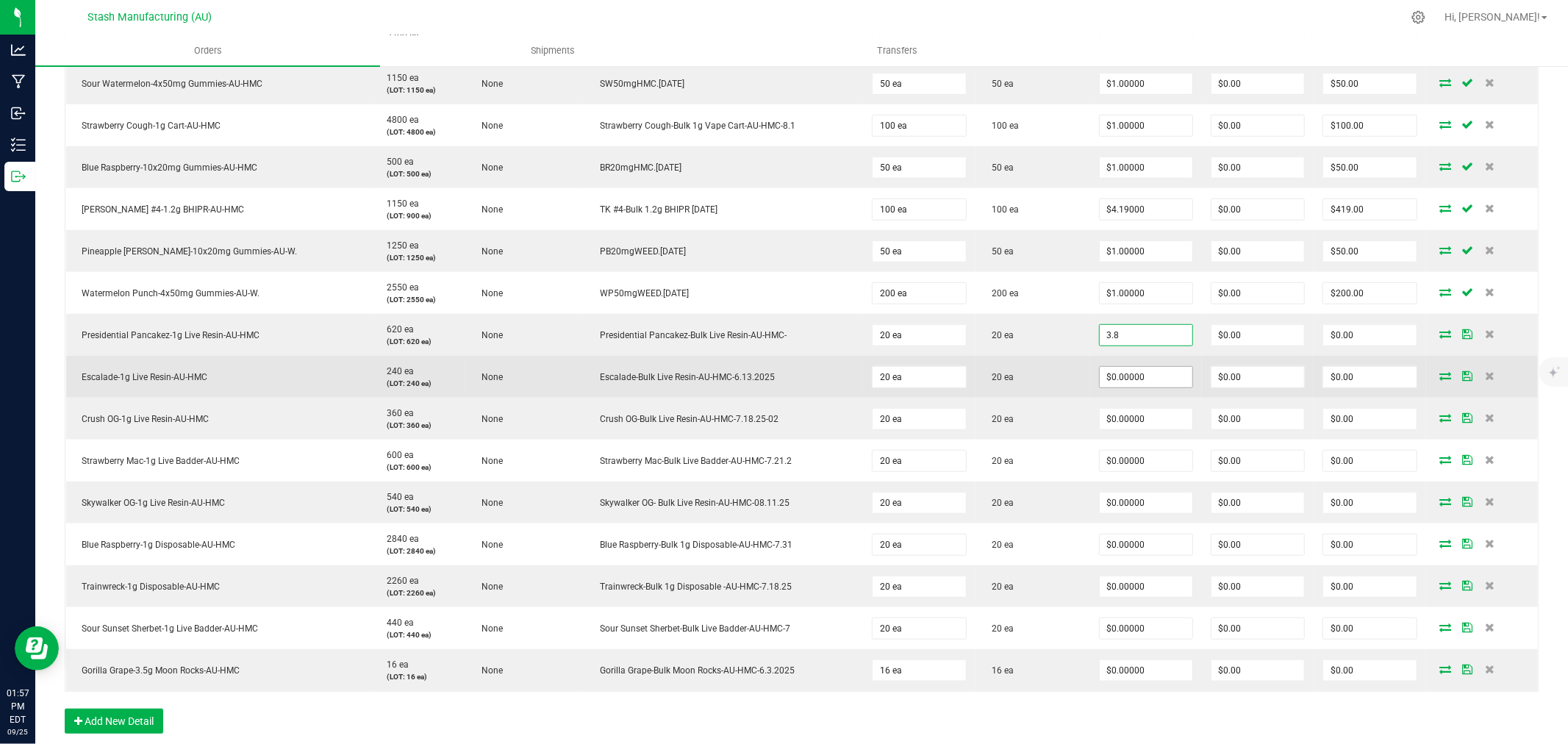
type input "$3.80000"
type input "$76.00"
click at [1111, 380] on input "0" at bounding box center [1145, 377] width 93 height 21
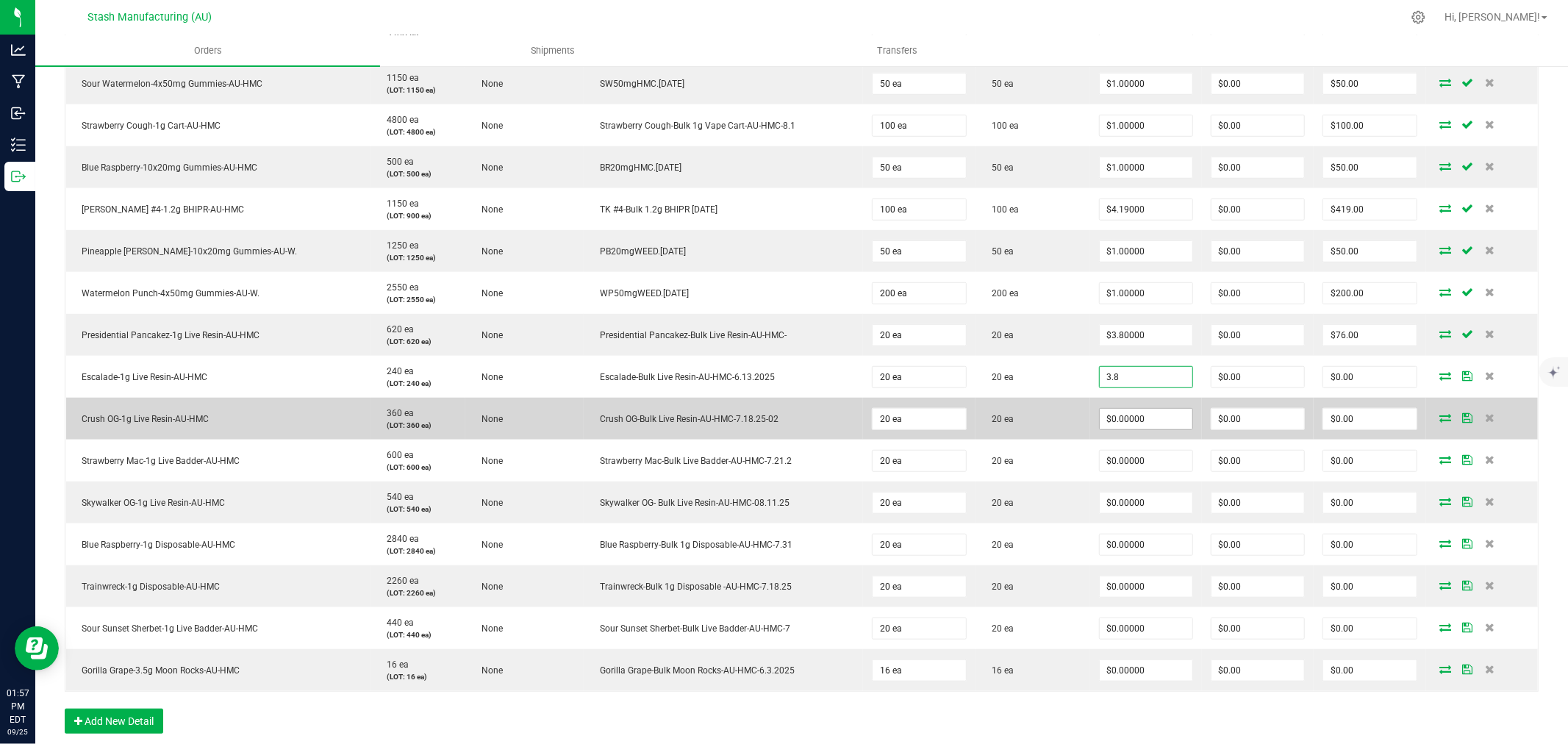
type input "$3.80000"
type input "$76.00"
click at [1111, 413] on input "0" at bounding box center [1145, 419] width 93 height 21
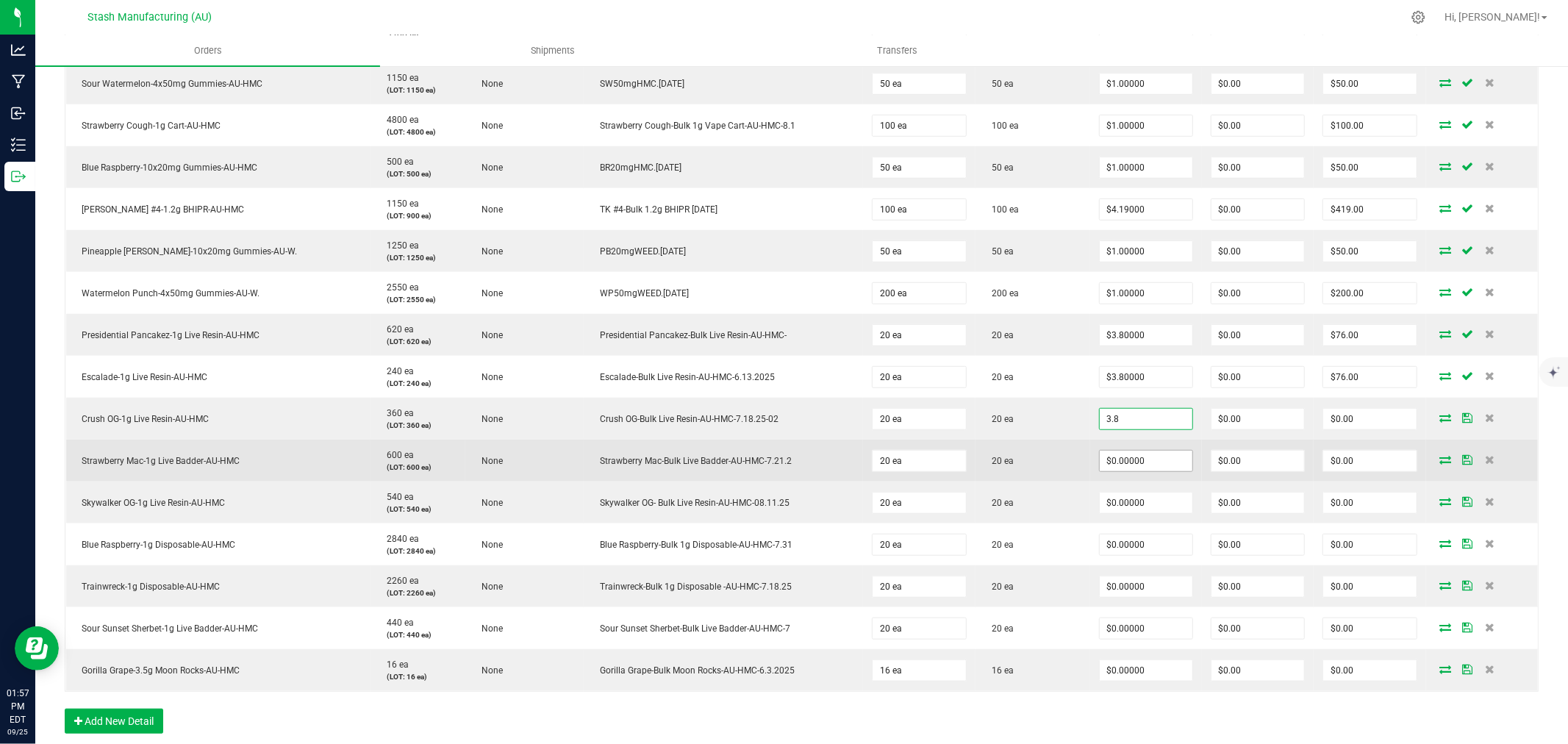
type input "$3.80000"
type input "$76.00"
click at [1123, 467] on input "0" at bounding box center [1145, 461] width 93 height 21
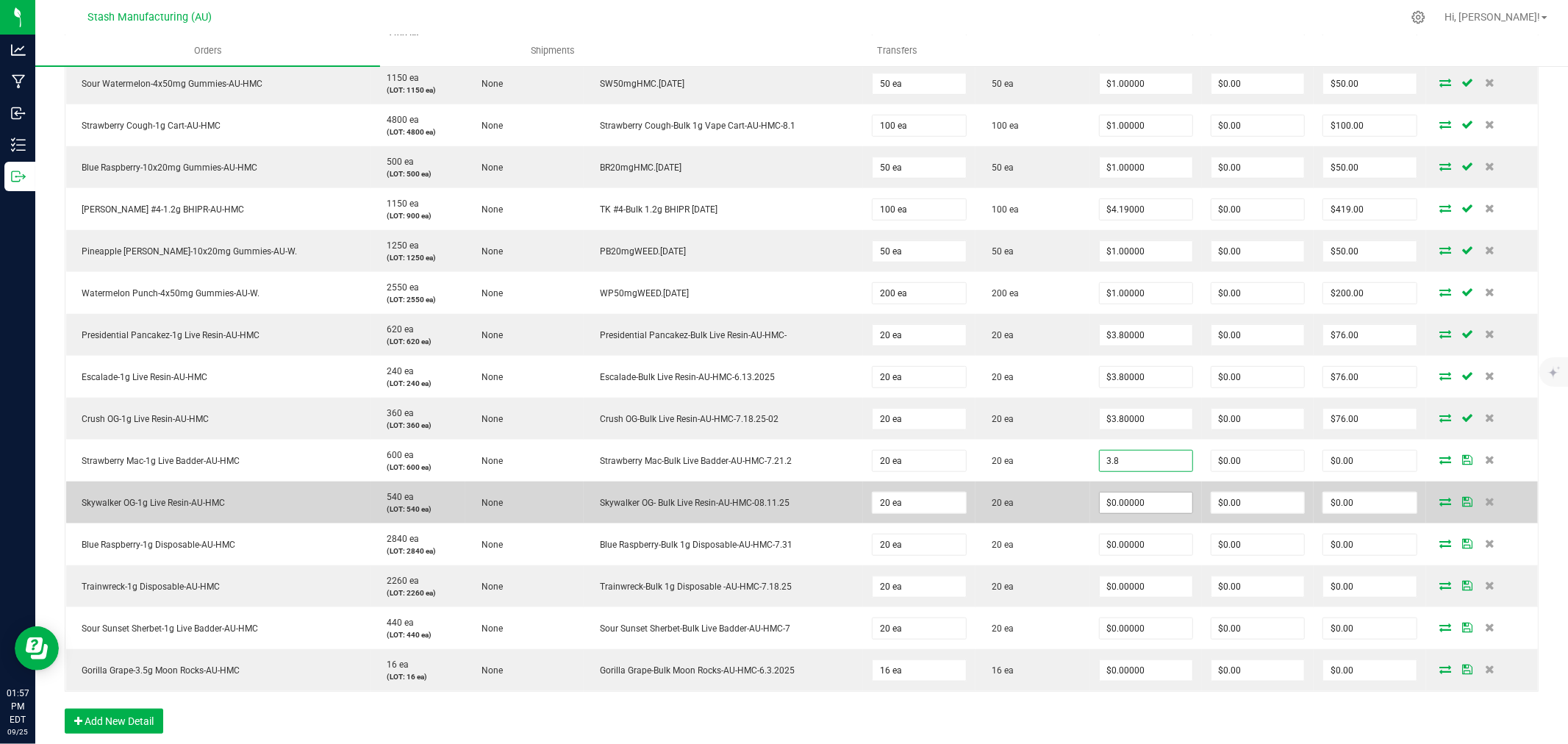
type input "$3.80000"
type input "$76.00"
click at [1122, 504] on input "0" at bounding box center [1145, 503] width 93 height 21
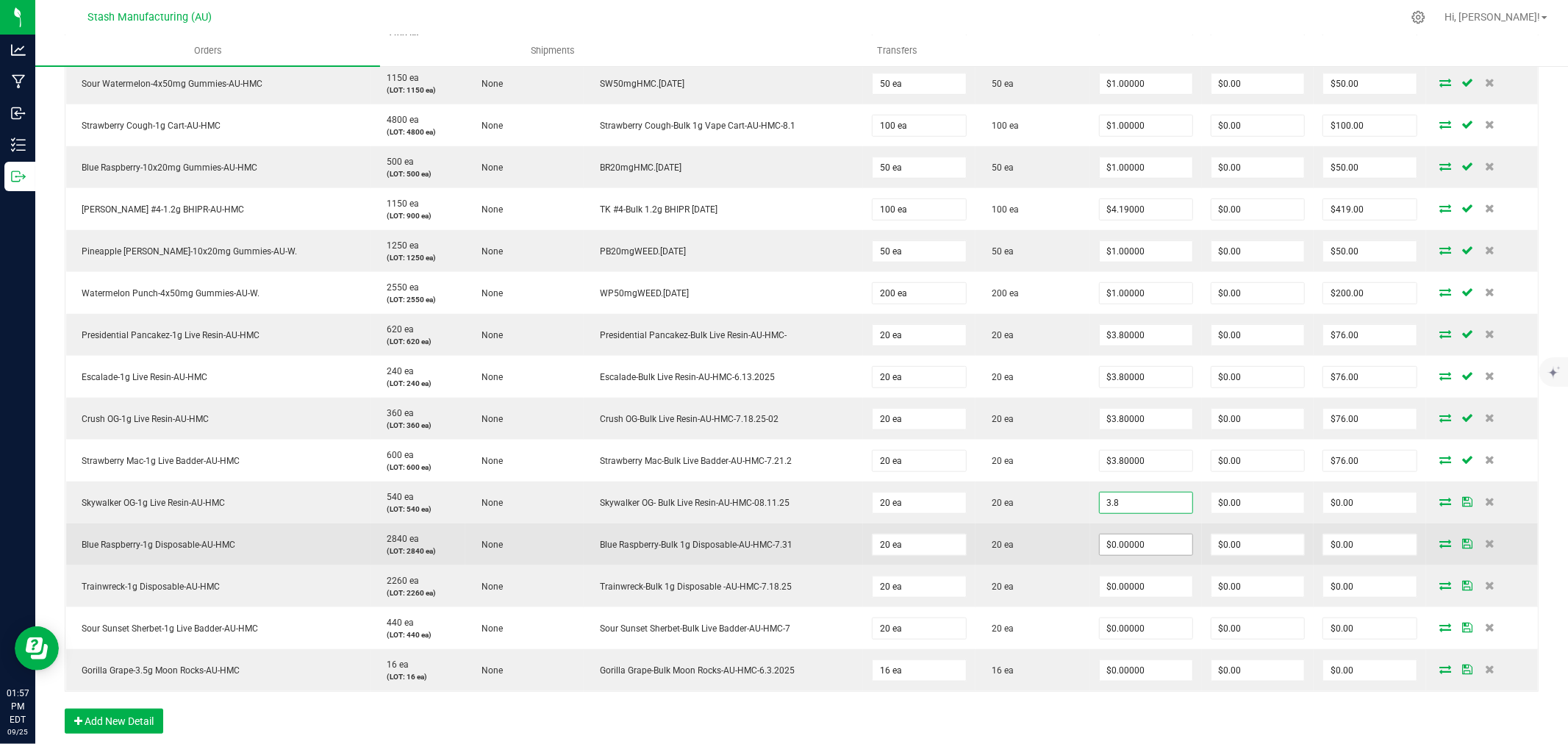
type input "$3.80000"
type input "$76.00"
click at [1122, 542] on input "0" at bounding box center [1145, 545] width 93 height 21
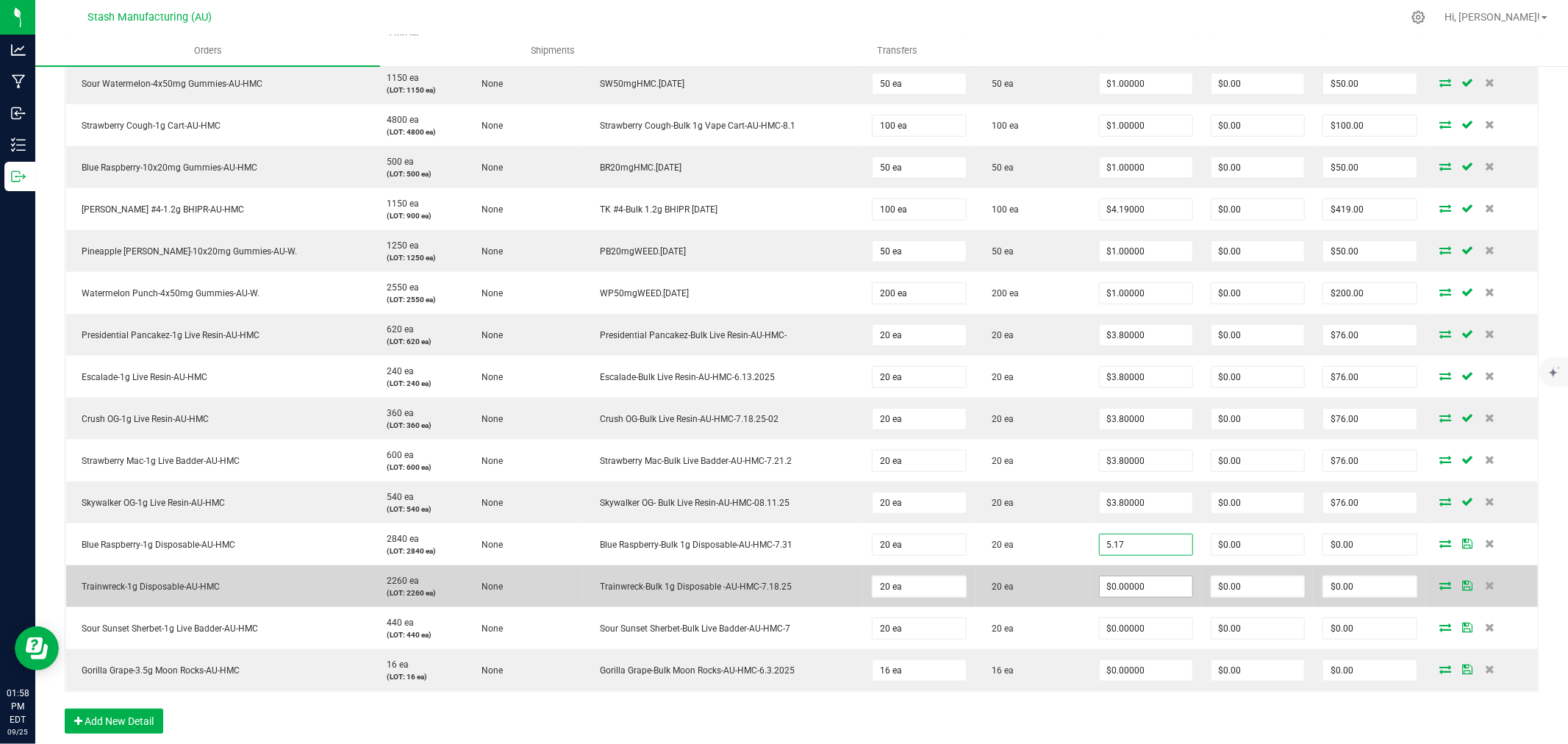
type input "$5.17000"
type input "$103.40"
click at [1115, 585] on input "0" at bounding box center [1145, 586] width 93 height 21
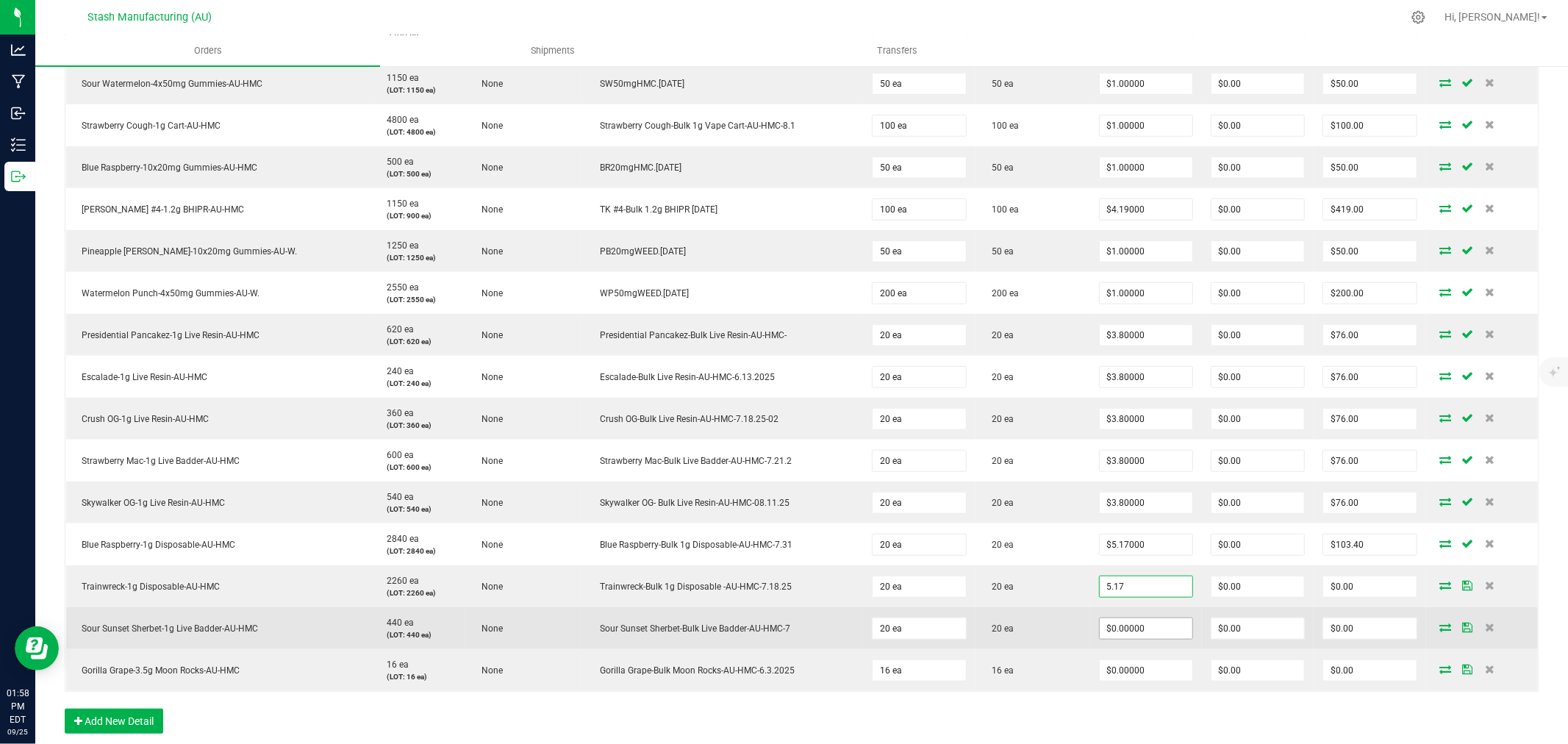
type input "$5.17000"
type input "$103.40"
click at [1119, 630] on input "0" at bounding box center [1145, 628] width 93 height 21
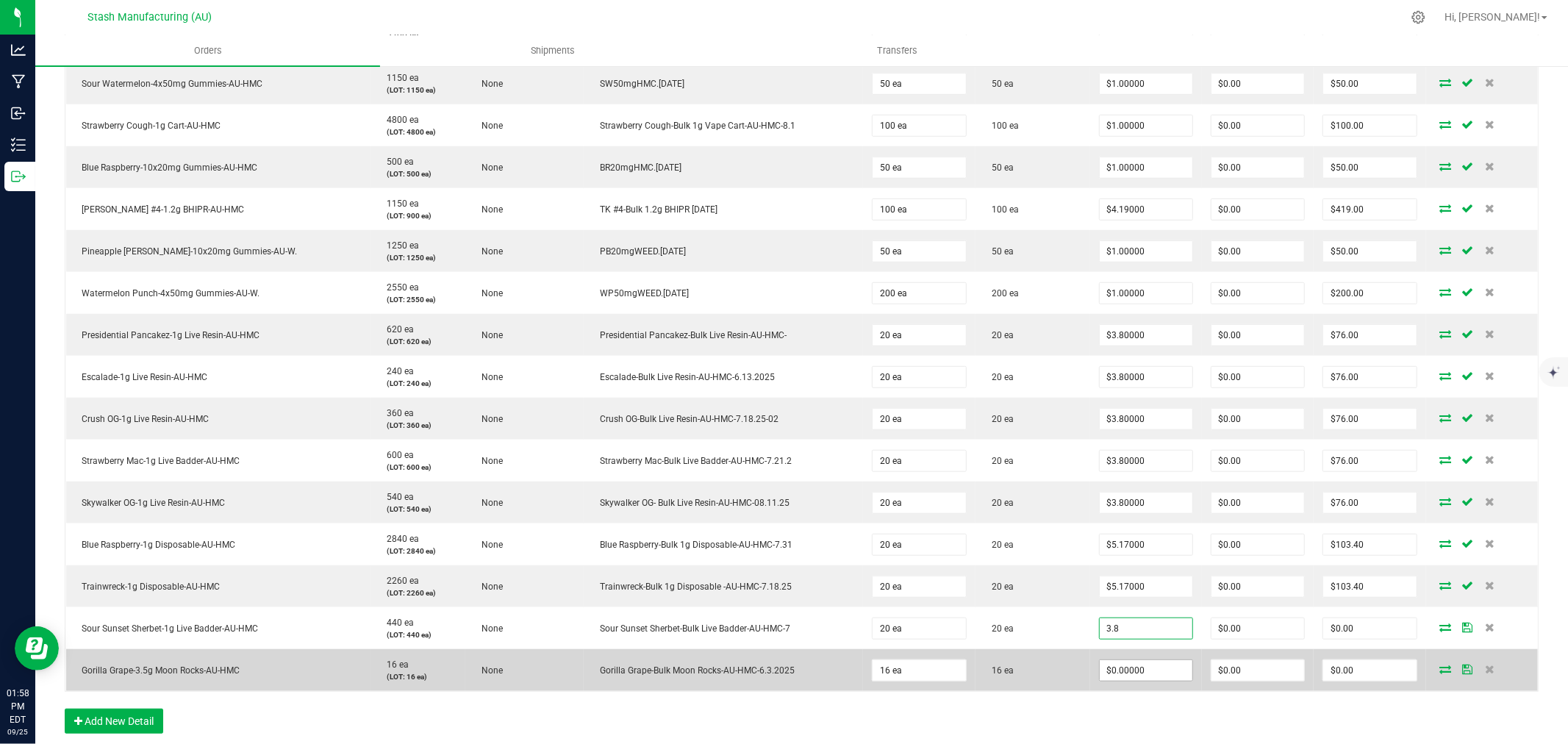
type input "$3.80000"
type input "$76.00"
click at [1125, 673] on input "0" at bounding box center [1145, 670] width 93 height 21
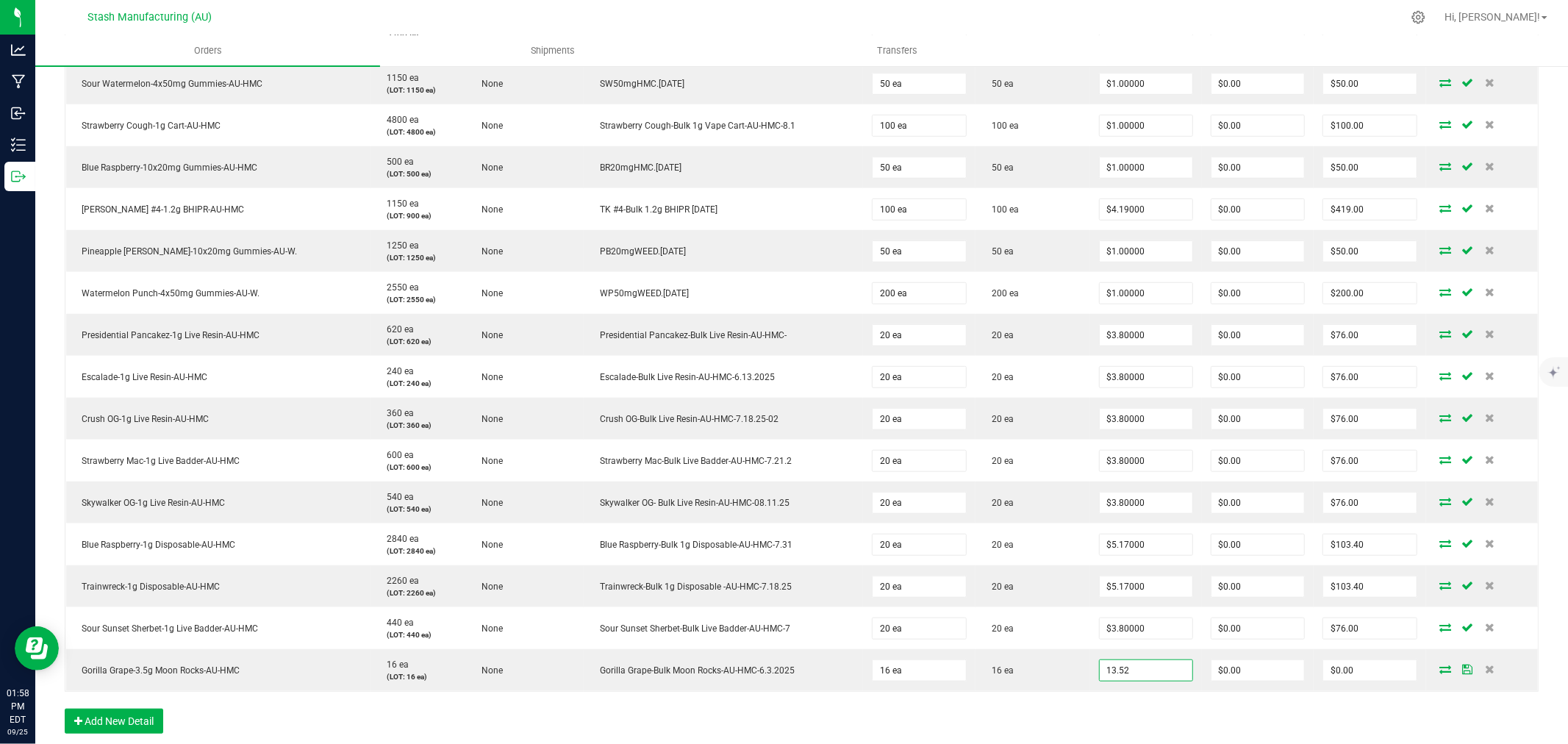
type input "$13.52000"
type input "$216.32"
click at [1112, 702] on div "Order Details Print All Labels Item Sellable Strain Lot Number Qty Ordered Qty …" at bounding box center [801, 192] width 1473 height 1113
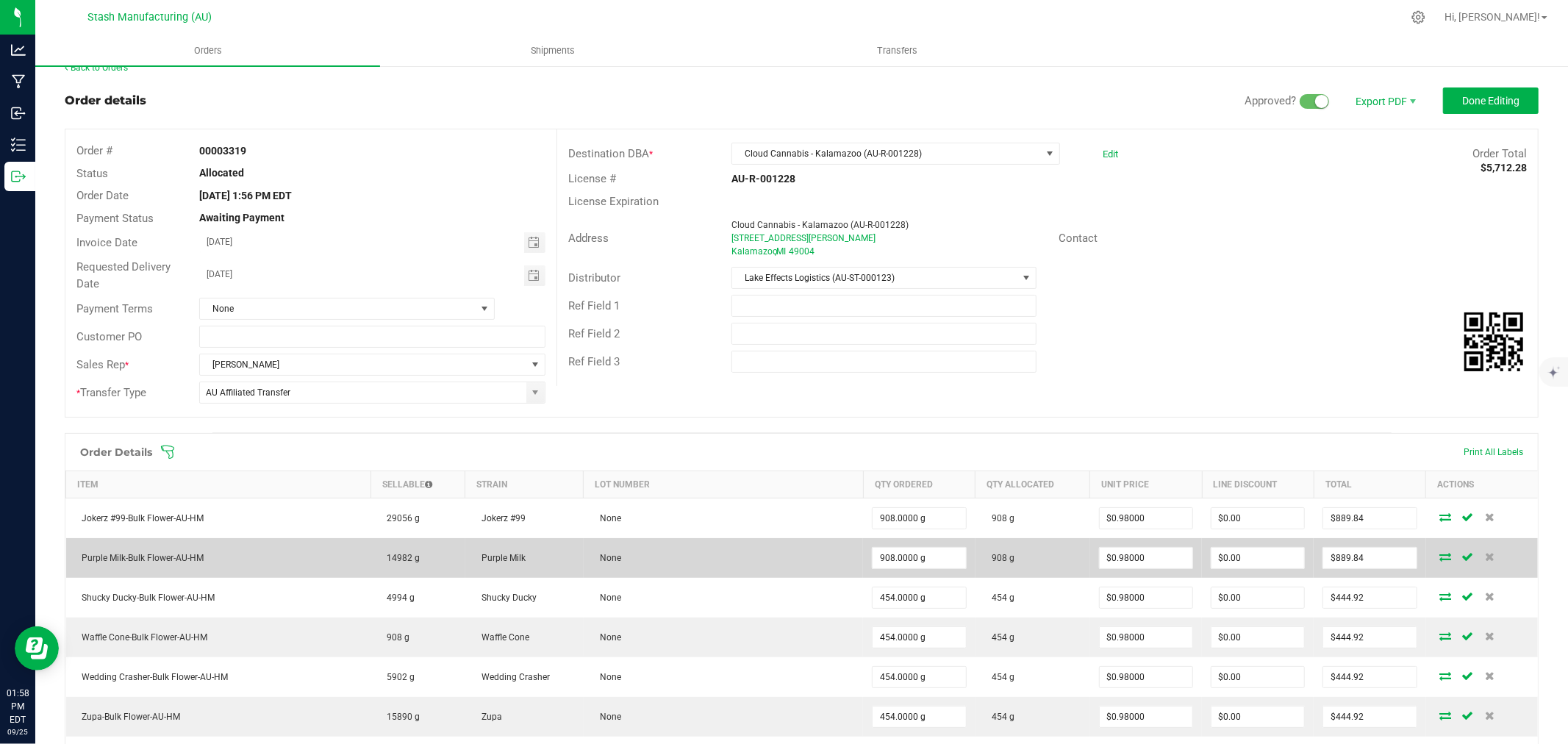
scroll to position [0, 0]
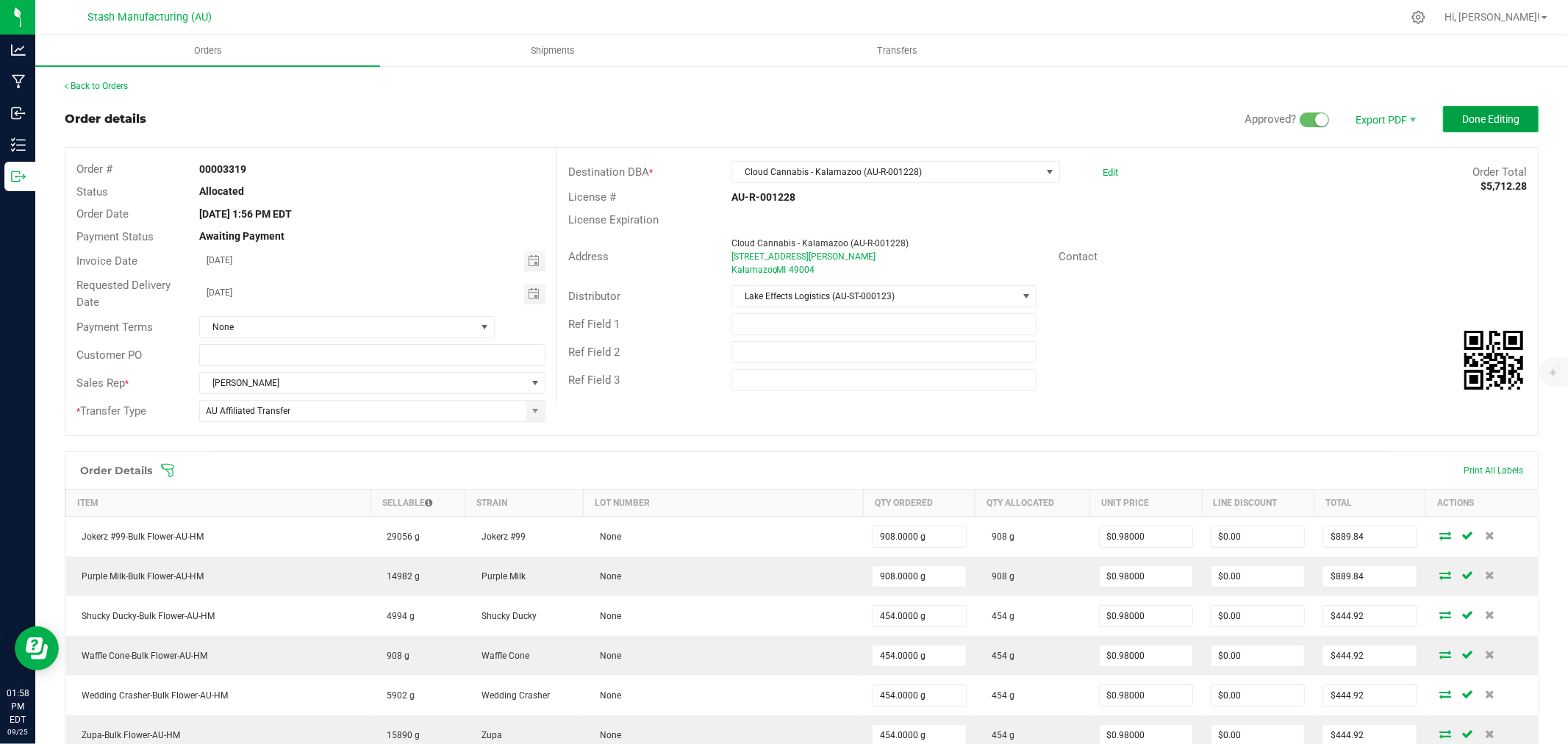
click at [1461, 120] on span "Done Editing" at bounding box center [1490, 118] width 57 height 12
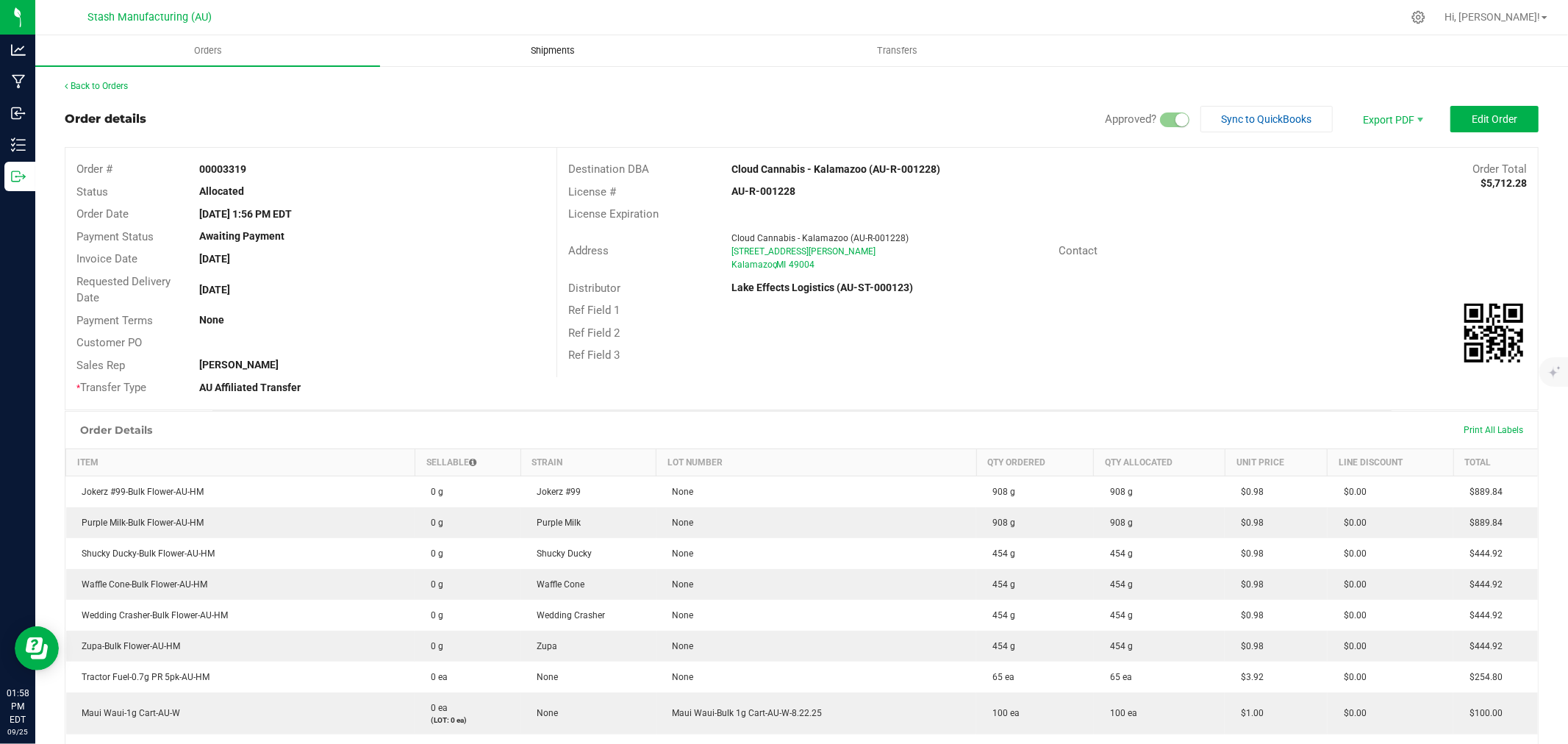
click at [551, 51] on span "Shipments" at bounding box center [553, 50] width 84 height 14
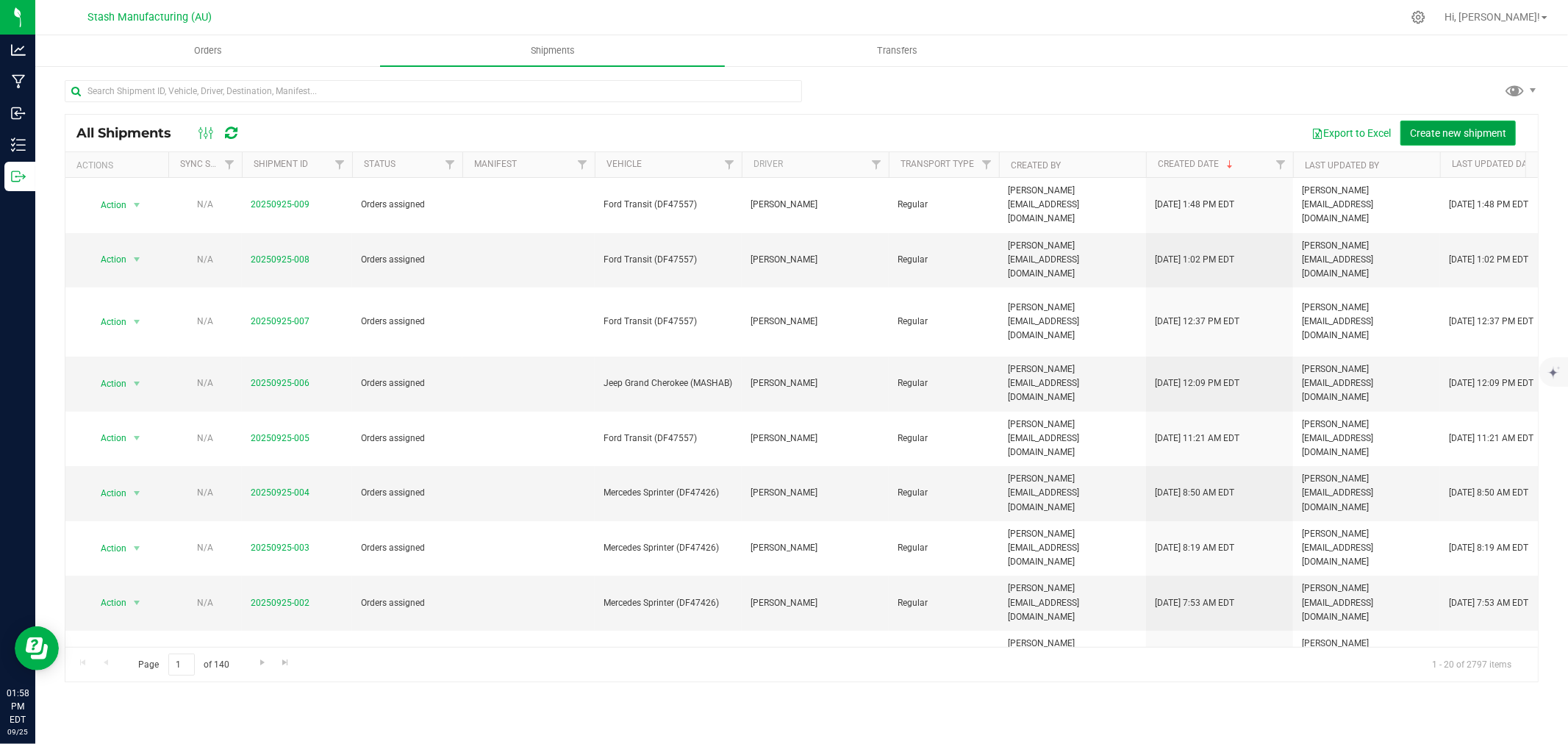
click at [1441, 130] on span "Create new shipment" at bounding box center [1458, 133] width 97 height 12
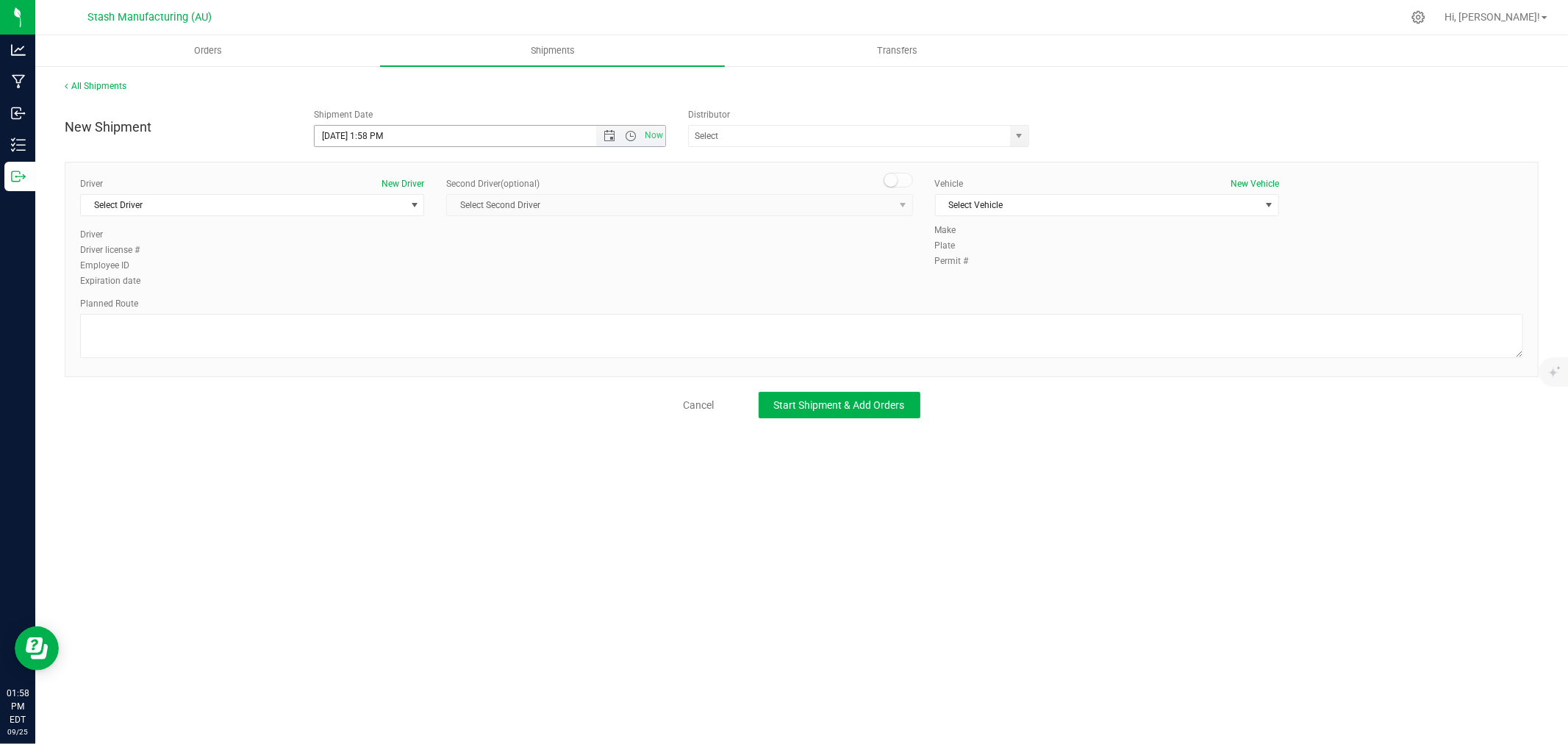
drag, startPoint x: 610, startPoint y: 136, endPoint x: 577, endPoint y: 187, distance: 60.7
click at [608, 136] on span "Open the date view" at bounding box center [609, 136] width 12 height 12
click at [350, 306] on link "29" at bounding box center [348, 307] width 21 height 23
type input "[DATE] 1:58 PM"
click at [697, 141] on input "text" at bounding box center [844, 136] width 311 height 21
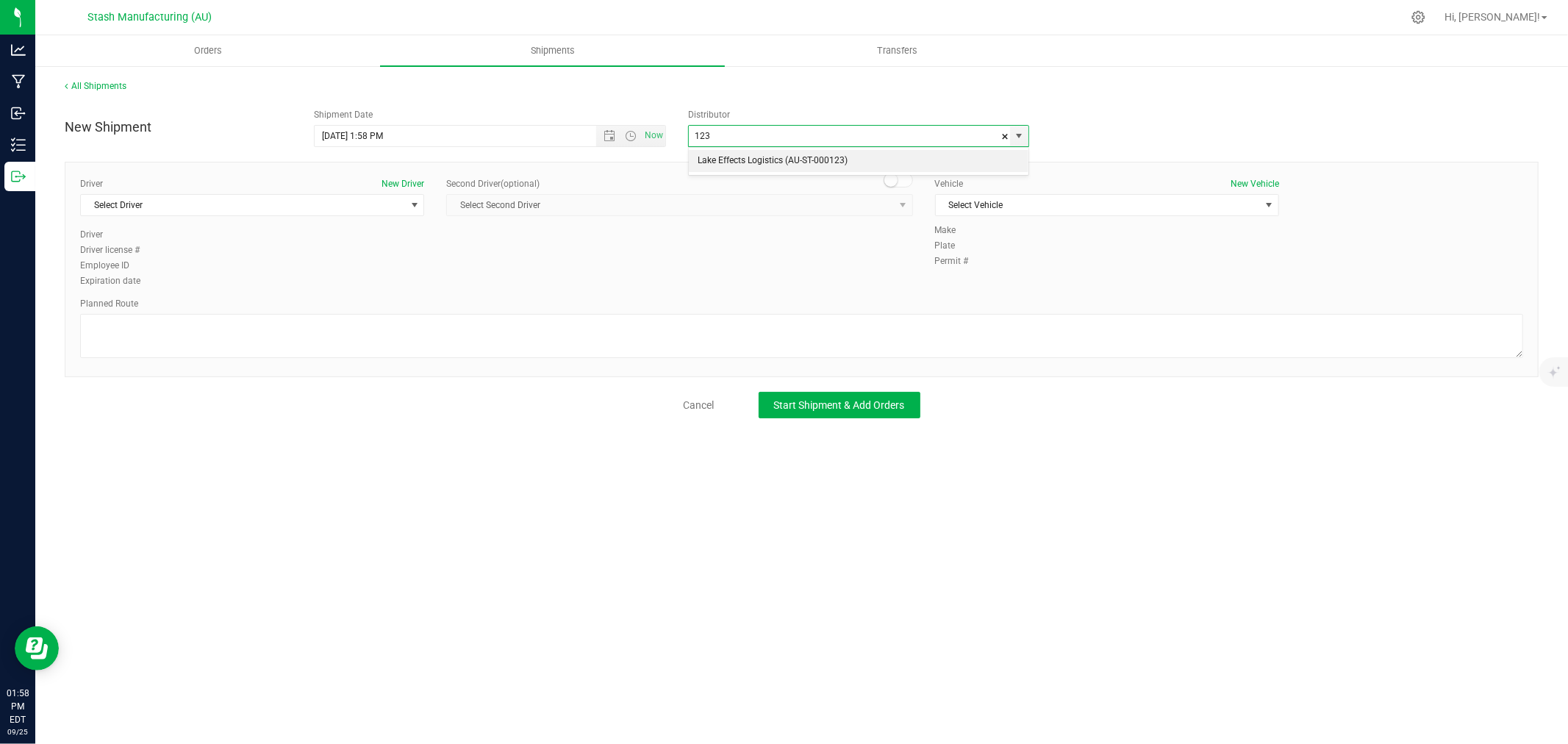
click at [761, 164] on li "Lake Effects Logistics (AU-ST-000123)" at bounding box center [858, 161] width 340 height 22
type input "Lake Effects Logistics (AU-ST-000123)"
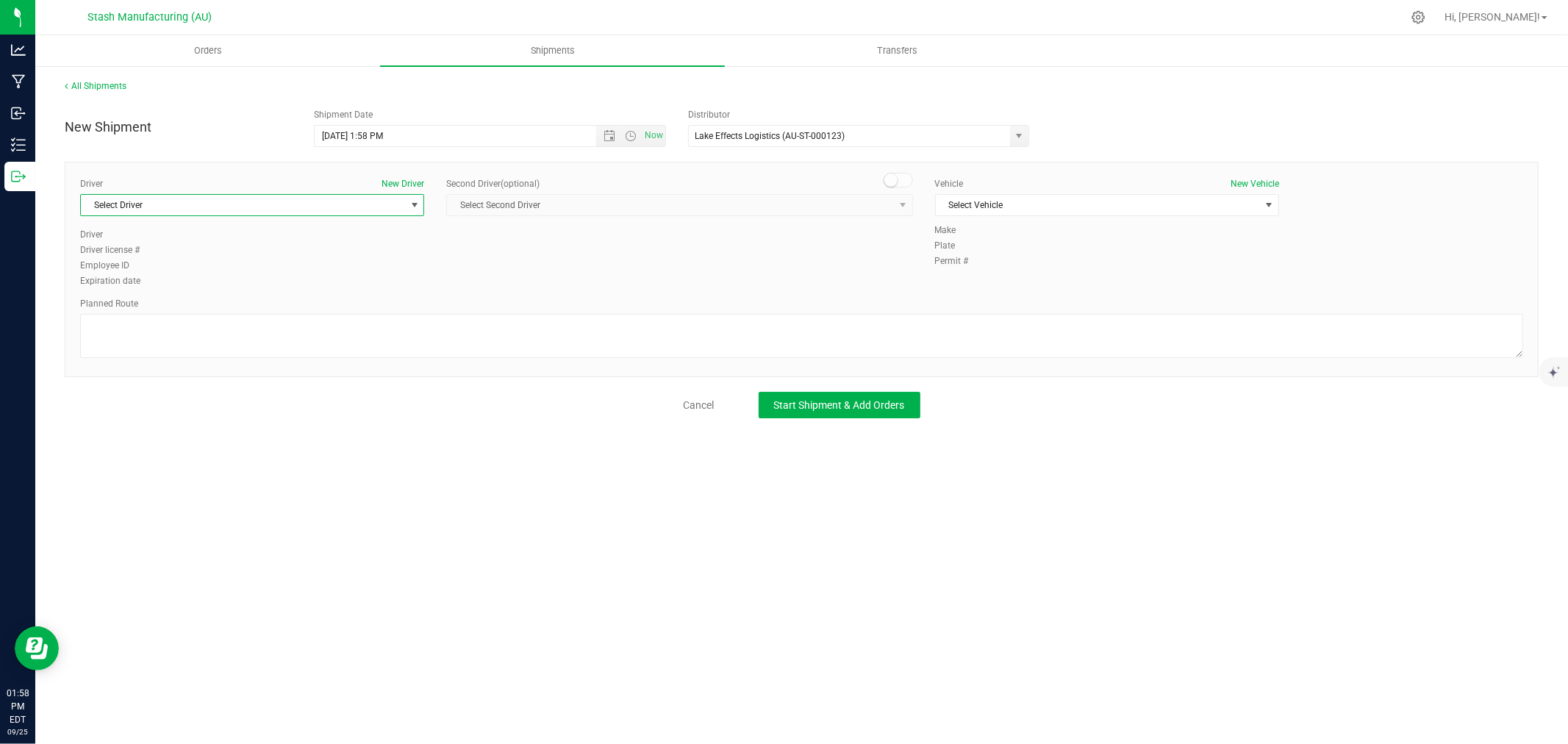
click at [280, 199] on span "Select Driver" at bounding box center [243, 205] width 324 height 21
click at [134, 401] on li "[PERSON_NAME]" at bounding box center [252, 398] width 342 height 22
click at [1075, 208] on span "Select Vehicle" at bounding box center [1097, 205] width 324 height 21
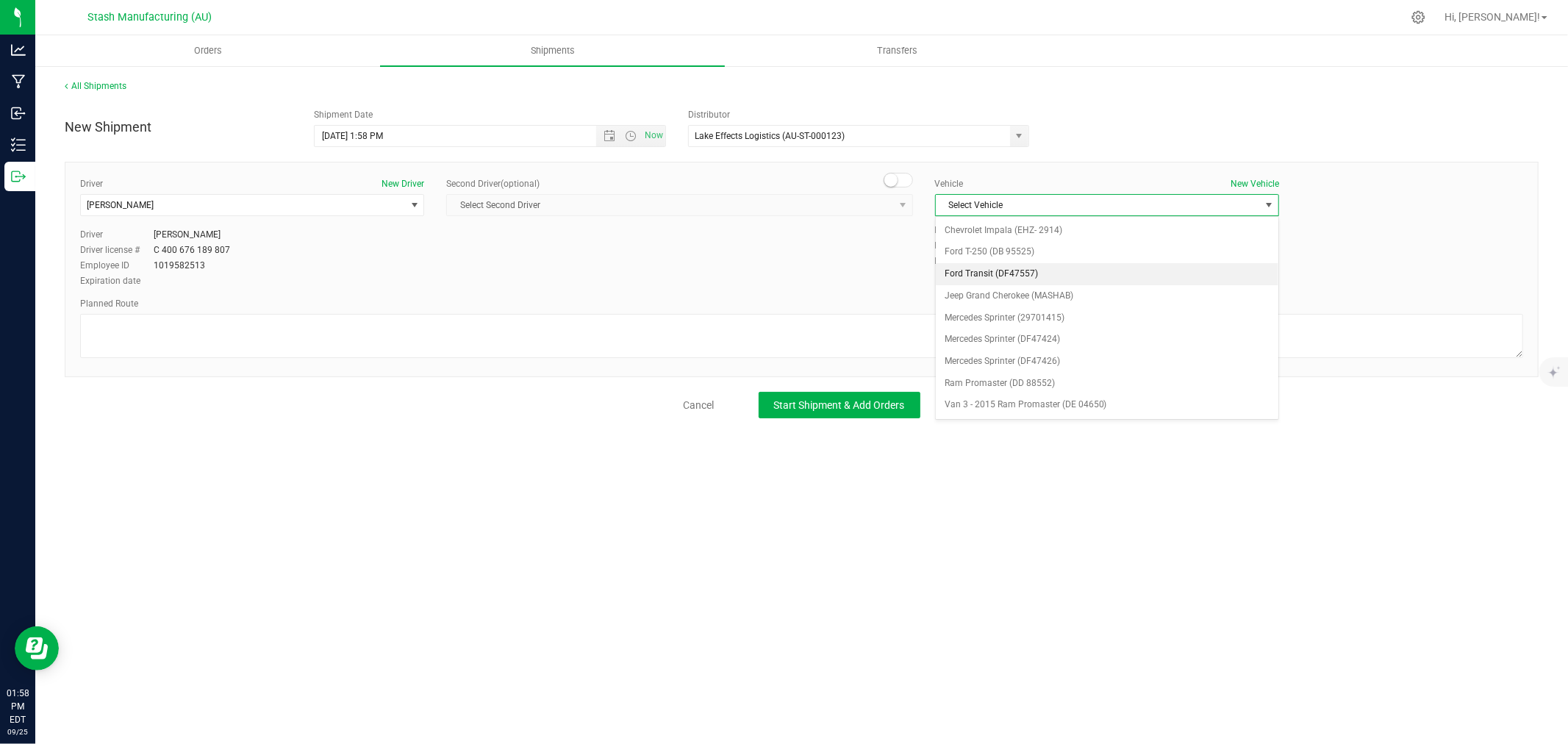
click at [1031, 268] on li "Ford Transit (DF47557)" at bounding box center [1106, 274] width 342 height 22
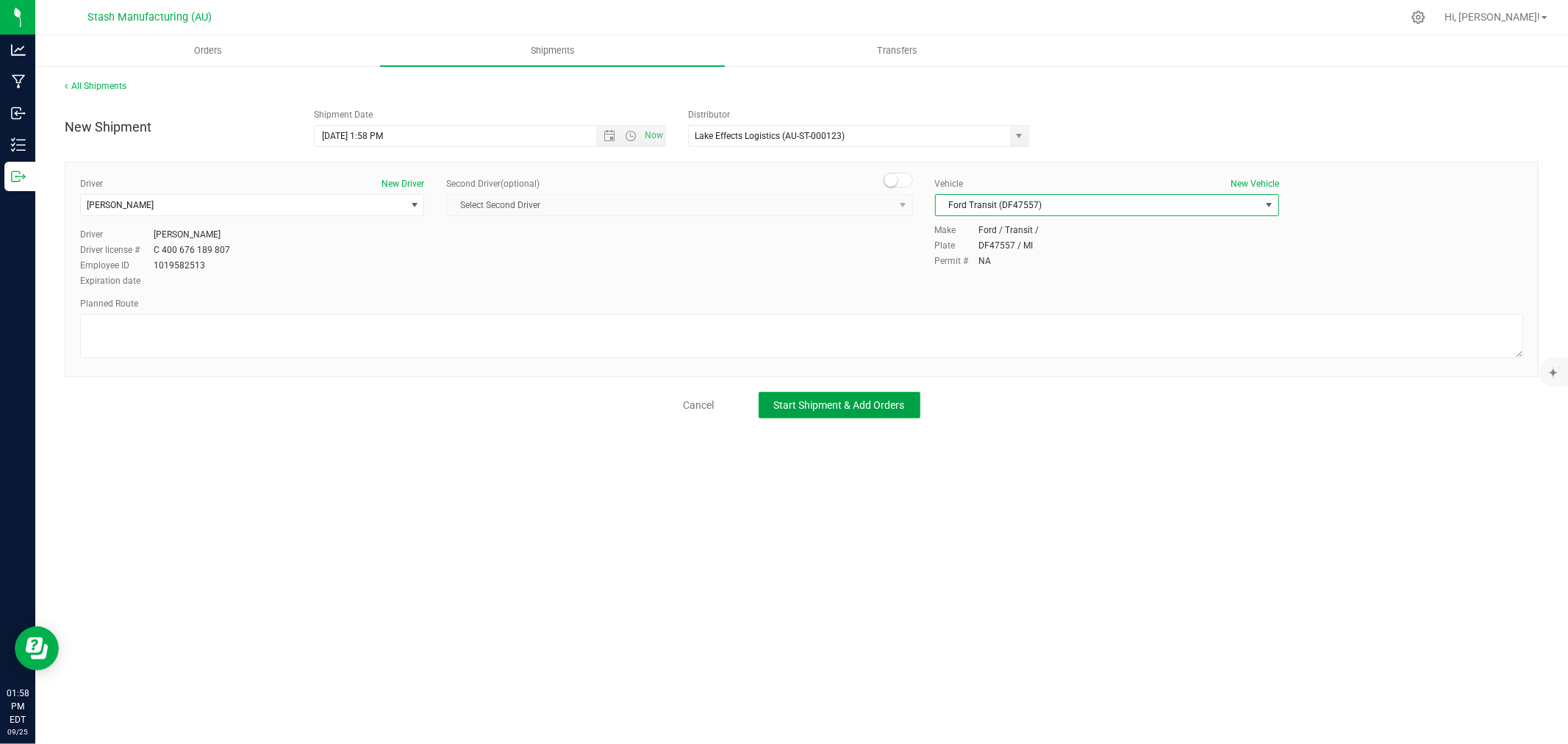
click at [871, 401] on span "Start Shipment & Add Orders" at bounding box center [840, 404] width 131 height 12
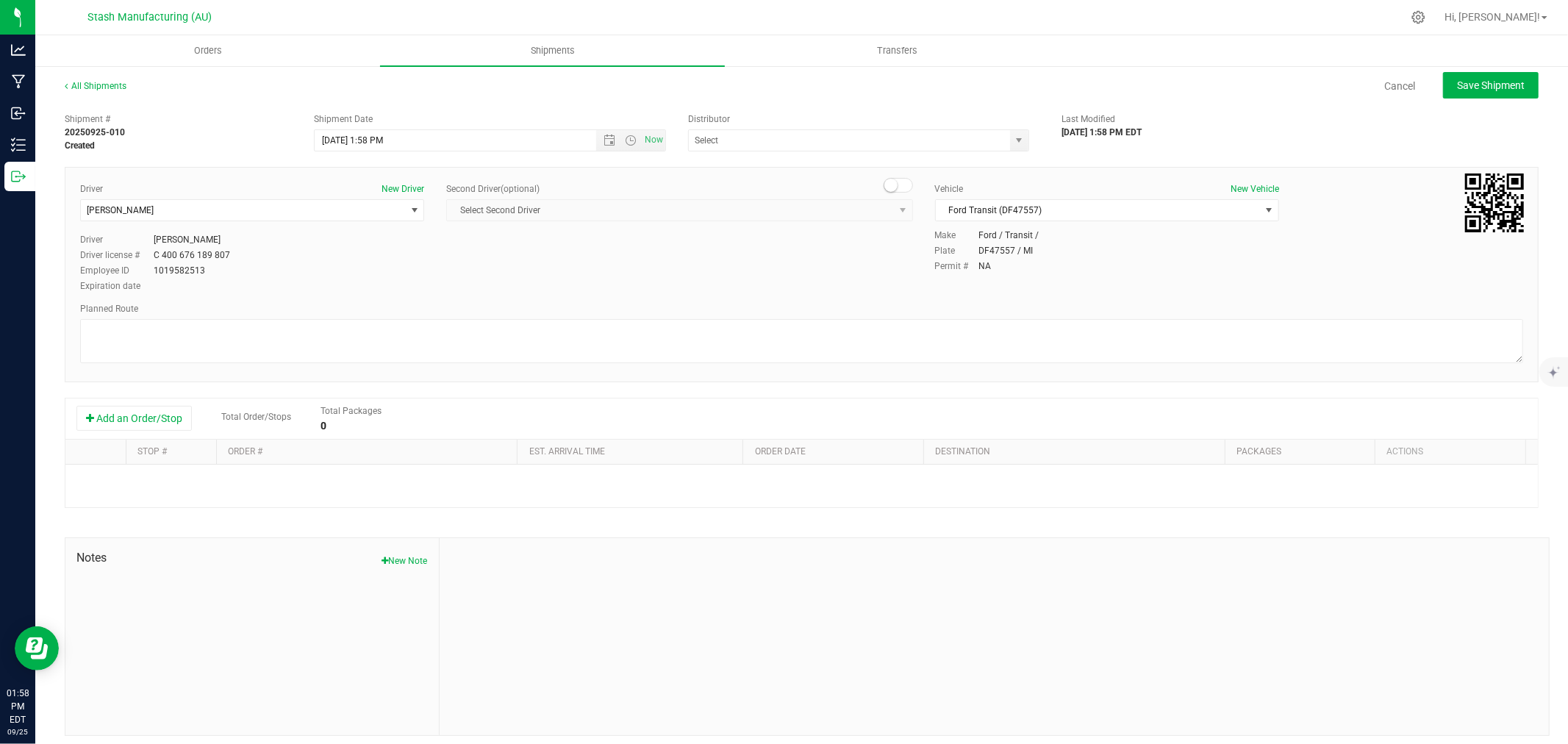
type input "Lake Effects Logistics (AU-ST-000123)"
click at [120, 409] on button "Add an Order/Stop" at bounding box center [134, 418] width 116 height 25
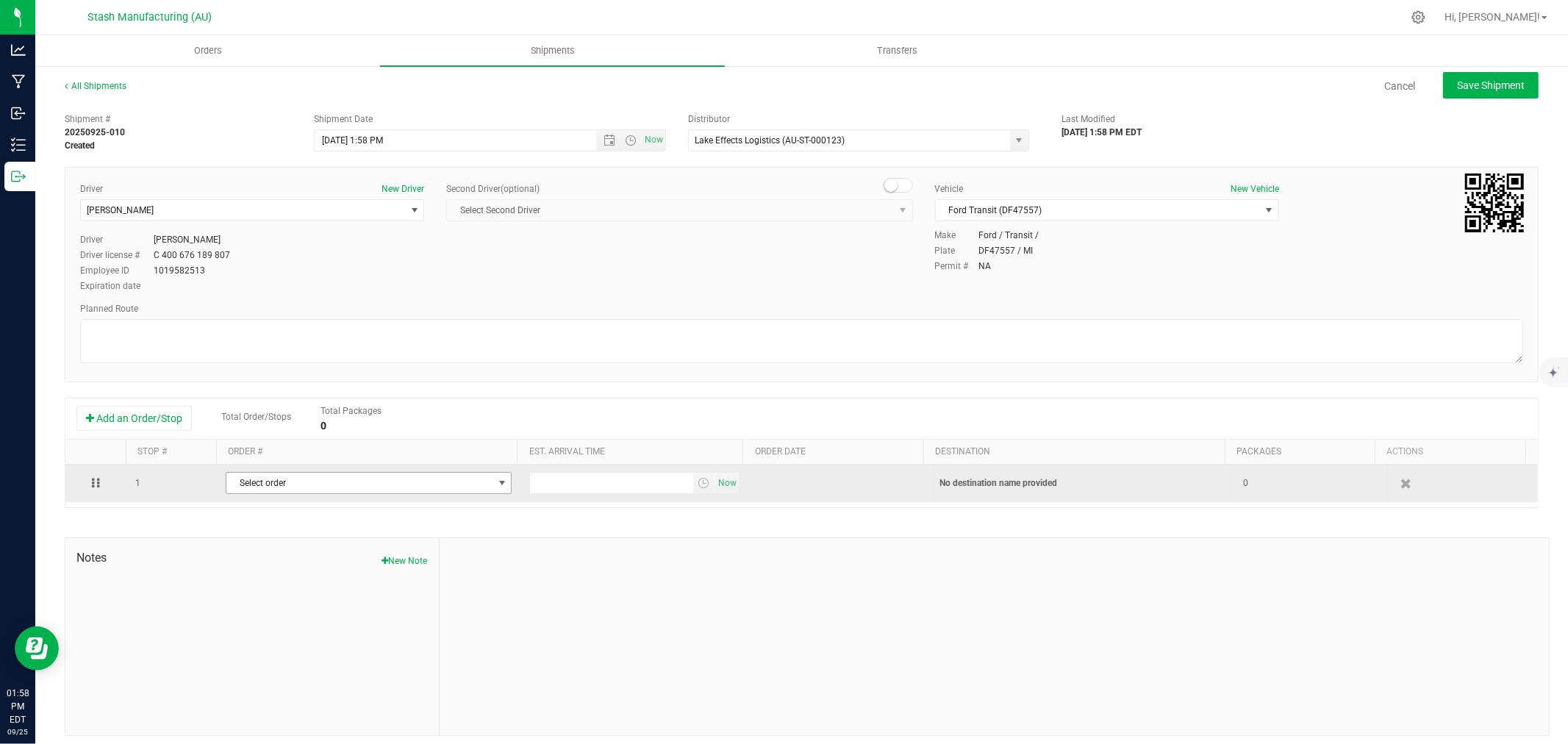
click at [335, 484] on span "Select order" at bounding box center [360, 483] width 266 height 21
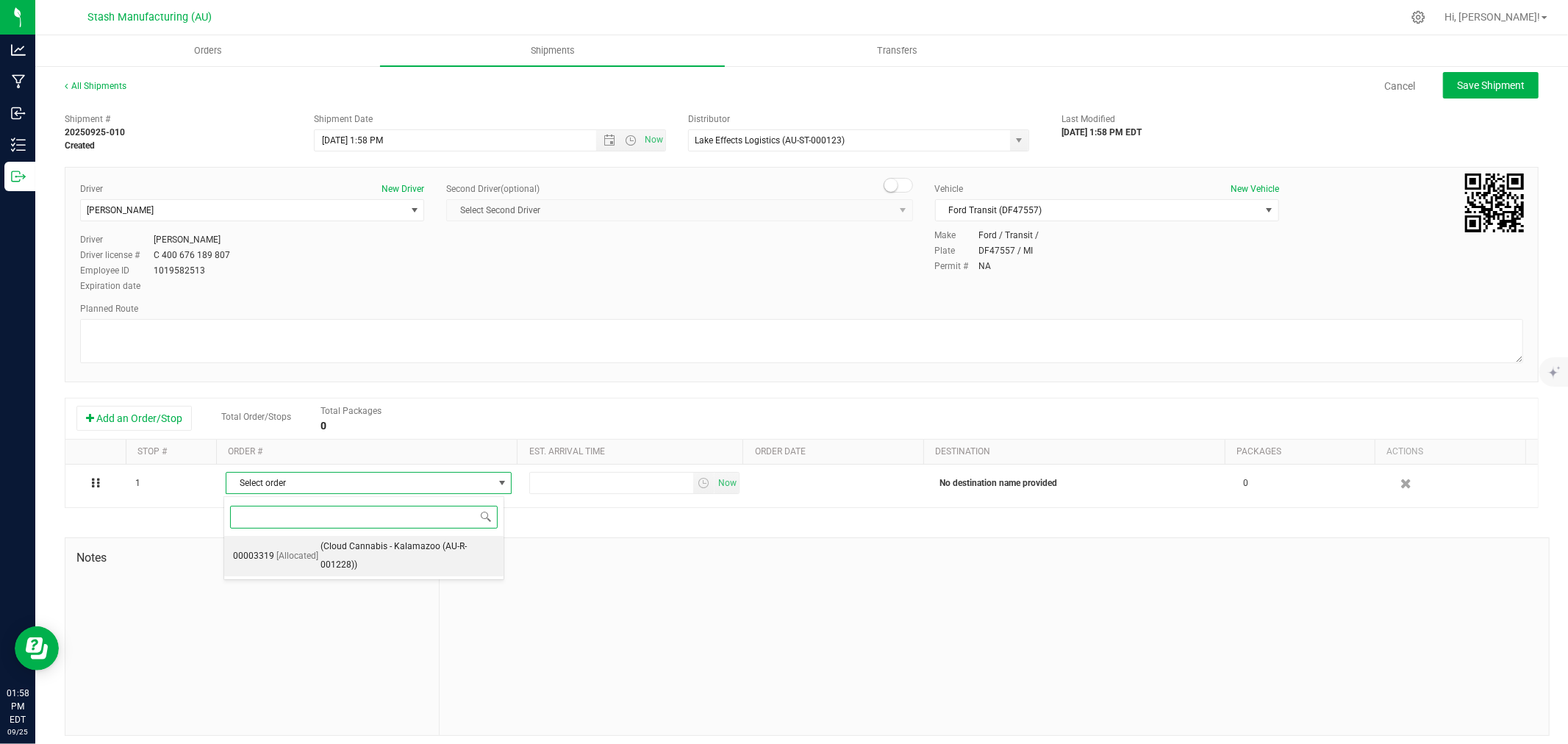
click at [361, 546] on span "(Cloud Cannabis - Kalamazoo (AU-R-001228))" at bounding box center [407, 555] width 174 height 37
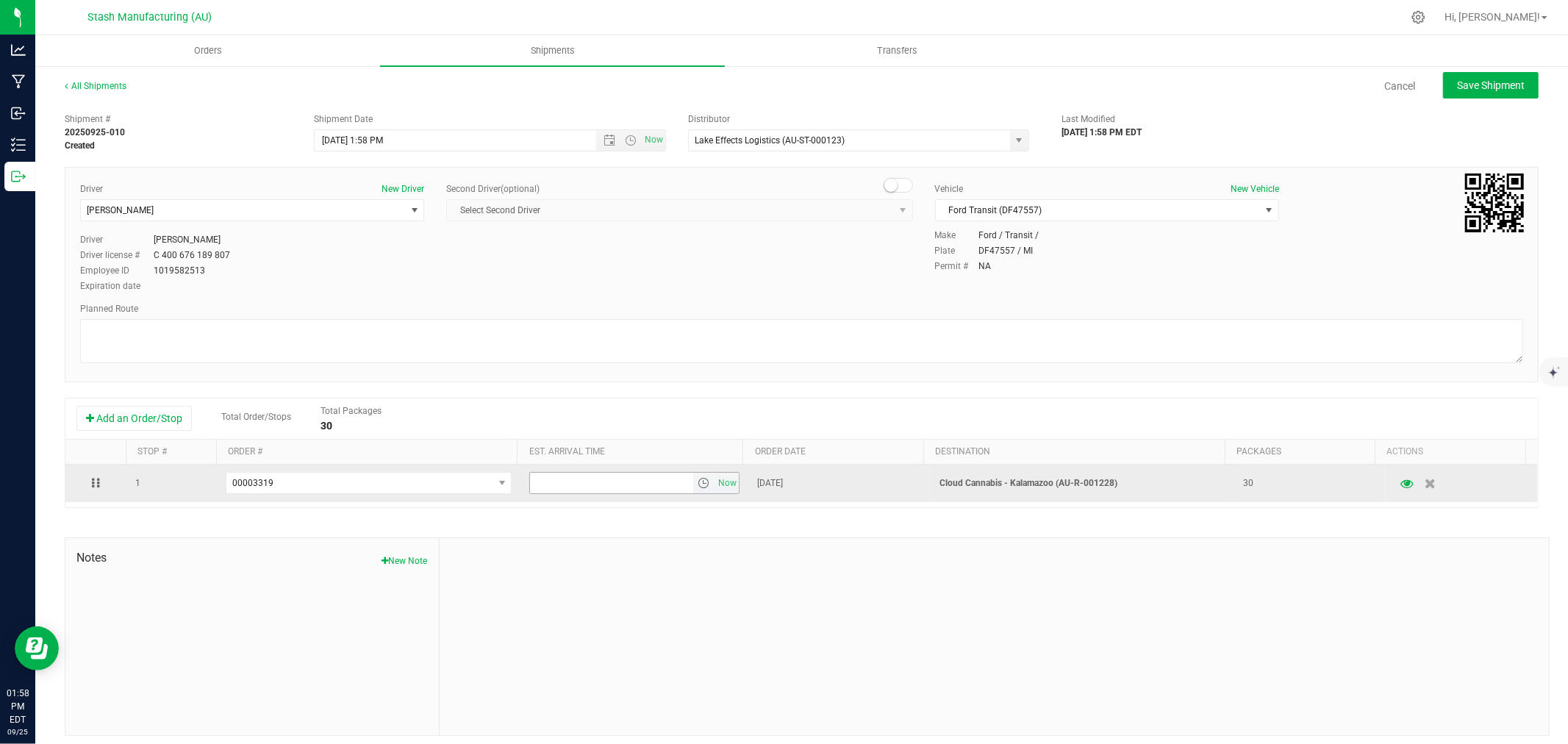
click at [548, 486] on input "text" at bounding box center [611, 483] width 163 height 21
type input "6:00 PM"
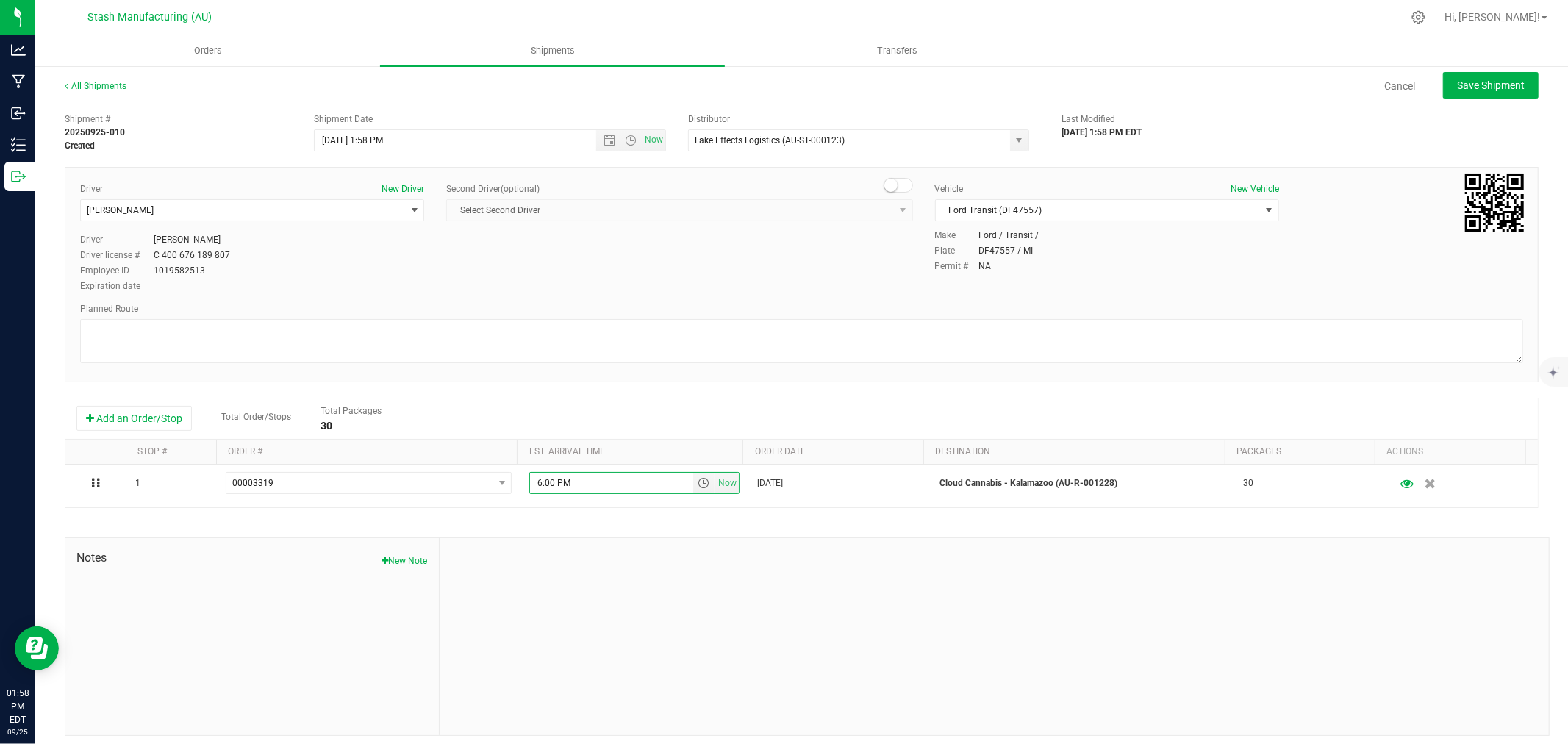
click at [578, 730] on div at bounding box center [994, 637] width 1109 height 197
click at [1483, 86] on span "Save Shipment" at bounding box center [1491, 85] width 67 height 12
type input "[DATE] 5:58 PM"
